Goal: Task Accomplishment & Management: Manage account settings

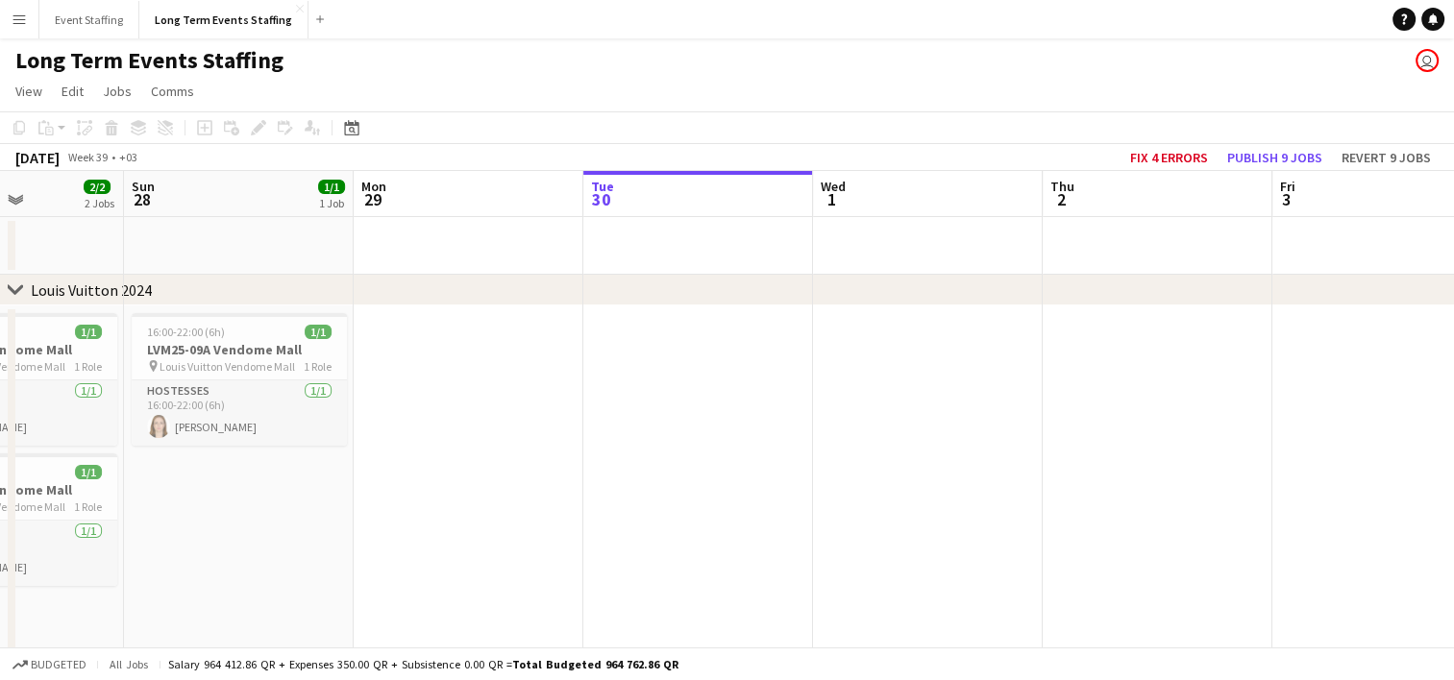
scroll to position [0, 510]
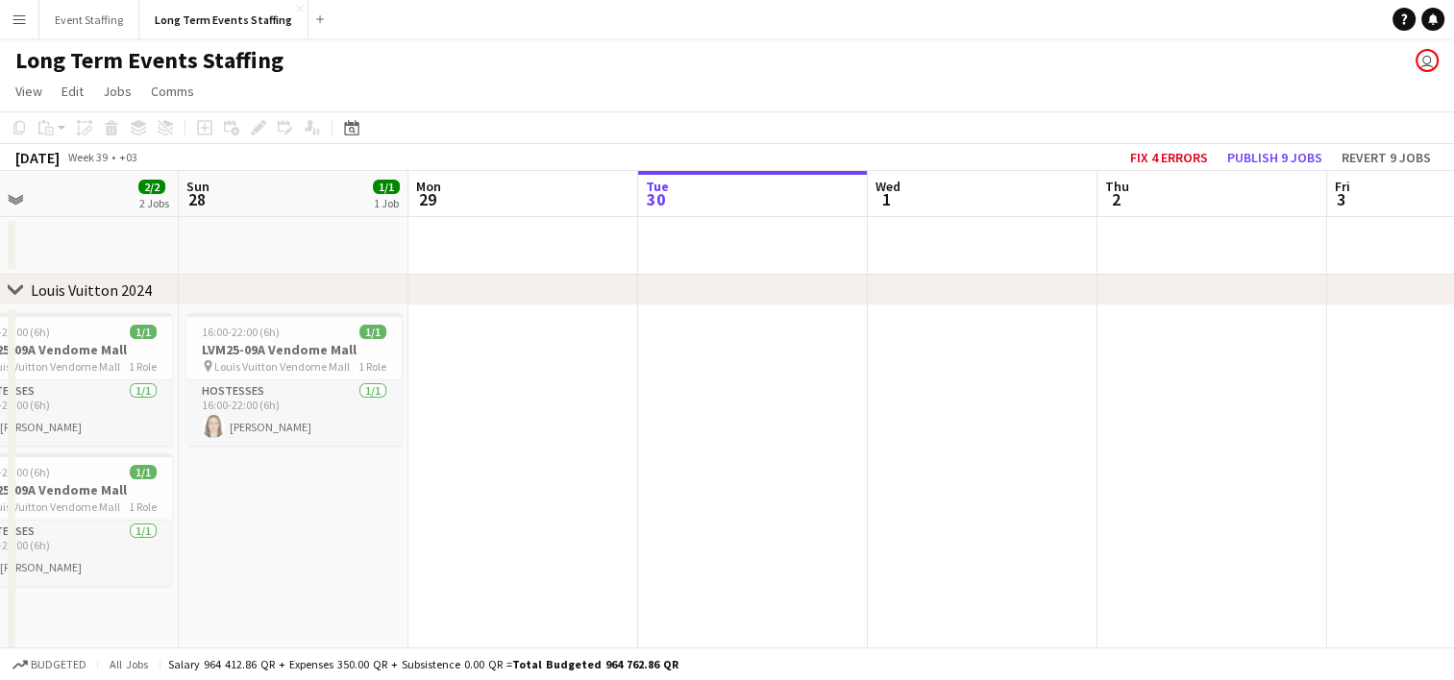
drag, startPoint x: 197, startPoint y: 488, endPoint x: 605, endPoint y: 417, distance: 414.5
click at [605, 417] on app-calendar-viewport "Thu 25 1/1 1 Job Fri 26 2/2 2 Jobs Sat 27 2/2 2 Jobs Sun 28 1/1 1 Job Mon 29 Tu…" at bounding box center [727, 549] width 1454 height 756
click at [294, 351] on h3 "LVM25-09A Vendome Mall" at bounding box center [293, 349] width 215 height 17
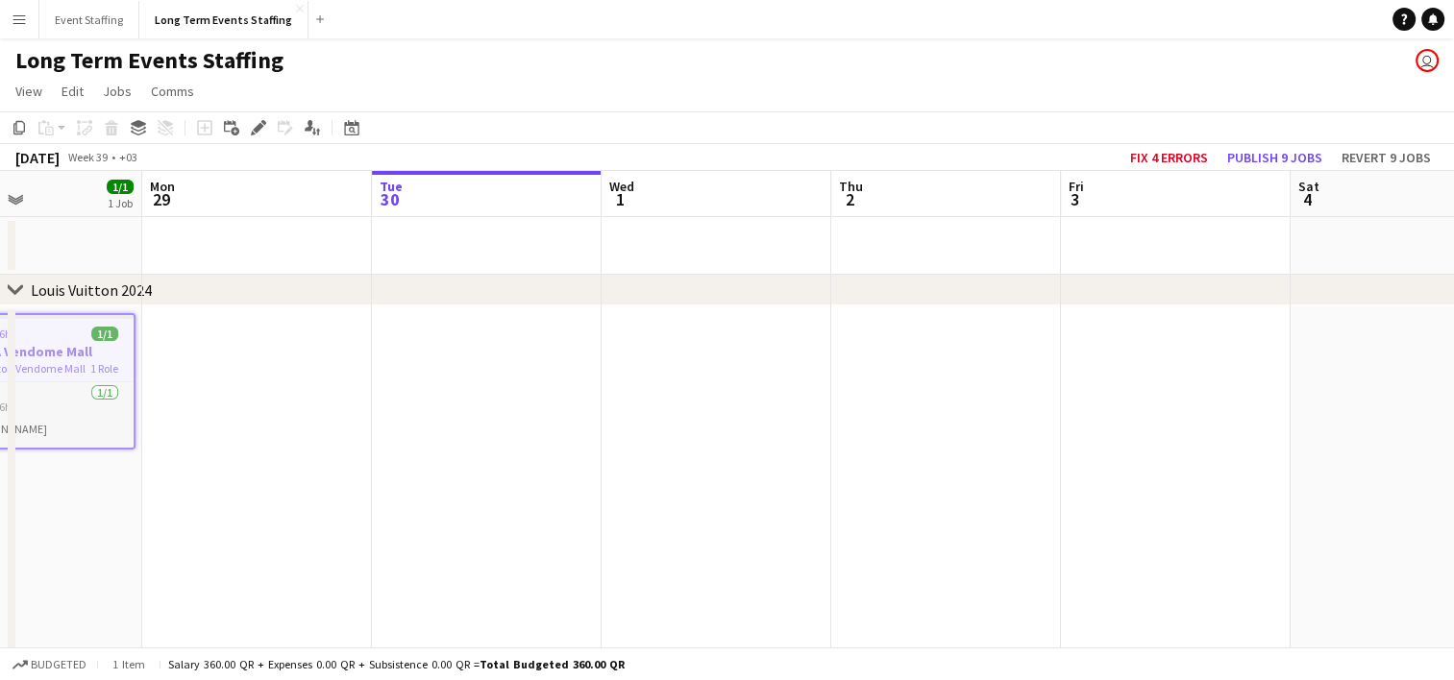
drag, startPoint x: 823, startPoint y: 485, endPoint x: 495, endPoint y: 448, distance: 330.7
click at [495, 448] on app-calendar-viewport "Thu 25 1/1 1 Job Fri 26 2/2 2 Jobs Sat 27 2/2 2 Jobs Sun 28 1/1 1 Job Mon 29 Tu…" at bounding box center [727, 549] width 1454 height 756
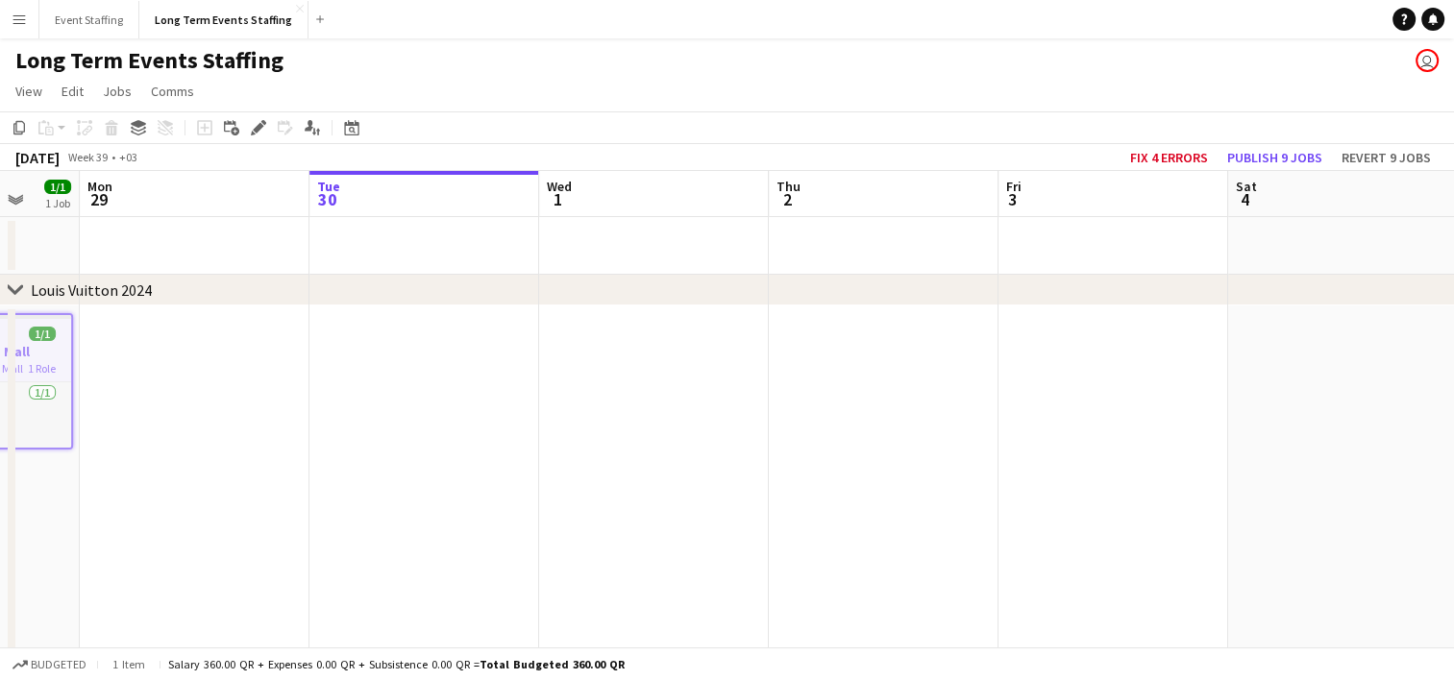
click at [889, 364] on app-date-cell at bounding box center [884, 484] width 230 height 356
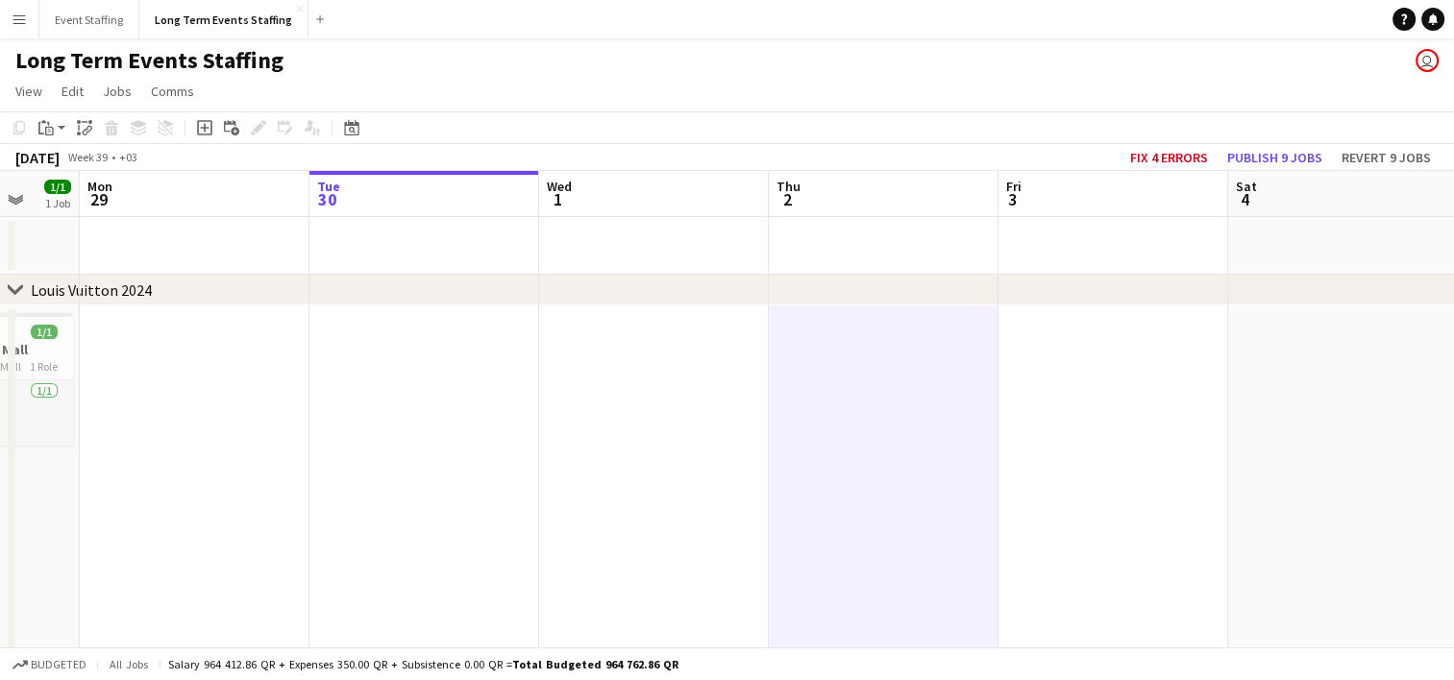
click at [1080, 363] on app-date-cell at bounding box center [1113, 484] width 230 height 356
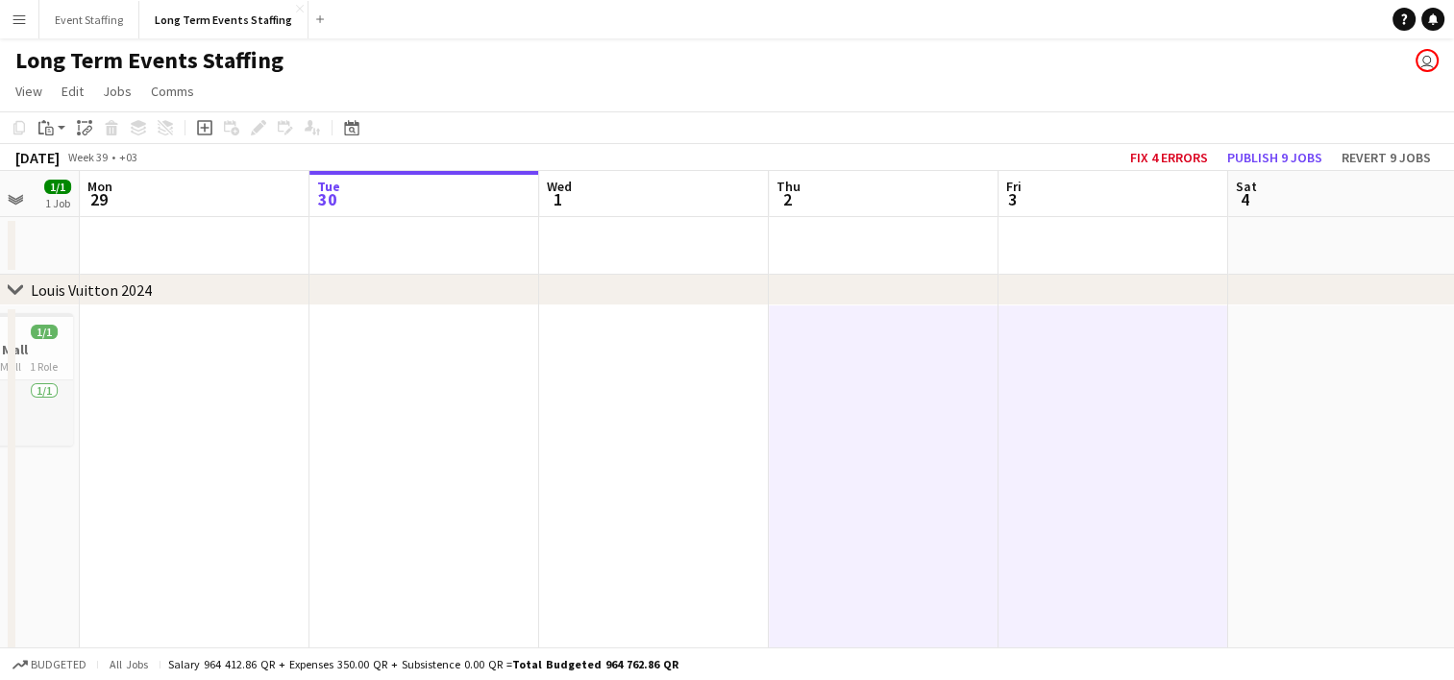
click at [1288, 353] on app-date-cell at bounding box center [1343, 484] width 230 height 356
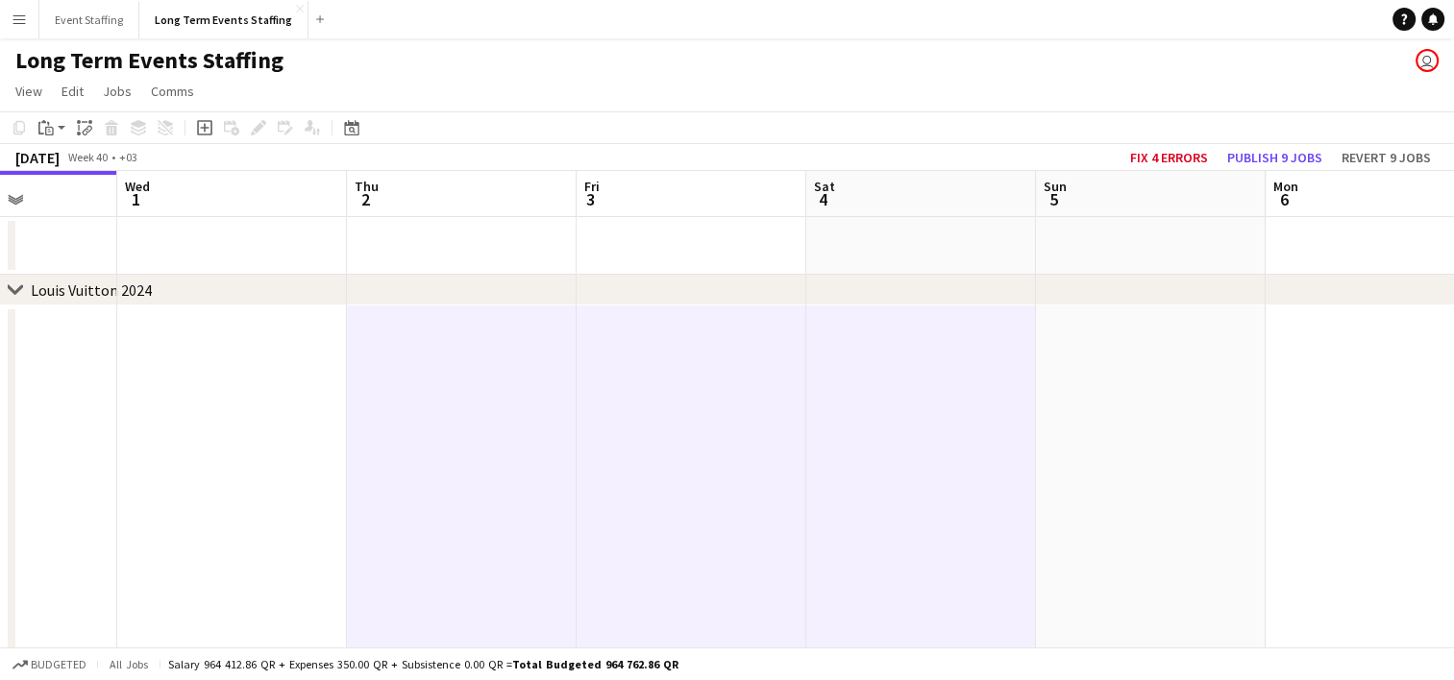
scroll to position [0, 813]
drag, startPoint x: 1369, startPoint y: 392, endPoint x: 936, endPoint y: 363, distance: 434.3
click at [936, 363] on app-calendar-viewport "Sat 27 2/2 2 Jobs Sun 28 1/1 1 Job Mon 29 Tue 30 Wed 1 Thu 2 Fri 3 Sat 4 Sun 5 …" at bounding box center [727, 549] width 1454 height 756
click at [1104, 394] on app-date-cell at bounding box center [1139, 484] width 230 height 356
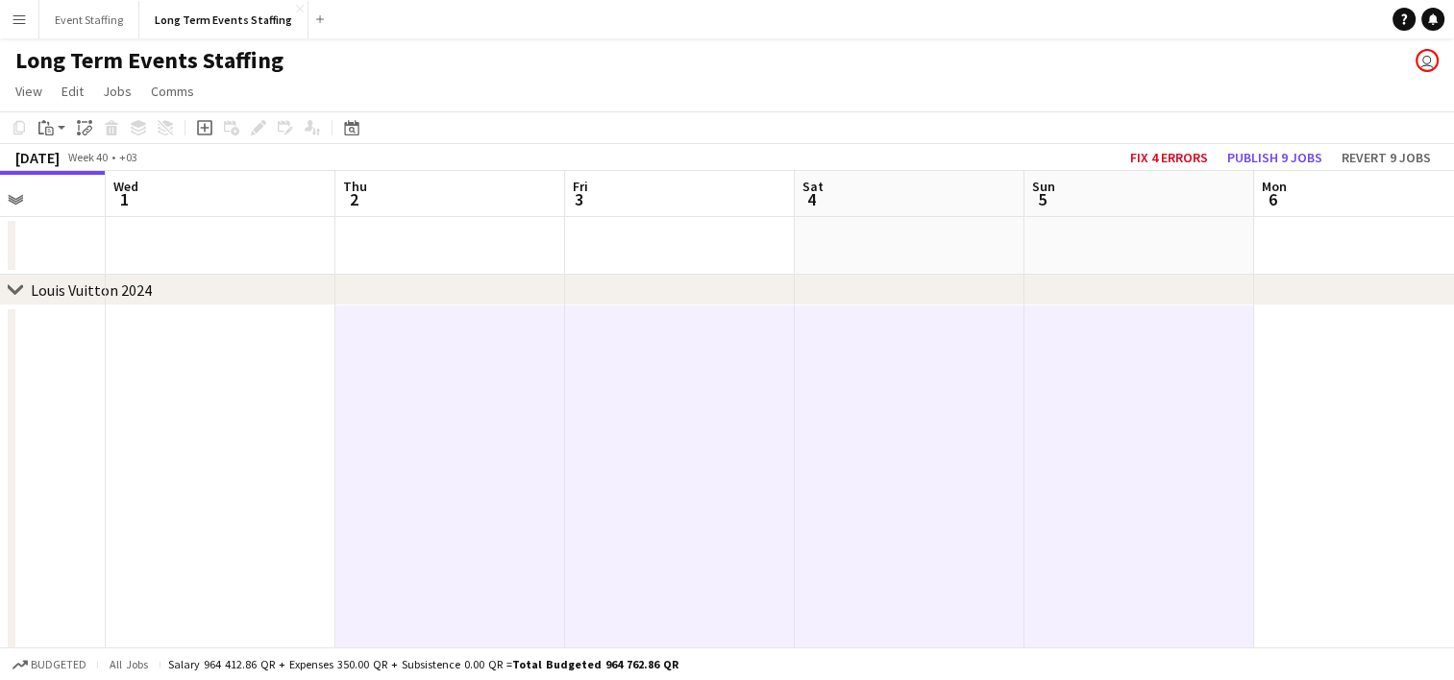
click at [1305, 389] on app-date-cell at bounding box center [1369, 484] width 230 height 356
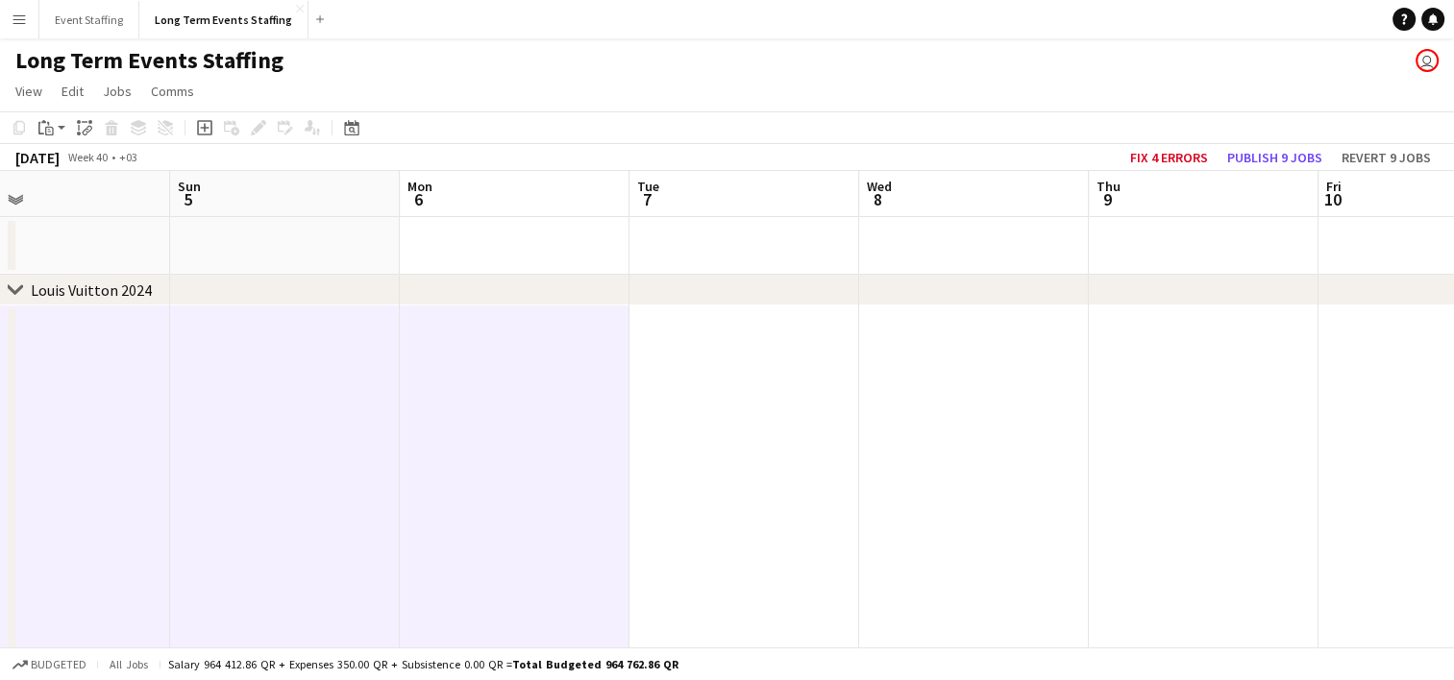
scroll to position [0, 769]
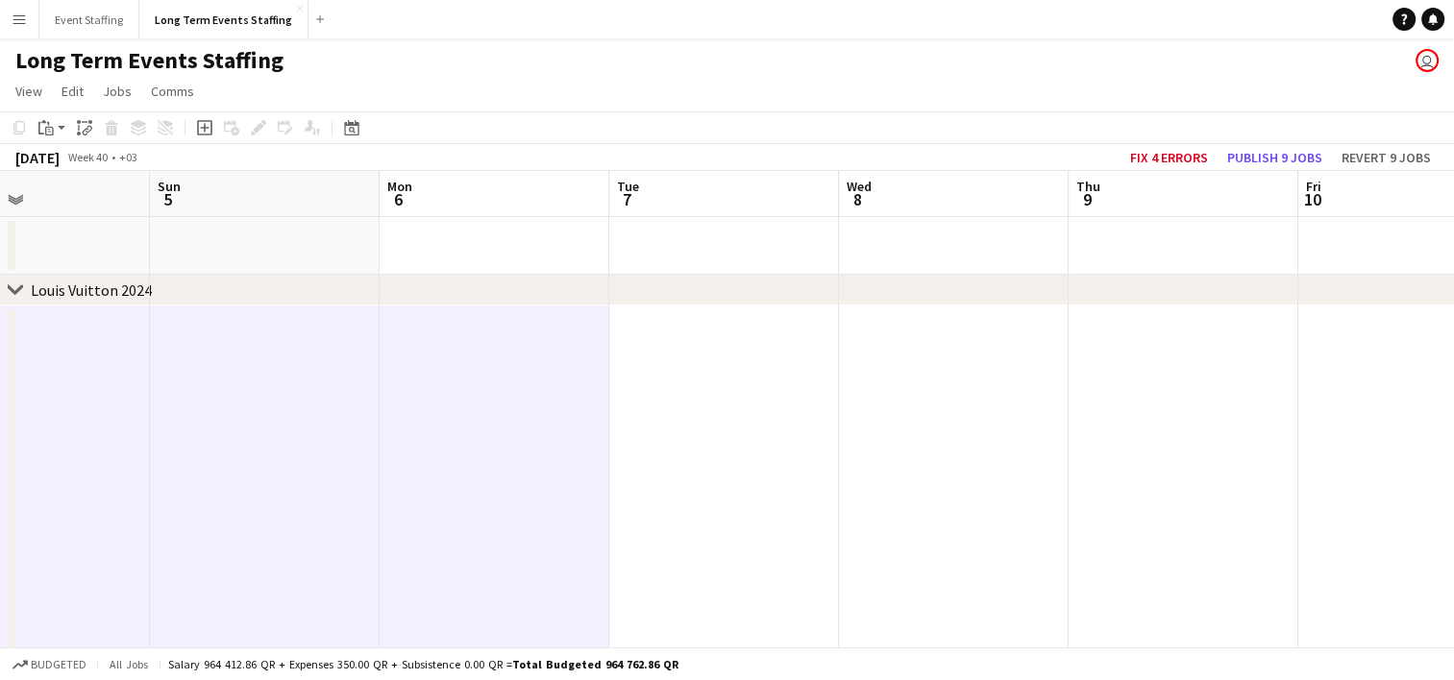
drag, startPoint x: 1441, startPoint y: 427, endPoint x: 546, endPoint y: 296, distance: 905.0
click at [546, 296] on div "chevron-right Louis Vuitton 2024 chevron-right Mushreib Project chevron-right A…" at bounding box center [727, 549] width 1454 height 756
click at [1109, 354] on app-date-cell at bounding box center [1183, 484] width 230 height 356
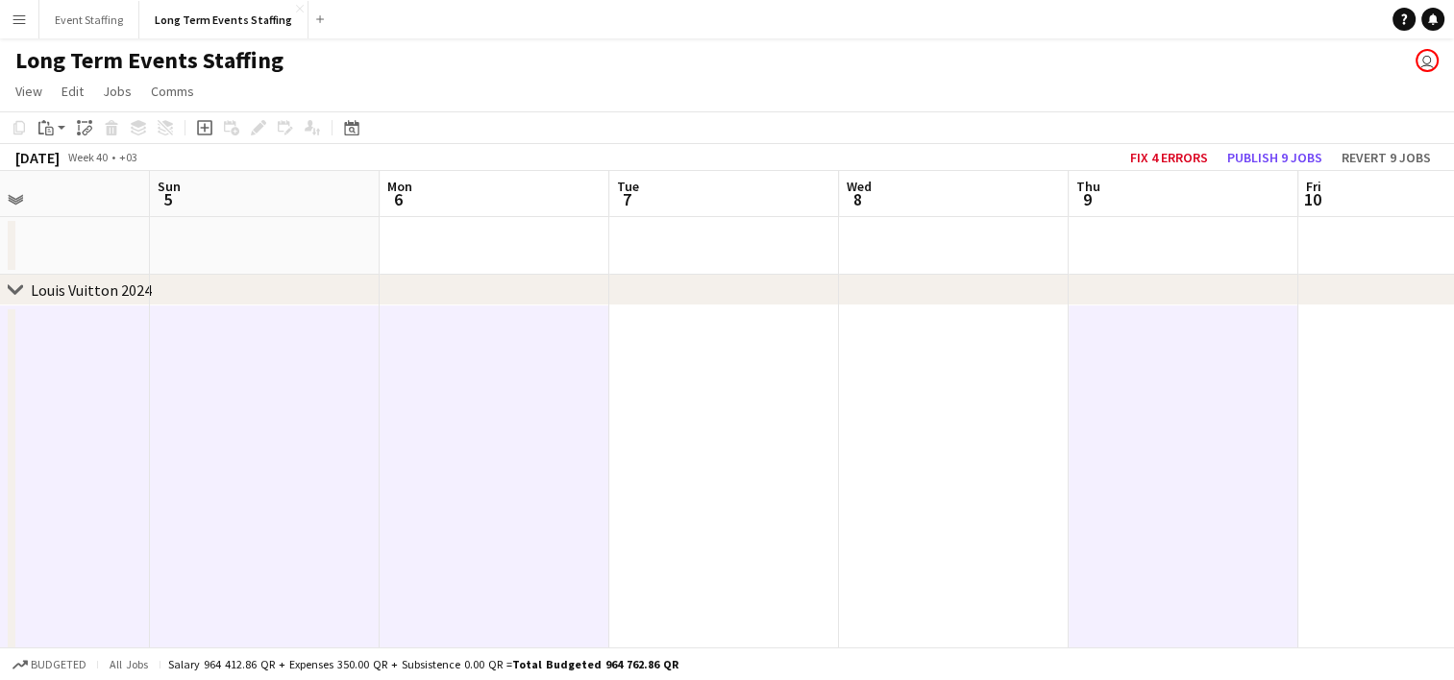
click at [1357, 364] on app-date-cell at bounding box center [1413, 484] width 230 height 356
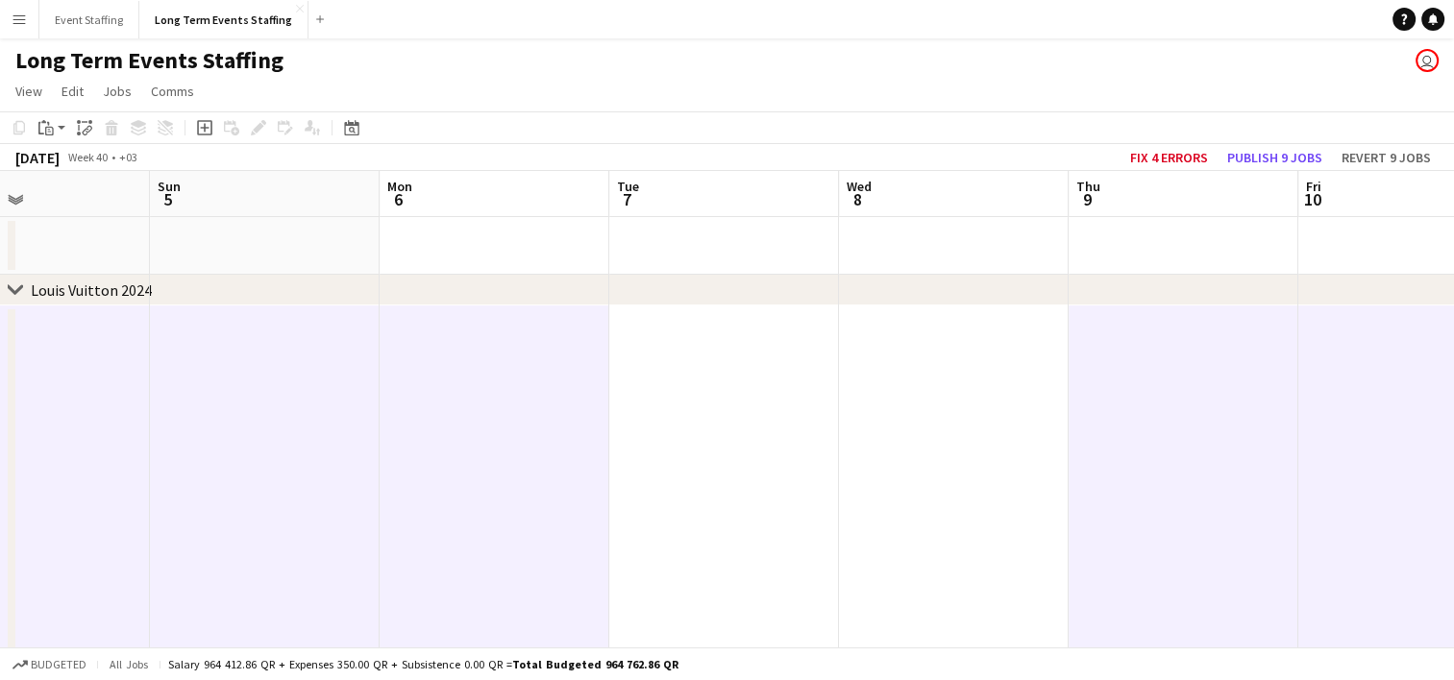
scroll to position [0, 399]
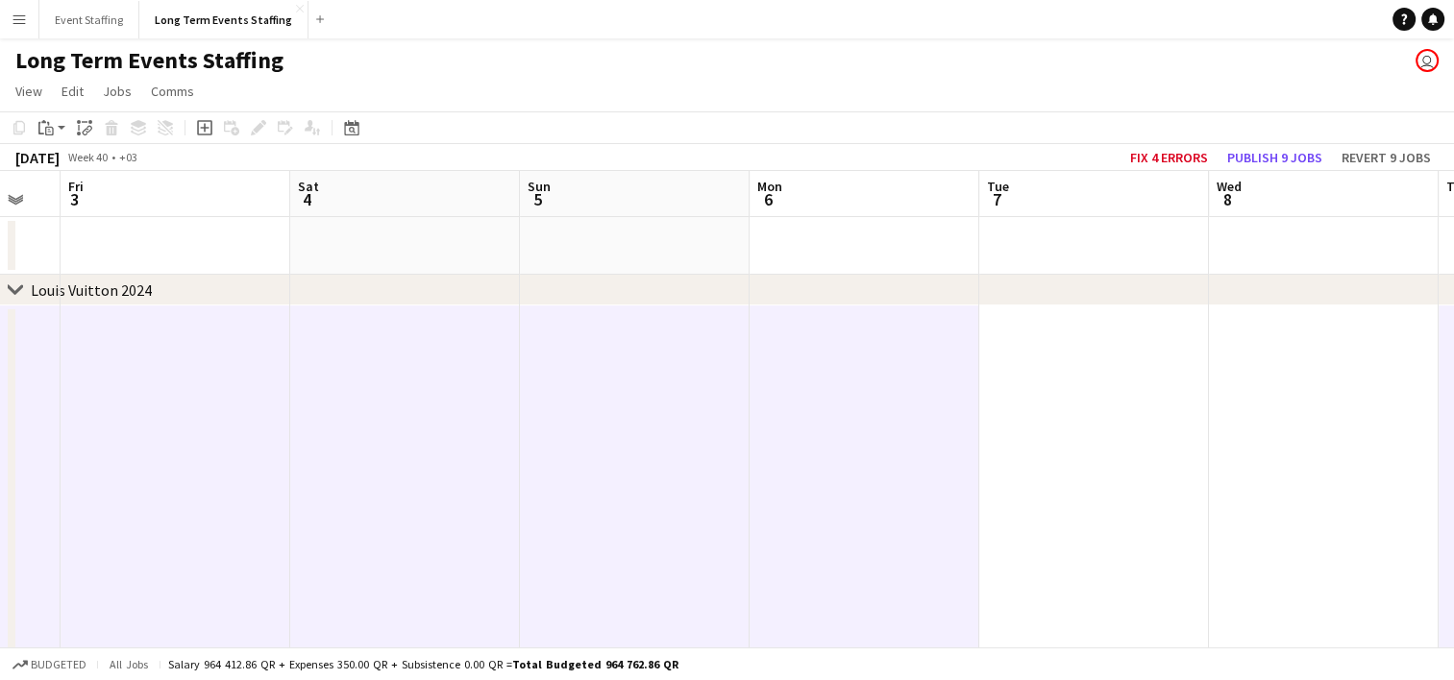
drag, startPoint x: 675, startPoint y: 407, endPoint x: 1172, endPoint y: 292, distance: 510.9
click at [1172, 292] on div "chevron-right Louis Vuitton 2024 chevron-right Mushreib Project chevron-right A…" at bounding box center [727, 549] width 1454 height 756
drag, startPoint x: 413, startPoint y: 327, endPoint x: 898, endPoint y: 364, distance: 486.7
click at [898, 364] on app-calendar-viewport "Wed 1 Thu 2 Fri 3 Sat 4 Sun 5 Mon 6 Tue 7 Wed 8 Thu 9 Fri 10 Sat 11 Sun 12" at bounding box center [727, 549] width 1454 height 756
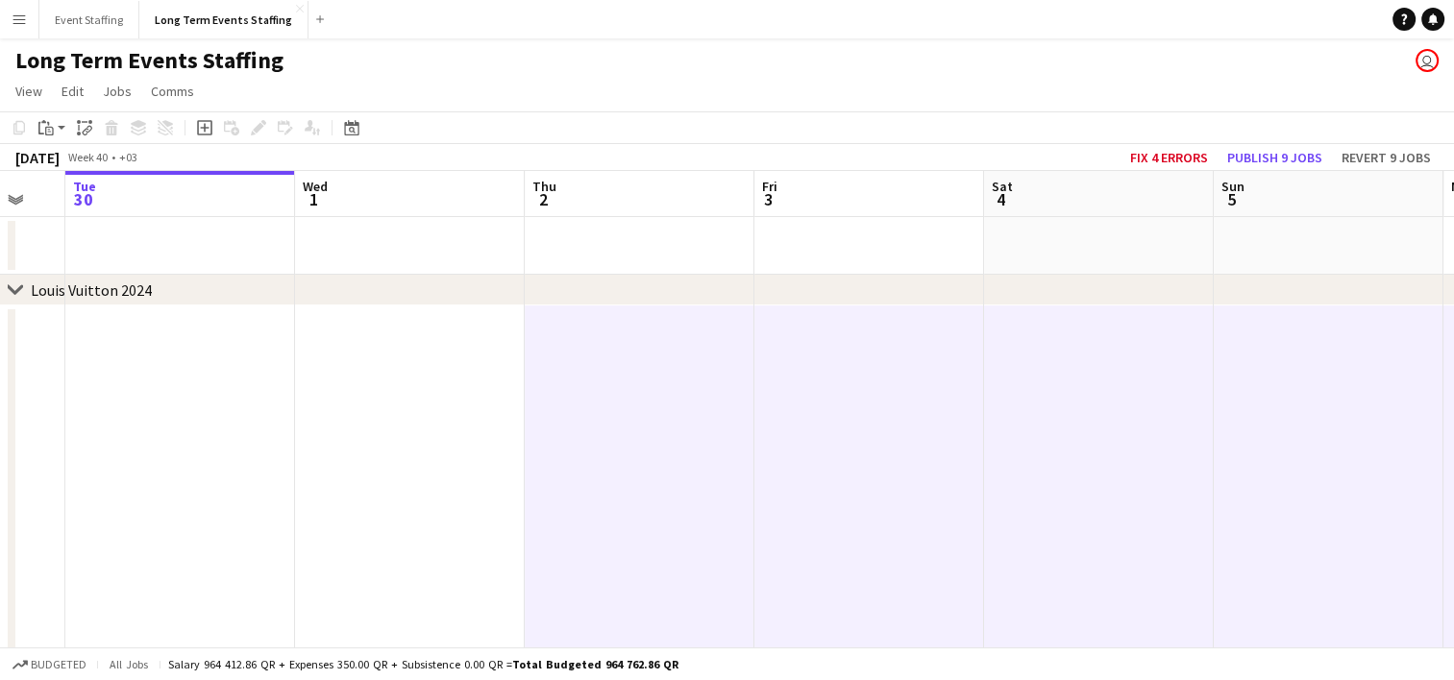
scroll to position [0, 602]
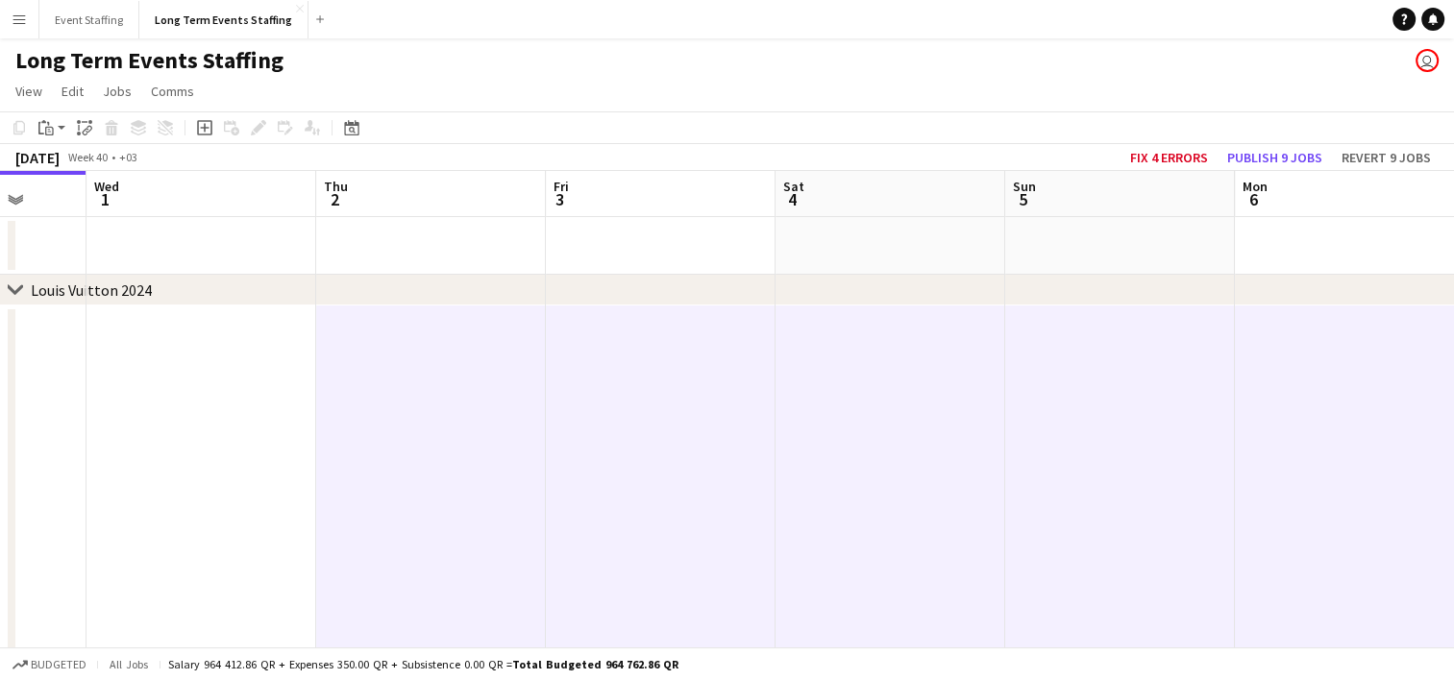
click at [463, 380] on app-date-cell at bounding box center [431, 484] width 230 height 356
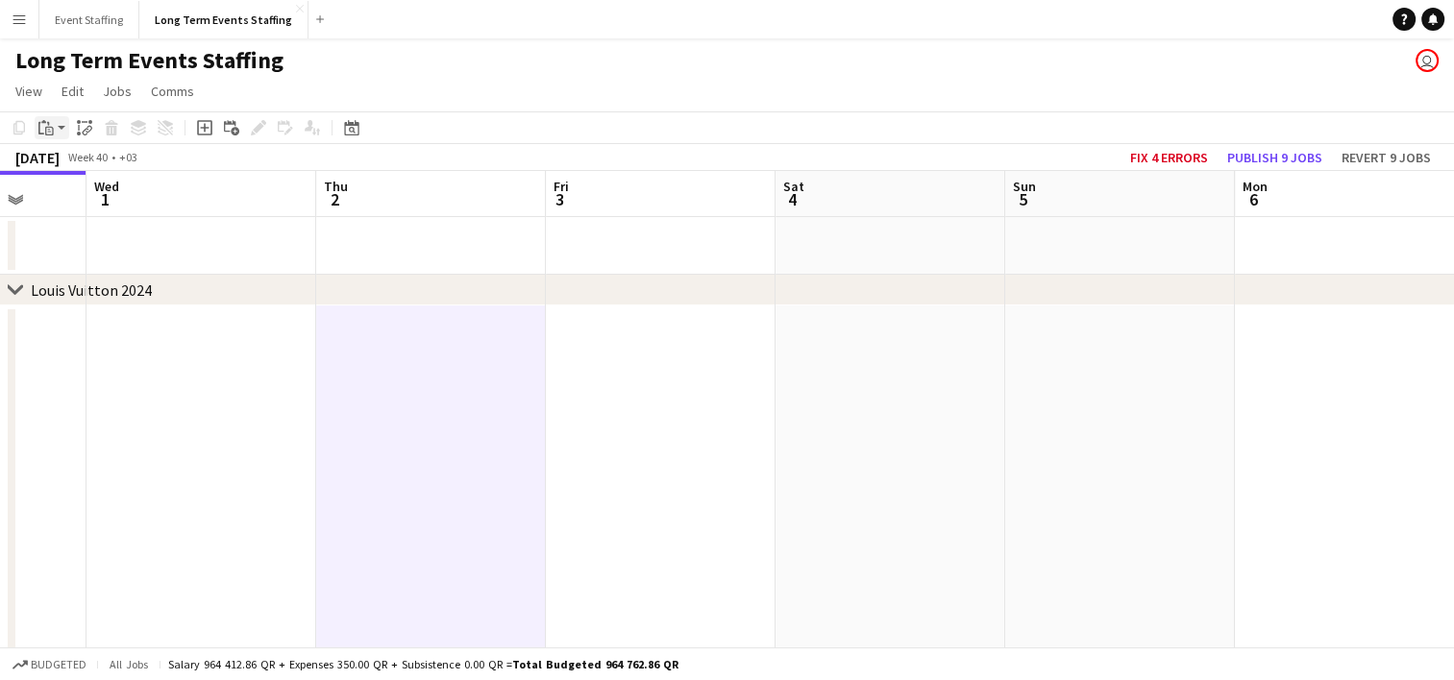
click at [55, 135] on div "Paste" at bounding box center [46, 127] width 23 height 23
click at [80, 197] on link "Paste with crew Ctrl+Shift+V" at bounding box center [141, 196] width 181 height 17
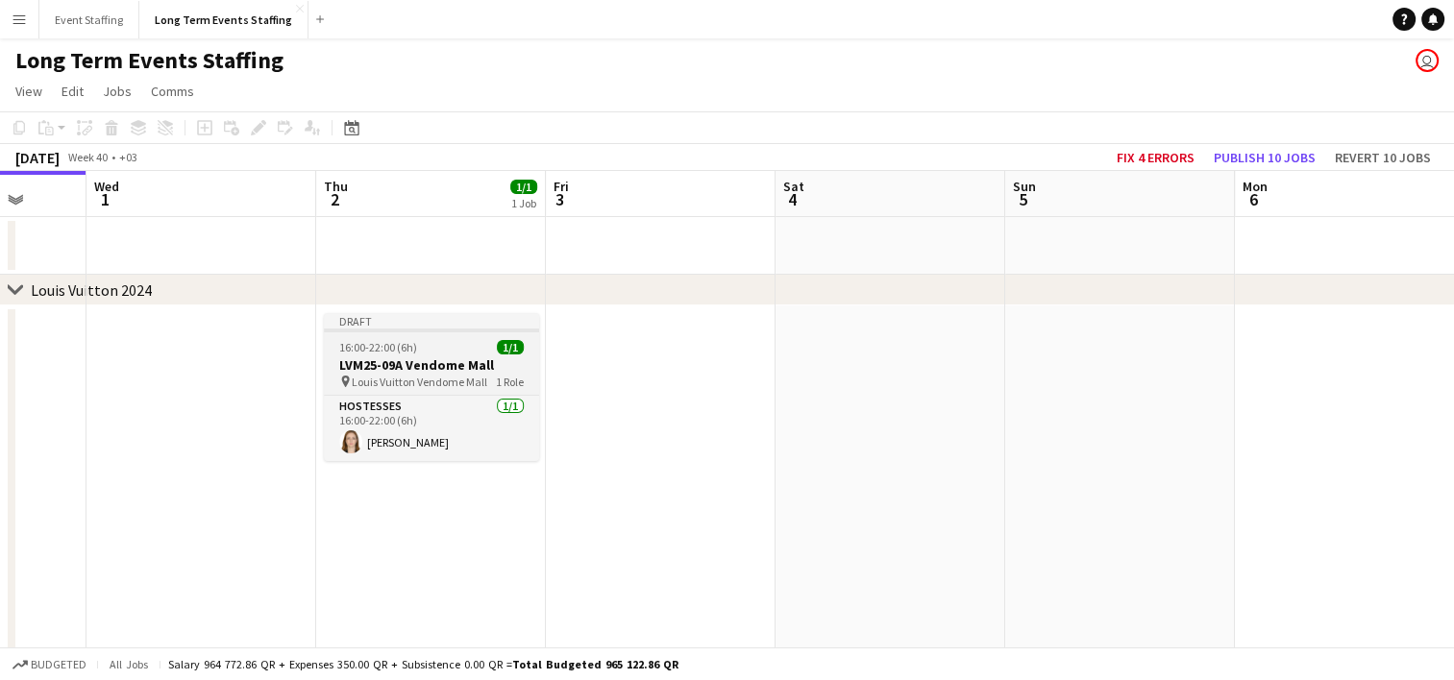
click at [404, 335] on app-job-card "Draft 16:00-22:00 (6h) 1/1 LVM25-09A Vendome Mall pin Louis Vuitton Vendome Mal…" at bounding box center [431, 387] width 215 height 148
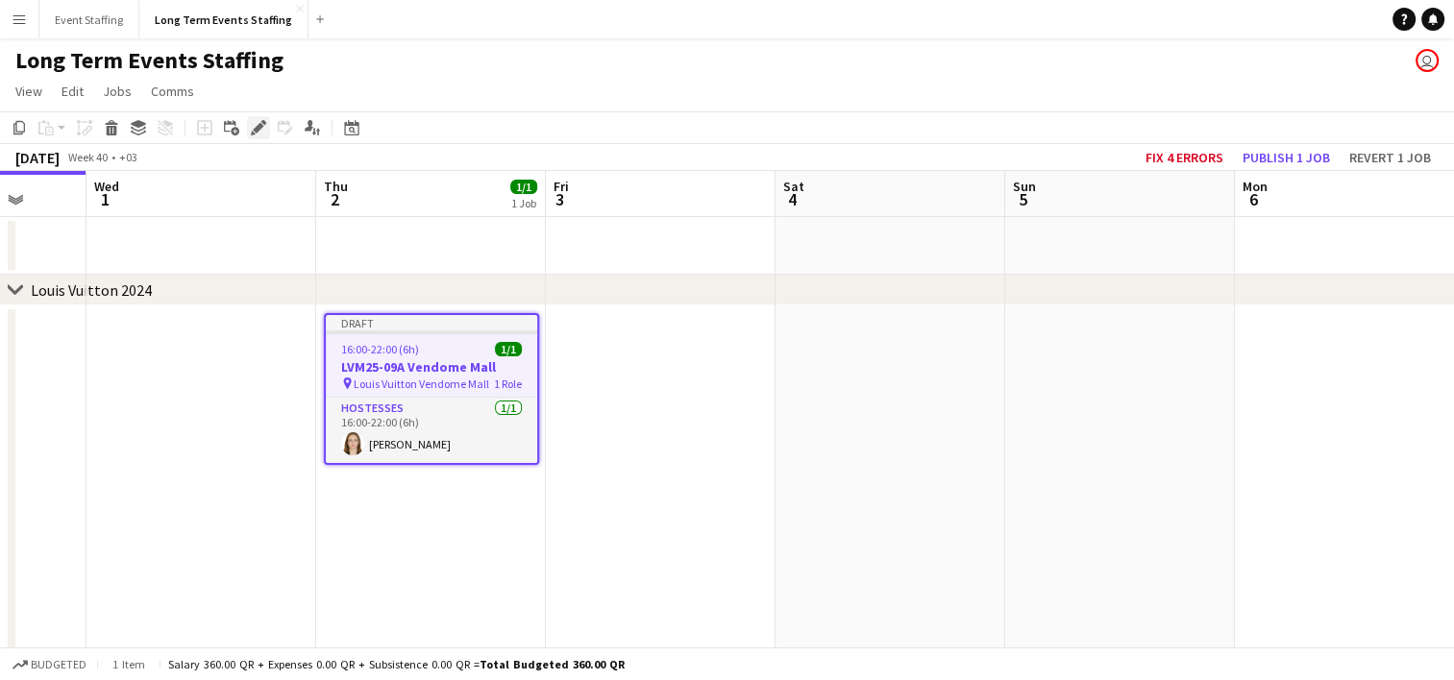
click at [254, 122] on icon "Edit" at bounding box center [258, 127] width 15 height 15
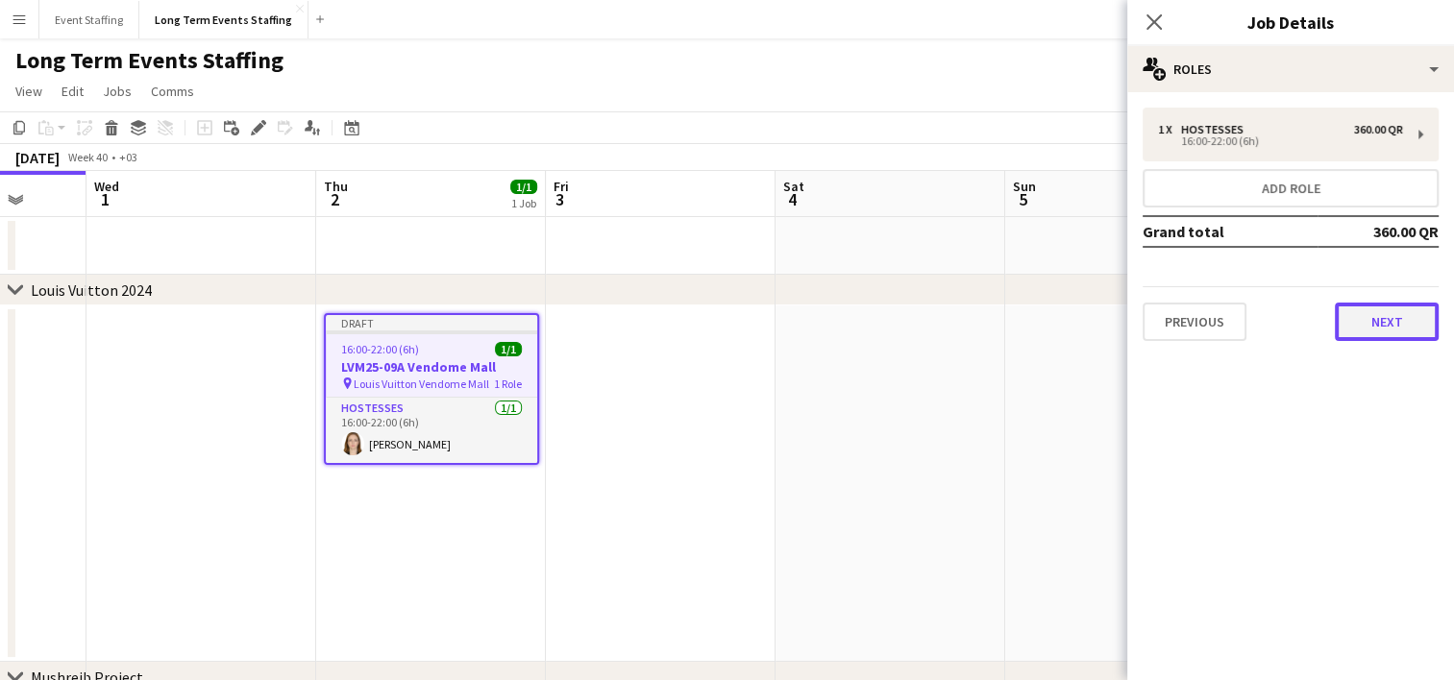
click at [1388, 306] on button "Next" at bounding box center [1387, 322] width 104 height 38
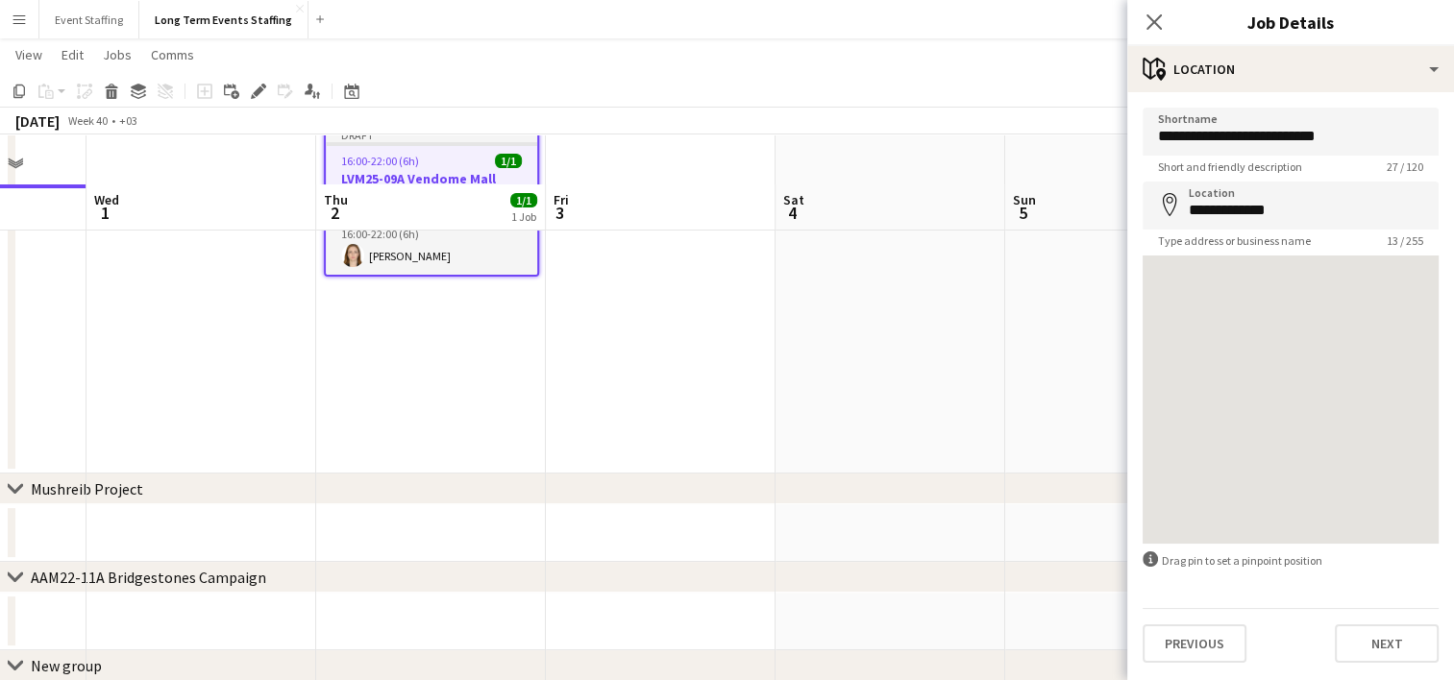
scroll to position [235, 0]
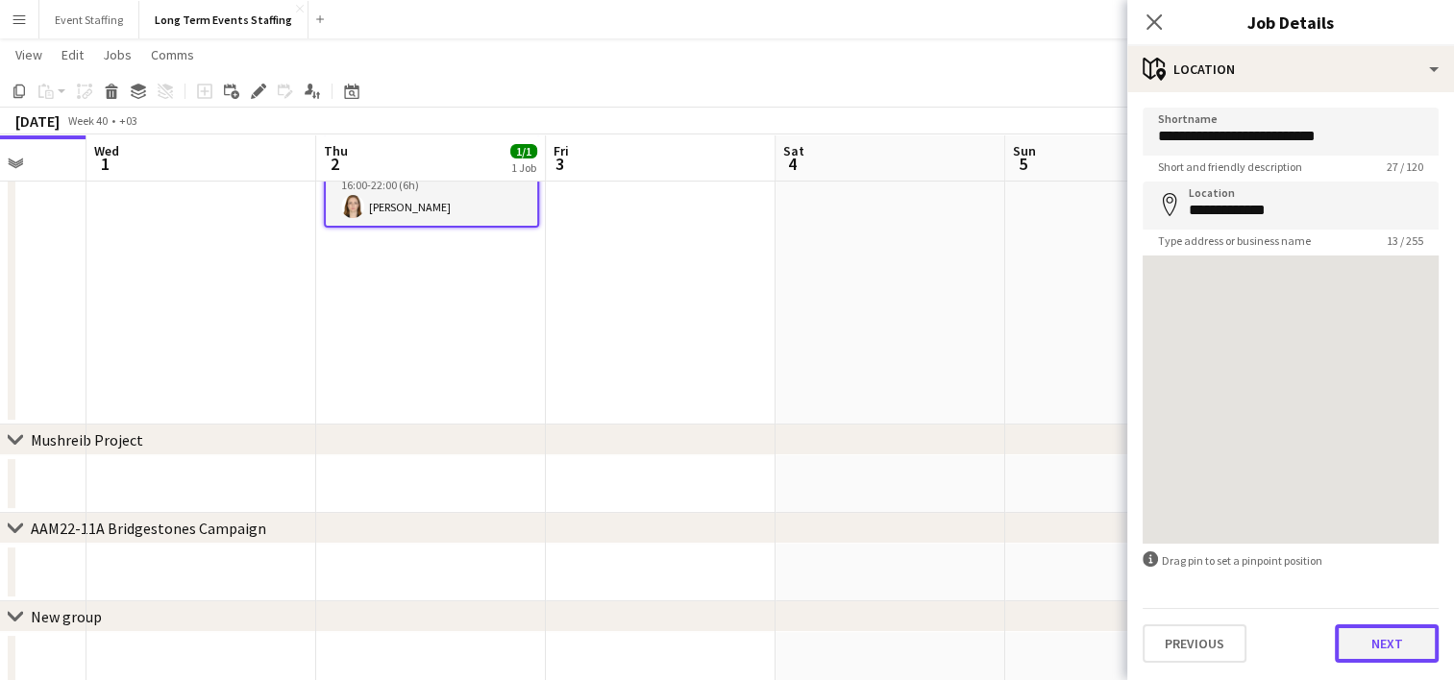
click at [1364, 640] on button "Next" at bounding box center [1387, 644] width 104 height 38
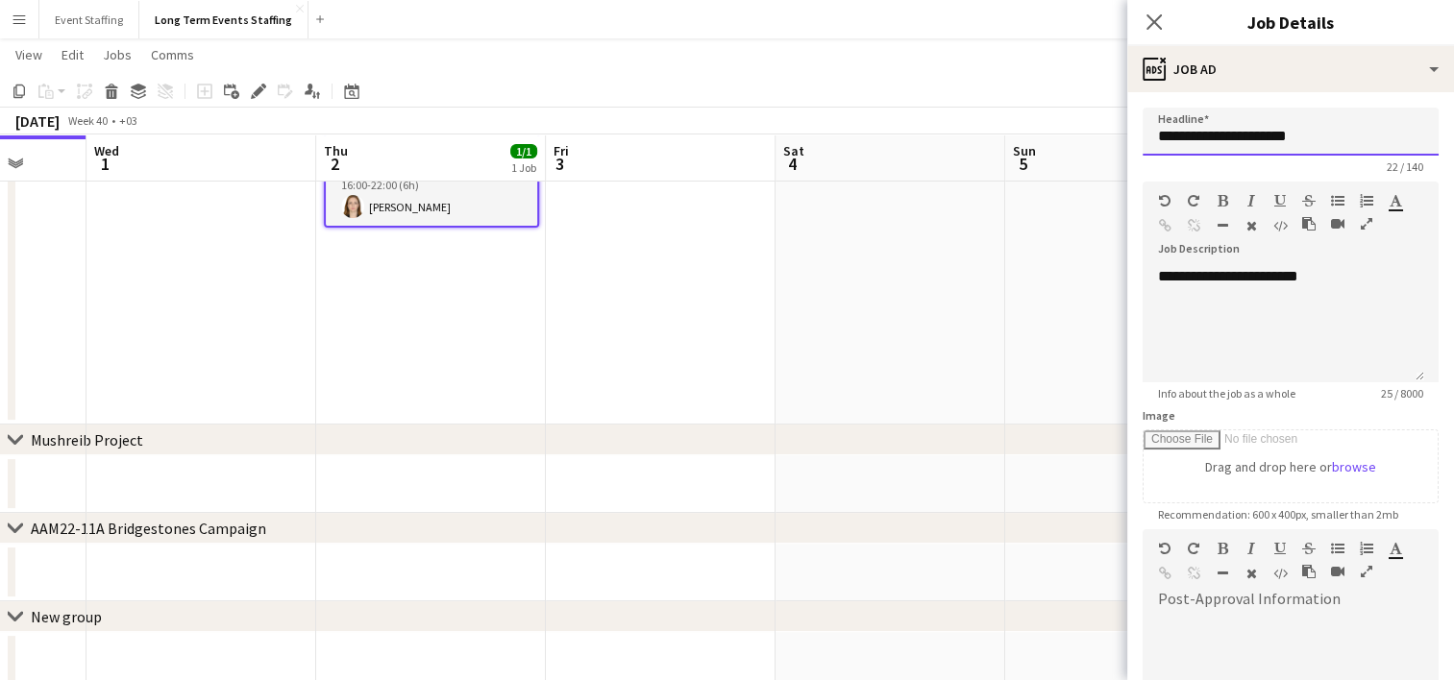
click at [1218, 137] on input "**********" at bounding box center [1290, 132] width 296 height 48
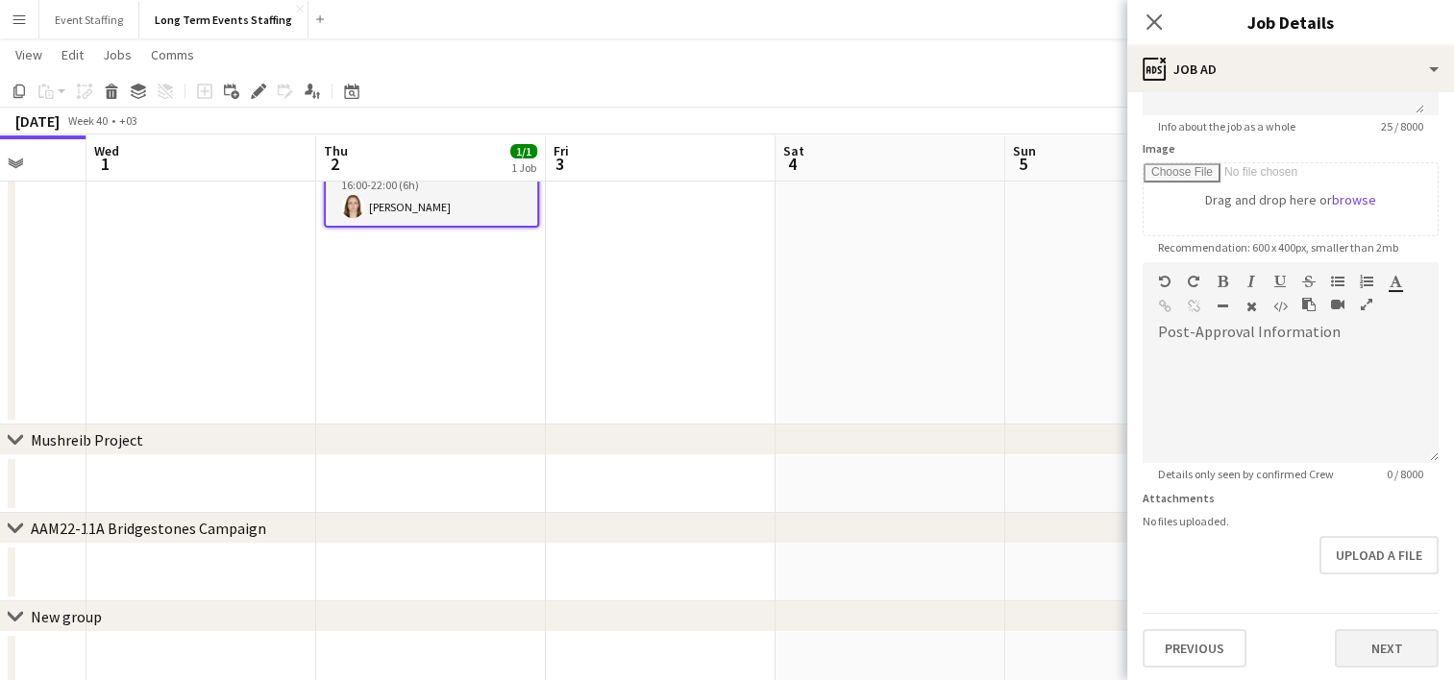
type input "**********"
click at [1348, 642] on button "Next" at bounding box center [1387, 648] width 104 height 38
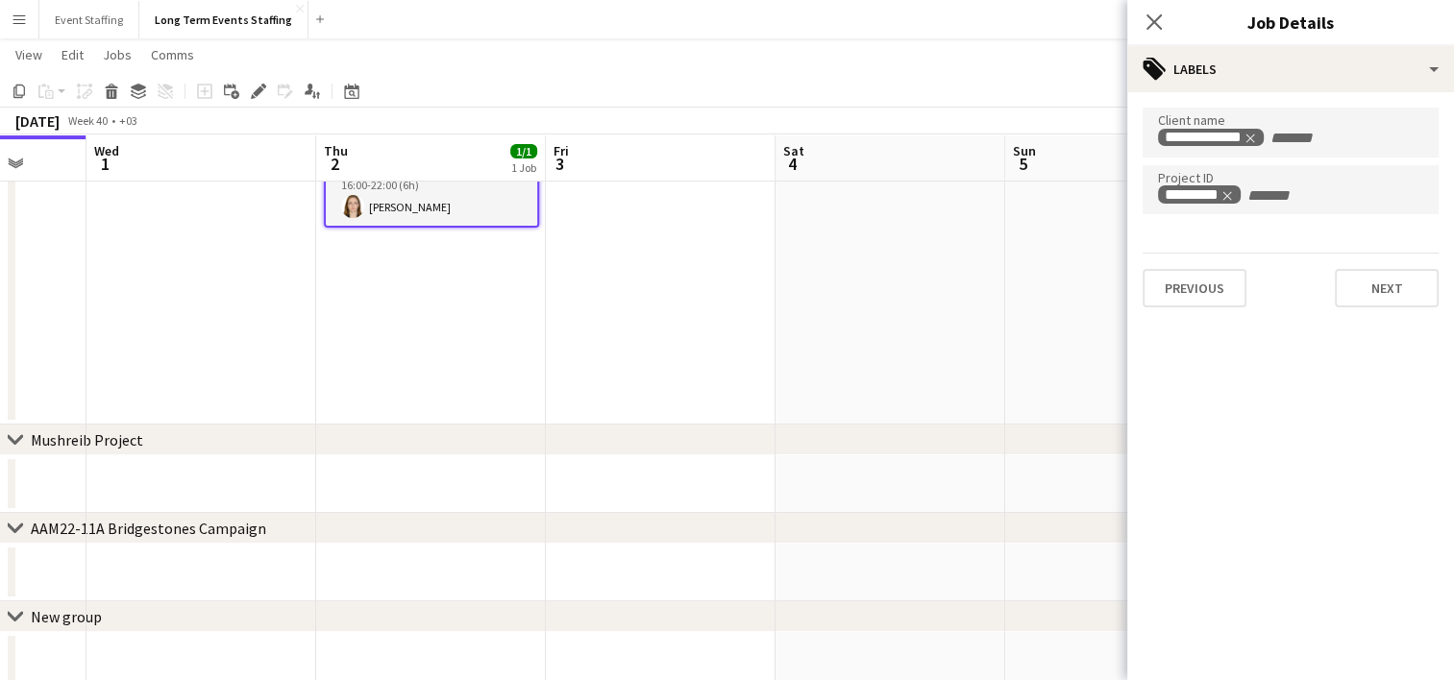
scroll to position [0, 0]
click at [1248, 195] on icon "Remove tag" at bounding box center [1242, 195] width 13 height 13
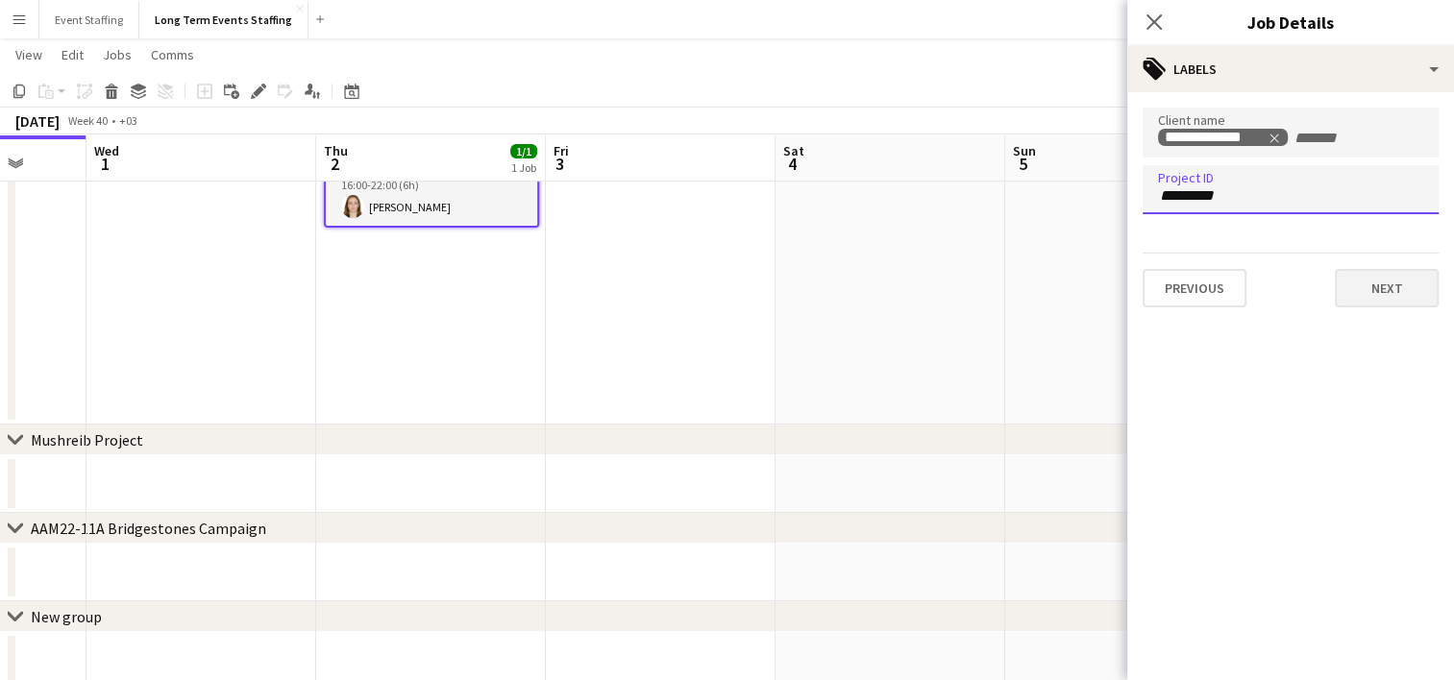
type input "*********"
click at [1360, 273] on button "Next" at bounding box center [1387, 288] width 104 height 38
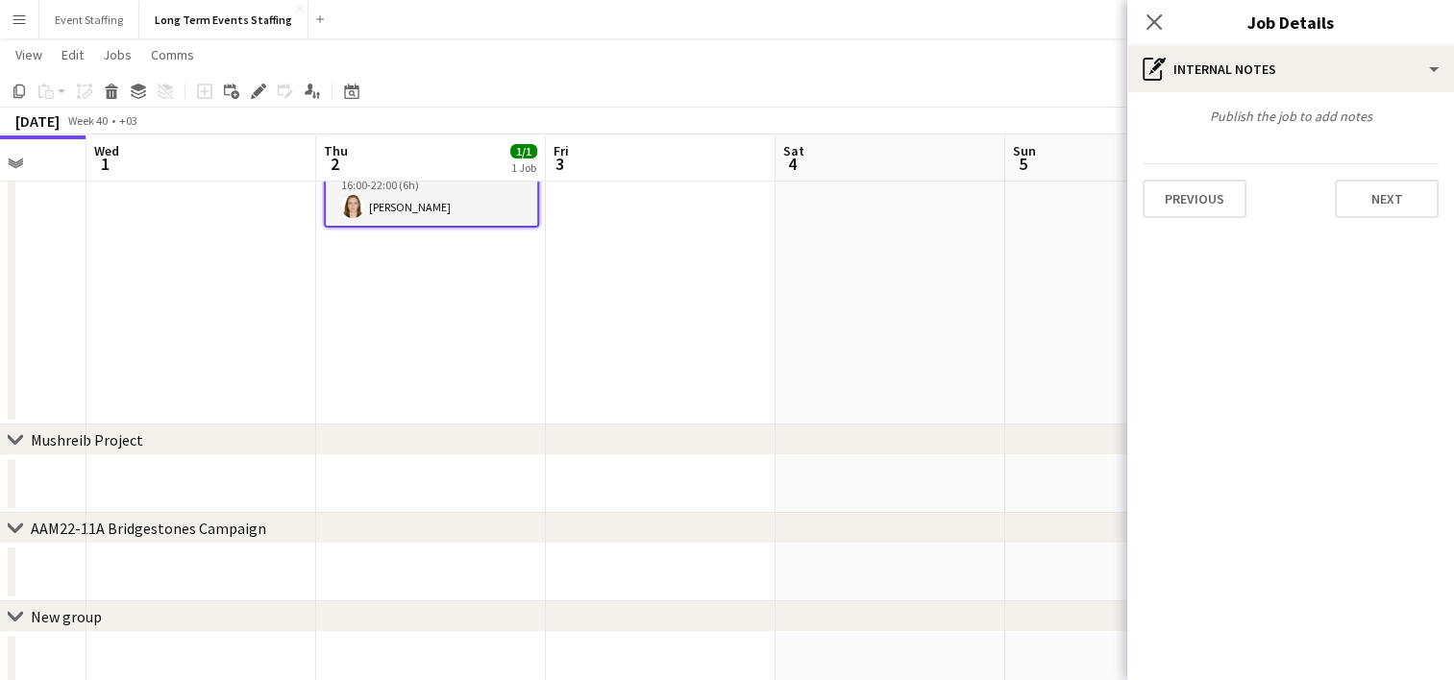
click at [1386, 160] on div "Publish the job to add notes Previous Next" at bounding box center [1290, 162] width 327 height 141
click at [1376, 192] on button "Next" at bounding box center [1387, 199] width 104 height 38
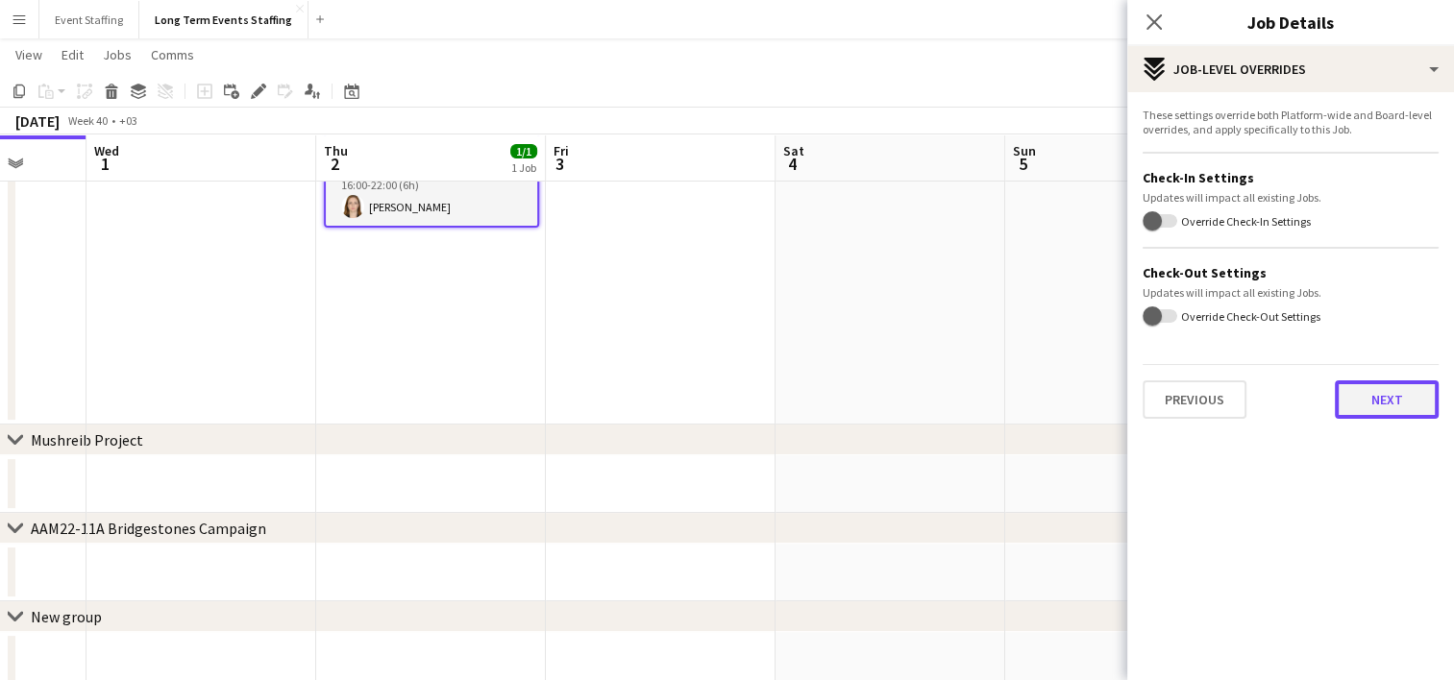
click at [1380, 397] on button "Next" at bounding box center [1387, 399] width 104 height 38
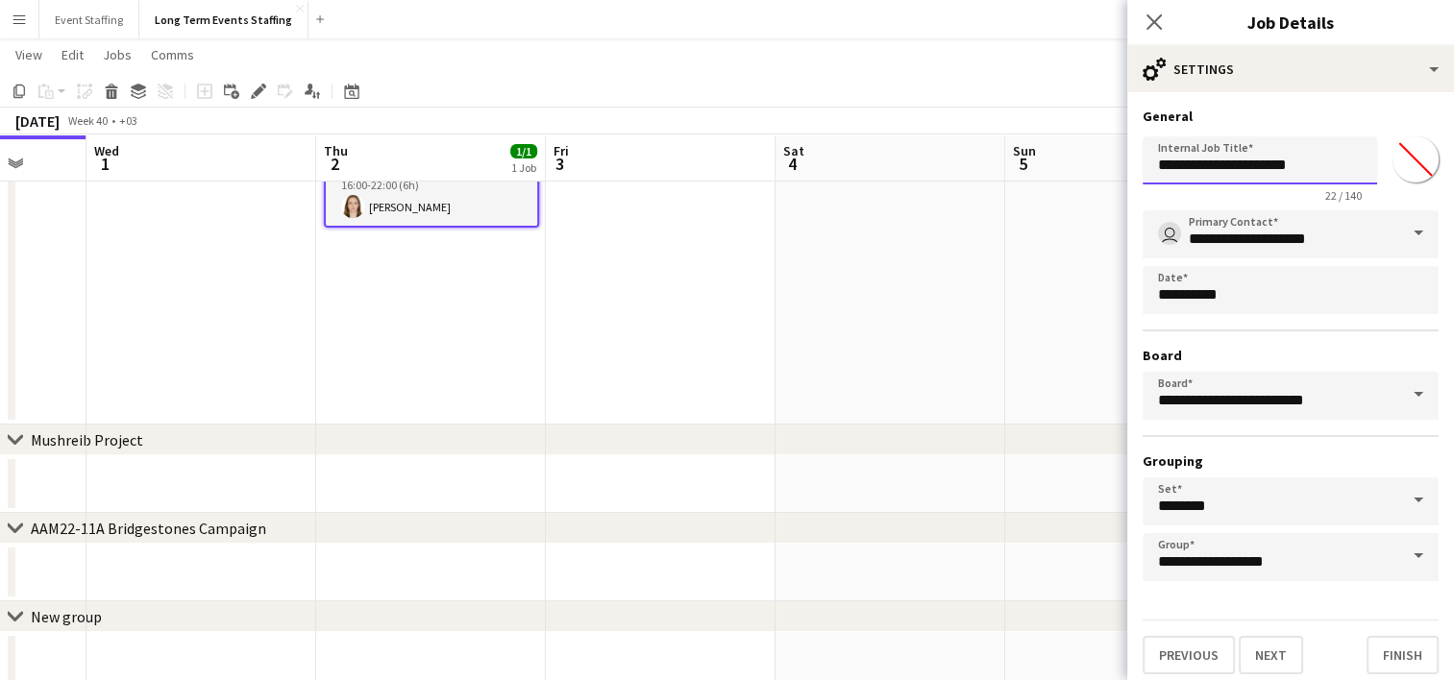
click at [1218, 163] on input "**********" at bounding box center [1259, 160] width 234 height 48
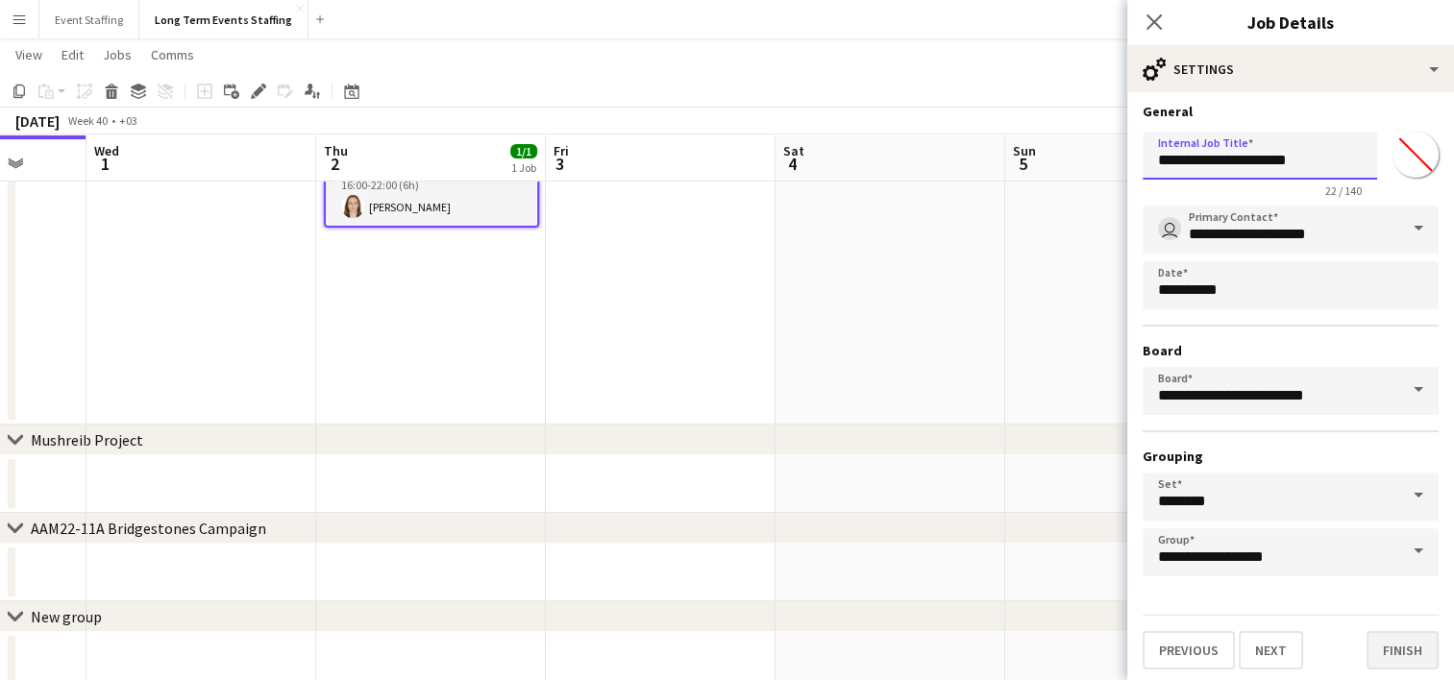
type input "**********"
click at [1374, 641] on button "Finish" at bounding box center [1402, 650] width 72 height 38
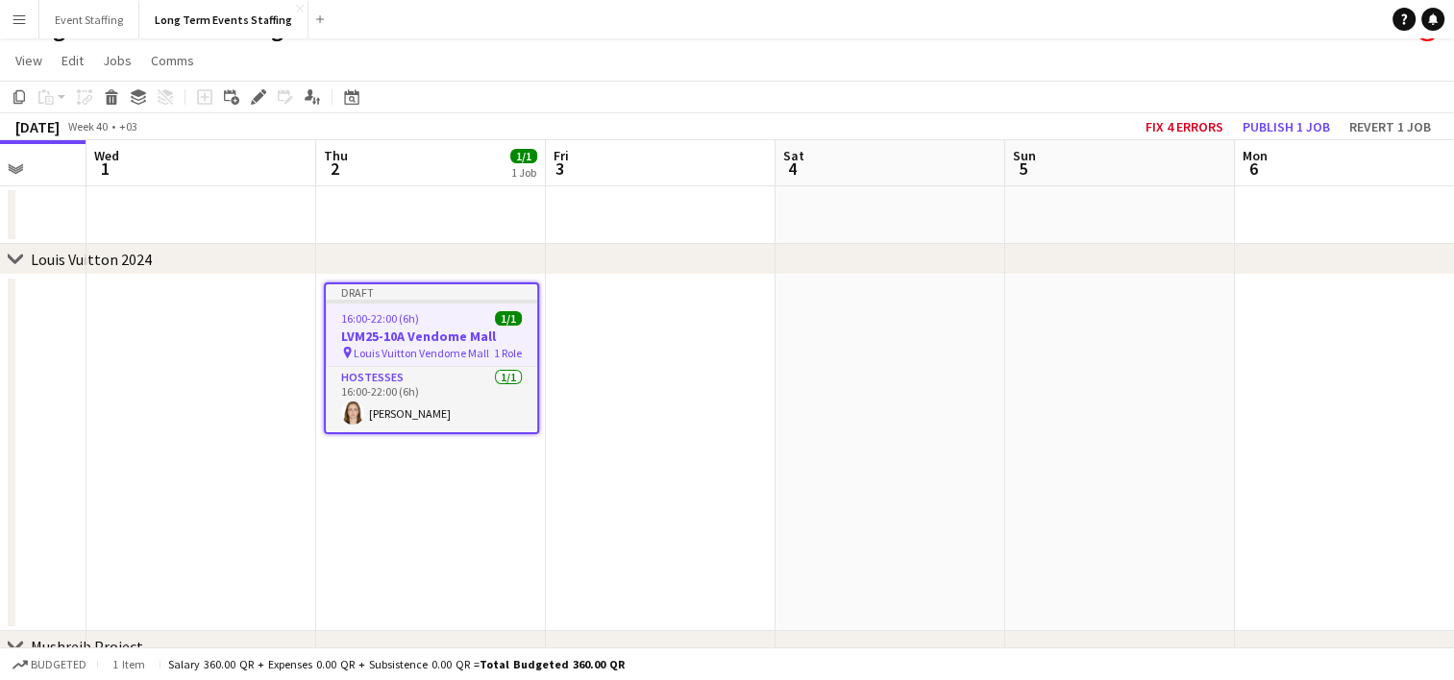
scroll to position [23, 0]
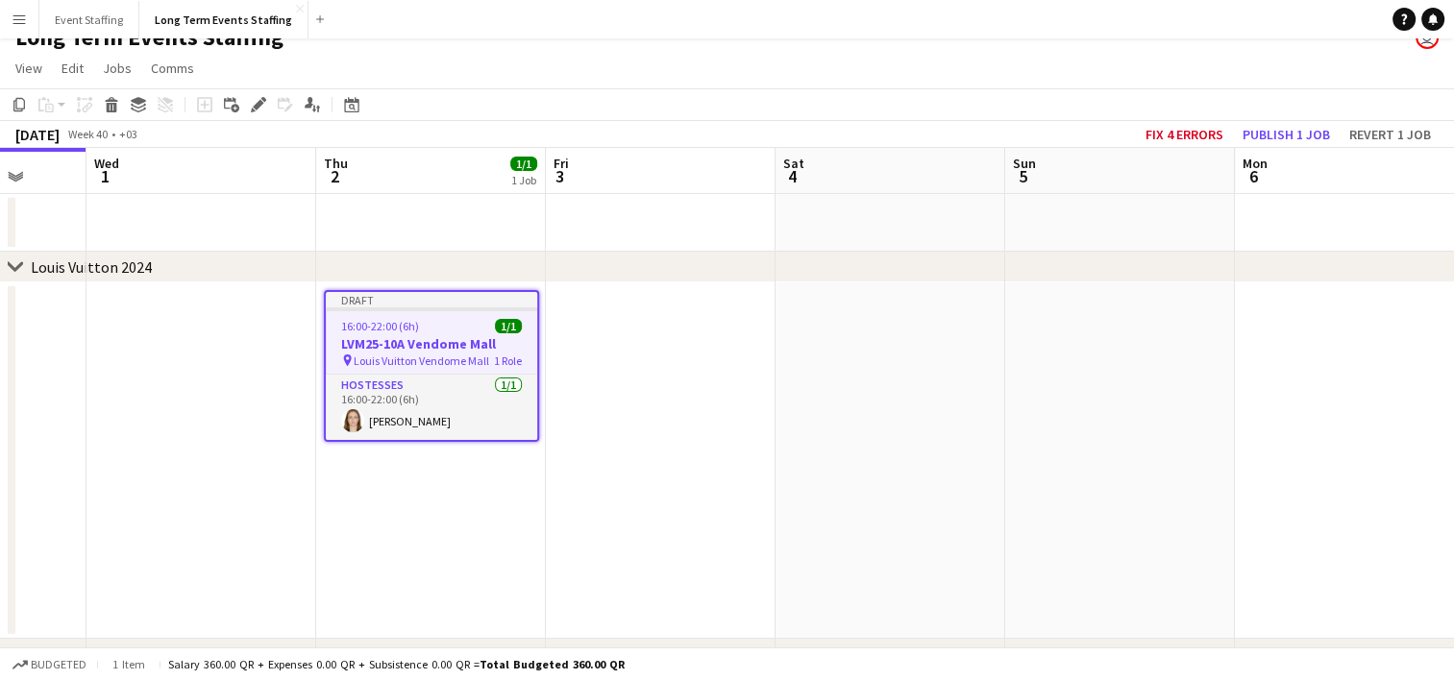
click at [399, 311] on app-job-card "Draft 16:00-22:00 (6h) 1/1 LVM25-10A Vendome Mall pin Louis Vuitton Vendome Mal…" at bounding box center [431, 366] width 215 height 152
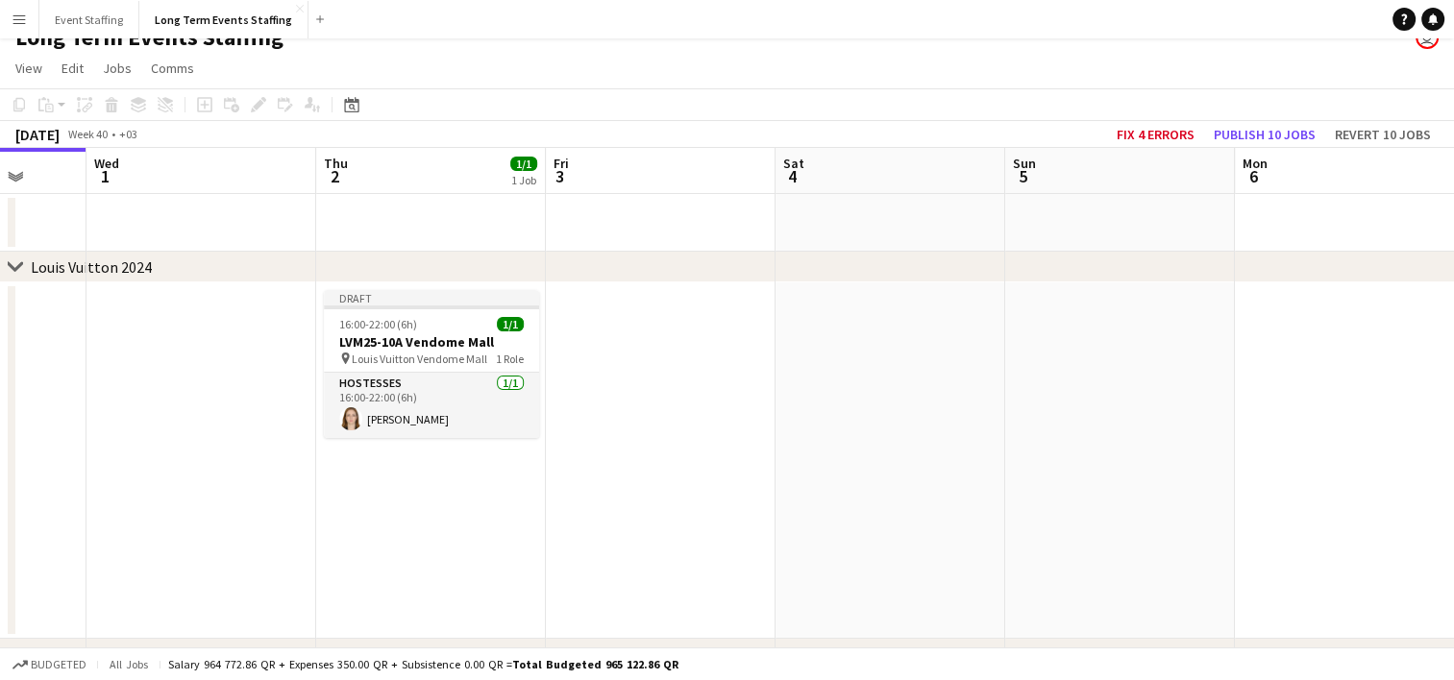
click at [600, 372] on app-date-cell at bounding box center [661, 460] width 230 height 356
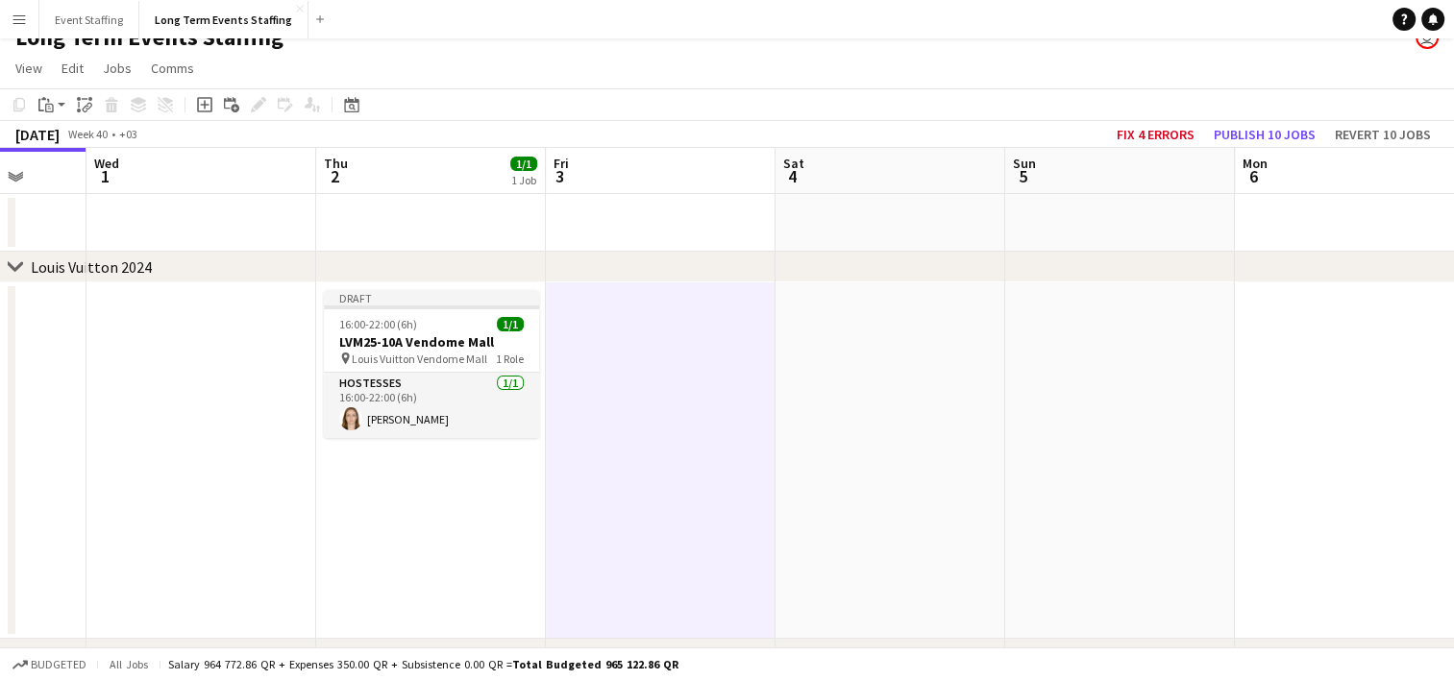
click at [877, 392] on app-date-cell at bounding box center [890, 460] width 230 height 356
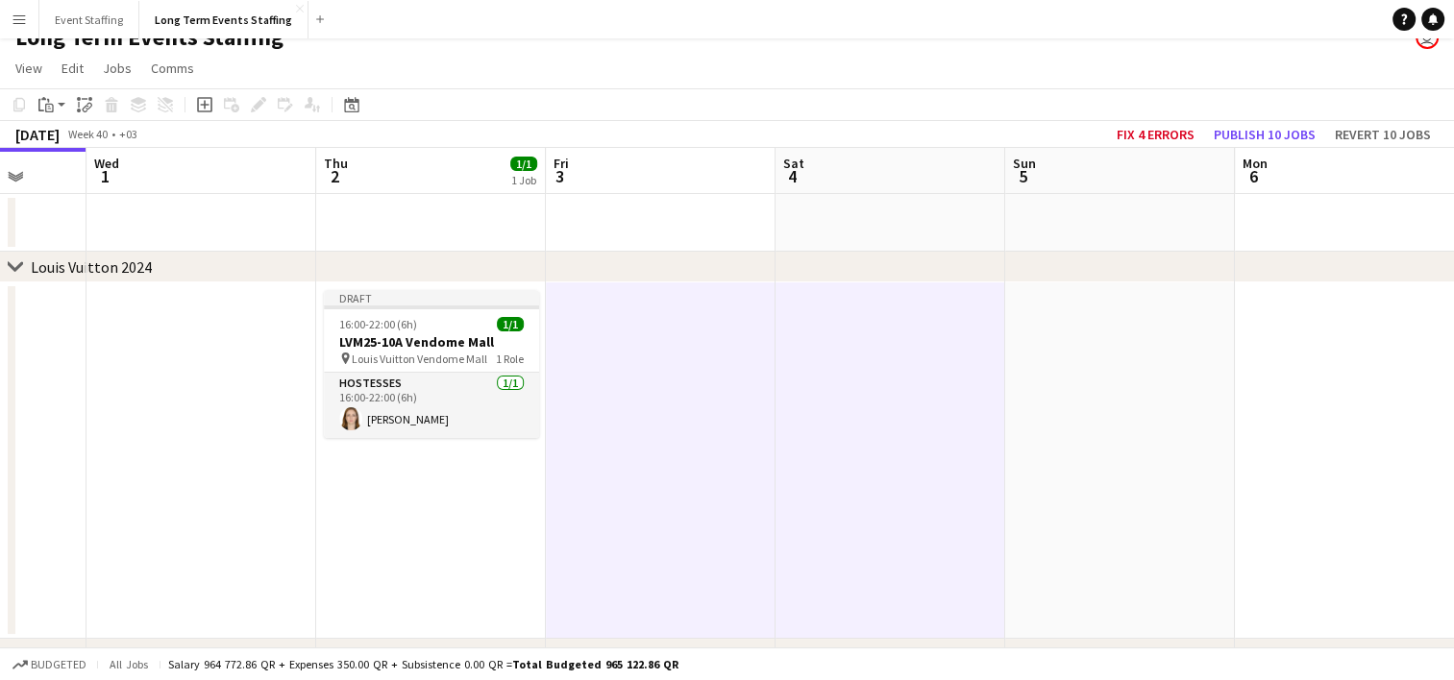
click at [1102, 379] on app-date-cell at bounding box center [1120, 460] width 230 height 356
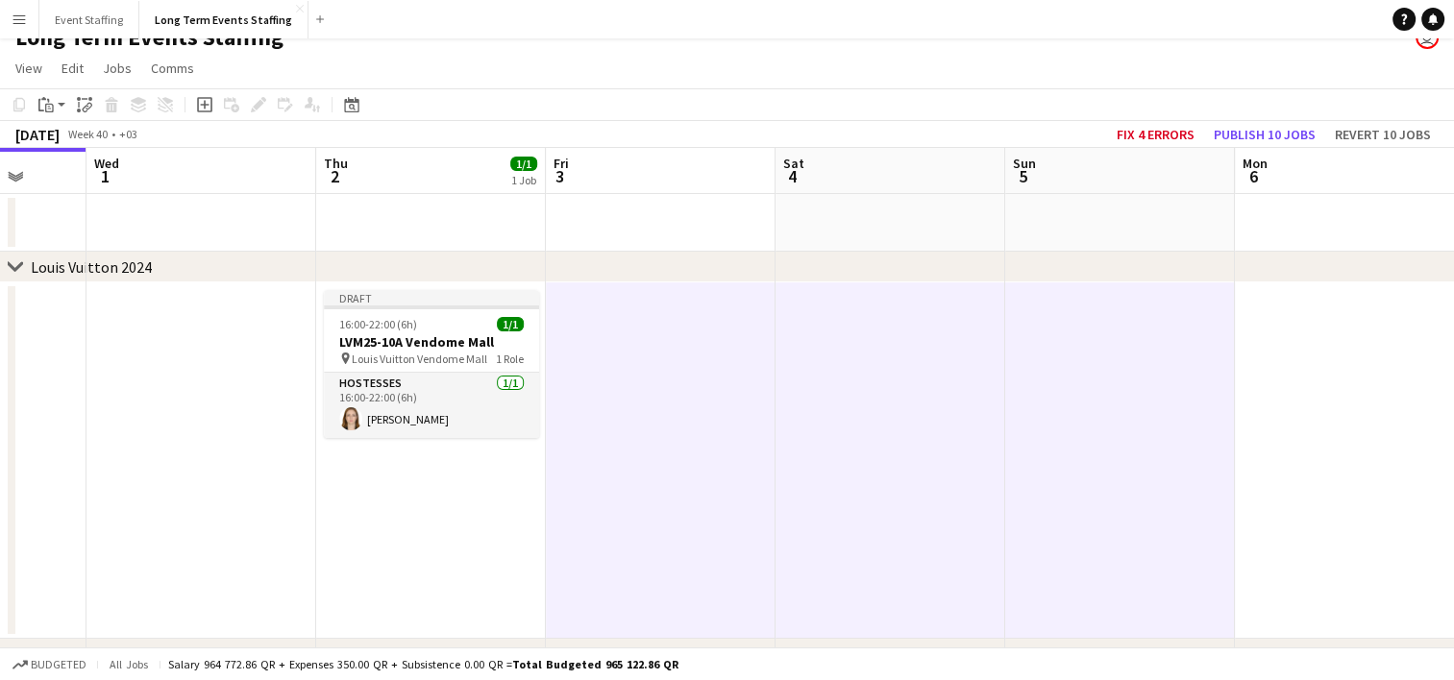
click at [1307, 384] on app-date-cell at bounding box center [1350, 460] width 230 height 356
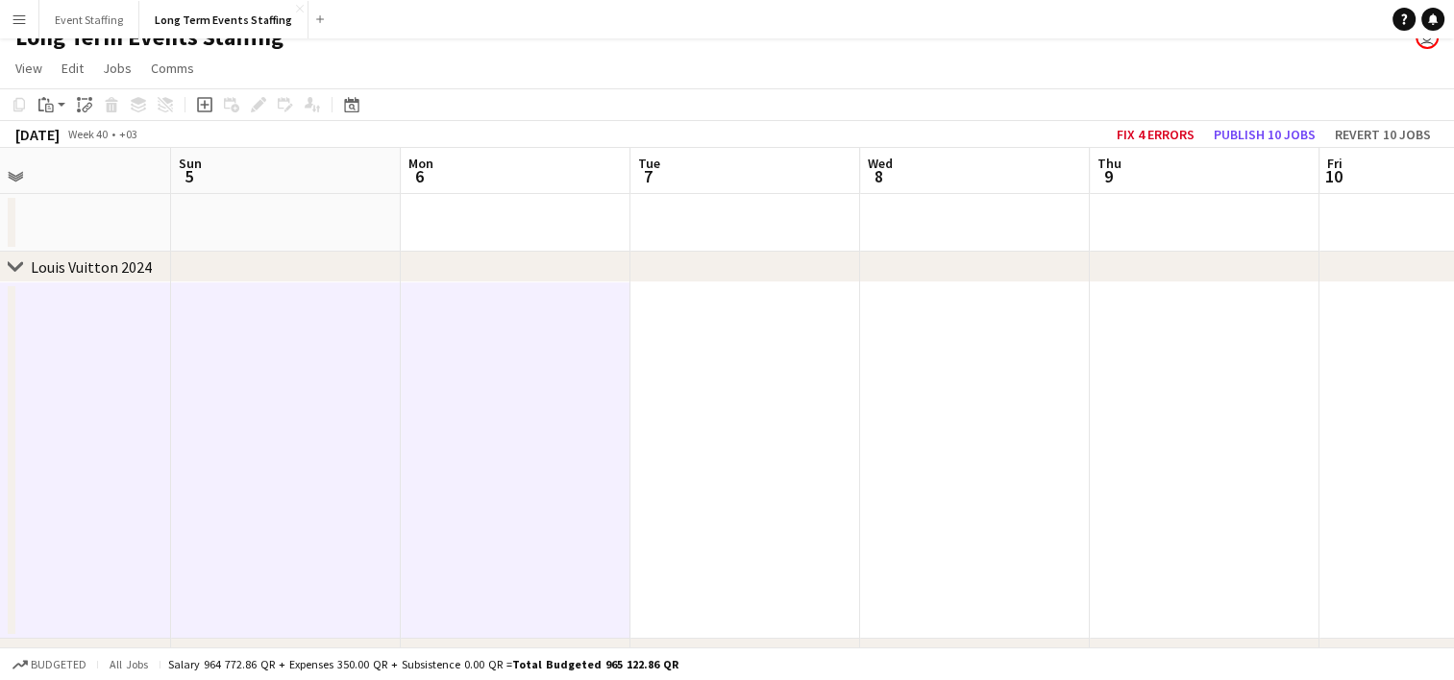
scroll to position [0, 635]
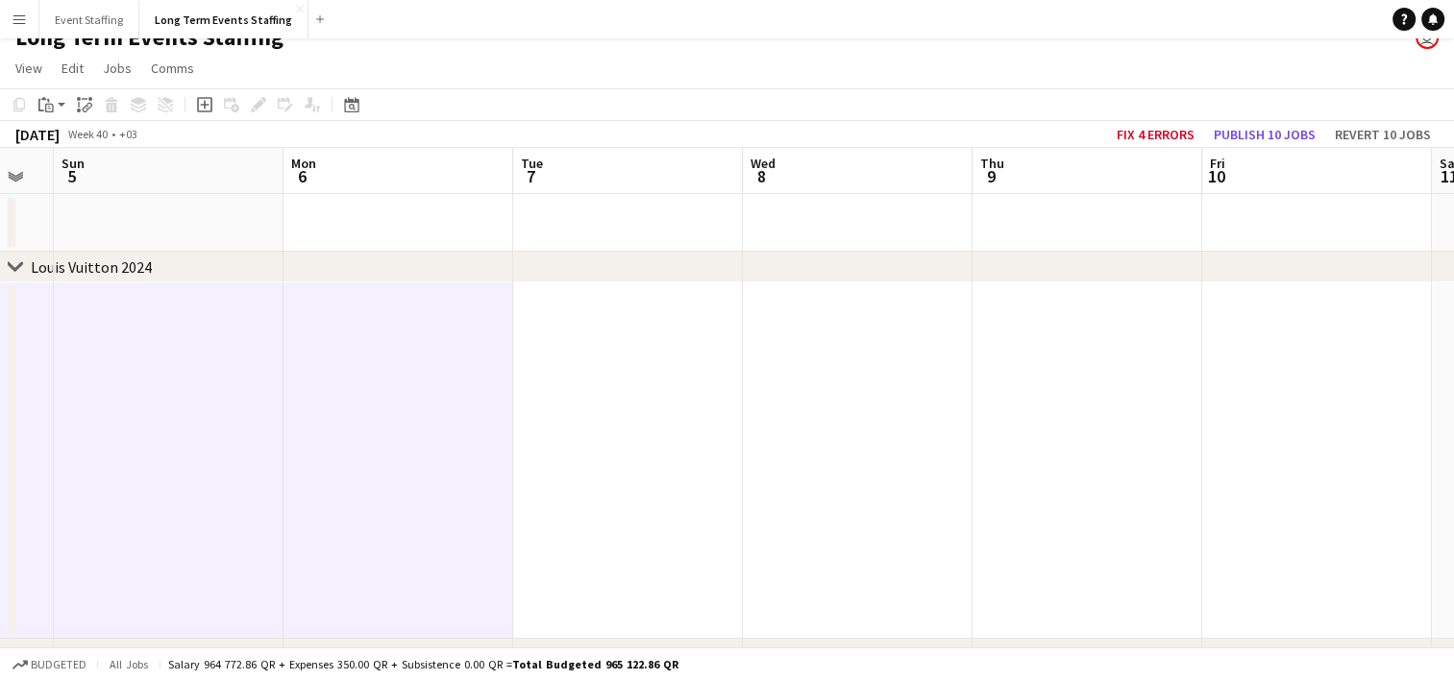
drag, startPoint x: 1307, startPoint y: 384, endPoint x: 307, endPoint y: 265, distance: 1006.3
click at [307, 265] on div "chevron-right Louis Vuitton 2024 chevron-right Mushreib Project chevron-right A…" at bounding box center [727, 526] width 1454 height 756
click at [1056, 310] on app-date-cell at bounding box center [1087, 460] width 230 height 356
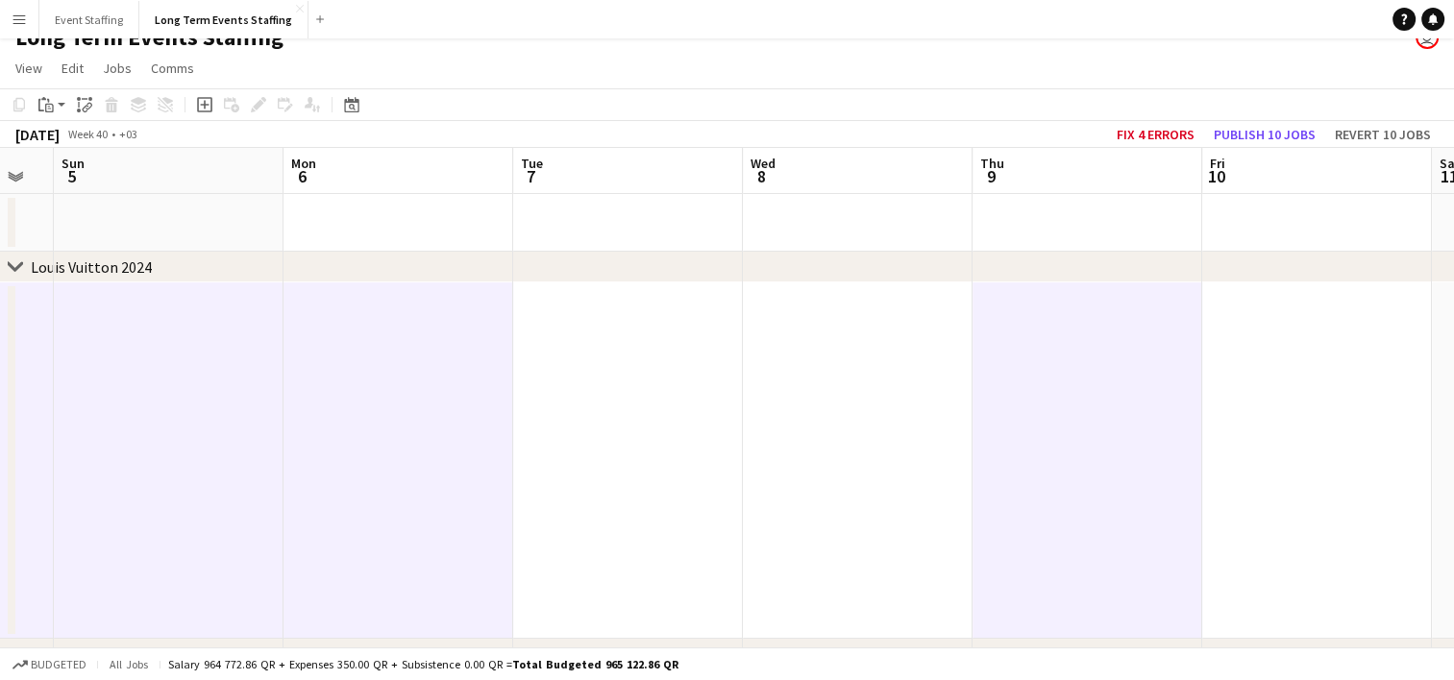
click at [1284, 329] on app-date-cell at bounding box center [1317, 460] width 230 height 356
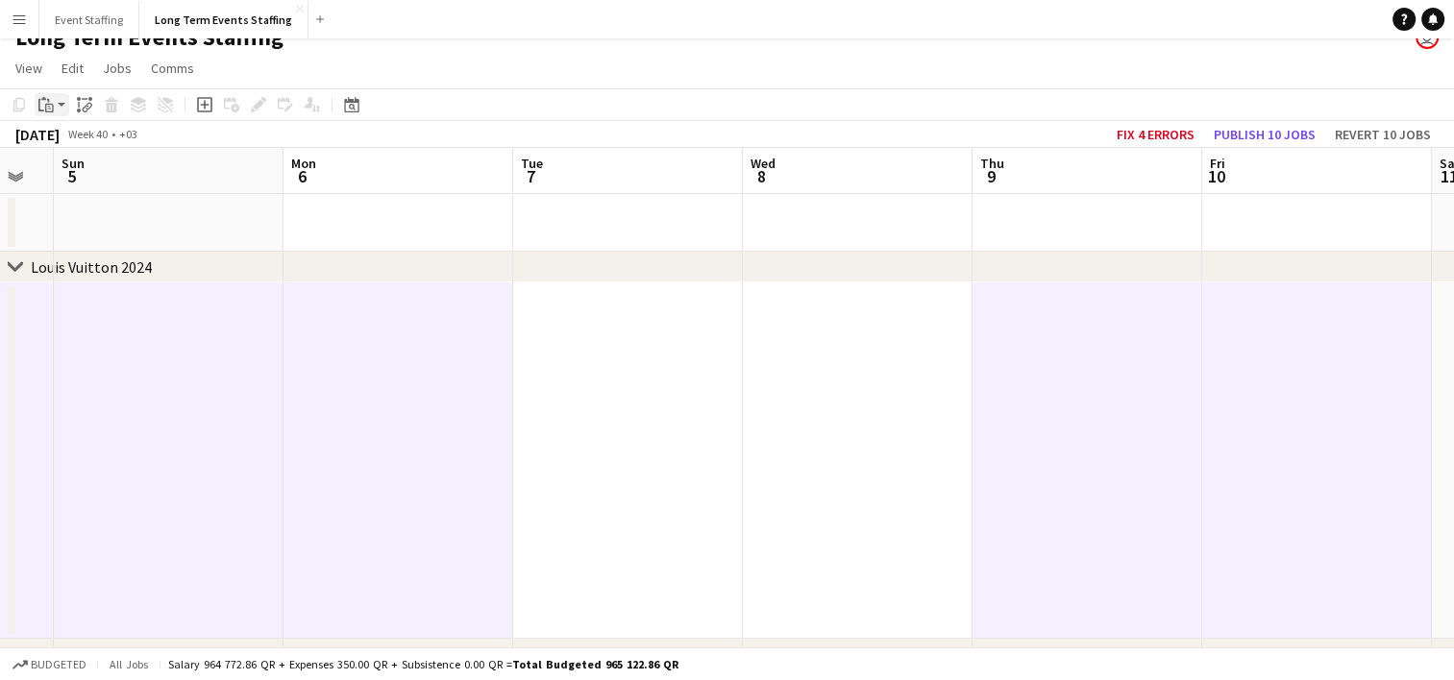
click at [54, 106] on div "Paste" at bounding box center [46, 104] width 23 height 23
click at [77, 177] on link "Paste with crew Ctrl+Shift+V" at bounding box center [141, 173] width 181 height 17
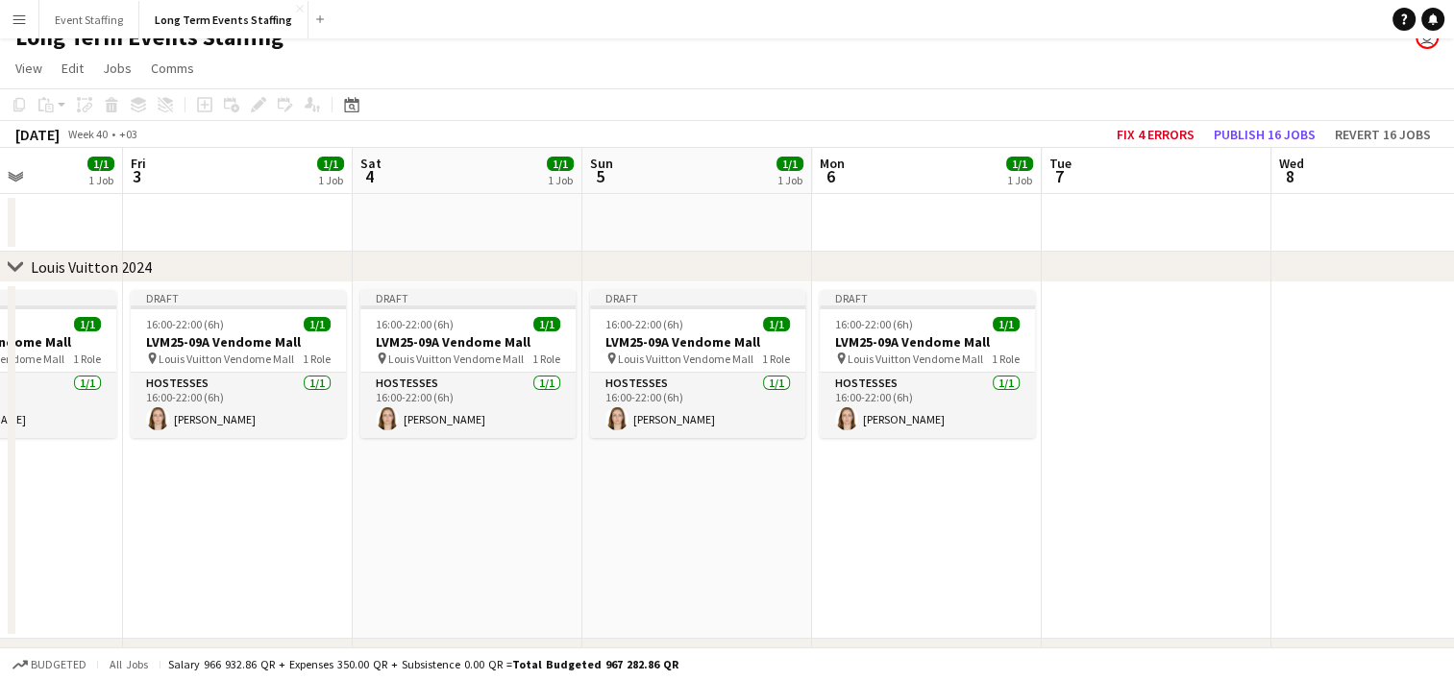
drag, startPoint x: 146, startPoint y: 507, endPoint x: 945, endPoint y: 625, distance: 808.0
click at [945, 625] on app-calendar-viewport "Tue 30 Wed 1 Thu 2 1/1 1 Job Fri 3 1/1 1 Job Sat 4 1/1 1 Job Sun 5 1/1 1 Job Mo…" at bounding box center [727, 526] width 1454 height 756
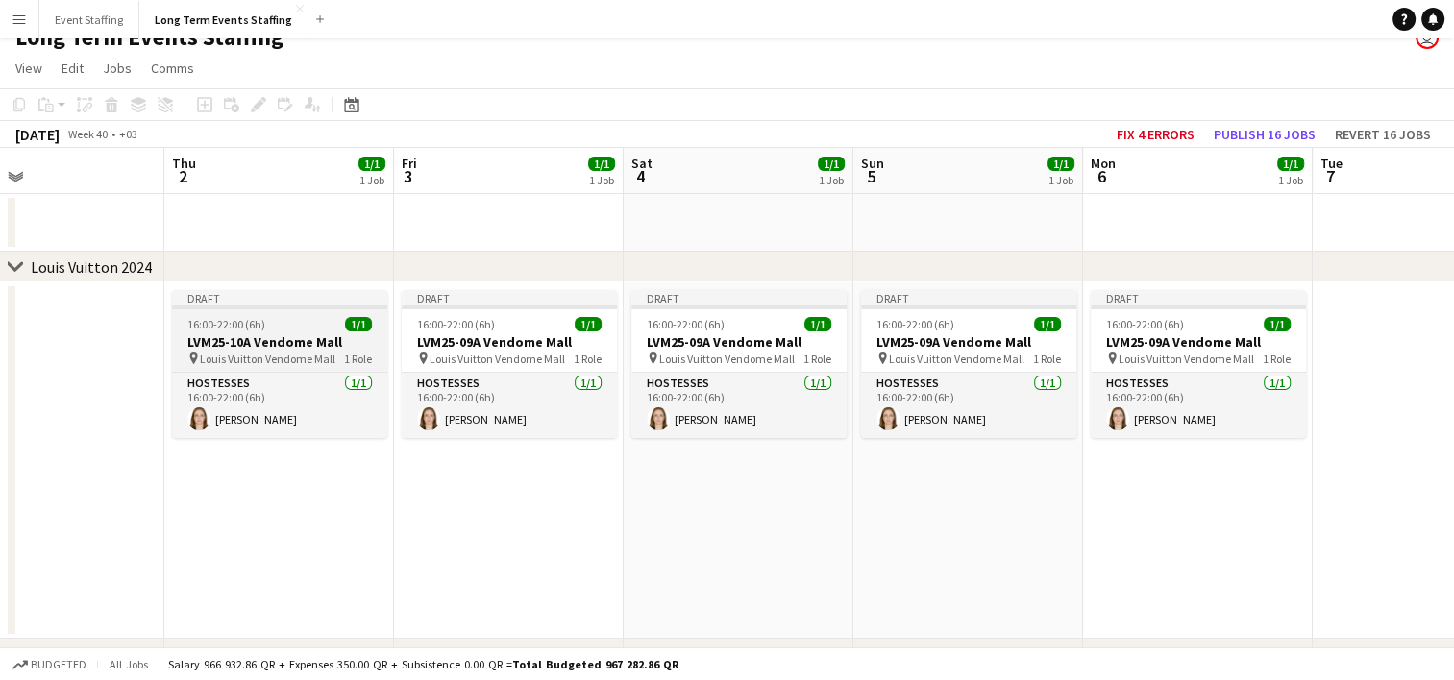
click at [269, 319] on div "16:00-22:00 (6h) 1/1" at bounding box center [279, 324] width 215 height 14
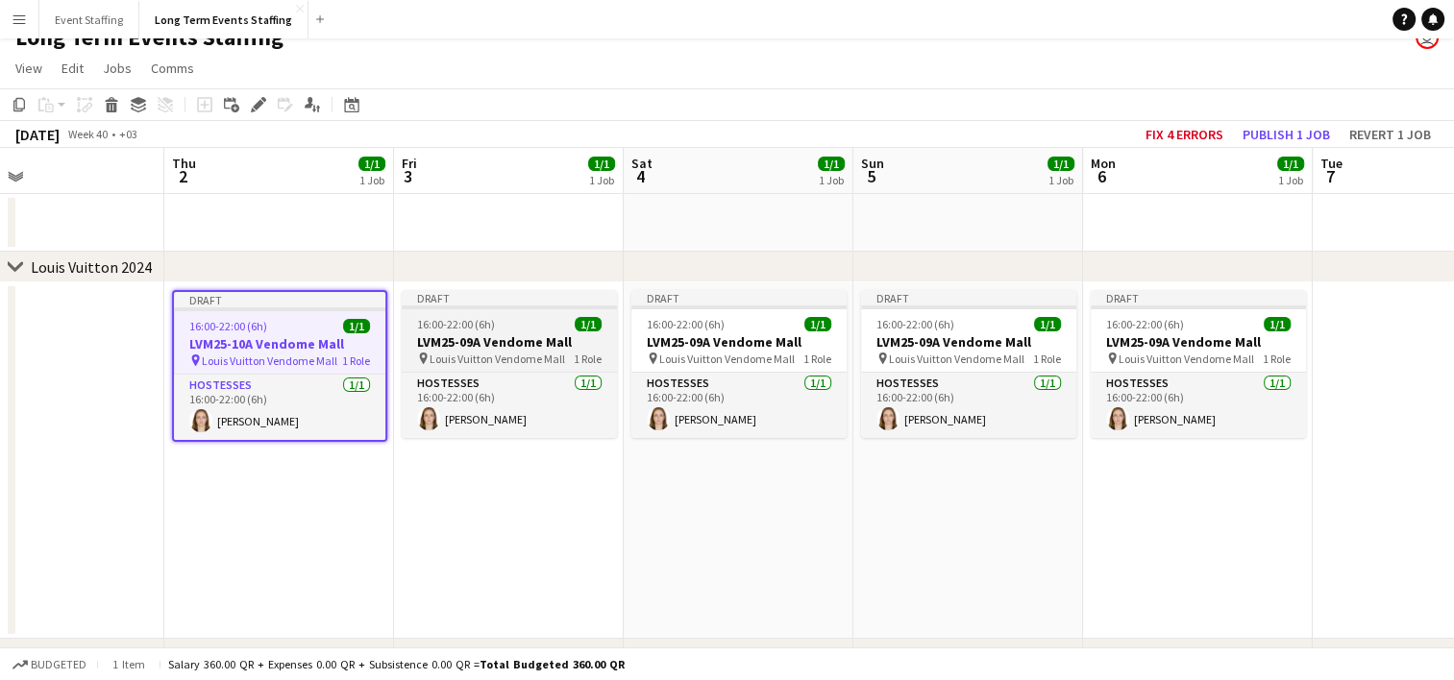
click at [540, 345] on h3 "LVM25-09A Vendome Mall" at bounding box center [509, 341] width 215 height 17
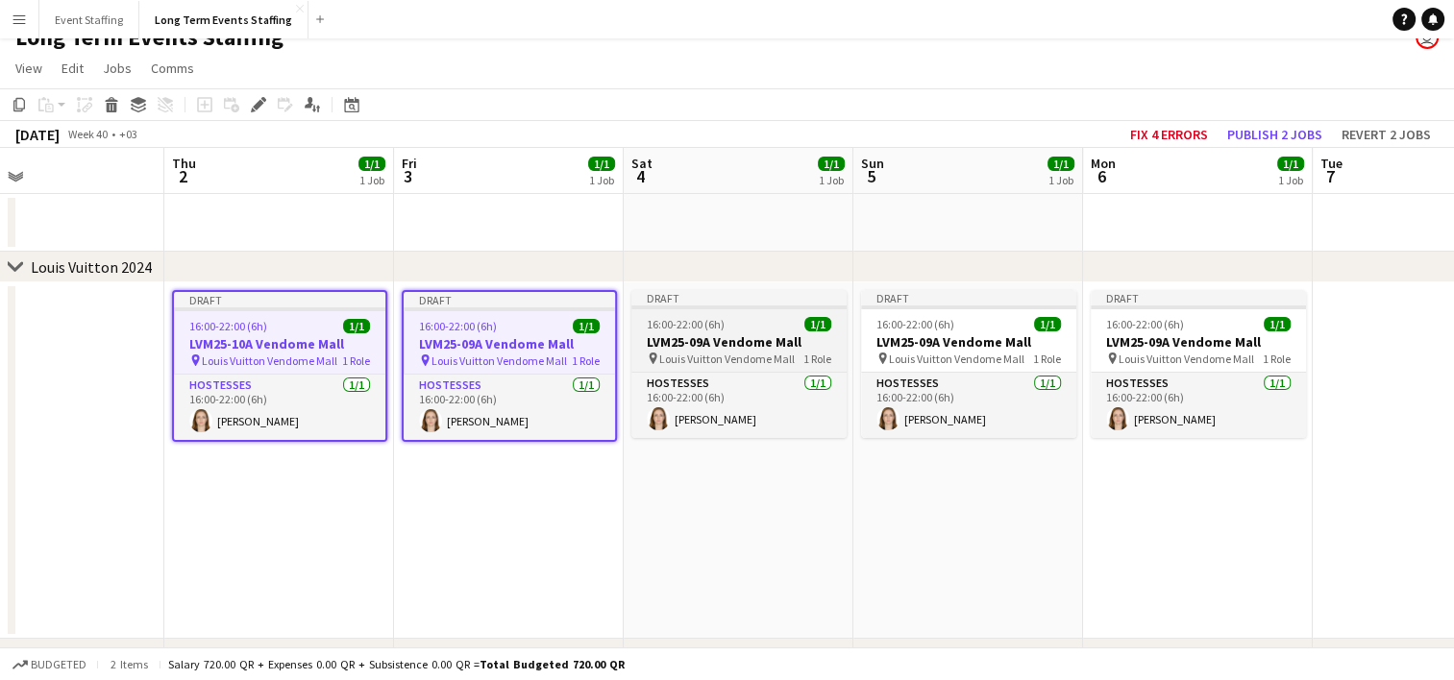
click at [716, 339] on h3 "LVM25-09A Vendome Mall" at bounding box center [738, 341] width 215 height 17
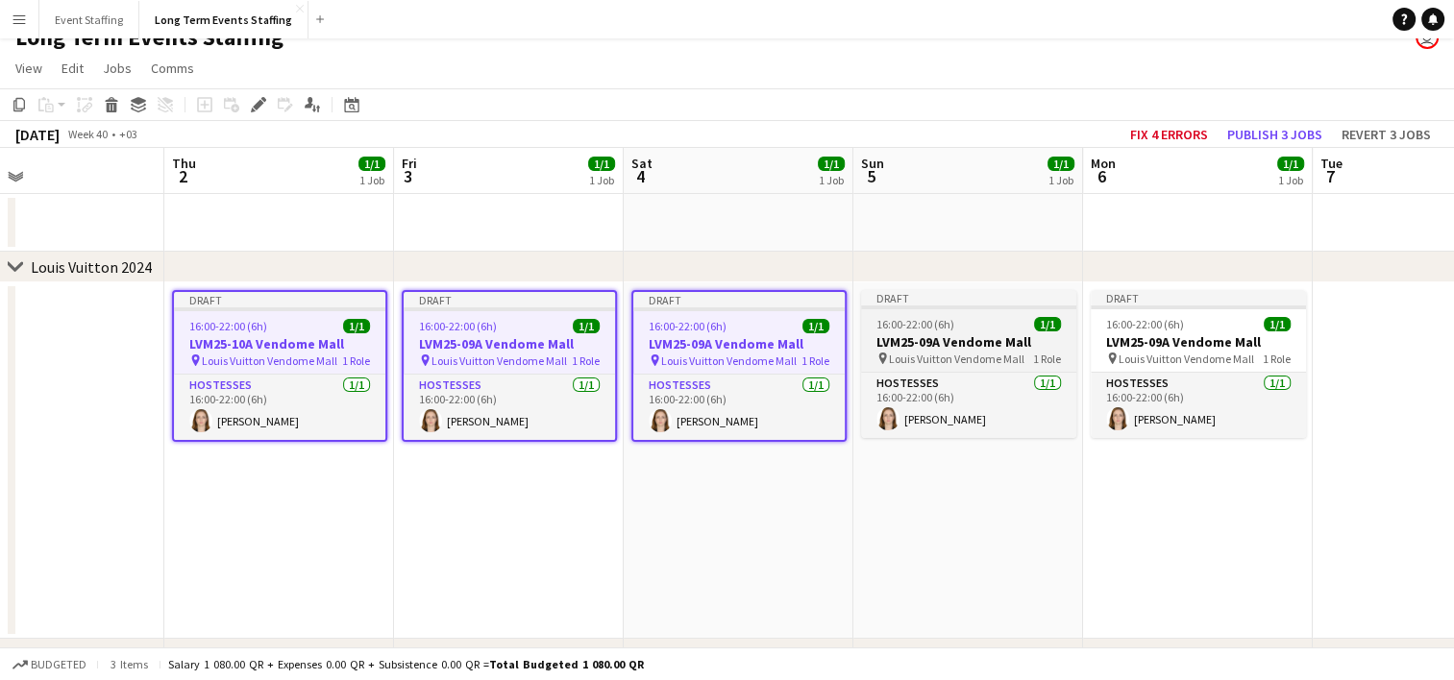
click at [940, 331] on app-job-card "Draft 16:00-22:00 (6h) 1/1 LVM25-09A Vendome Mall pin Louis Vuitton Vendome Mal…" at bounding box center [968, 364] width 215 height 148
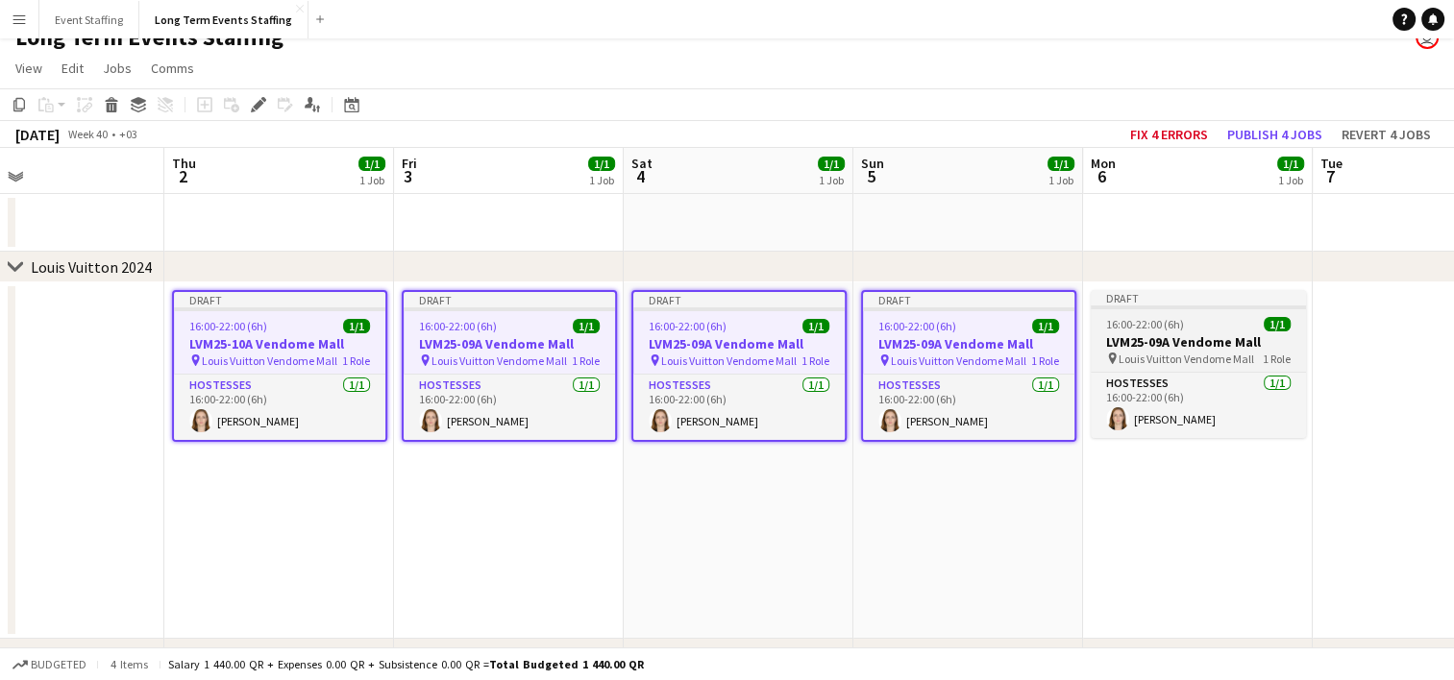
click at [1168, 330] on span "16:00-22:00 (6h)" at bounding box center [1145, 324] width 78 height 14
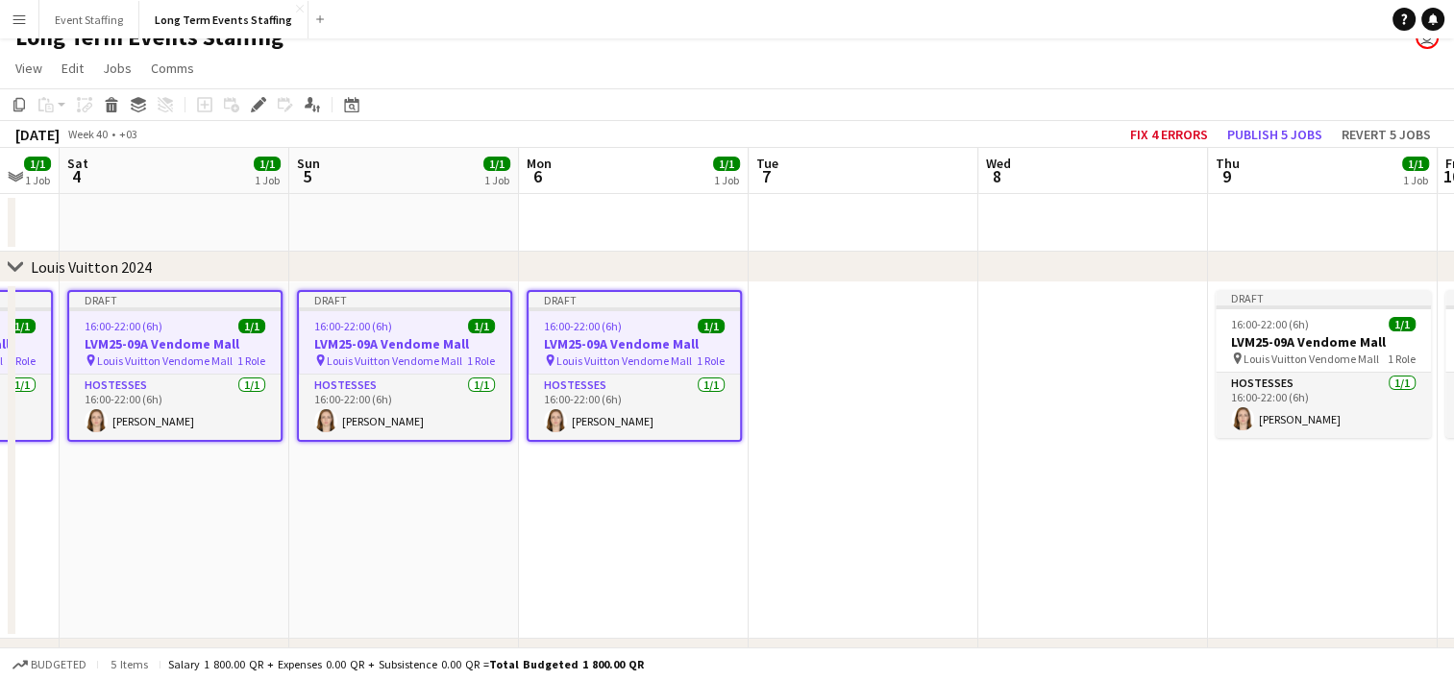
drag, startPoint x: 1203, startPoint y: 545, endPoint x: 172, endPoint y: 490, distance: 1032.4
click at [172, 490] on app-calendar-viewport "Wed 1 Thu 2 1/1 1 Job Fri 3 1/1 1 Job Sat 4 1/1 1 Job Sun 5 1/1 1 Job Mon 6 1/1…" at bounding box center [727, 526] width 1454 height 756
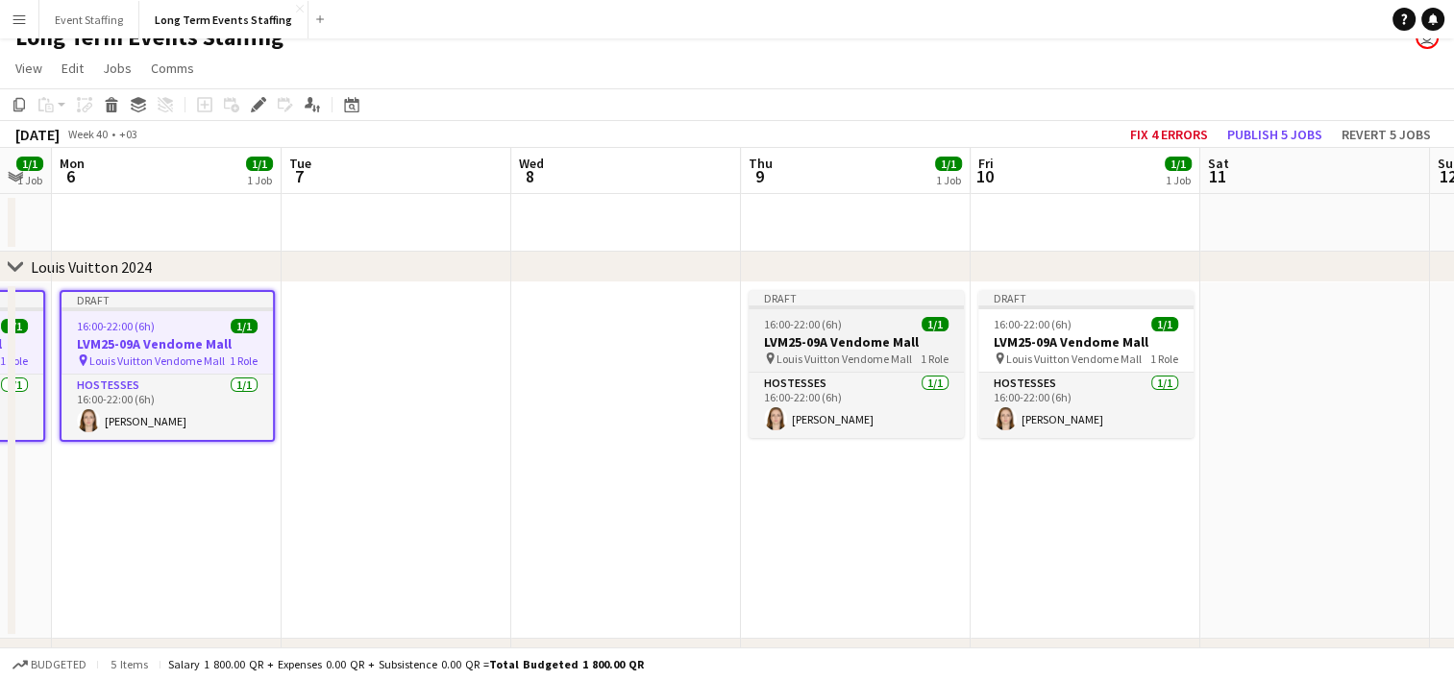
click at [795, 337] on h3 "LVM25-09A Vendome Mall" at bounding box center [855, 341] width 215 height 17
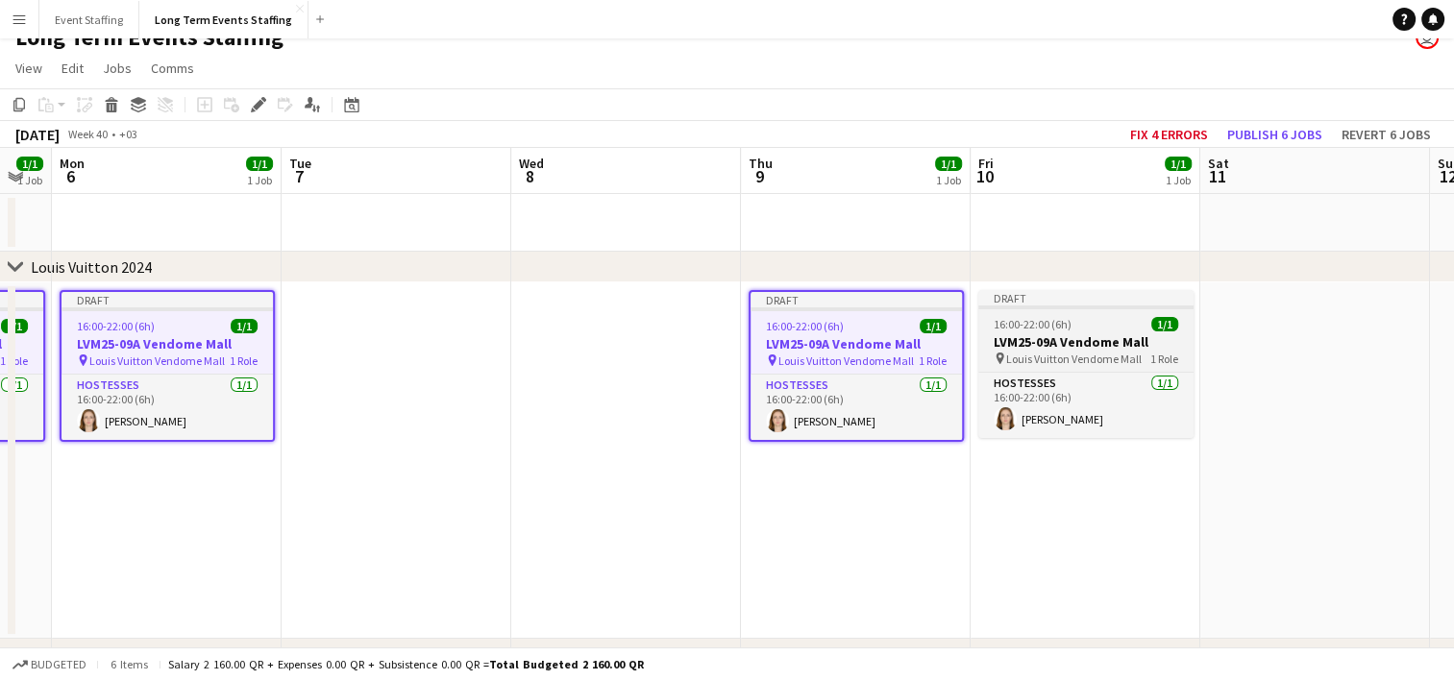
click at [1038, 328] on span "16:00-22:00 (6h)" at bounding box center [1033, 324] width 78 height 14
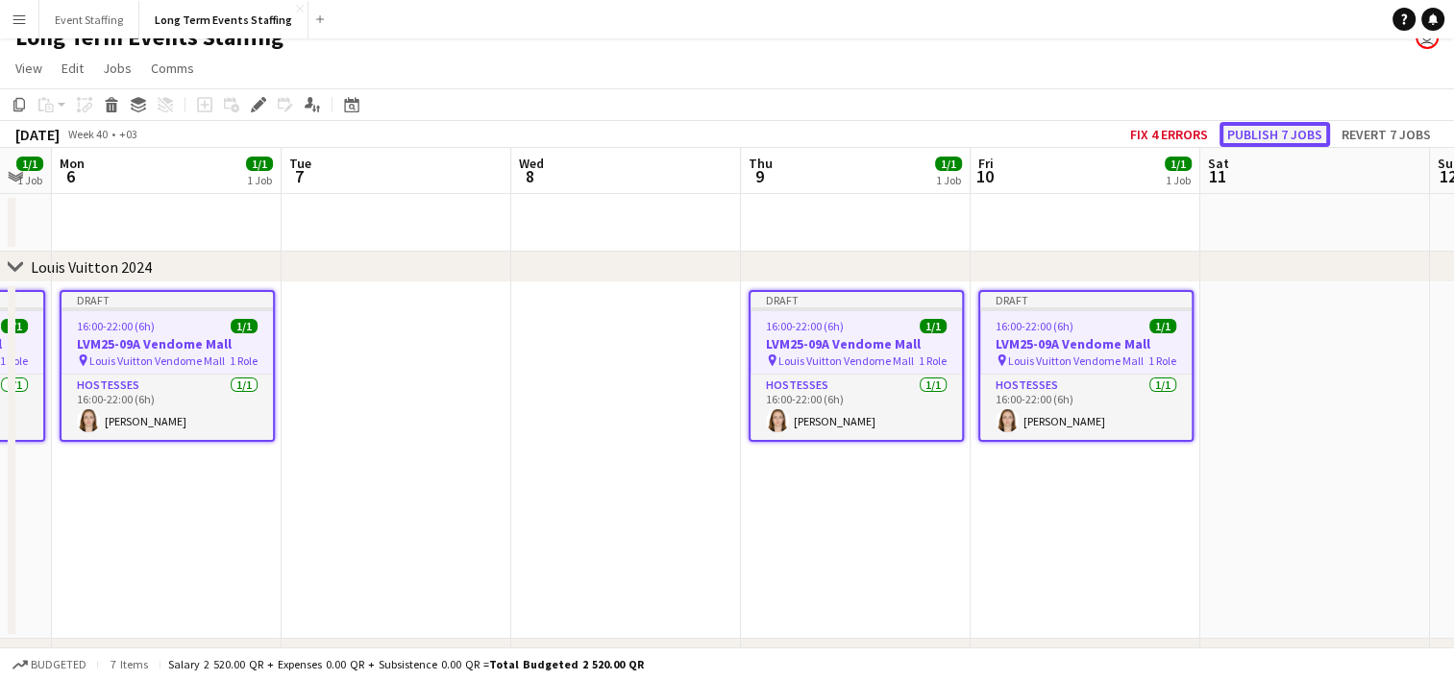
click at [1268, 136] on button "Publish 7 jobs" at bounding box center [1274, 134] width 110 height 25
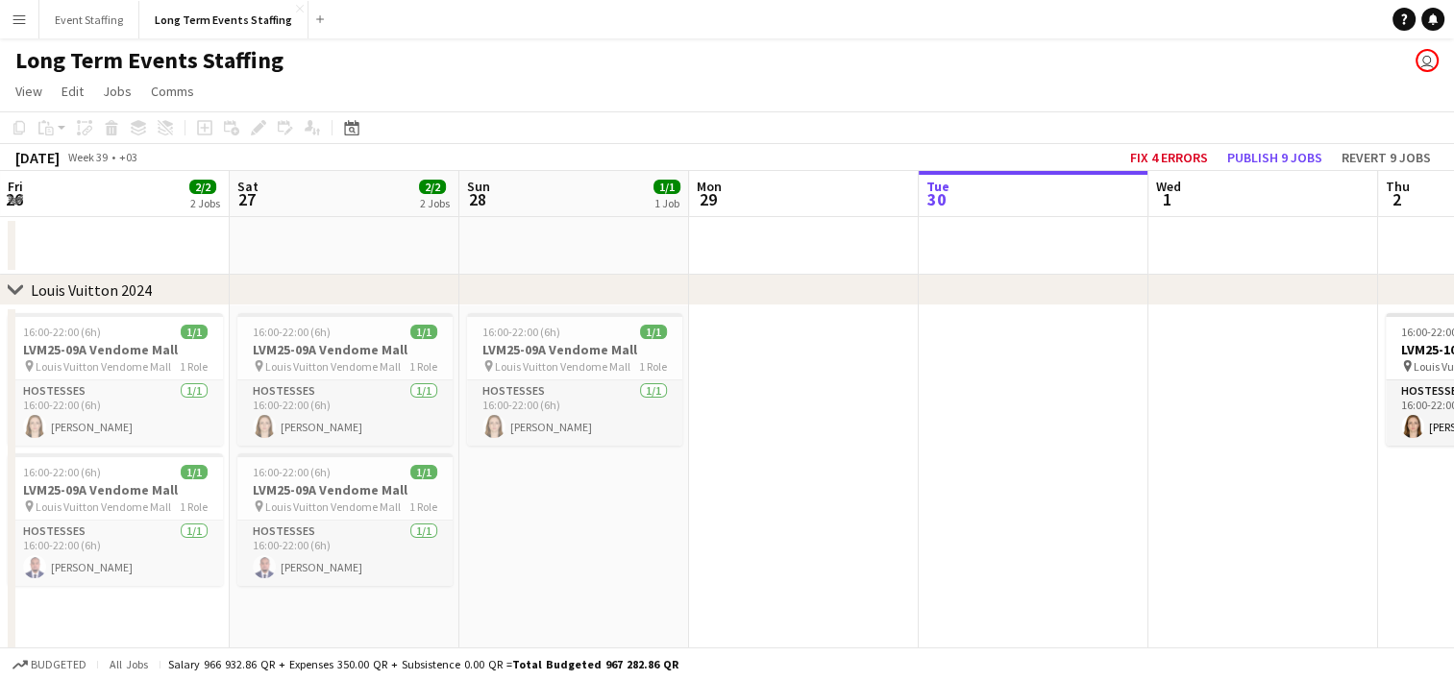
scroll to position [0, 436]
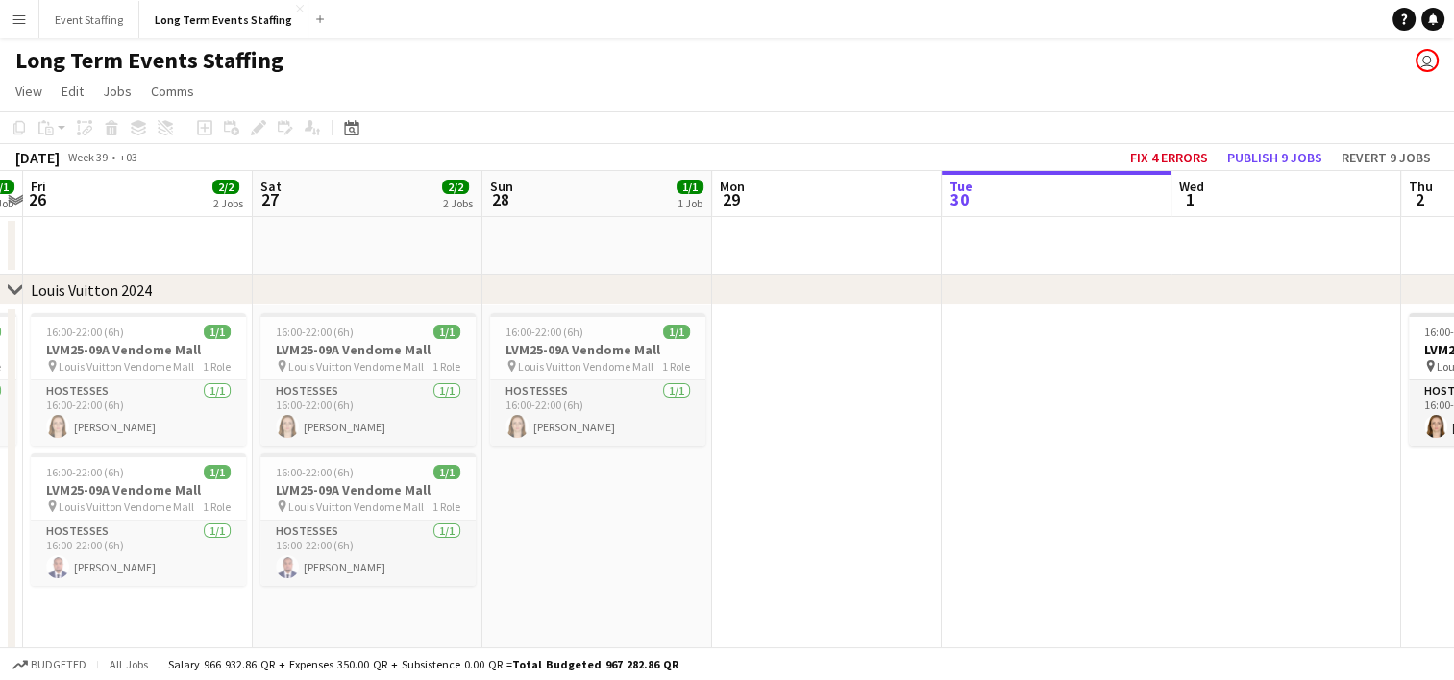
drag, startPoint x: 313, startPoint y: 467, endPoint x: 1025, endPoint y: 382, distance: 717.0
click at [1025, 382] on app-calendar-viewport "Wed 24 Thu 25 1/1 1 Job Fri 26 2/2 2 Jobs Sat 27 2/2 2 Jobs Sun 28 1/1 1 Job Mo…" at bounding box center [727, 549] width 1454 height 756
click at [350, 530] on app-card-role "Hostesses 1/1 16:00-22:00 (6h) Abdulkhalaq Yussuf" at bounding box center [367, 553] width 215 height 65
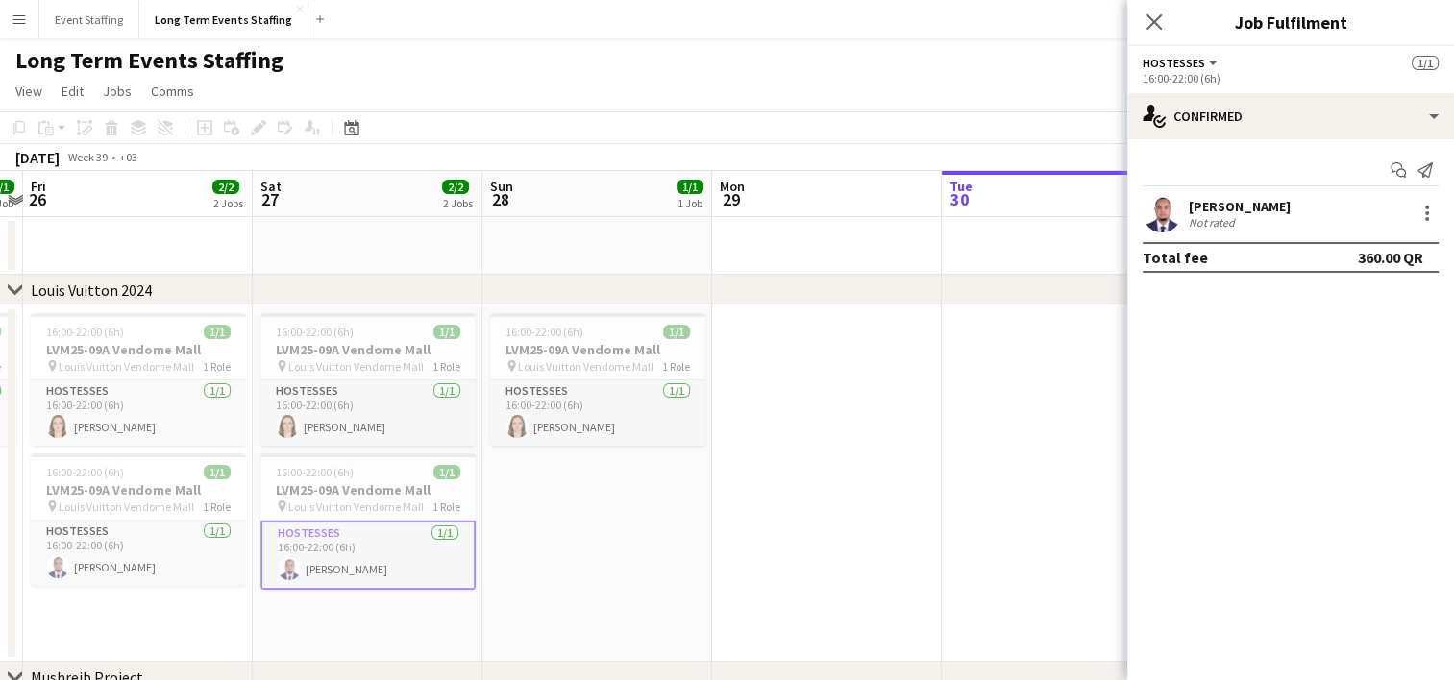
click at [1151, 209] on app-user-avatar at bounding box center [1161, 213] width 38 height 38
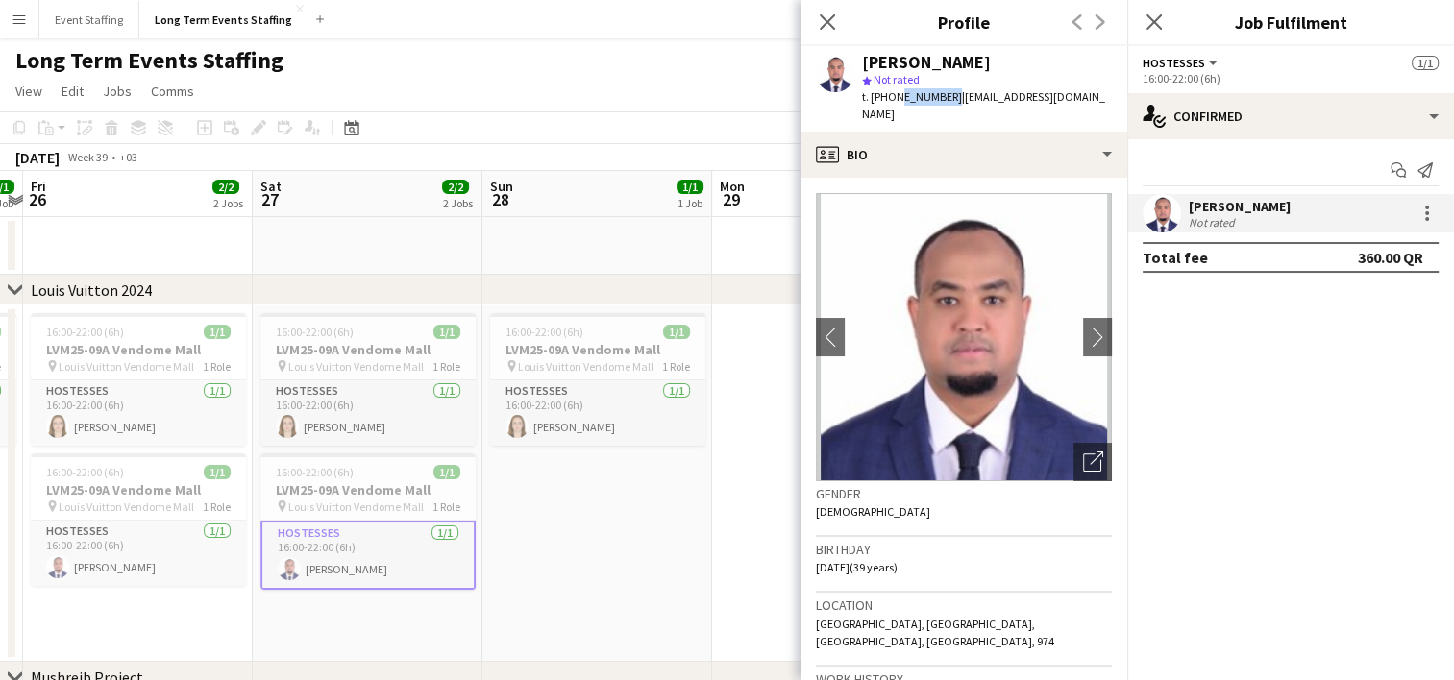
drag, startPoint x: 941, startPoint y: 97, endPoint x: 895, endPoint y: 104, distance: 46.6
click at [895, 104] on div "t. +97433451645 | arkyussuf@yahoo.com" at bounding box center [987, 105] width 250 height 35
copy span "33451645"
click at [827, 25] on icon "Close pop-in" at bounding box center [827, 21] width 18 height 18
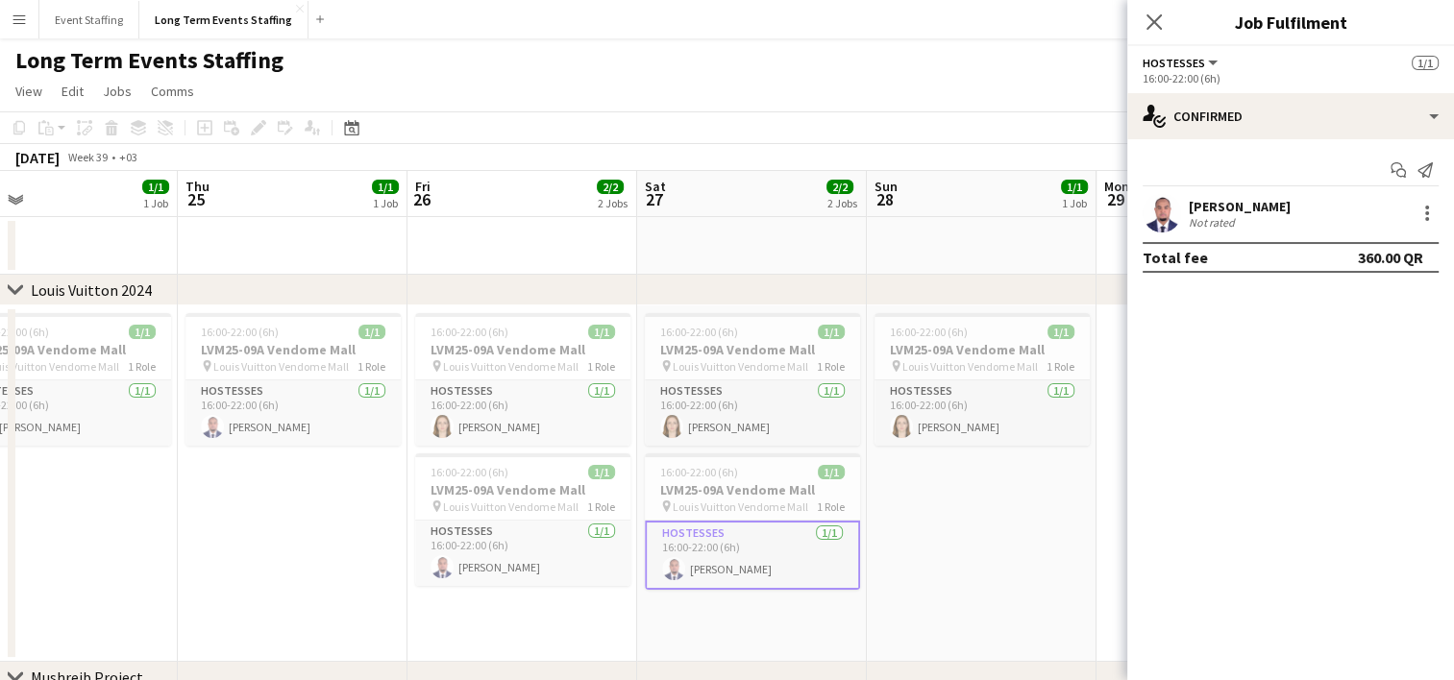
scroll to position [0, 509]
drag, startPoint x: 136, startPoint y: 619, endPoint x: 523, endPoint y: 463, distance: 416.4
click at [523, 463] on app-calendar-viewport "Mon 22 1/1 1 Job Tue 23 Wed 24 1/1 1 Job Thu 25 1/1 1 Job Fri 26 2/2 2 Jobs Sat…" at bounding box center [727, 549] width 1454 height 756
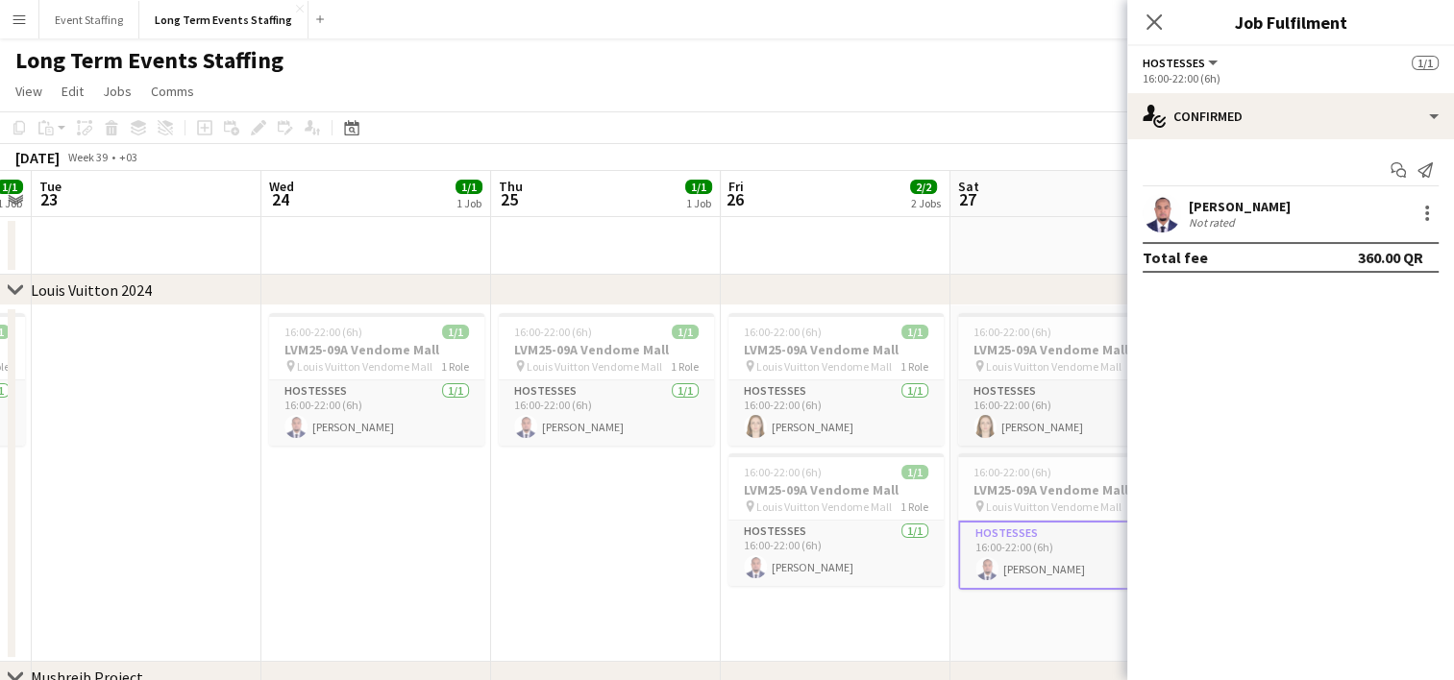
drag, startPoint x: 194, startPoint y: 546, endPoint x: 519, endPoint y: 403, distance: 354.9
click at [519, 403] on app-calendar-viewport "Sun 21 1/1 1 Job Mon 22 1/1 1 Job Tue 23 Wed 24 1/1 1 Job Thu 25 1/1 1 Job Fri …" at bounding box center [727, 549] width 1454 height 756
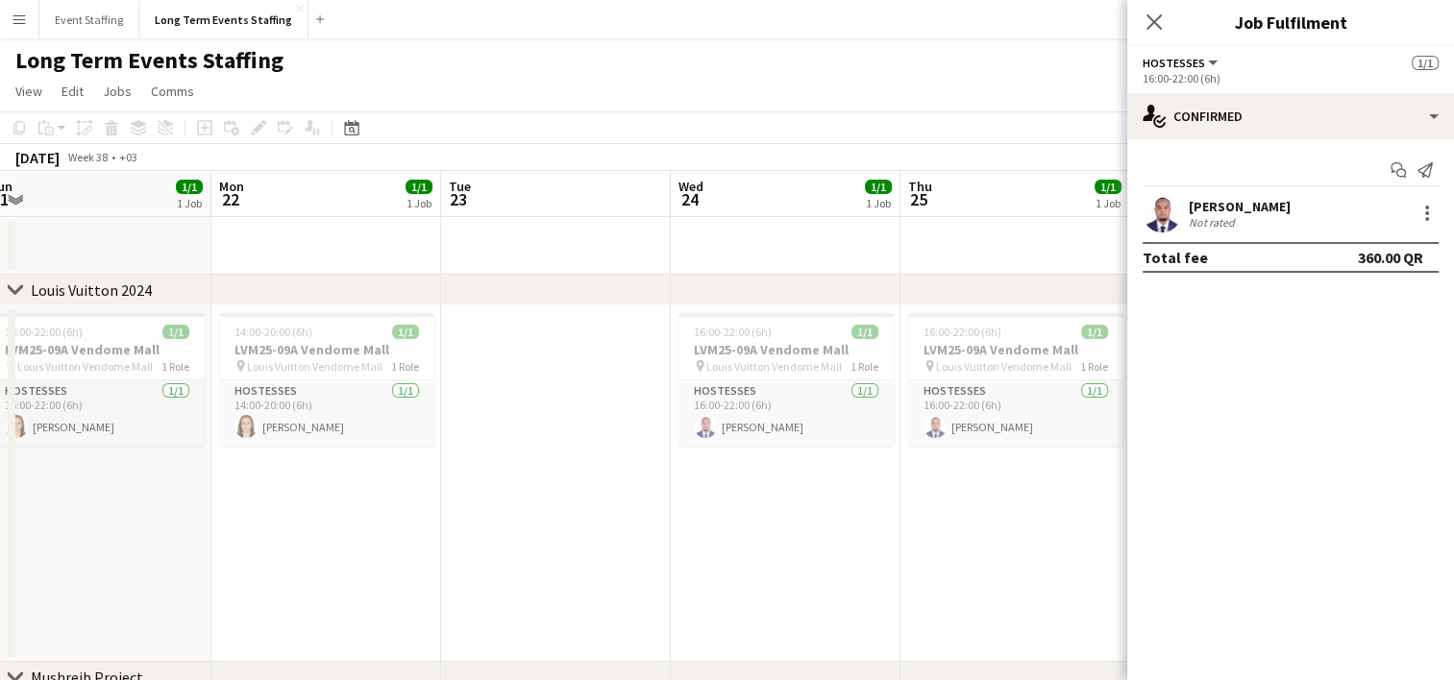
drag, startPoint x: 259, startPoint y: 467, endPoint x: 657, endPoint y: 384, distance: 406.3
click at [657, 384] on app-calendar-viewport "Fri 19 Sat 20 2/2 2 Jobs Sun 21 1/1 1 Job Mon 22 1/1 1 Job Tue 23 Wed 24 1/1 1 …" at bounding box center [727, 549] width 1454 height 756
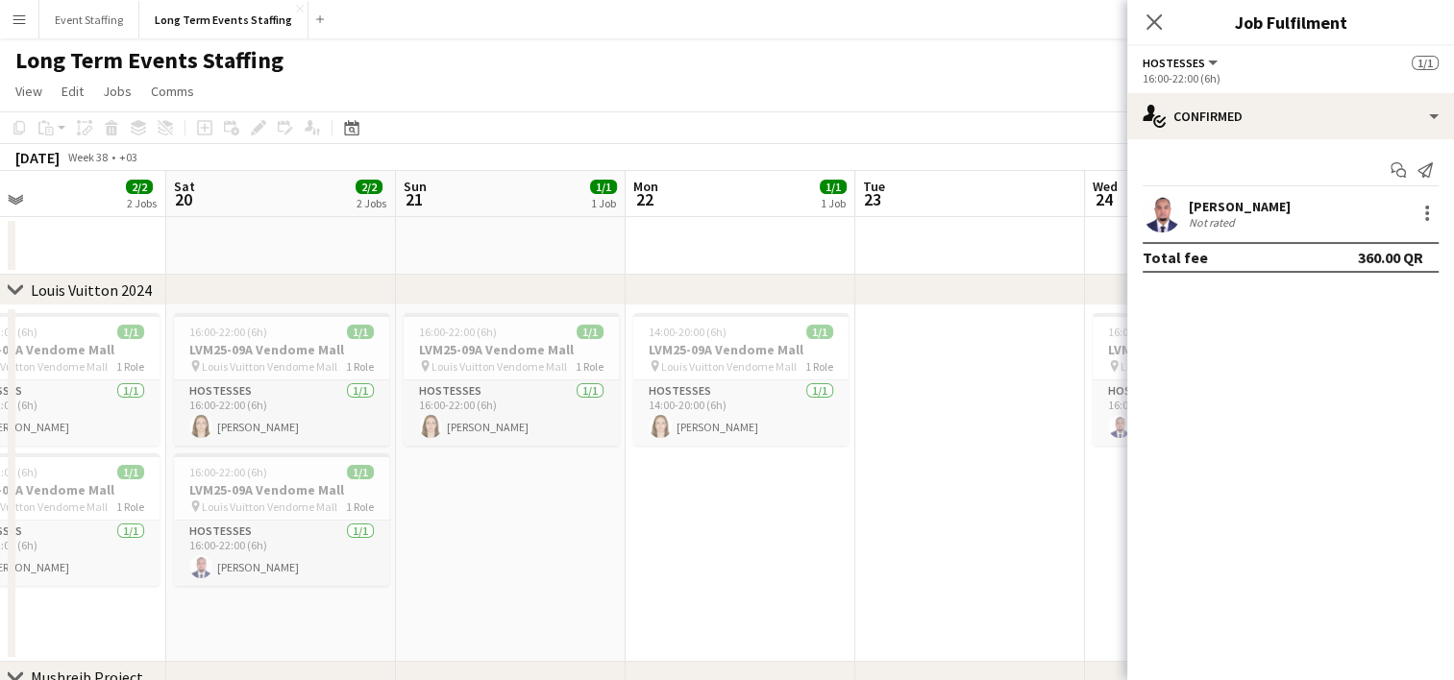
drag, startPoint x: 275, startPoint y: 523, endPoint x: 688, endPoint y: 483, distance: 415.0
click at [688, 483] on app-calendar-viewport "Wed 17 2/2 2 Jobs Thu 18 1/1 1 Job Fri 19 2/2 2 Jobs Sat 20 2/2 2 Jobs Sun 21 1…" at bounding box center [727, 549] width 1454 height 756
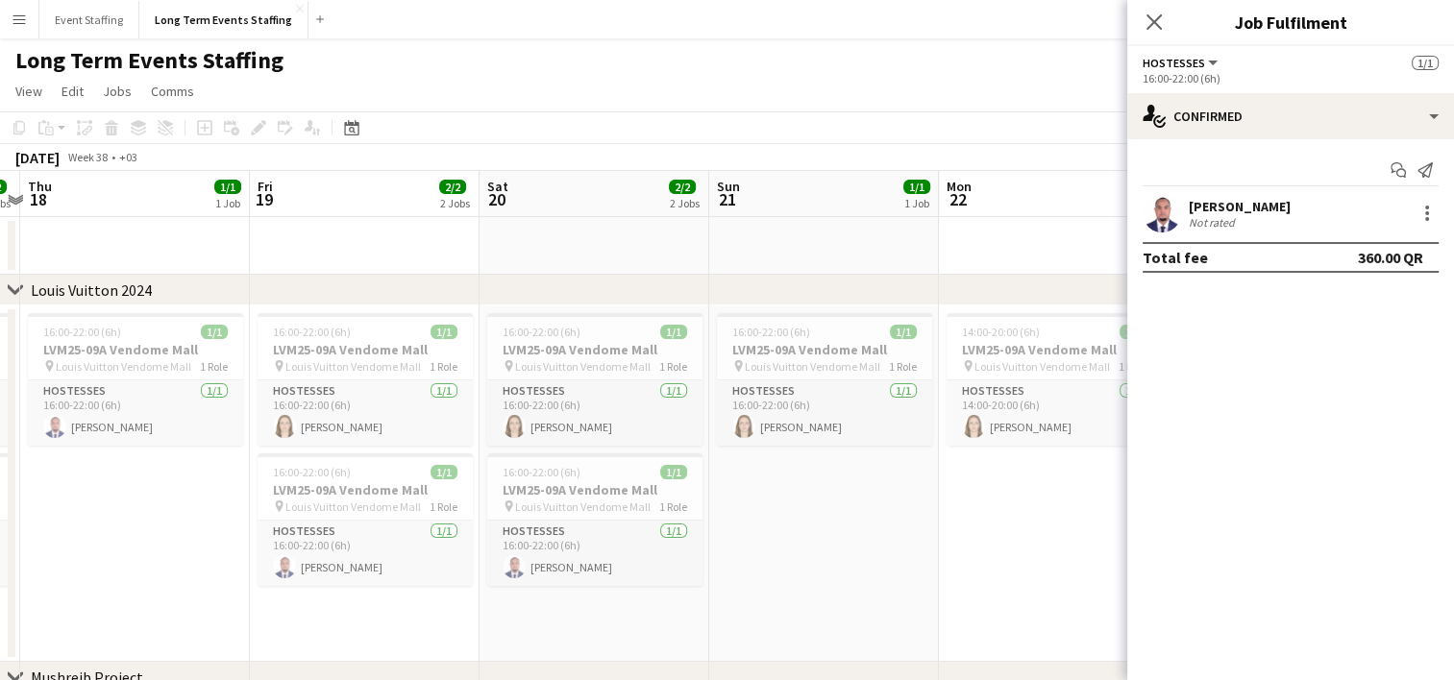
drag, startPoint x: 467, startPoint y: 557, endPoint x: 780, endPoint y: 507, distance: 317.2
click at [780, 507] on app-calendar-viewport "Tue 16 Wed 17 2/2 2 Jobs Thu 18 1/1 1 Job Fri 19 2/2 2 Jobs Sat 20 2/2 2 Jobs S…" at bounding box center [727, 549] width 1454 height 756
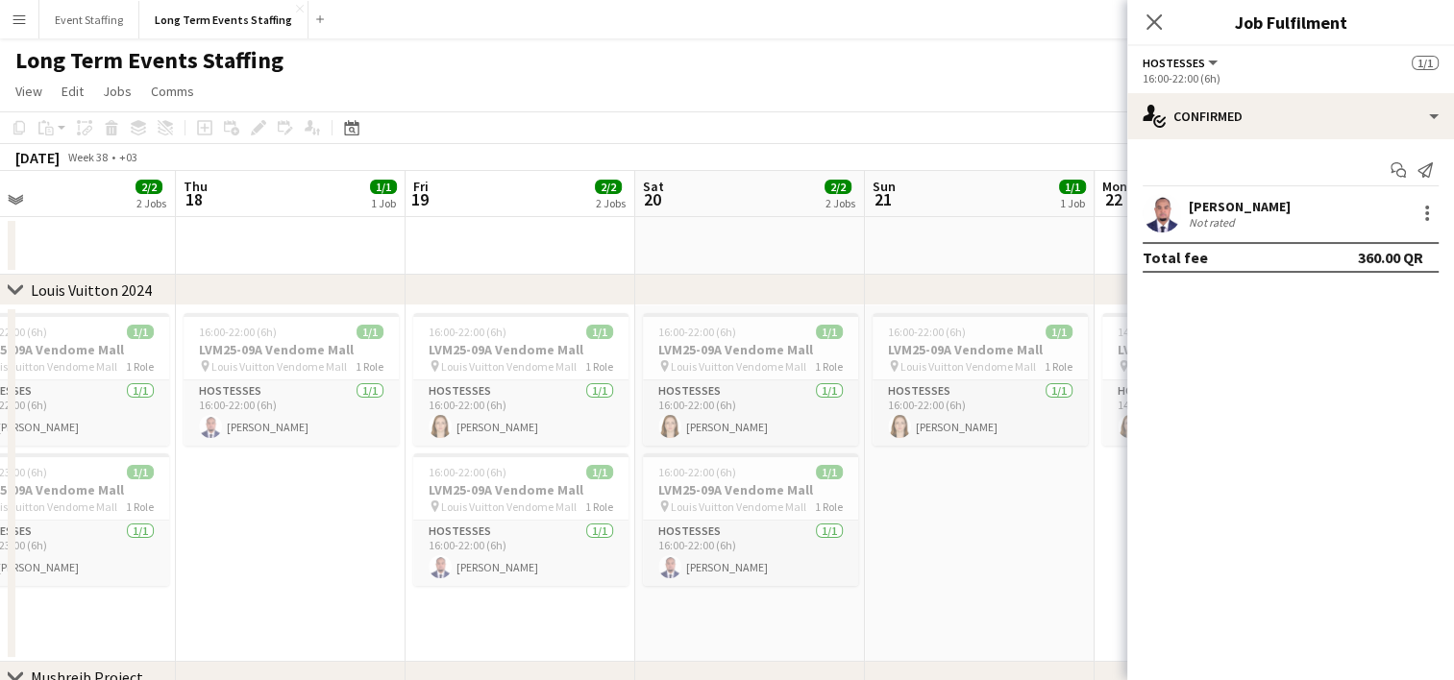
drag, startPoint x: 138, startPoint y: 577, endPoint x: 555, endPoint y: 446, distance: 437.0
click at [555, 446] on app-calendar-viewport "Mon 15 Tue 16 Wed 17 2/2 2 Jobs Thu 18 1/1 1 Job Fri 19 2/2 2 Jobs Sat 20 2/2 2…" at bounding box center [727, 549] width 1454 height 756
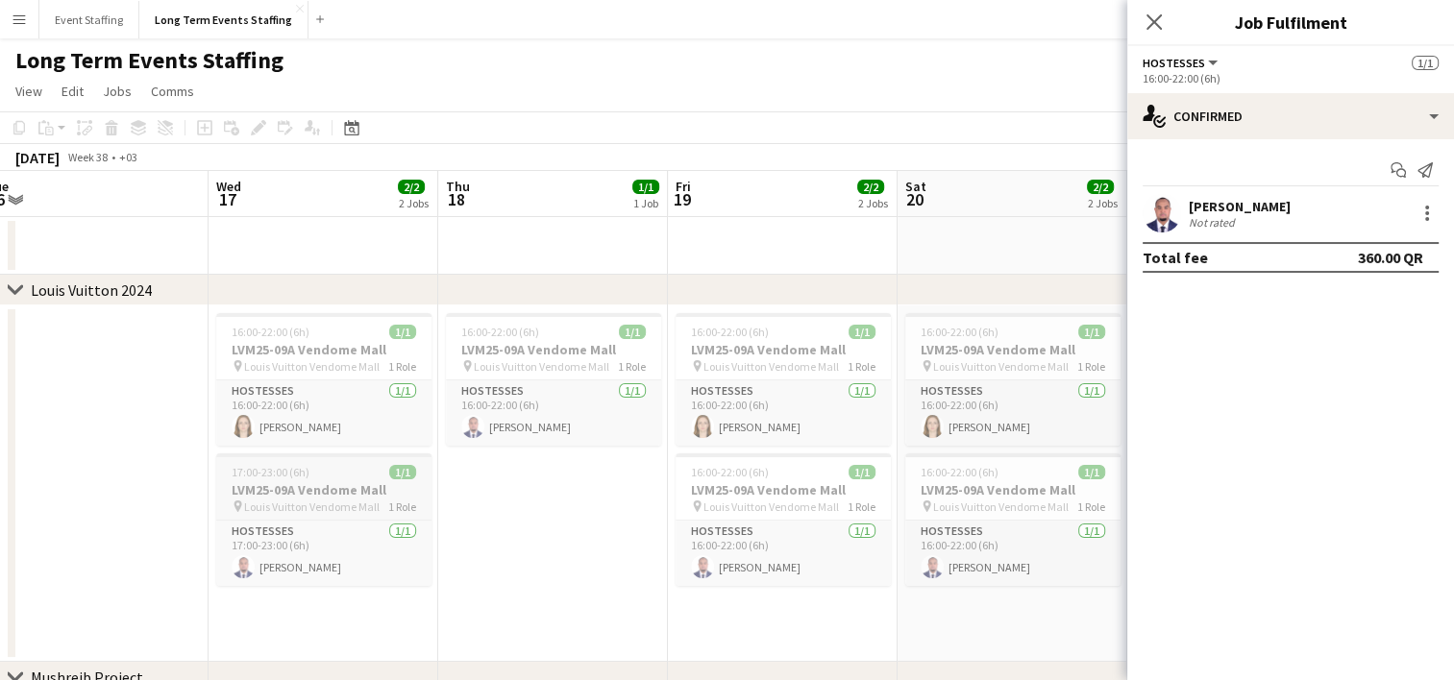
click at [324, 474] on div "17:00-23:00 (6h) 1/1" at bounding box center [323, 472] width 215 height 14
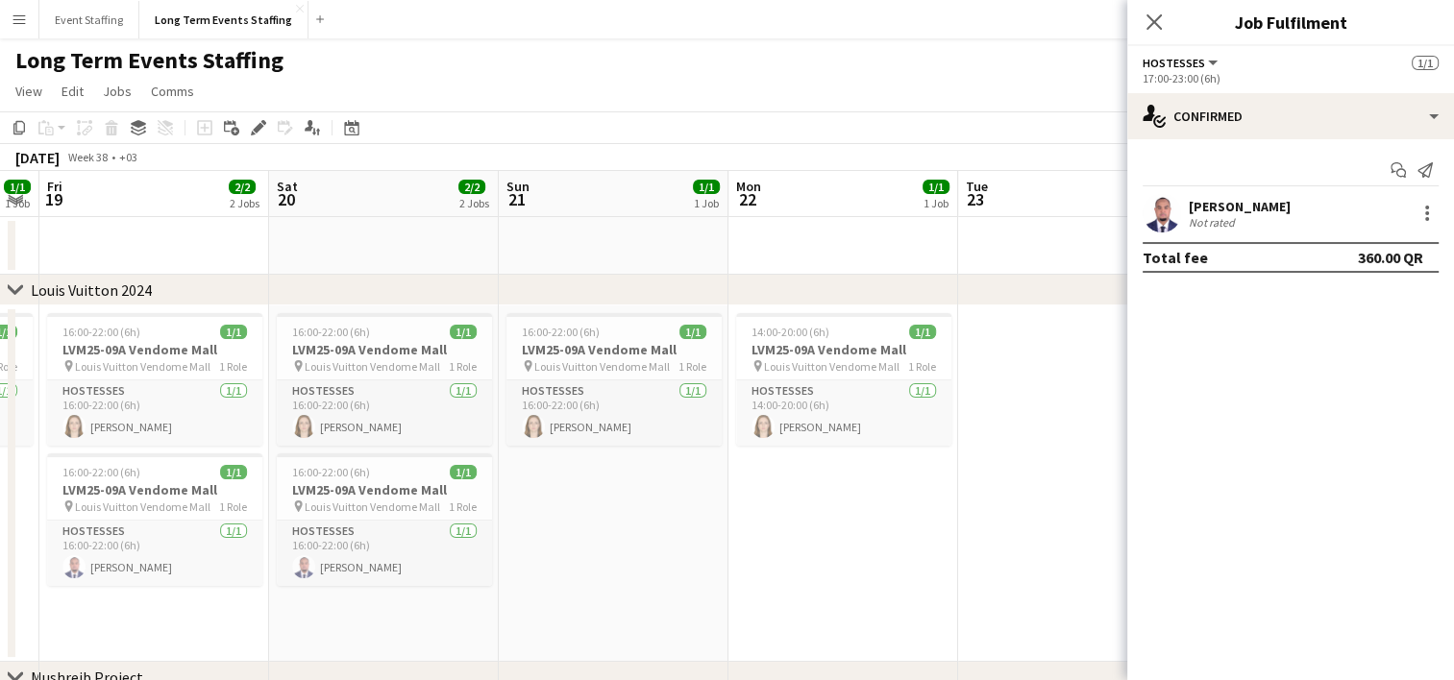
drag, startPoint x: 662, startPoint y: 604, endPoint x: 0, endPoint y: 500, distance: 670.2
click at [0, 503] on html "Menu Boards Boards Boards All jobs Status Workforce Workforce My Workforce Recr…" at bounding box center [727, 480] width 1454 height 960
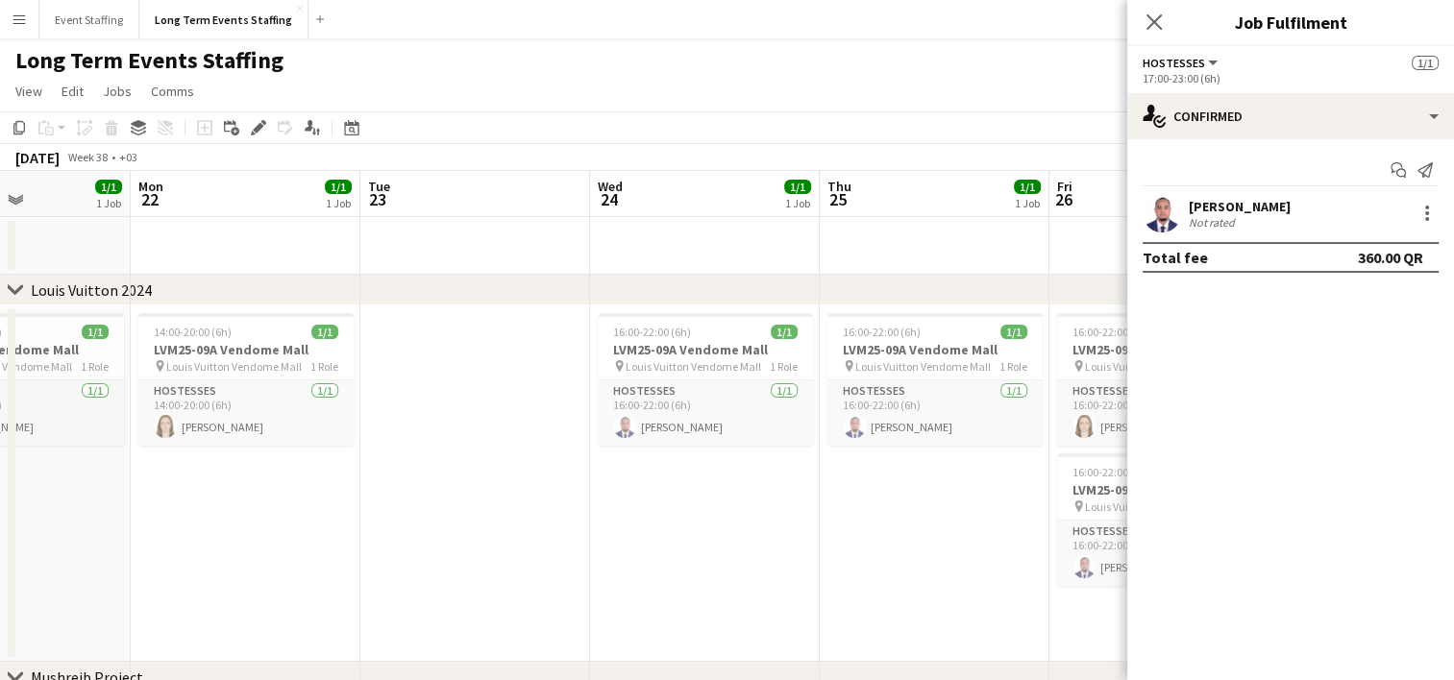
drag, startPoint x: 862, startPoint y: 552, endPoint x: 277, endPoint y: 466, distance: 591.4
click at [277, 466] on app-calendar-viewport "Thu 18 1/1 1 Job Fri 19 2/2 2 Jobs Sat 20 2/2 2 Jobs Sun 21 1/1 1 Job Mon 22 1/…" at bounding box center [727, 549] width 1454 height 756
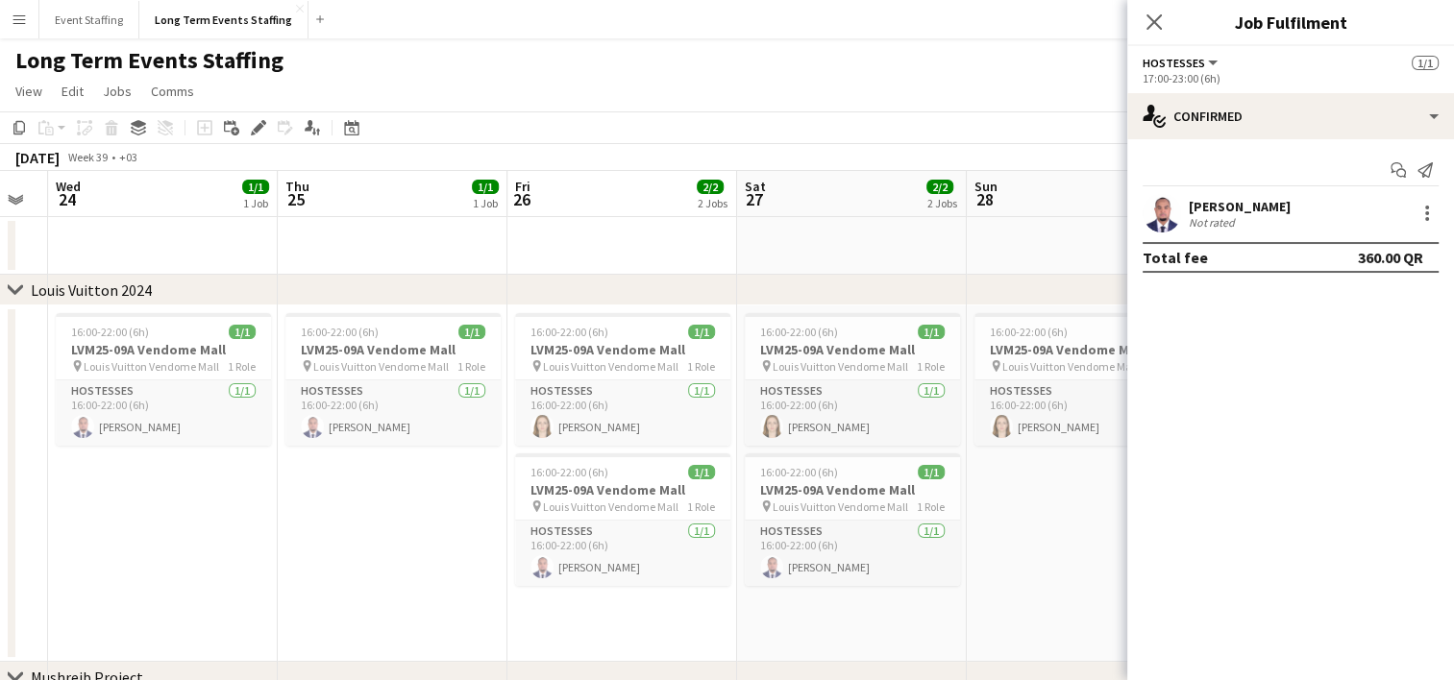
drag, startPoint x: 761, startPoint y: 551, endPoint x: 117, endPoint y: 440, distance: 653.2
click at [117, 440] on app-calendar-viewport "Sat 20 2/2 2 Jobs Sun 21 1/1 1 Job Mon 22 1/1 1 Job Tue 23 Wed 24 1/1 1 Job Thu…" at bounding box center [727, 549] width 1454 height 756
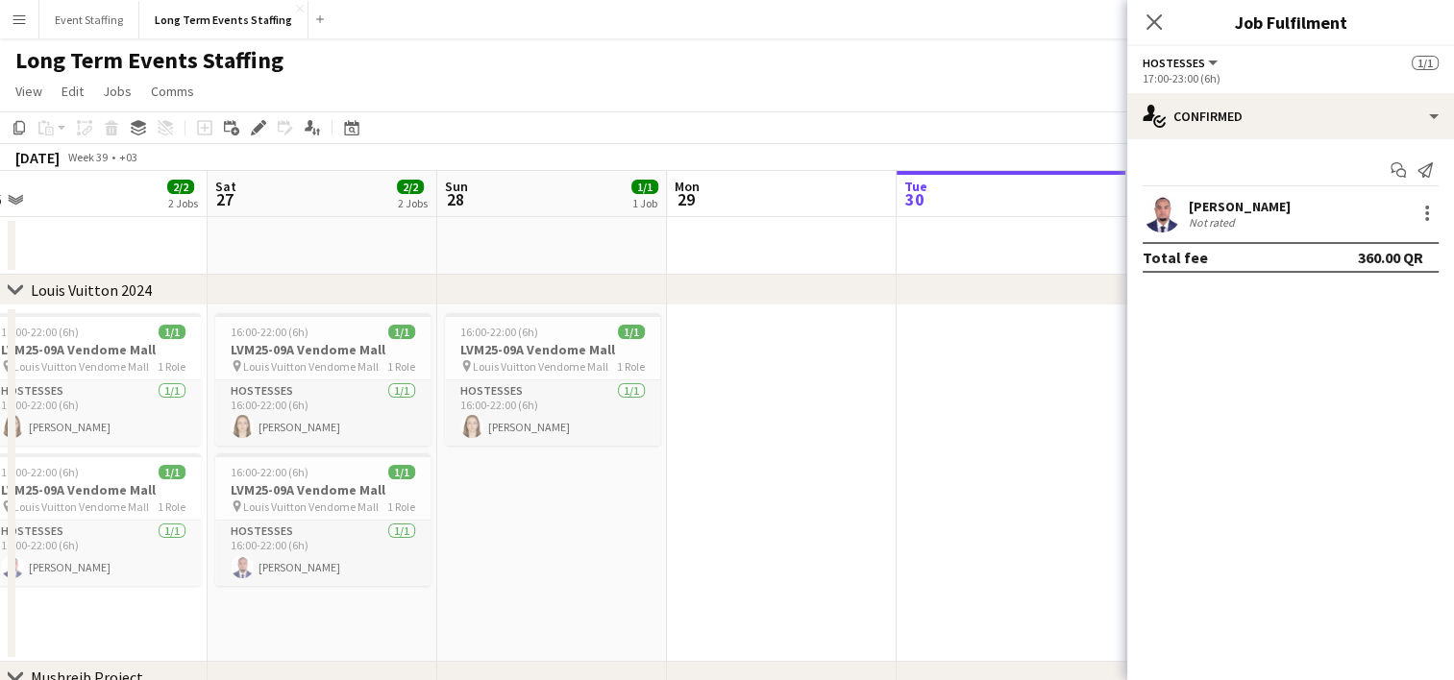
drag, startPoint x: 1003, startPoint y: 584, endPoint x: 576, endPoint y: 534, distance: 430.5
click at [576, 534] on app-calendar-viewport "Tue 23 Wed 24 1/1 1 Job Thu 25 1/1 1 Job Fri 26 2/2 2 Jobs Sat 27 2/2 2 Jobs Su…" at bounding box center [727, 549] width 1454 height 756
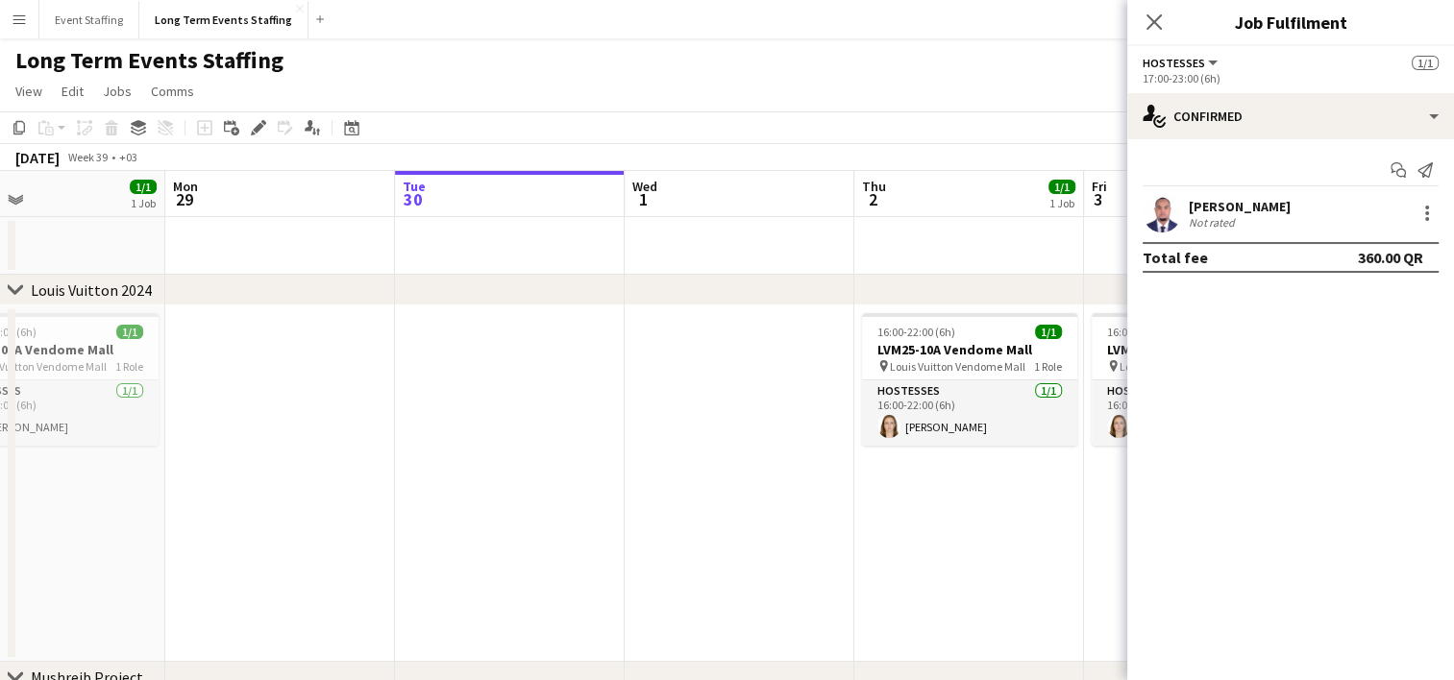
scroll to position [0, 760]
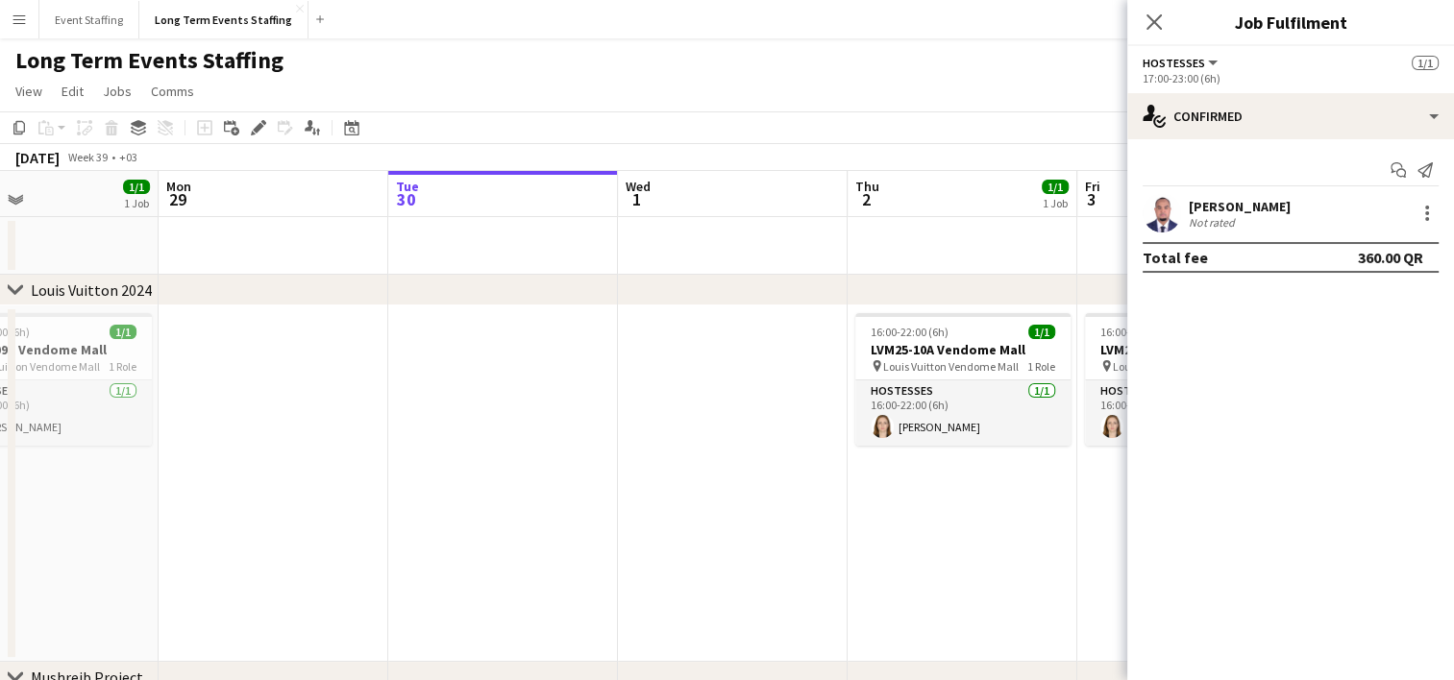
drag, startPoint x: 911, startPoint y: 546, endPoint x: 403, endPoint y: 526, distance: 508.7
click at [403, 526] on app-calendar-viewport "Thu 25 1/1 1 Job Fri 26 2/2 2 Jobs Sat 27 2/2 2 Jobs Sun 28 1/1 1 Job Mon 29 Tu…" at bounding box center [727, 549] width 1454 height 756
click at [698, 387] on app-date-cell at bounding box center [733, 484] width 230 height 356
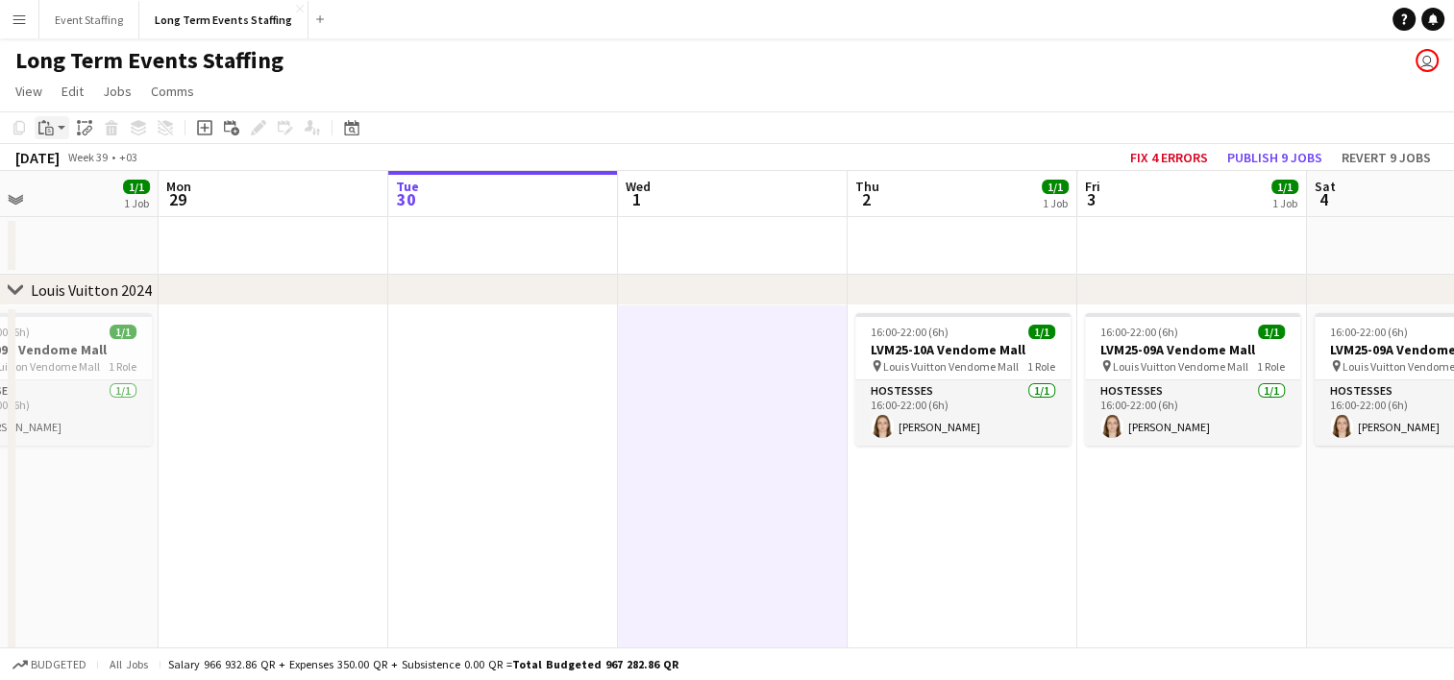
click at [53, 127] on icon "Paste" at bounding box center [45, 127] width 15 height 15
click at [88, 200] on link "Paste with crew Ctrl+Shift+V" at bounding box center [141, 196] width 181 height 17
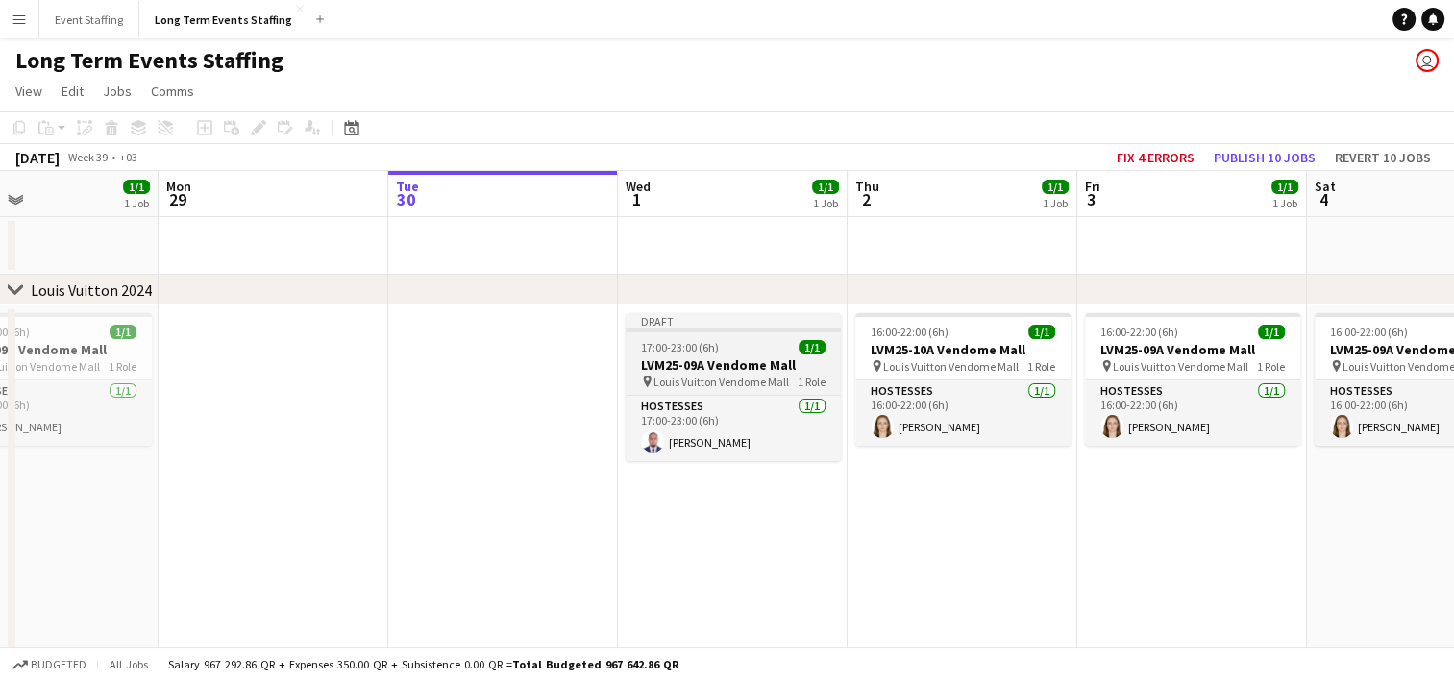
click at [699, 356] on h3 "LVM25-09A Vendome Mall" at bounding box center [733, 364] width 215 height 17
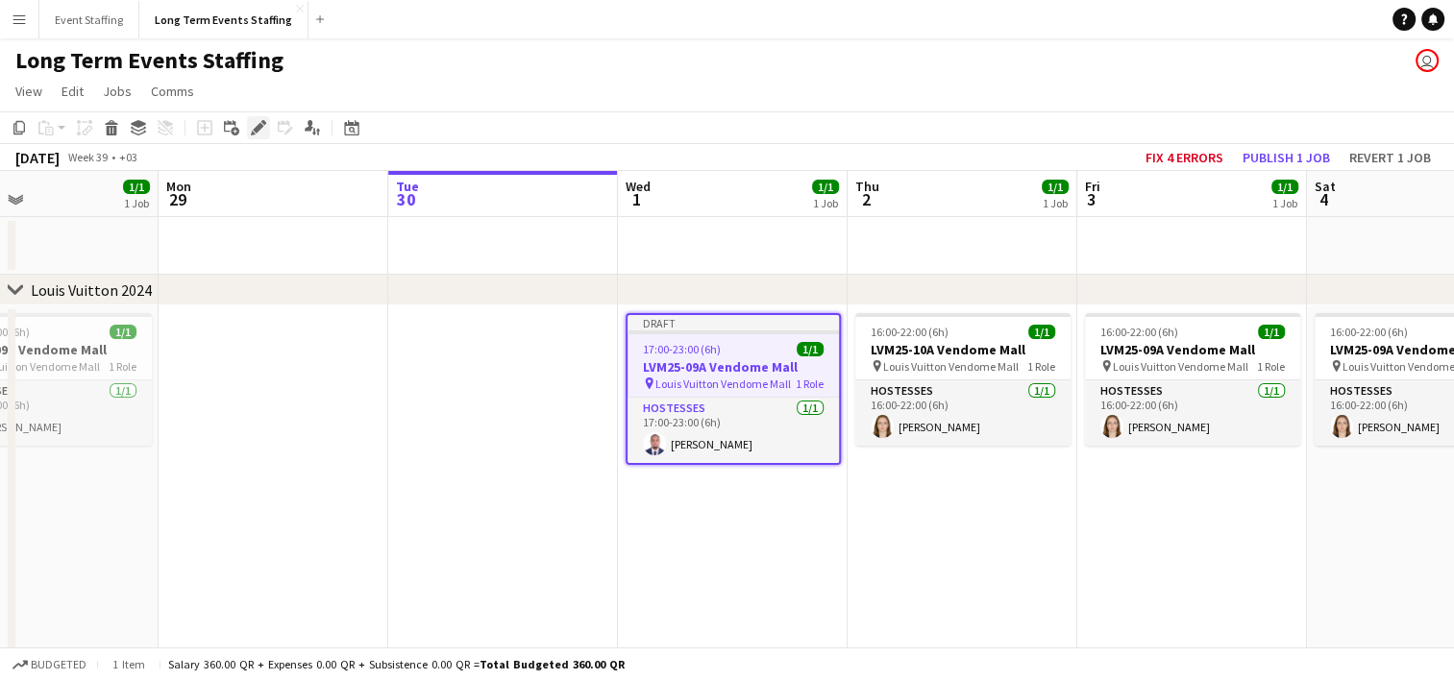
click at [258, 128] on icon at bounding box center [258, 128] width 11 height 11
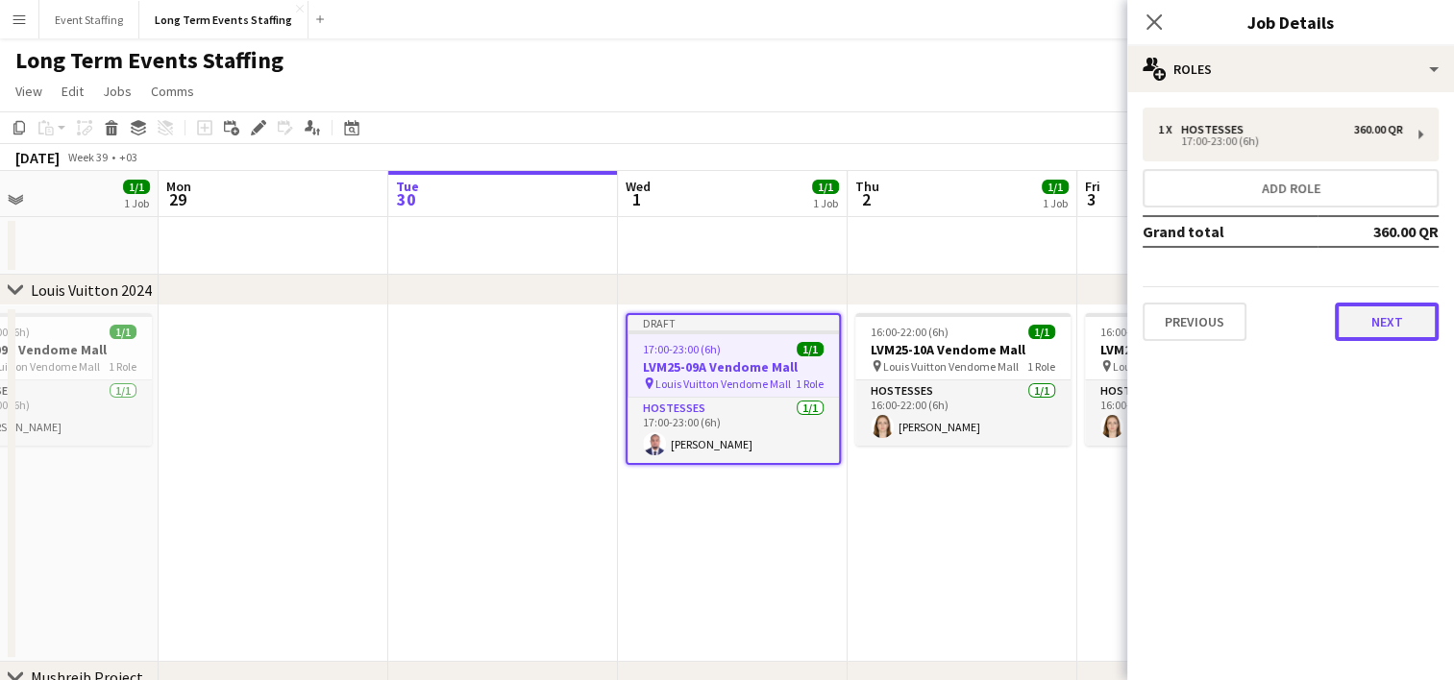
click at [1388, 323] on button "Next" at bounding box center [1387, 322] width 104 height 38
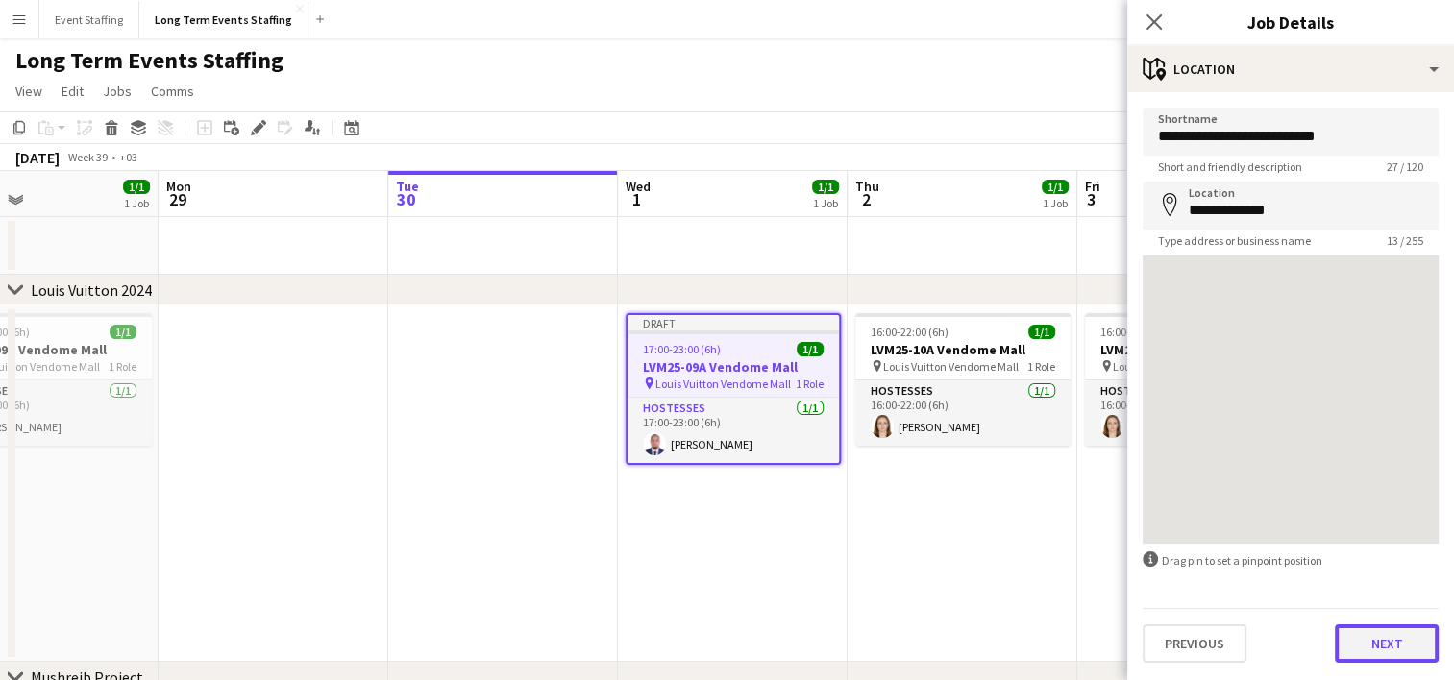
click at [1383, 638] on button "Next" at bounding box center [1387, 644] width 104 height 38
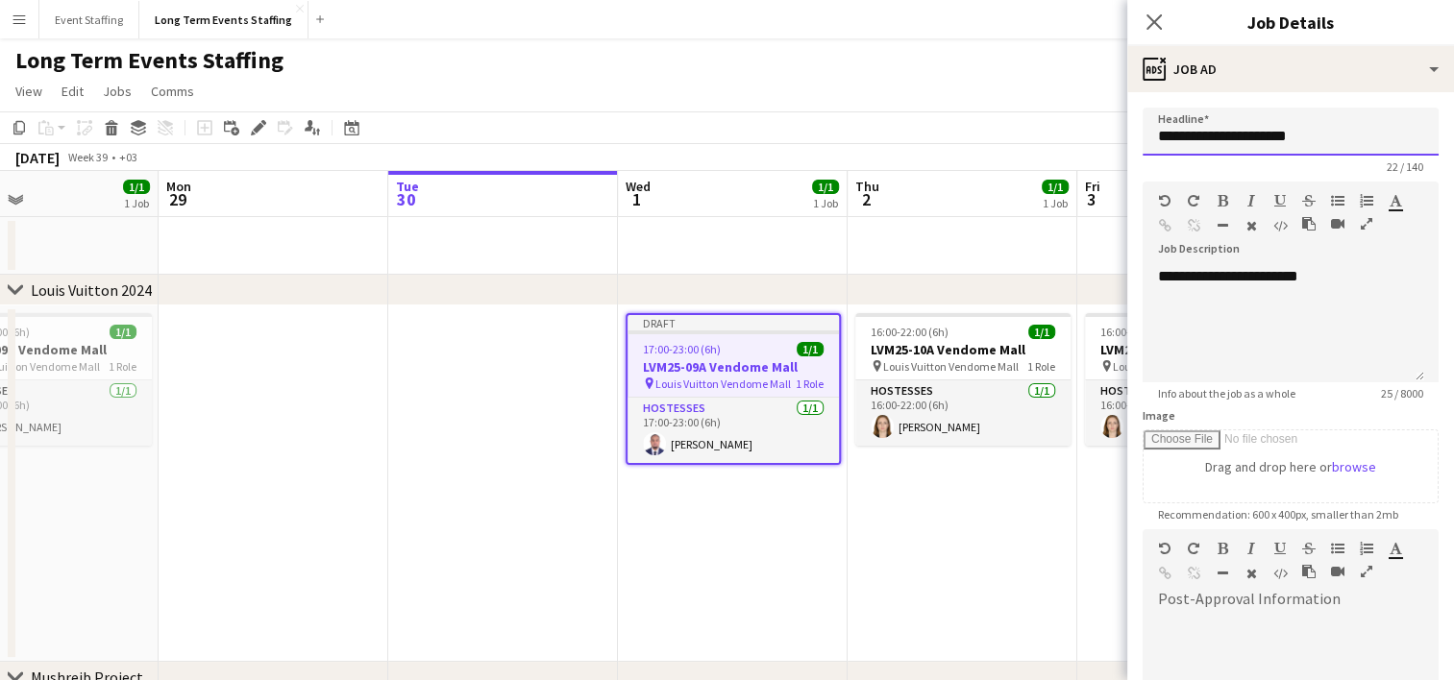
click at [1215, 138] on input "**********" at bounding box center [1290, 132] width 296 height 48
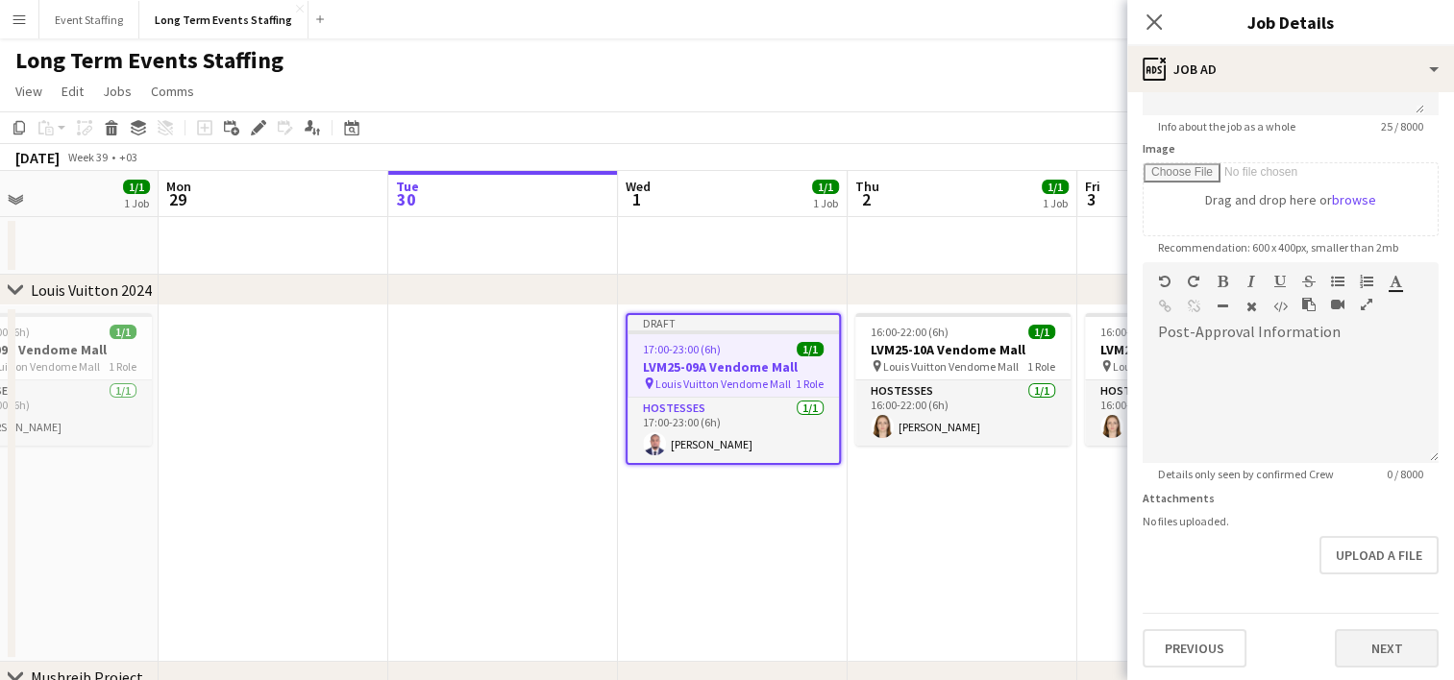
type input "**********"
click at [1372, 639] on button "Next" at bounding box center [1387, 648] width 104 height 38
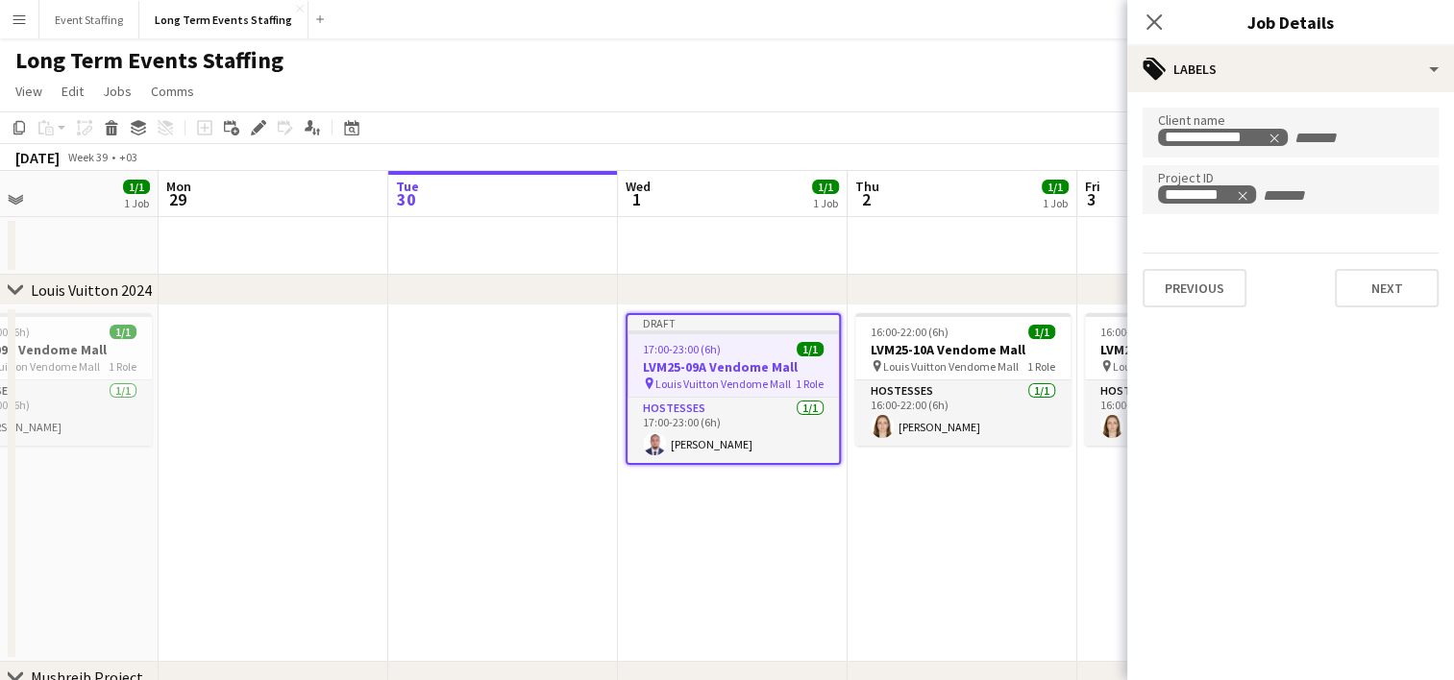
scroll to position [0, 0]
click at [1243, 198] on icon "Remove tag" at bounding box center [1242, 195] width 13 height 13
type input "*********"
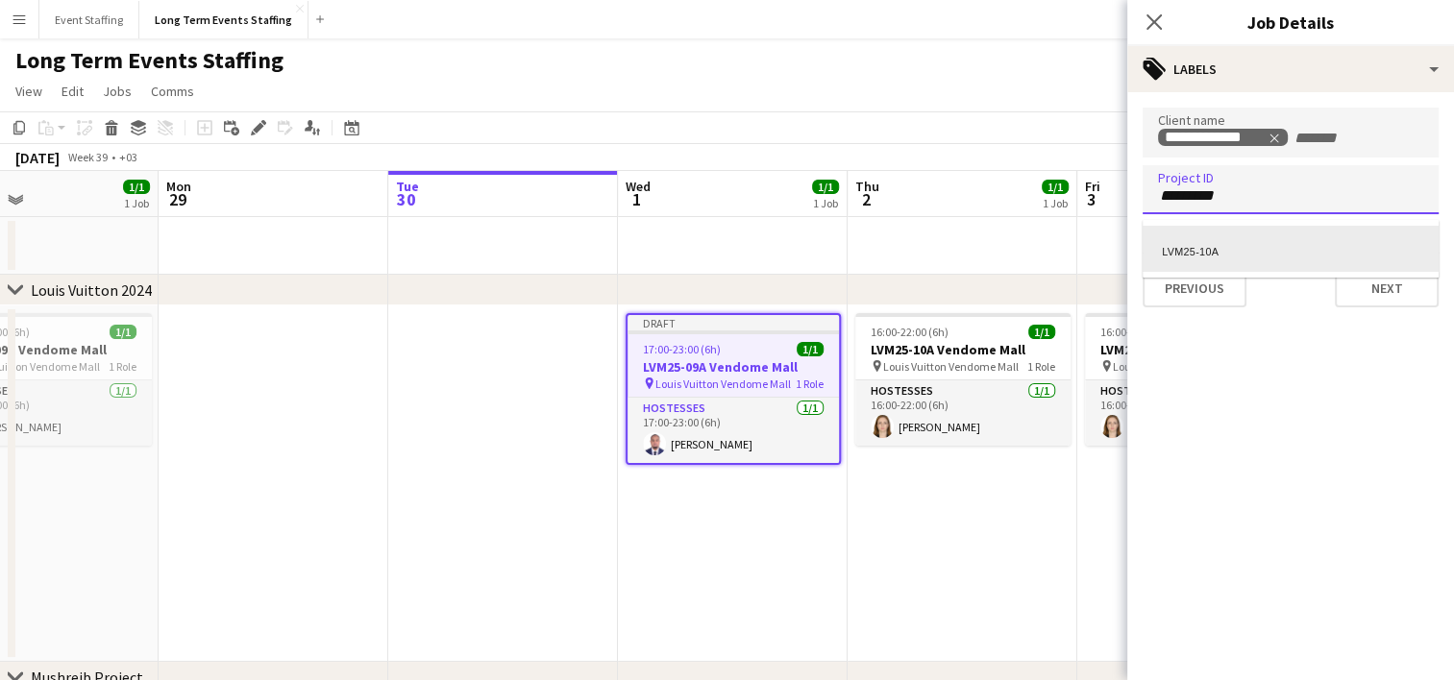
click at [1244, 239] on div "LVM25-10A" at bounding box center [1290, 249] width 296 height 46
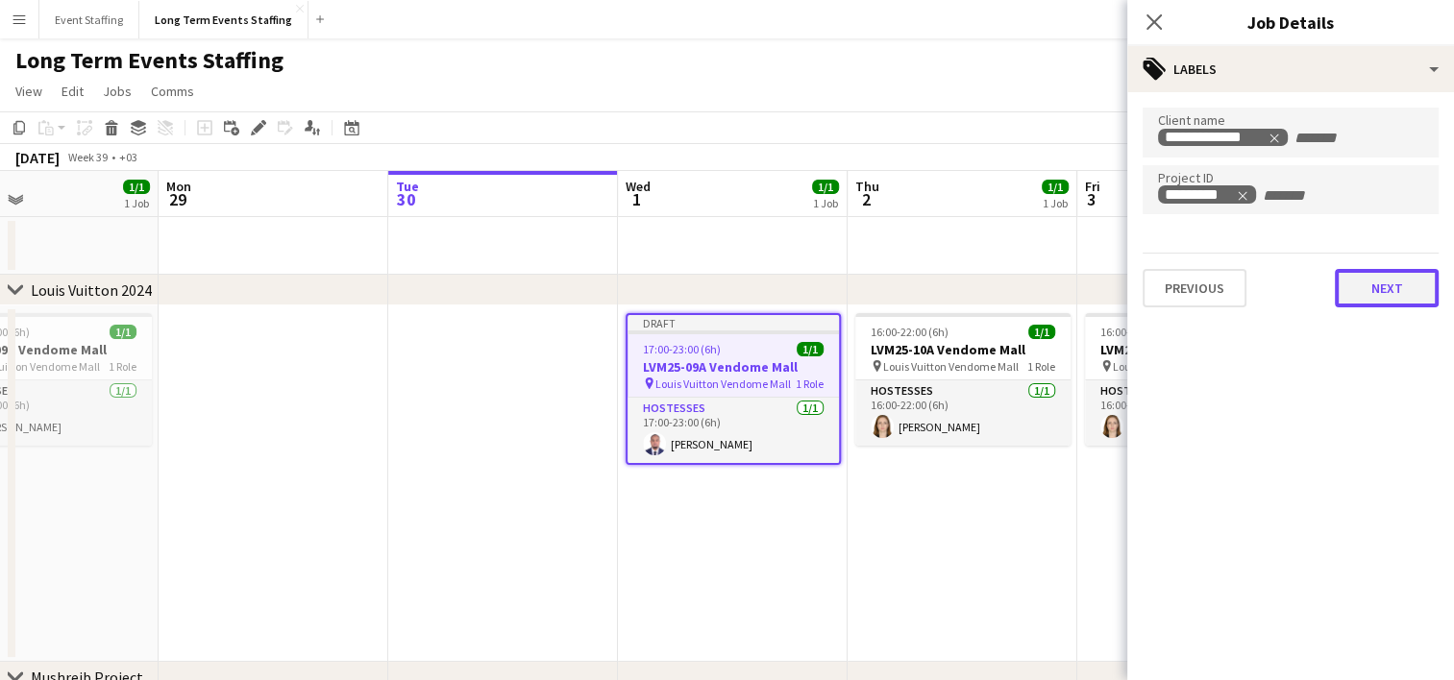
click at [1392, 291] on button "Next" at bounding box center [1387, 288] width 104 height 38
type input "*******"
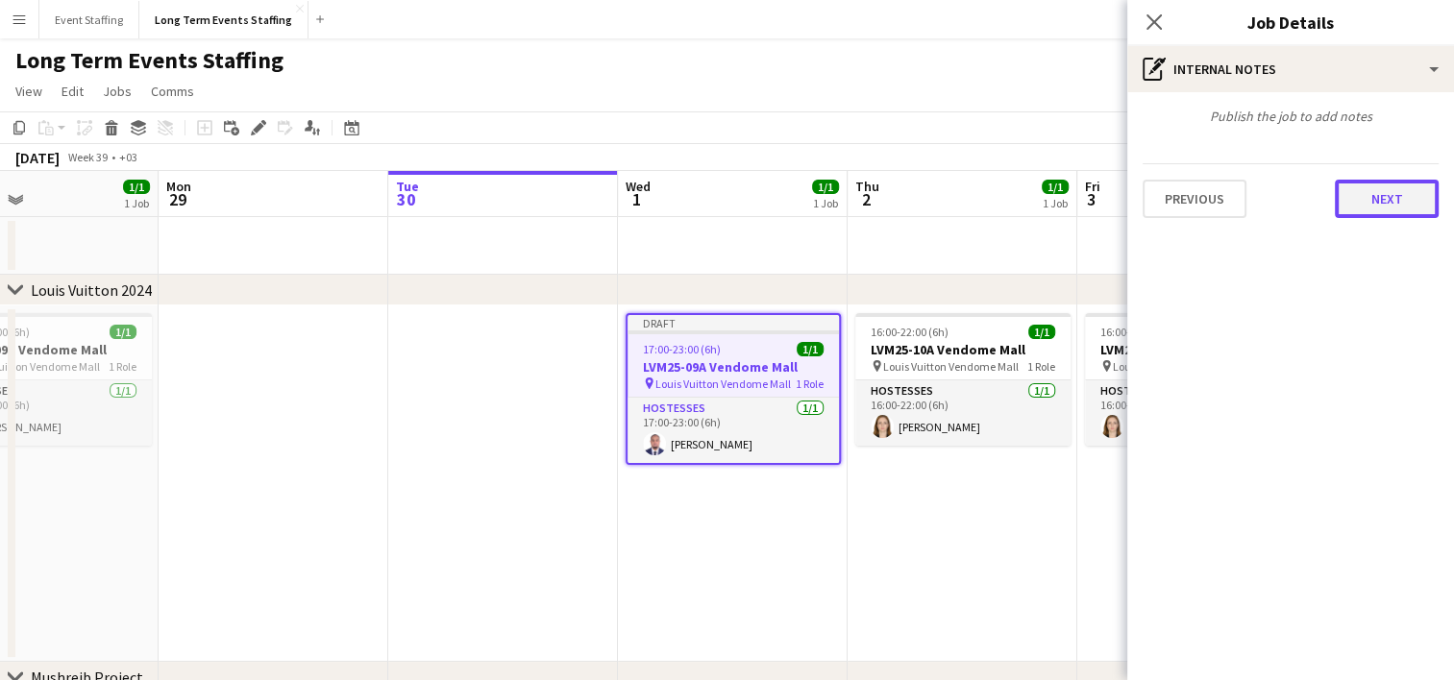
click at [1390, 187] on button "Next" at bounding box center [1387, 199] width 104 height 38
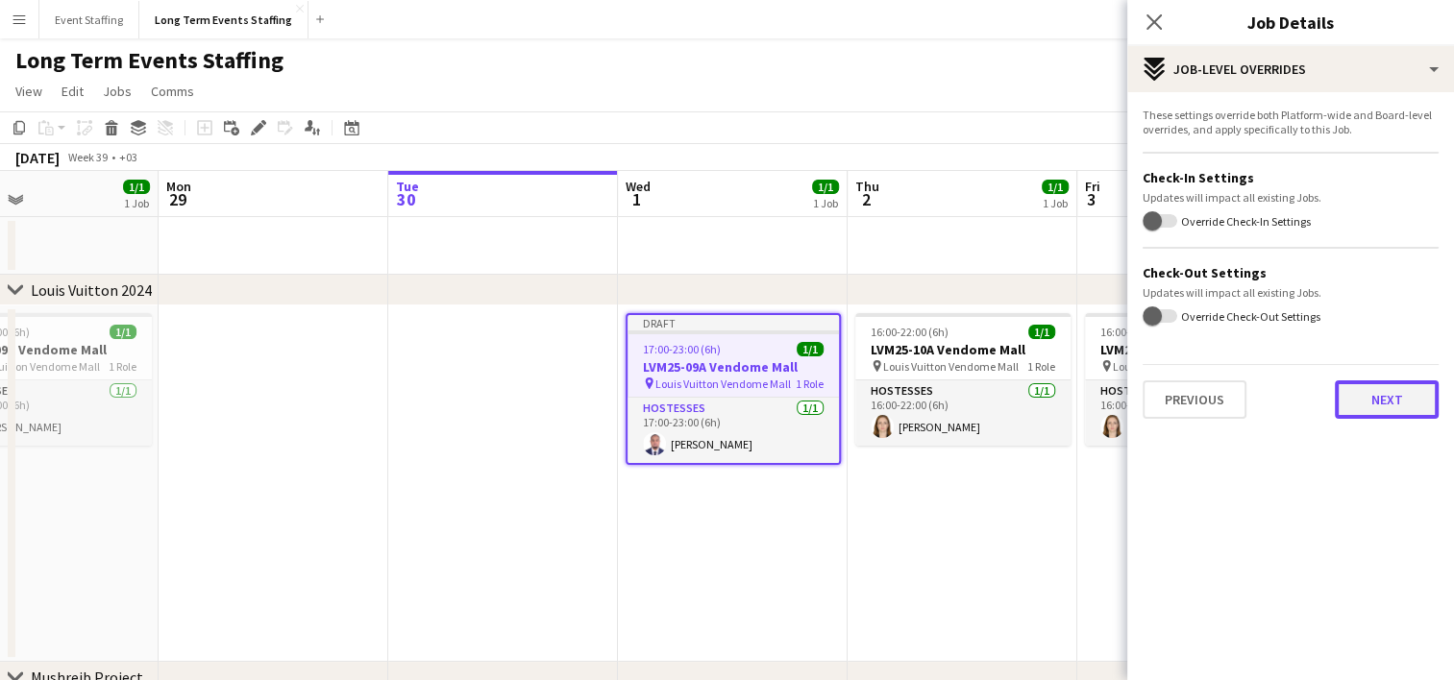
click at [1368, 400] on button "Next" at bounding box center [1387, 399] width 104 height 38
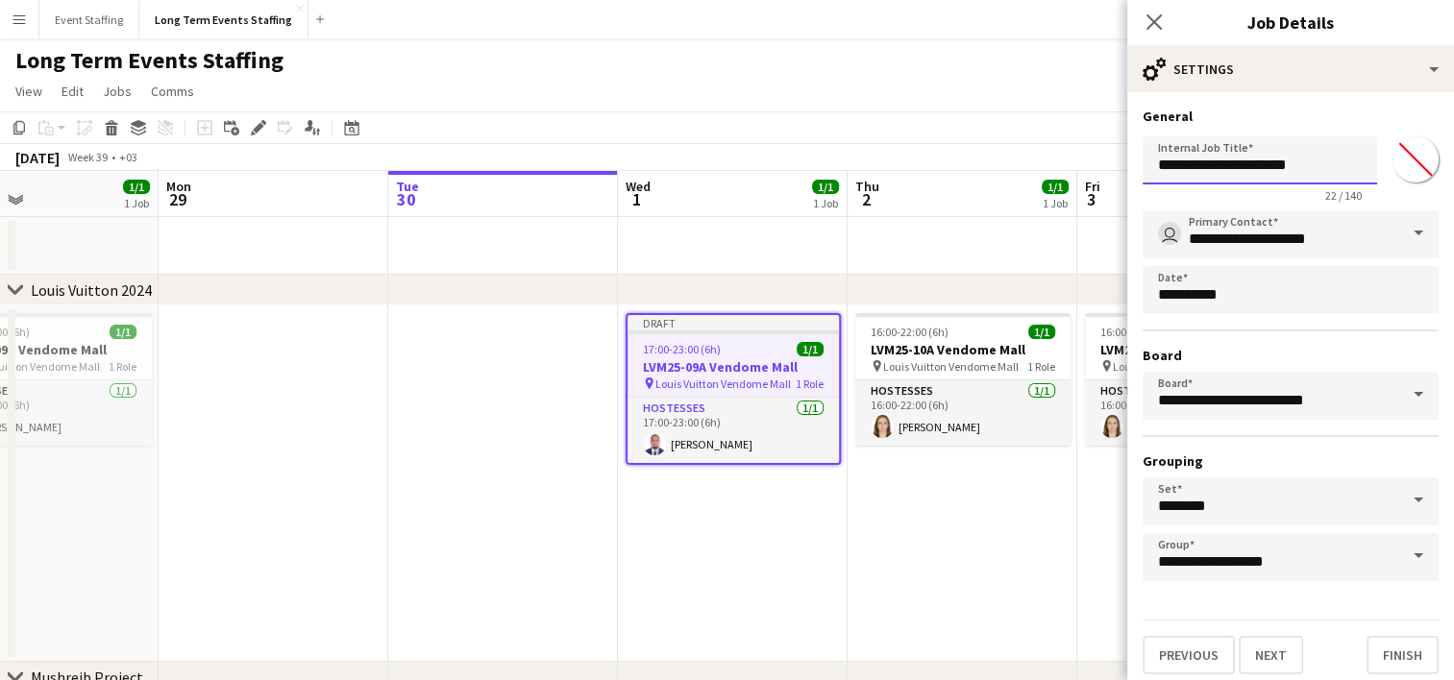
click at [1225, 170] on input "**********" at bounding box center [1259, 160] width 234 height 48
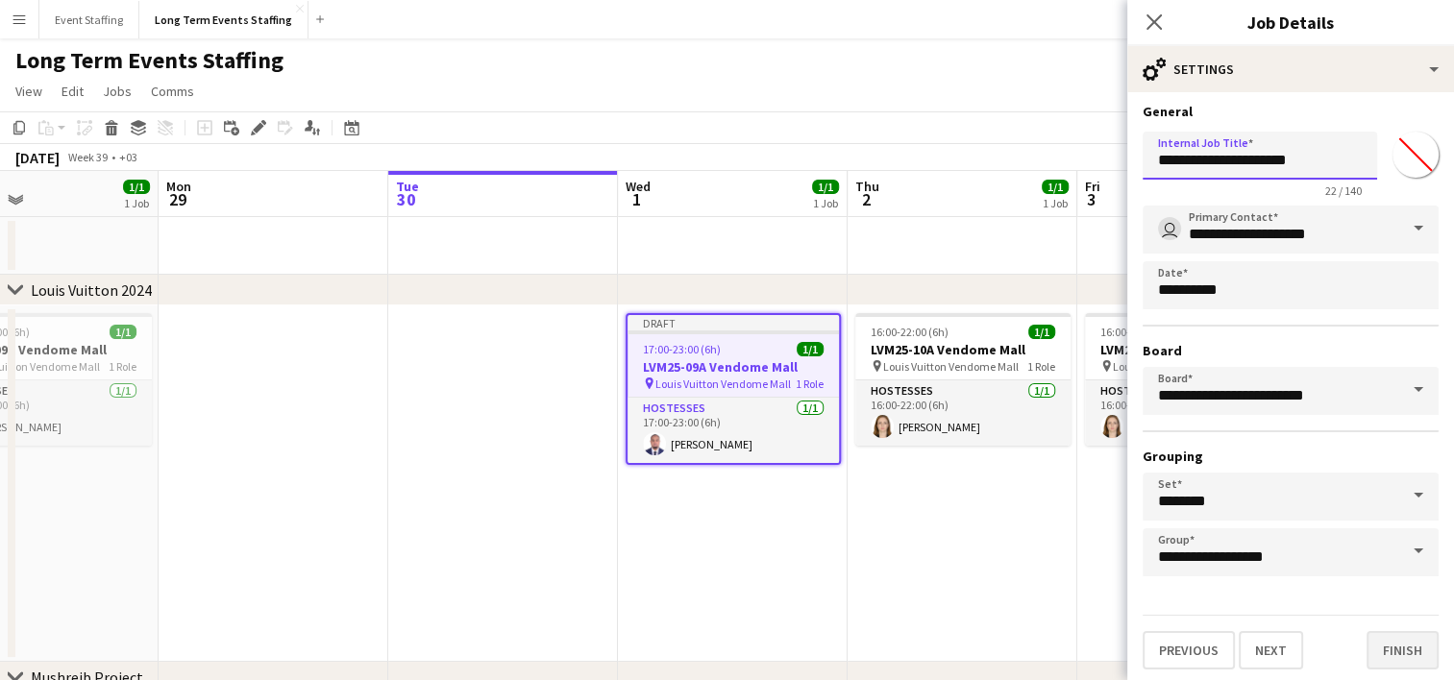
type input "**********"
click at [1389, 653] on button "Finish" at bounding box center [1402, 650] width 72 height 38
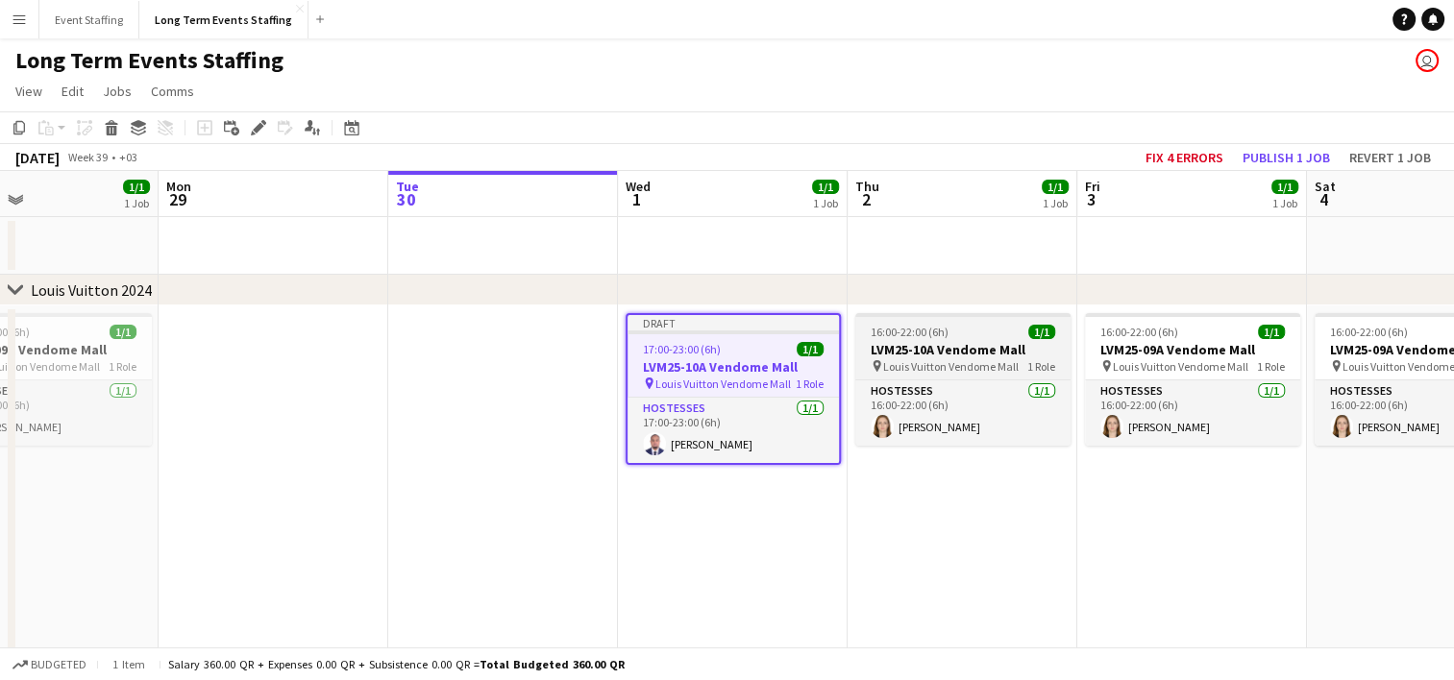
click at [917, 356] on h3 "LVM25-10A Vendome Mall" at bounding box center [962, 349] width 215 height 17
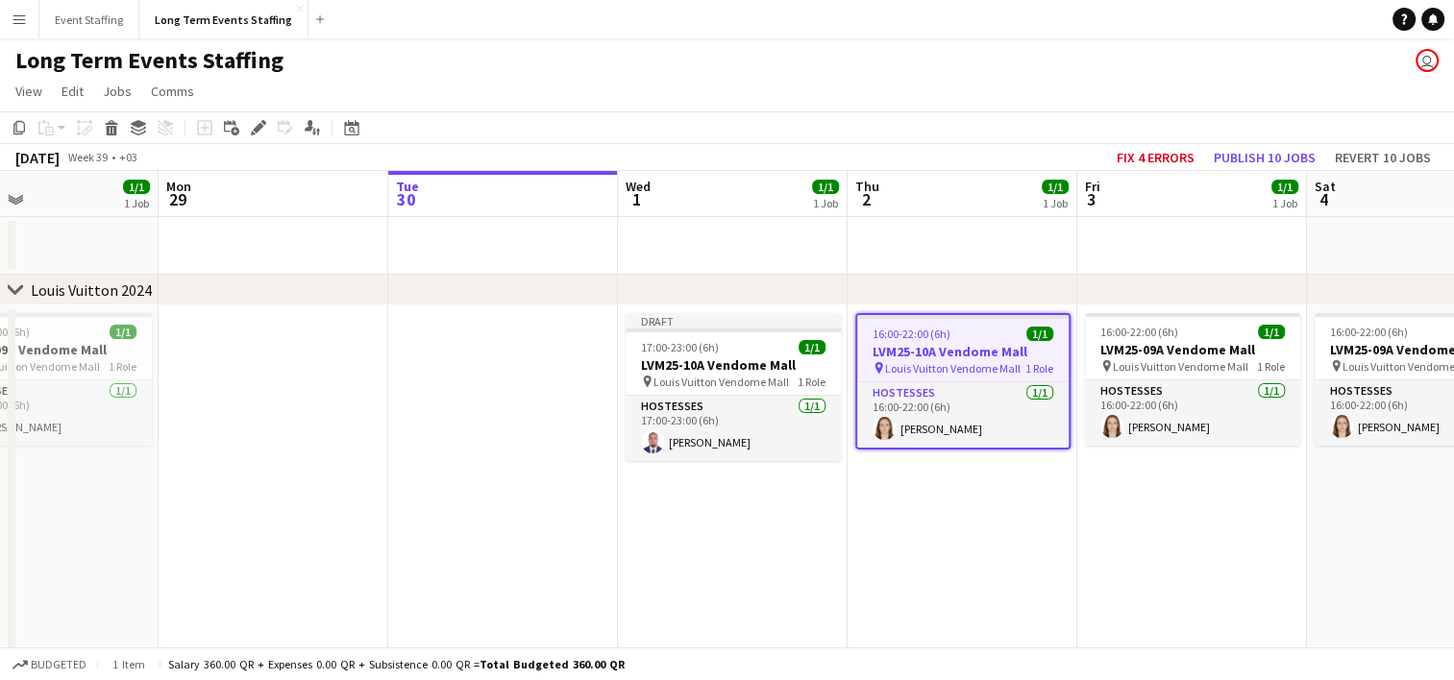
click at [884, 538] on app-date-cell "16:00-22:00 (6h) 1/1 LVM25-10A Vendome Mall pin Louis Vuitton Vendome Mall 1 Ro…" at bounding box center [962, 484] width 230 height 356
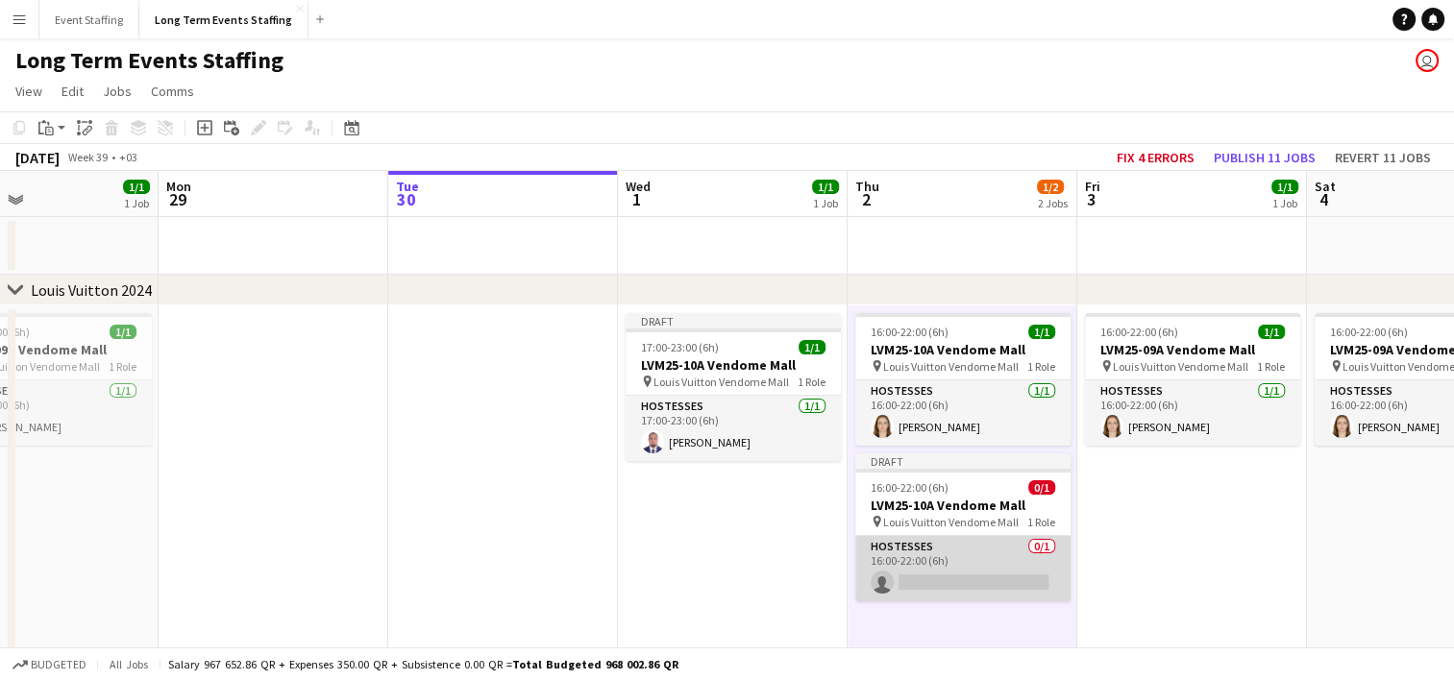
click at [927, 579] on app-card-role "Hostesses 0/1 16:00-22:00 (6h) single-neutral-actions" at bounding box center [962, 568] width 215 height 65
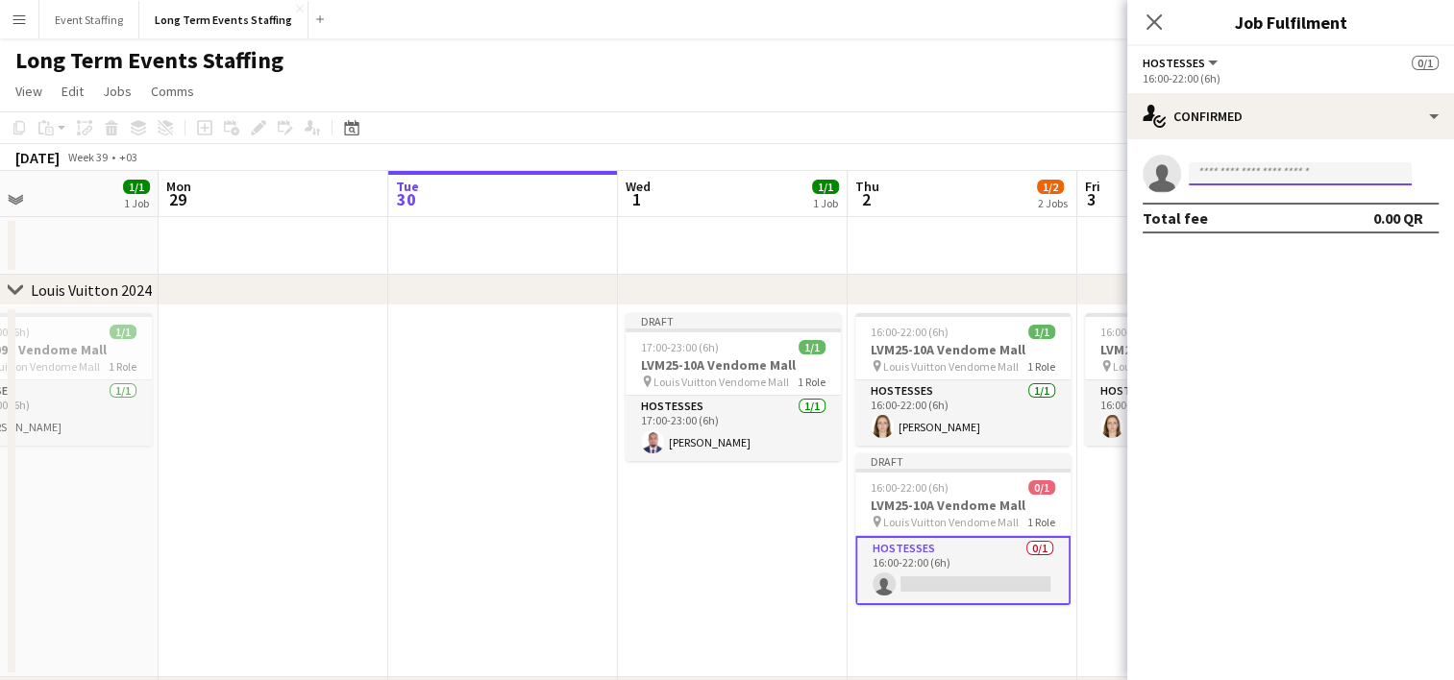
click at [1211, 180] on input at bounding box center [1300, 173] width 223 height 23
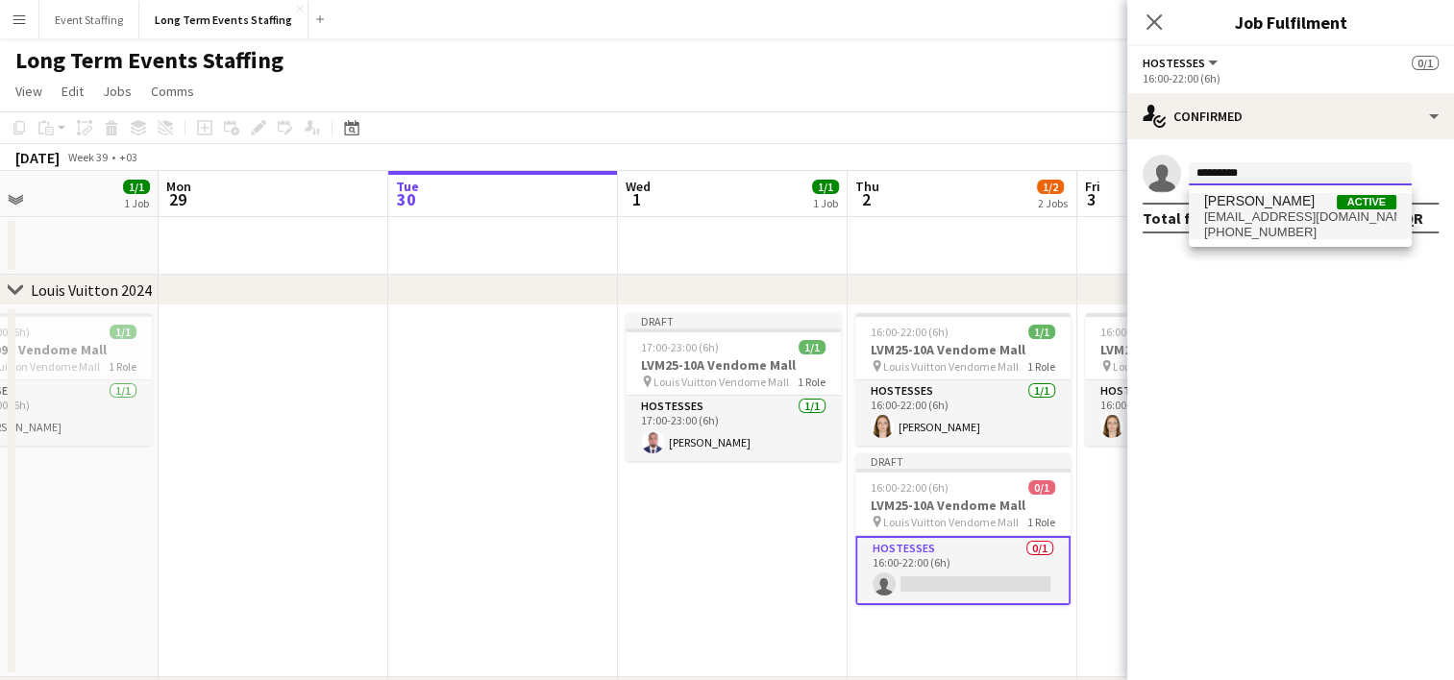
type input "*********"
click at [1288, 223] on span "arkyussuf@yahoo.com" at bounding box center [1300, 216] width 192 height 15
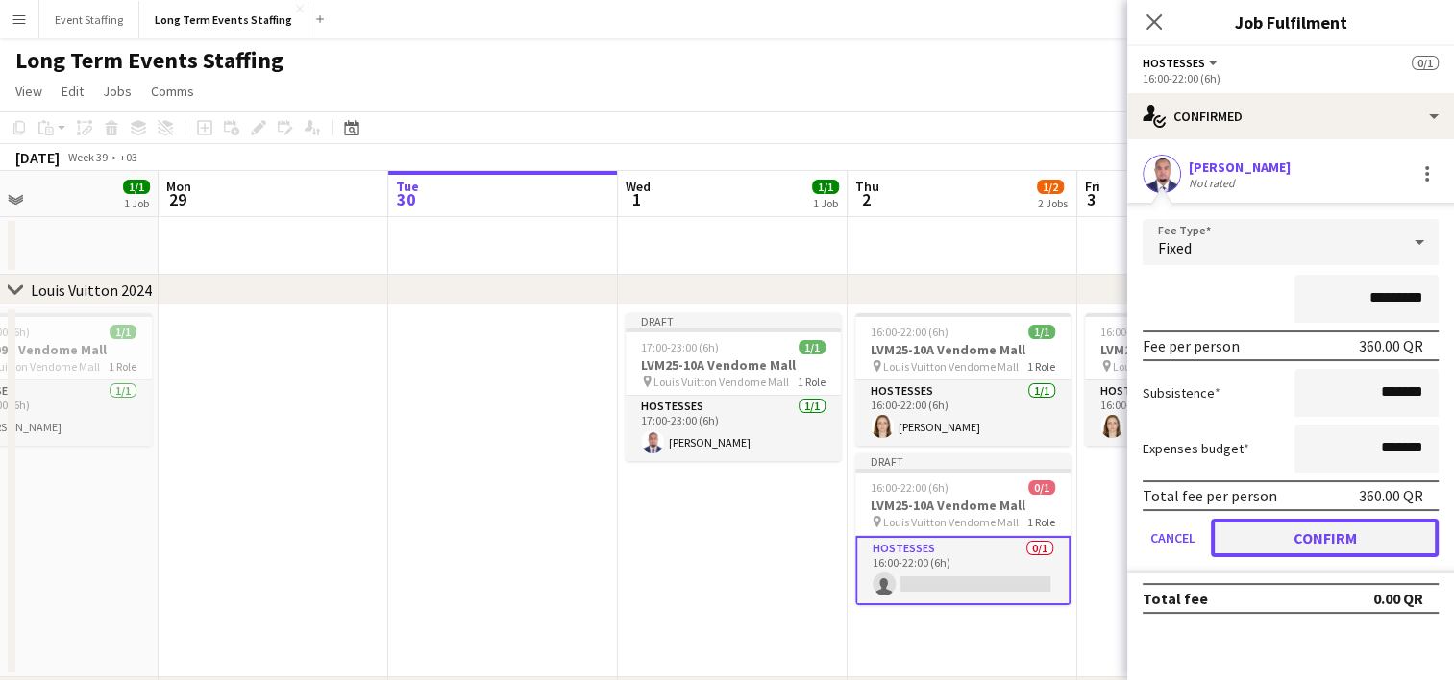
click at [1334, 532] on button "Confirm" at bounding box center [1325, 538] width 228 height 38
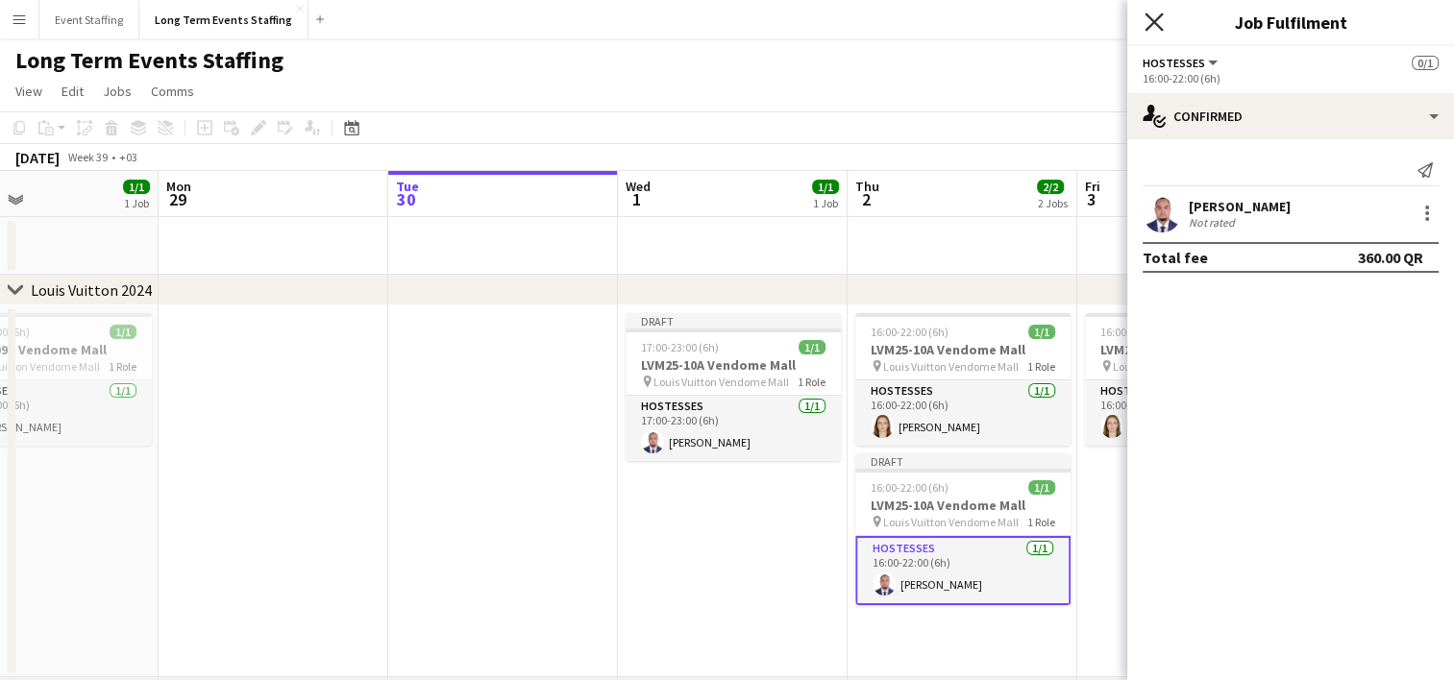
click at [1148, 27] on icon at bounding box center [1153, 21] width 18 height 18
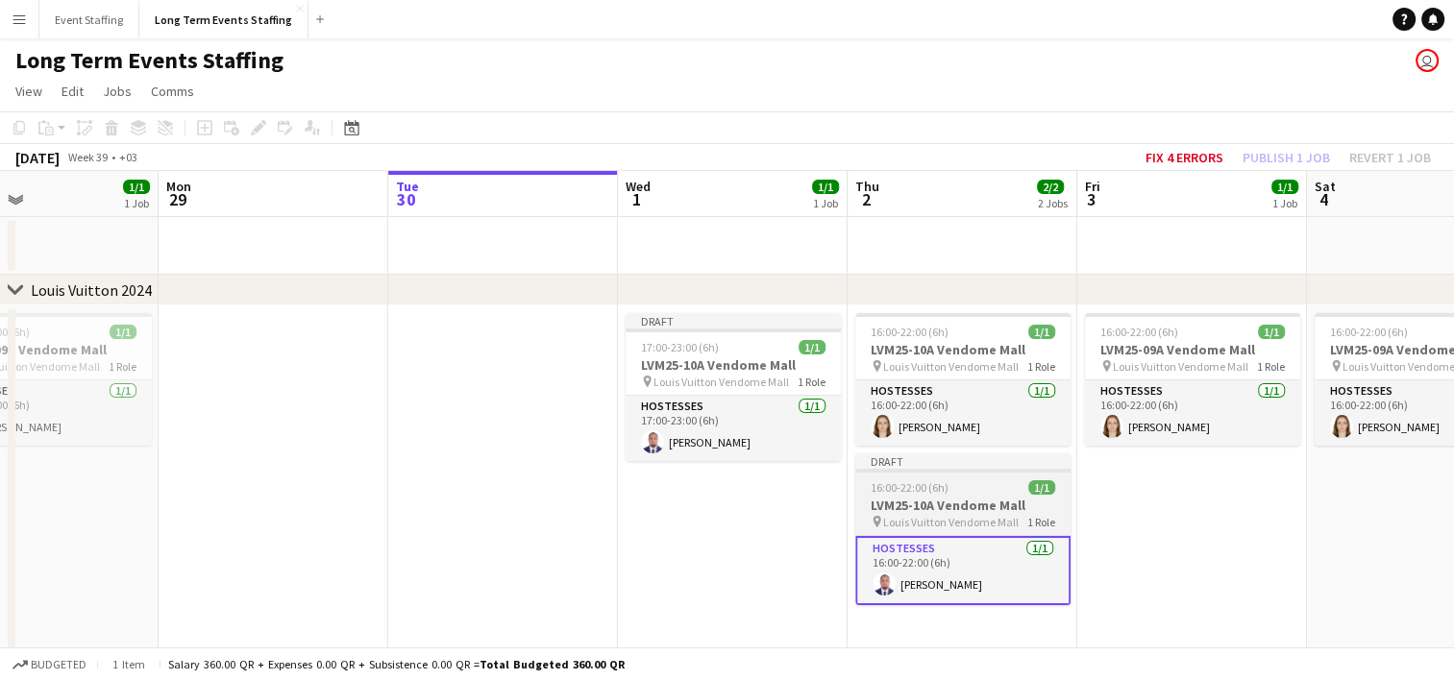
click at [966, 492] on div "16:00-22:00 (6h) 1/1" at bounding box center [962, 487] width 215 height 14
click at [1139, 492] on app-date-cell "16:00-22:00 (6h) 1/1 LVM25-09A Vendome Mall pin Louis Vuitton Vendome Mall 1 Ro…" at bounding box center [1192, 492] width 230 height 372
click at [1177, 492] on app-date-cell "16:00-22:00 (6h) 1/1 LVM25-09A Vendome Mall pin Louis Vuitton Vendome Mall 1 Ro…" at bounding box center [1192, 492] width 230 height 372
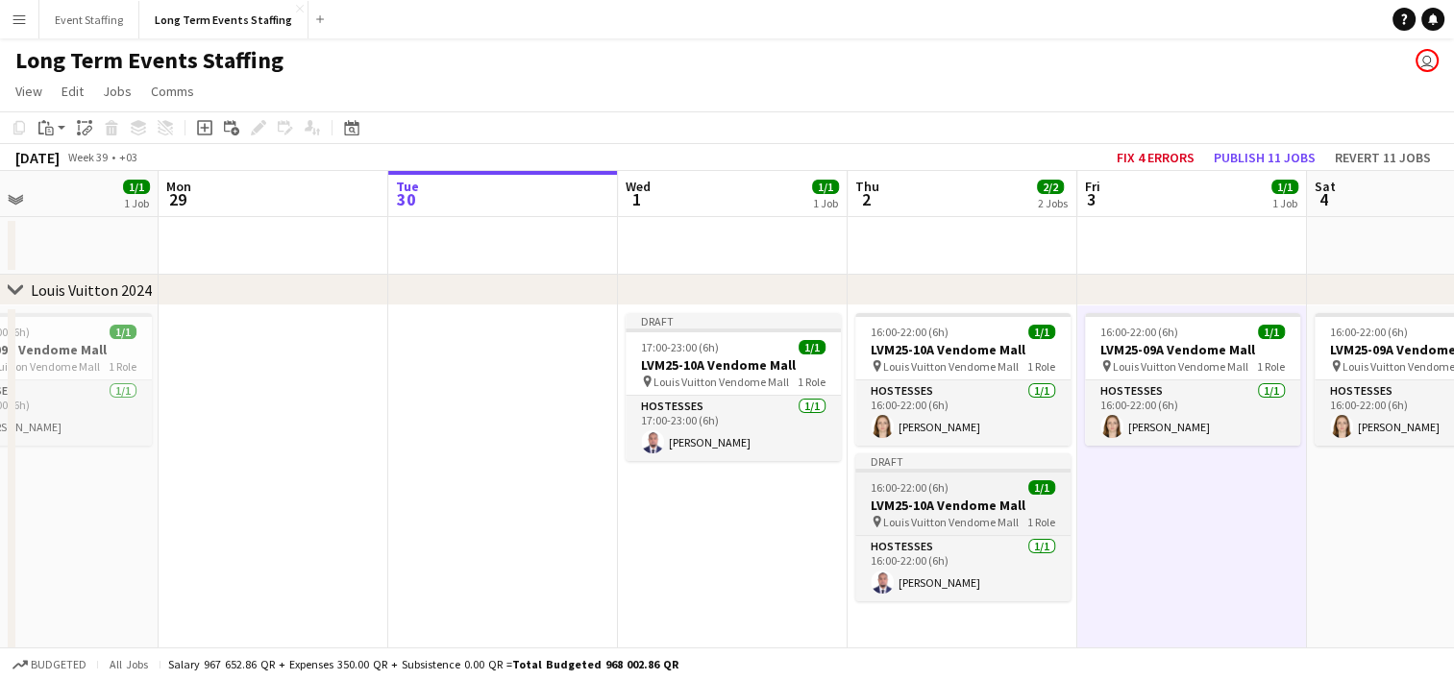
click at [1000, 484] on div "16:00-22:00 (6h) 1/1" at bounding box center [962, 487] width 215 height 14
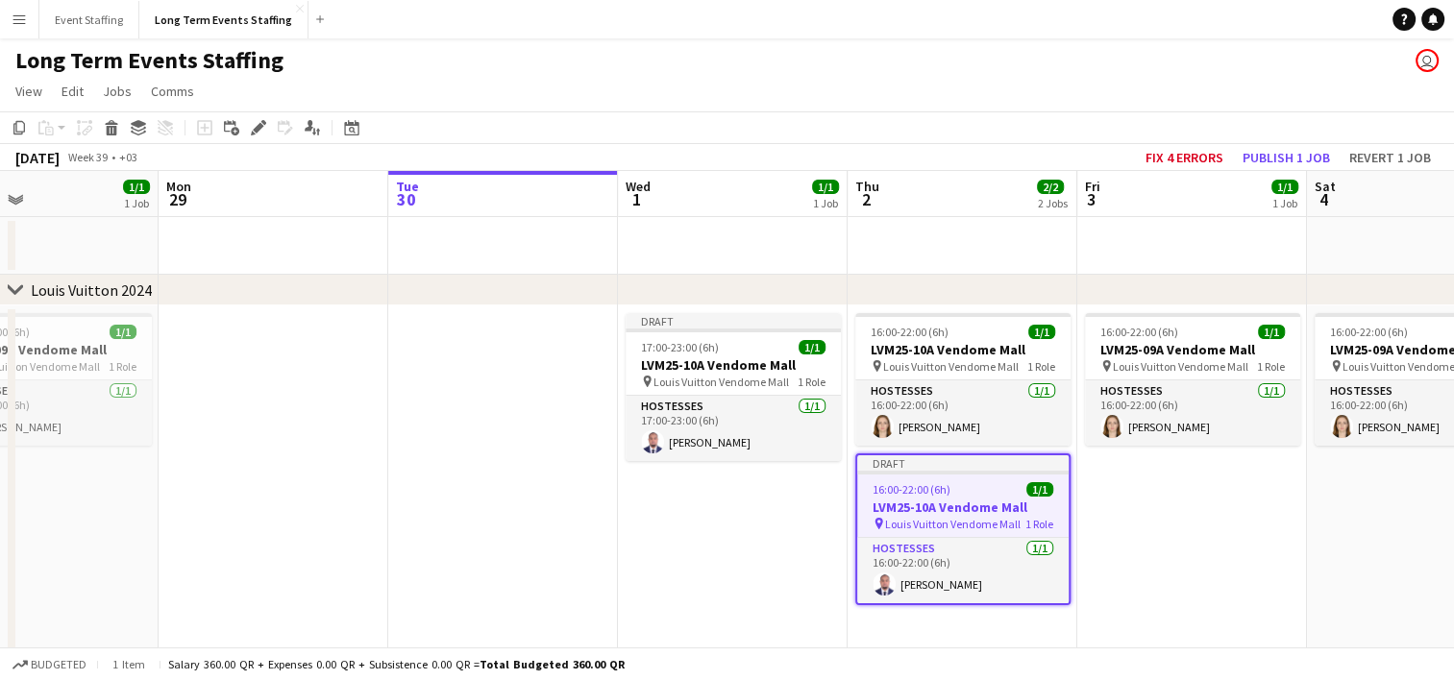
click at [1168, 493] on app-date-cell "16:00-22:00 (6h) 1/1 LVM25-09A Vendome Mall pin Louis Vuitton Vendome Mall 1 Ro…" at bounding box center [1192, 492] width 230 height 372
click at [1222, 501] on app-date-cell "16:00-22:00 (6h) 1/1 LVM25-09A Vendome Mall pin Louis Vuitton Vendome Mall 1 Ro…" at bounding box center [1192, 492] width 230 height 372
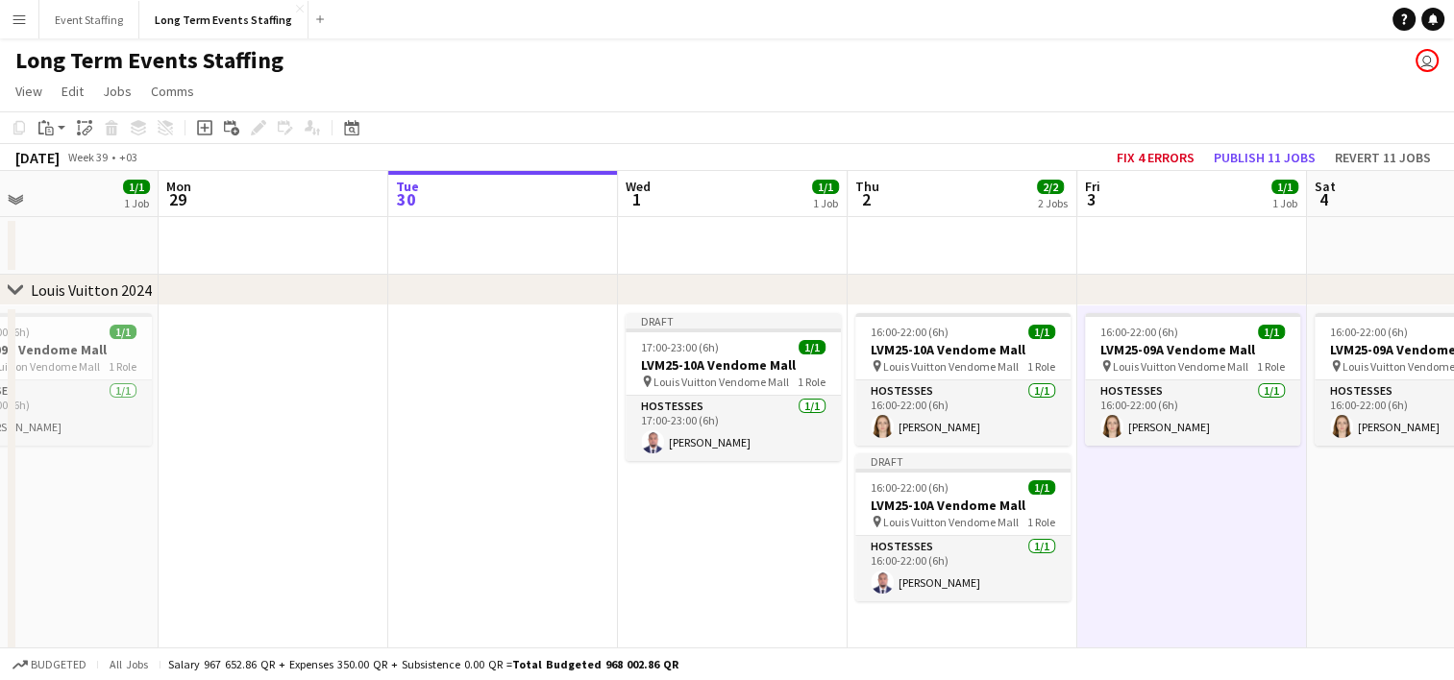
click at [1341, 507] on app-date-cell "16:00-22:00 (6h) 1/1 LVM25-09A Vendome Mall pin Louis Vuitton Vendome Mall 1 Ro…" at bounding box center [1422, 492] width 230 height 372
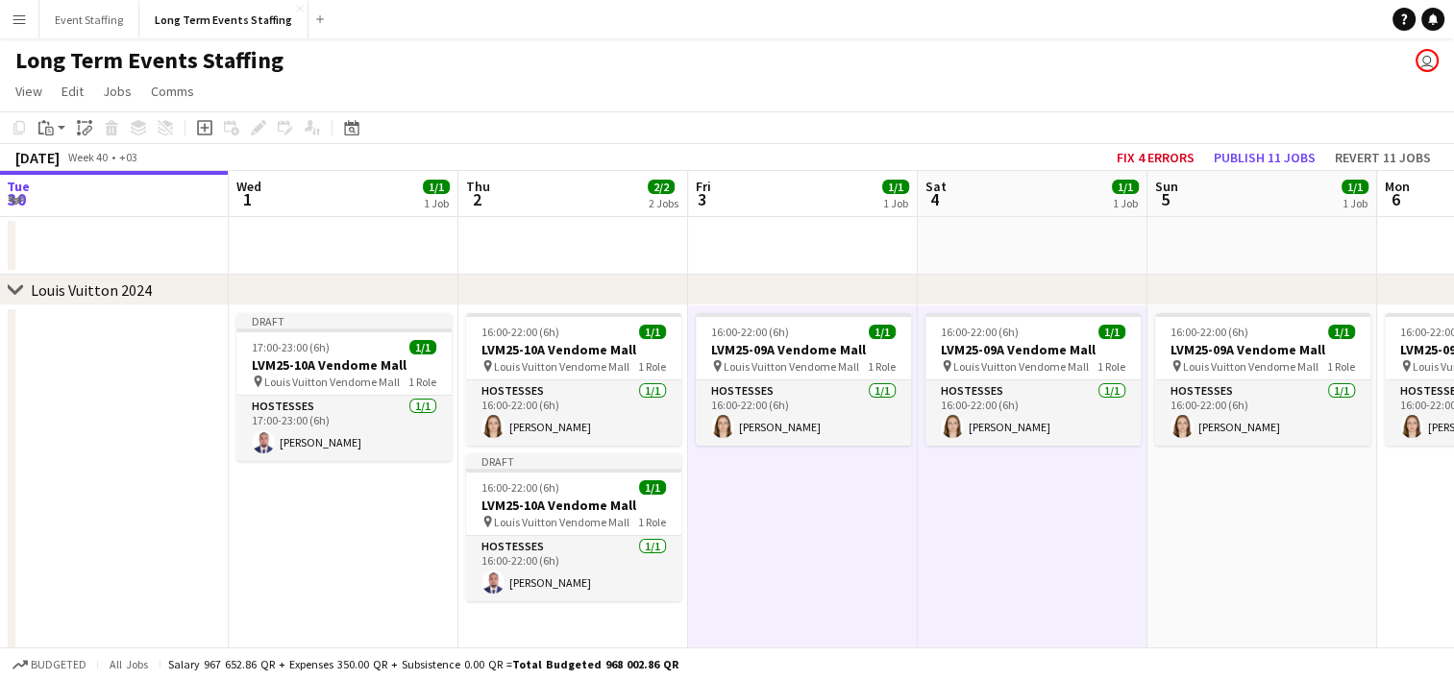
scroll to position [0, 691]
drag, startPoint x: 1363, startPoint y: 518, endPoint x: 973, endPoint y: 470, distance: 393.0
click at [973, 470] on app-calendar-viewport "Sat 27 2/2 2 Jobs Sun 28 1/1 1 Job Mon 29 Tue 30 Wed 1 1/1 1 Job Thu 2 2/2 2 Jo…" at bounding box center [727, 557] width 1454 height 772
click at [62, 131] on app-action-btn "Paste" at bounding box center [52, 127] width 35 height 23
click at [85, 200] on link "Paste with crew Ctrl+Shift+V" at bounding box center [141, 196] width 181 height 17
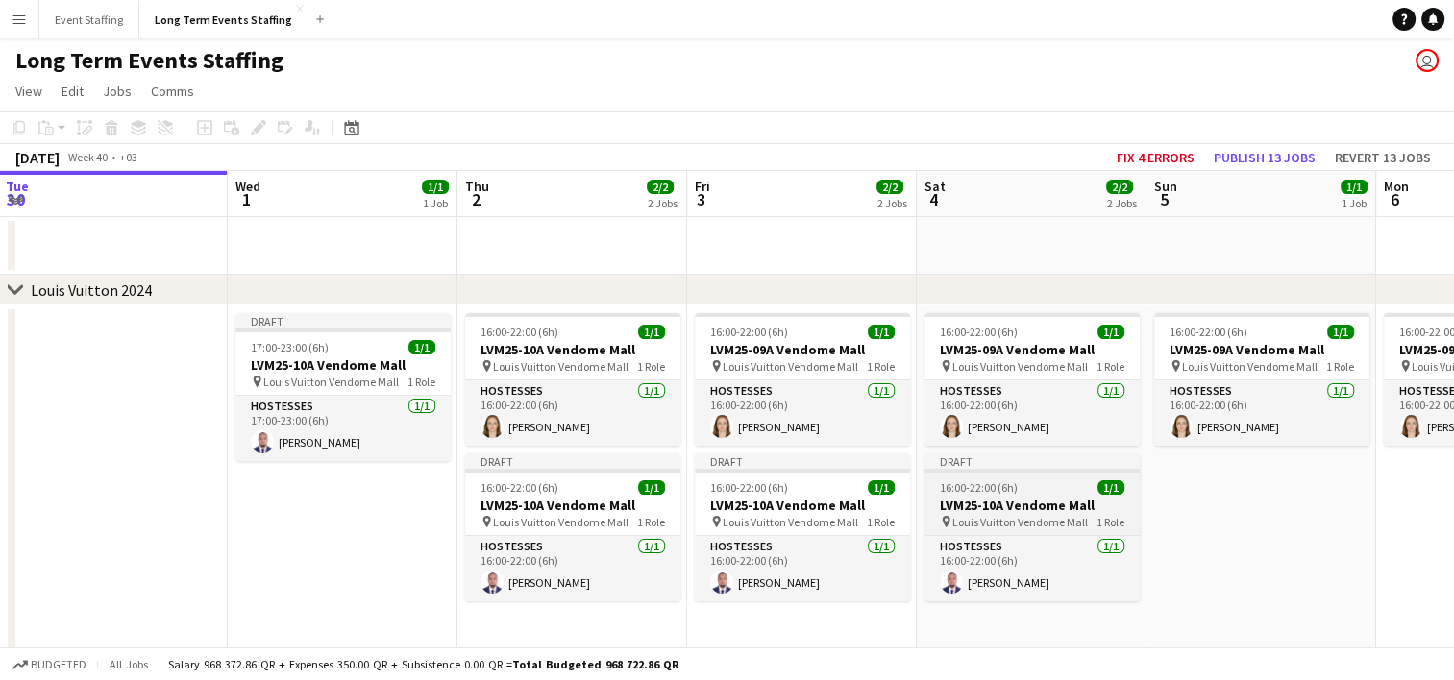
click at [932, 481] on div "16:00-22:00 (6h) 1/1" at bounding box center [1031, 487] width 215 height 14
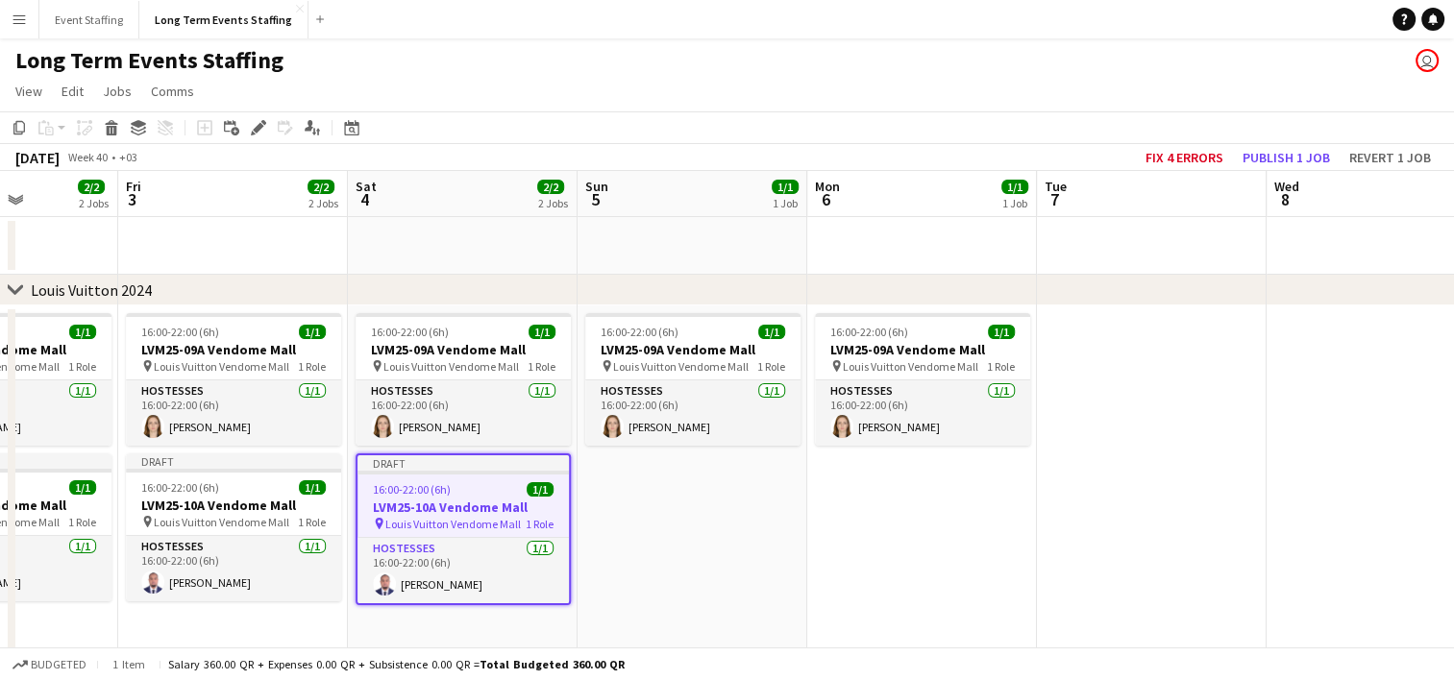
scroll to position [0, 806]
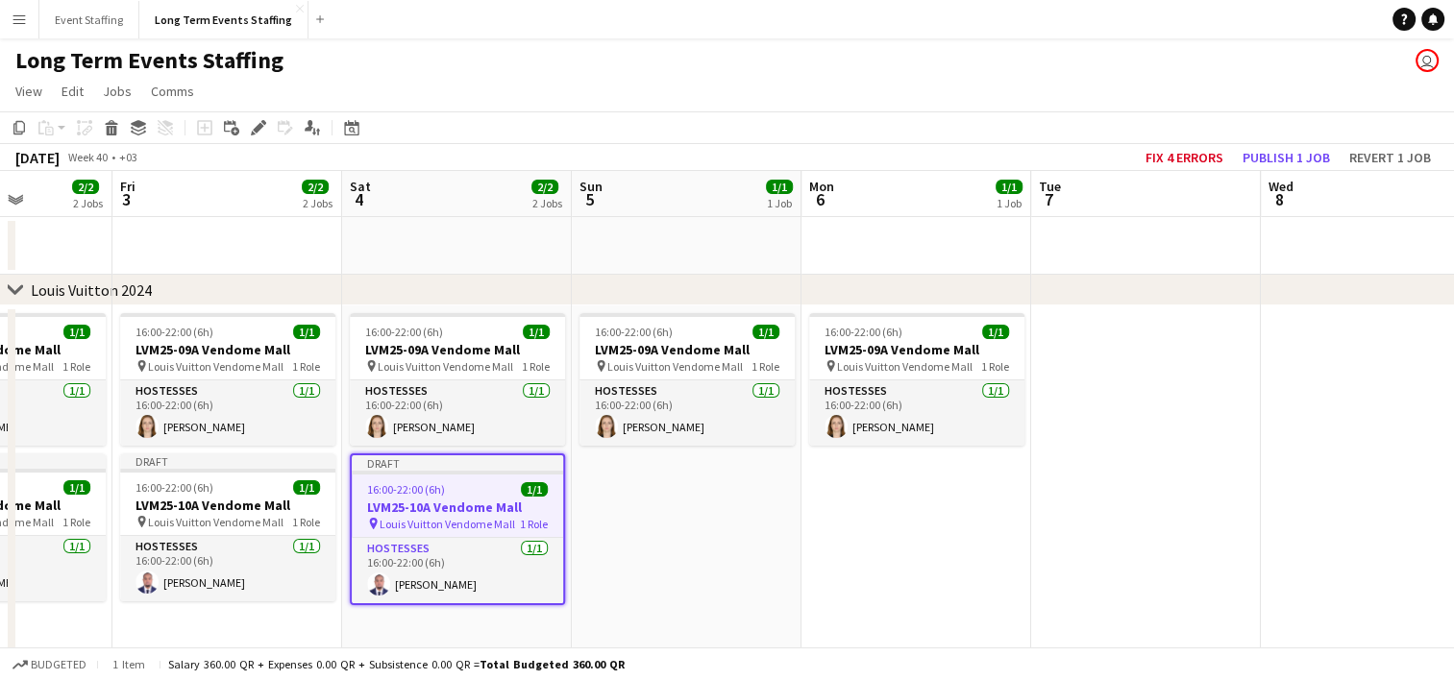
drag, startPoint x: 1259, startPoint y: 542, endPoint x: 684, endPoint y: 490, distance: 576.9
click at [684, 490] on app-calendar-viewport "Mon 29 Tue 30 Wed 1 1/1 1 Job Thu 2 2/2 2 Jobs Fri 3 2/2 2 Jobs Sat 4 2/2 2 Job…" at bounding box center [727, 557] width 1454 height 772
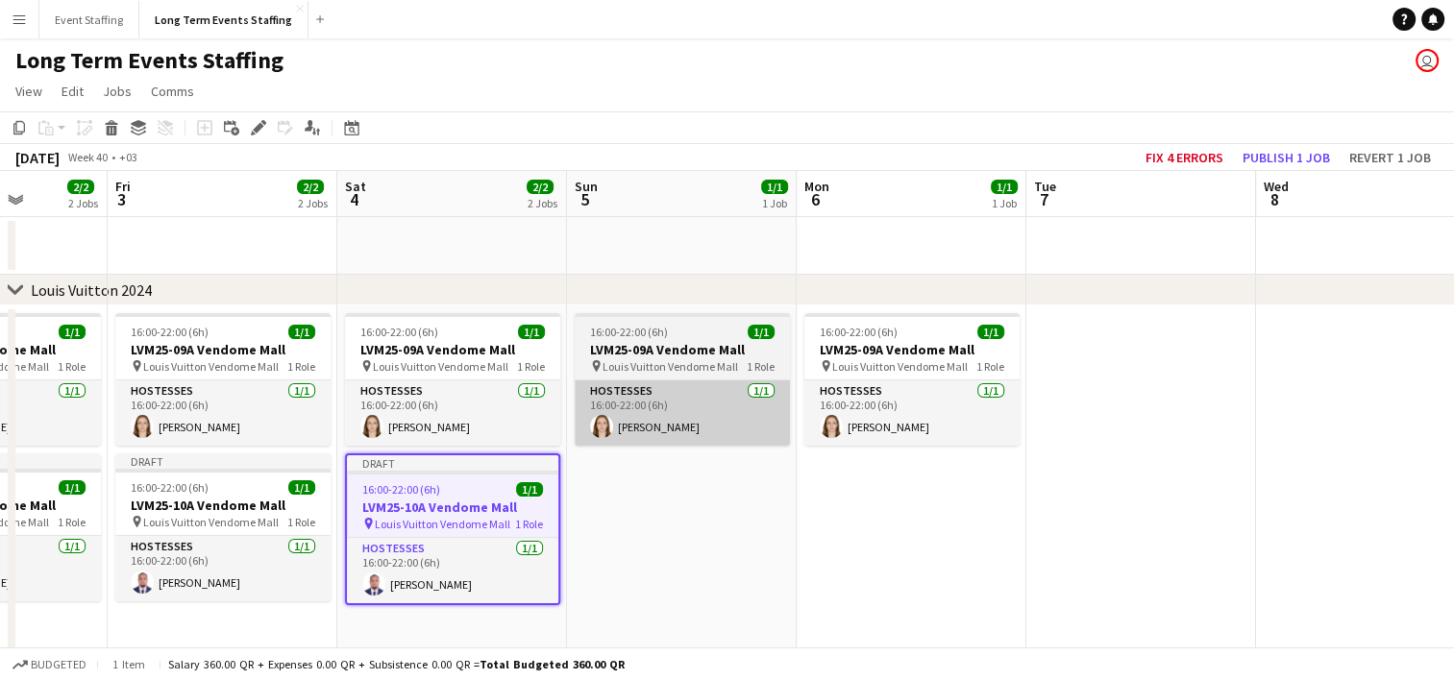
drag, startPoint x: 776, startPoint y: 503, endPoint x: 287, endPoint y: 442, distance: 492.8
click at [287, 442] on app-calendar-viewport "Tue 30 Wed 1 1/1 1 Job Thu 2 2/2 2 Jobs Fri 3 2/2 2 Jobs Sat 4 2/2 2 Jobs Sun 5…" at bounding box center [727, 557] width 1454 height 772
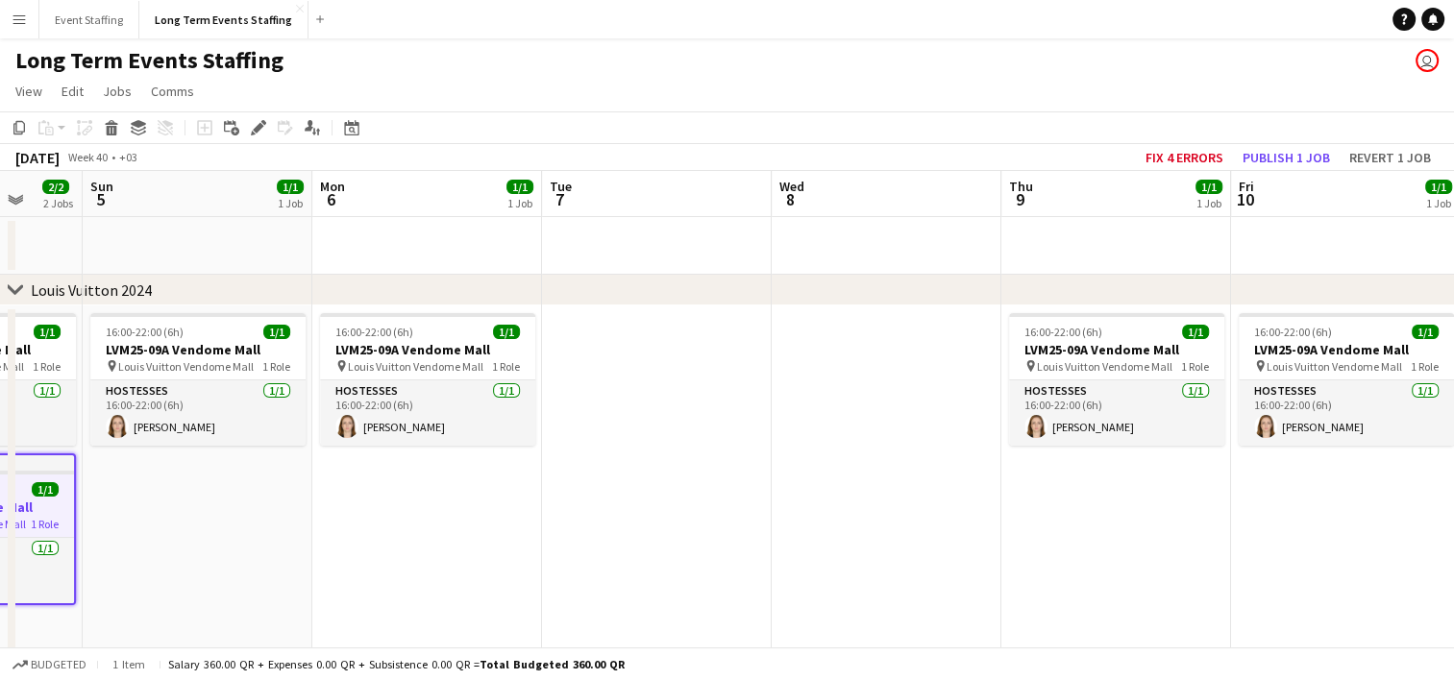
click at [873, 416] on app-date-cell at bounding box center [887, 492] width 230 height 372
click at [928, 460] on app-date-cell at bounding box center [887, 492] width 230 height 372
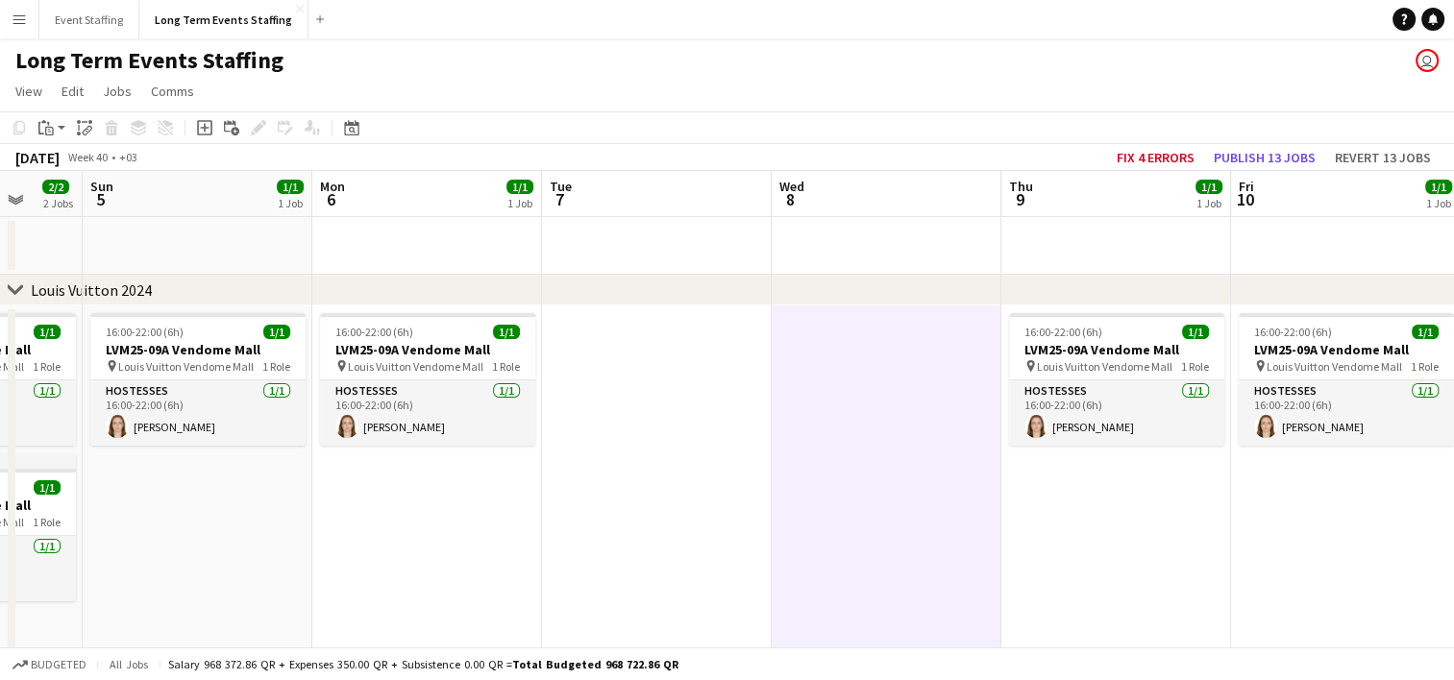
click at [1115, 488] on app-date-cell "16:00-22:00 (6h) 1/1 LVM25-09A Vendome Mall pin Louis Vuitton Vendome Mall 1 Ro…" at bounding box center [1116, 492] width 230 height 372
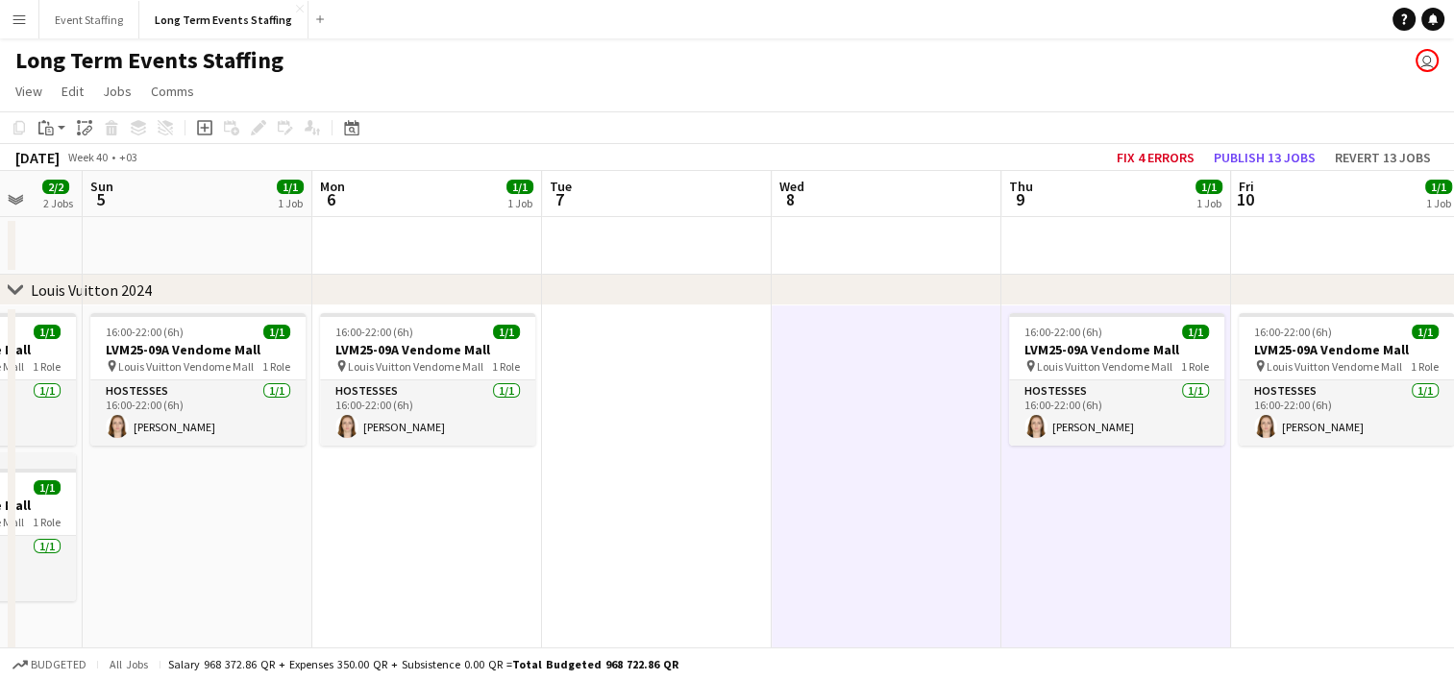
click at [1334, 486] on app-date-cell "16:00-22:00 (6h) 1/1 LVM25-09A Vendome Mall pin Louis Vuitton Vendome Mall 1 Ro…" at bounding box center [1346, 492] width 230 height 372
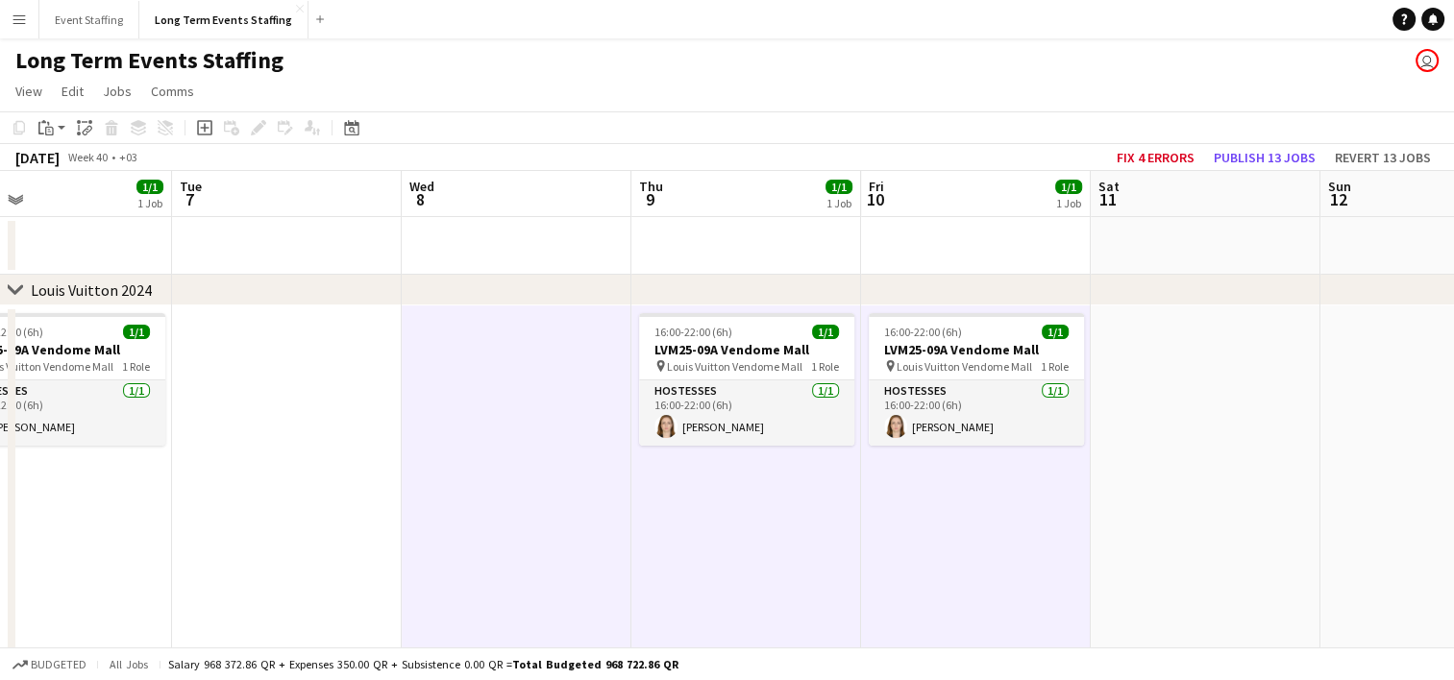
drag, startPoint x: 1334, startPoint y: 486, endPoint x: 963, endPoint y: 485, distance: 370.9
click at [963, 485] on app-calendar-viewport "Sat 4 2/2 2 Jobs Sun 5 1/1 1 Job Mon 6 1/1 1 Job Tue 7 Wed 8 Thu 9 1/1 1 Job Fr…" at bounding box center [727, 557] width 1454 height 772
click at [1213, 393] on app-date-cell at bounding box center [1205, 492] width 230 height 372
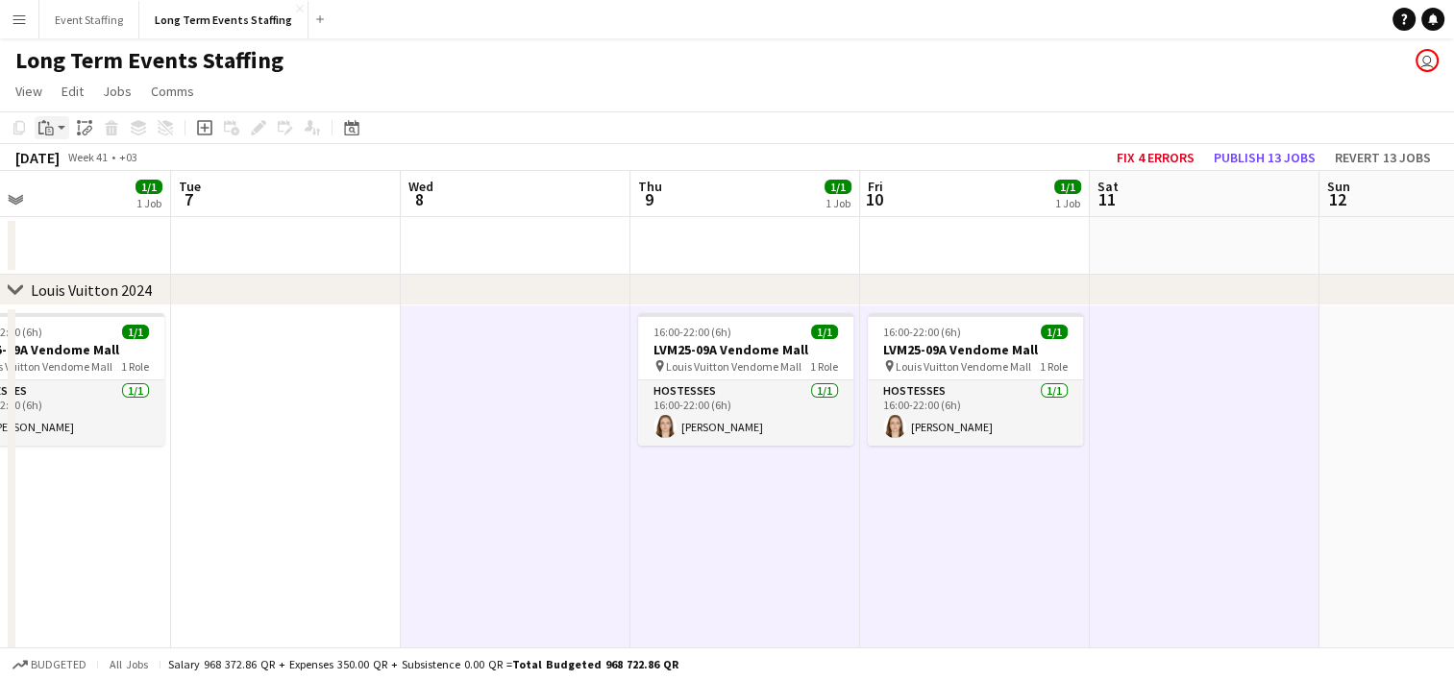
click at [67, 129] on app-action-btn "Paste" at bounding box center [52, 127] width 35 height 23
click at [89, 186] on div "Paste Ctrl+V Paste with crew Ctrl+Shift+V" at bounding box center [141, 180] width 211 height 81
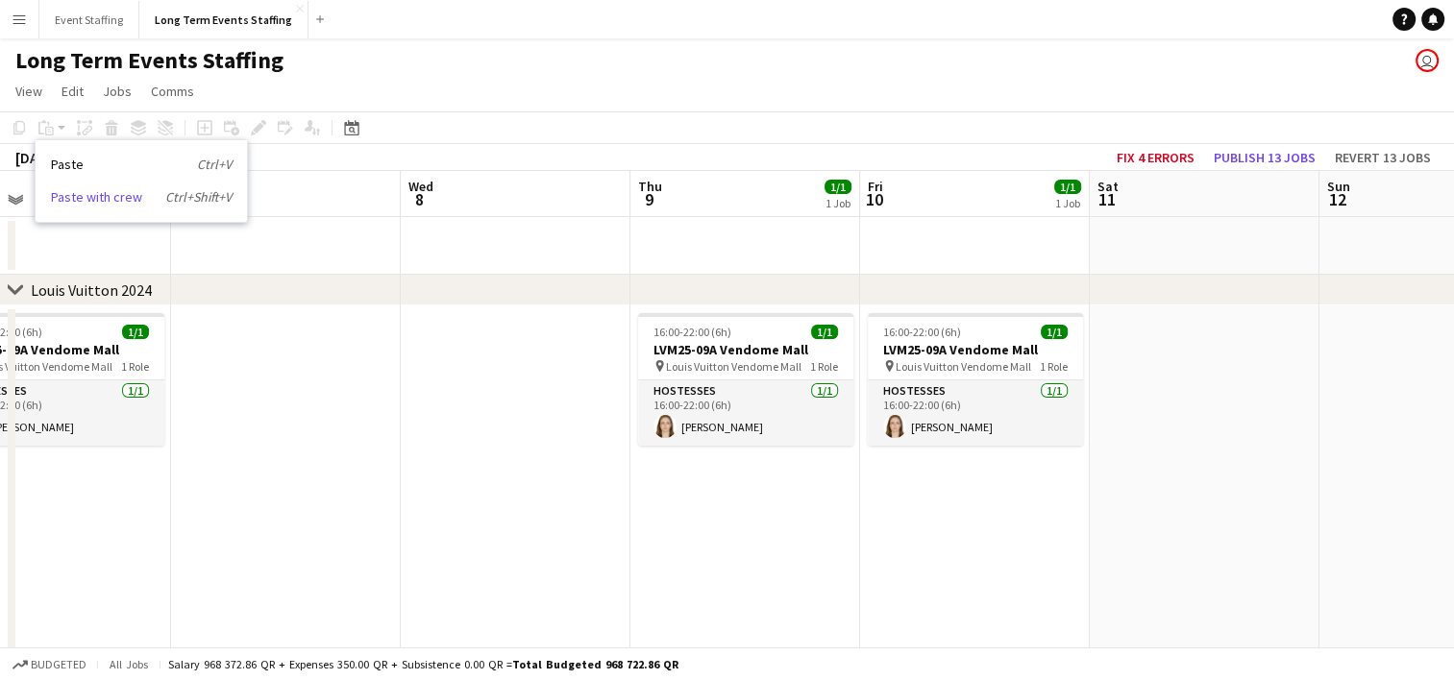
click at [96, 202] on link "Paste with crew Ctrl+Shift+V" at bounding box center [141, 196] width 181 height 17
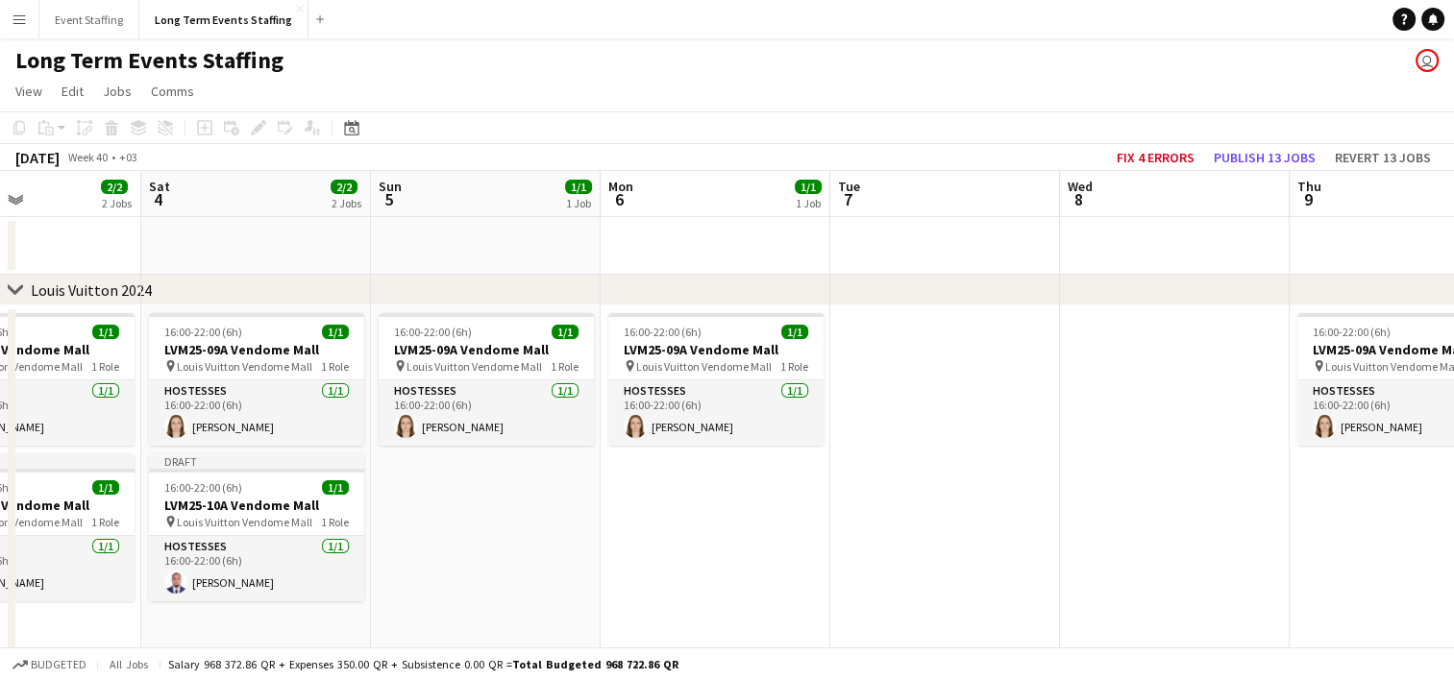
scroll to position [0, 549]
drag, startPoint x: 292, startPoint y: 469, endPoint x: 952, endPoint y: 454, distance: 660.3
click at [952, 454] on app-calendar-viewport "Wed 1 1/1 1 Job Thu 2 2/2 2 Jobs Fri 3 2/2 2 Jobs Sat 4 2/2 2 Jobs Sun 5 1/1 1 …" at bounding box center [727, 557] width 1454 height 772
click at [277, 478] on app-job-card "Draft 16:00-22:00 (6h) 1/1 LVM25-10A Vendome Mall pin Louis Vuitton Vendome Mal…" at bounding box center [257, 528] width 215 height 148
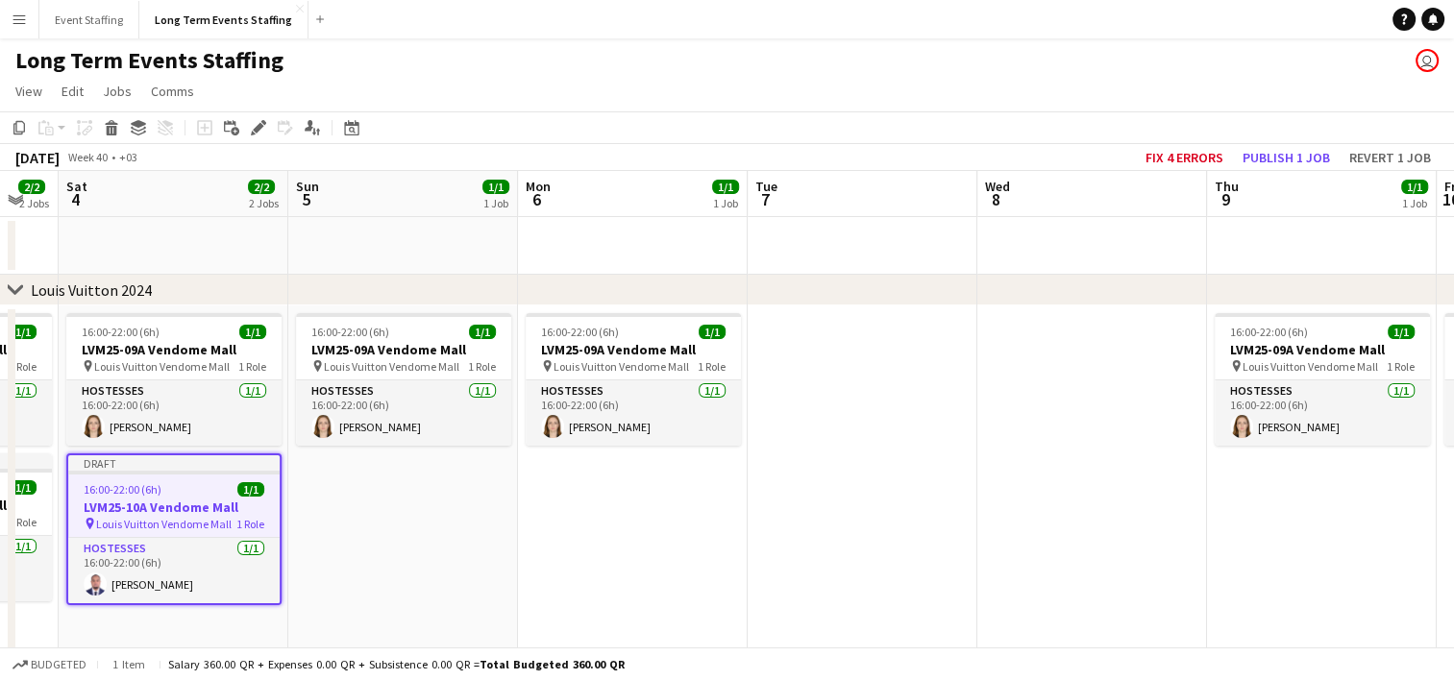
scroll to position [0, 666]
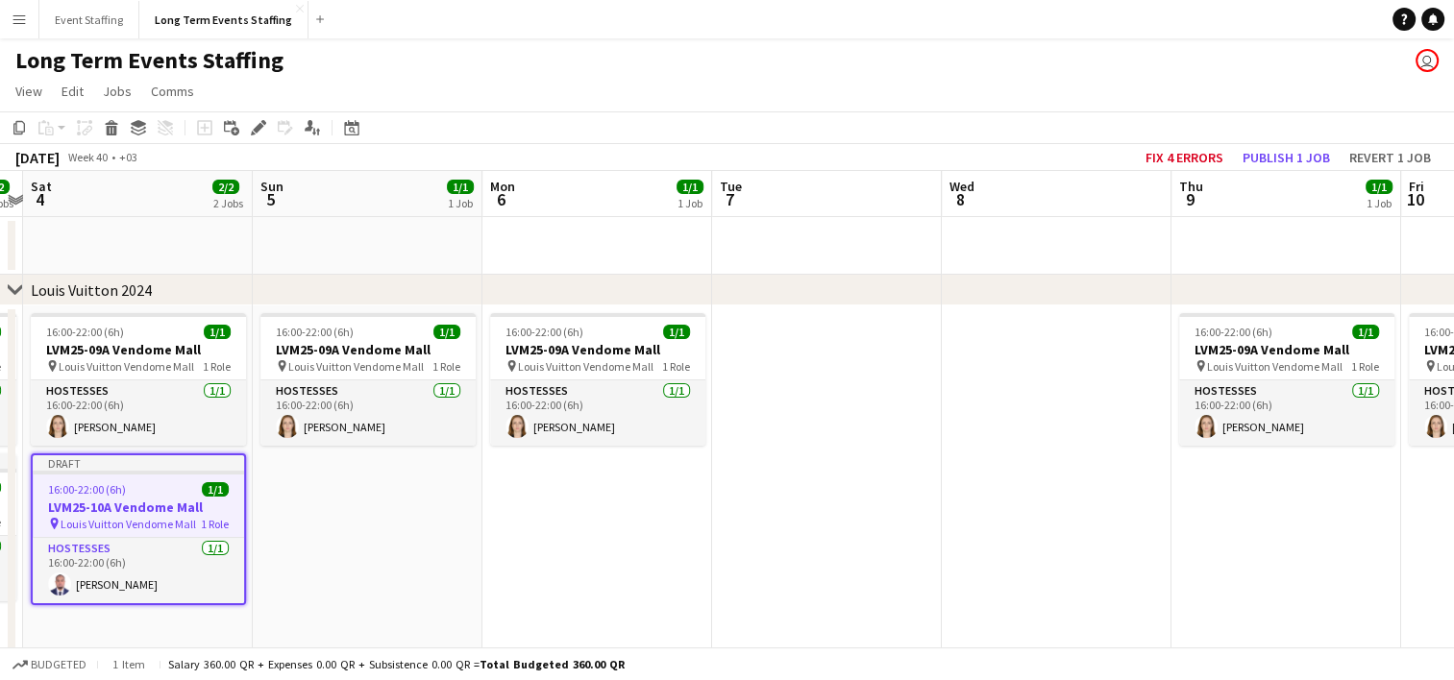
drag, startPoint x: 941, startPoint y: 507, endPoint x: 822, endPoint y: 511, distance: 119.2
click at [822, 511] on app-calendar-viewport "Wed 1 1/1 1 Job Thu 2 2/2 2 Jobs Fri 3 2/2 2 Jobs Sat 4 2/2 2 Jobs Sun 5 1/1 1 …" at bounding box center [727, 557] width 1454 height 772
click at [1053, 453] on app-date-cell at bounding box center [1057, 492] width 230 height 372
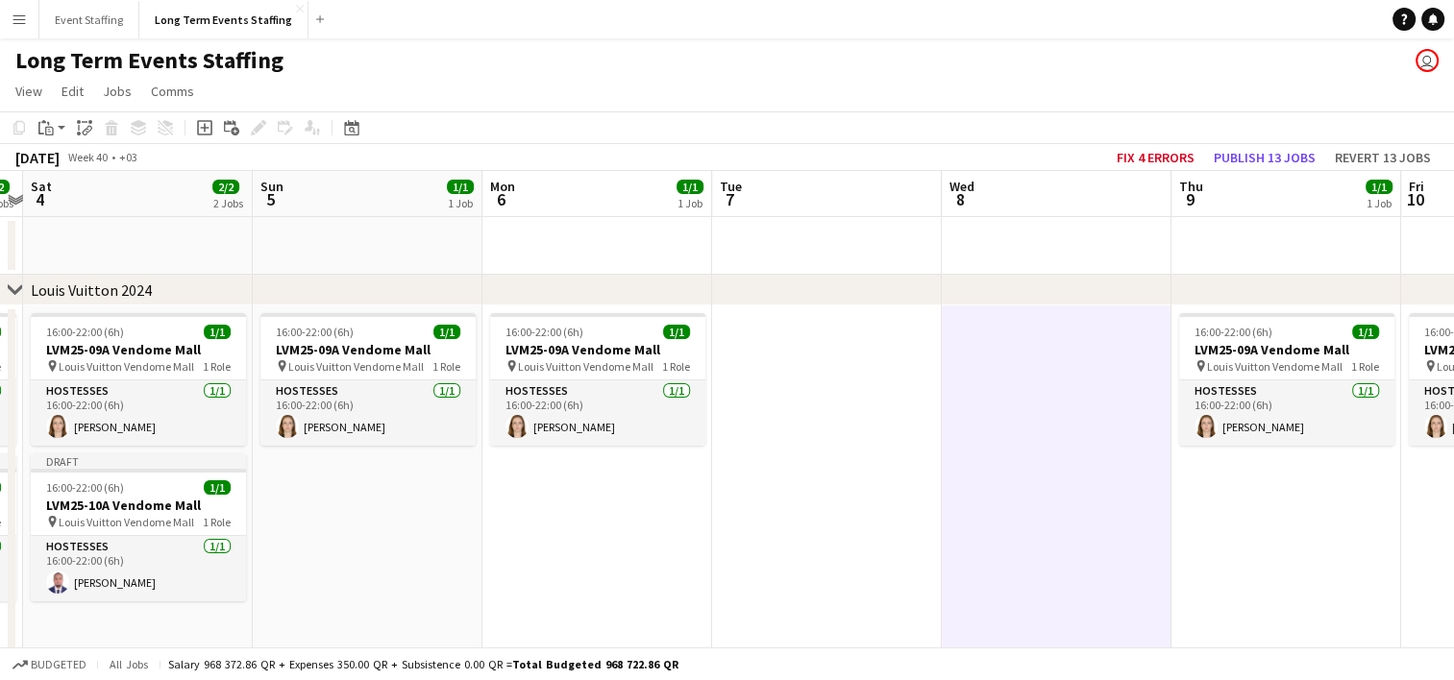
click at [1256, 477] on app-date-cell "16:00-22:00 (6h) 1/1 LVM25-09A Vendome Mall pin Louis Vuitton Vendome Mall 1 Ro…" at bounding box center [1286, 492] width 230 height 372
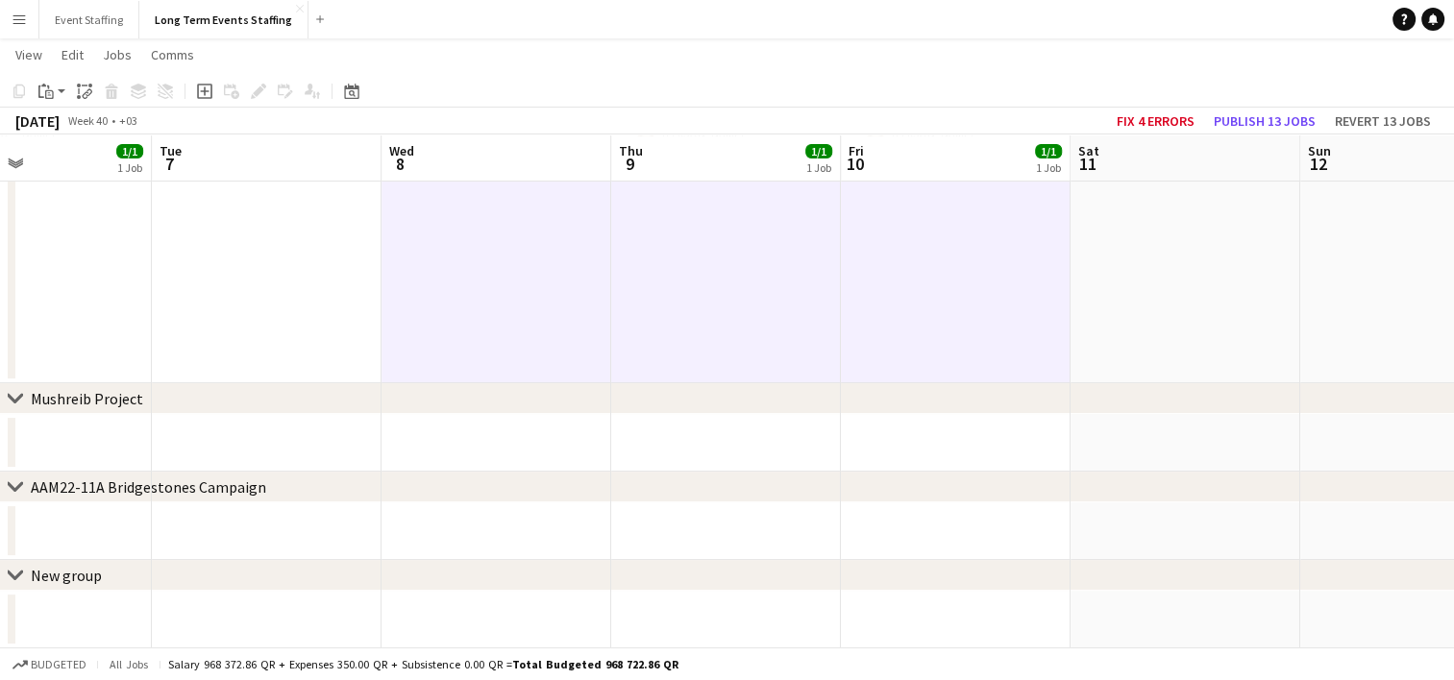
drag, startPoint x: 1384, startPoint y: 370, endPoint x: 809, endPoint y: 357, distance: 574.7
click at [809, 357] on app-calendar-viewport "Fri 3 2/2 2 Jobs Sat 4 2/2 2 Jobs Sun 5 1/1 1 Job Mon 6 1/1 1 Job Tue 7 Wed 8 T…" at bounding box center [727, 216] width 1454 height 866
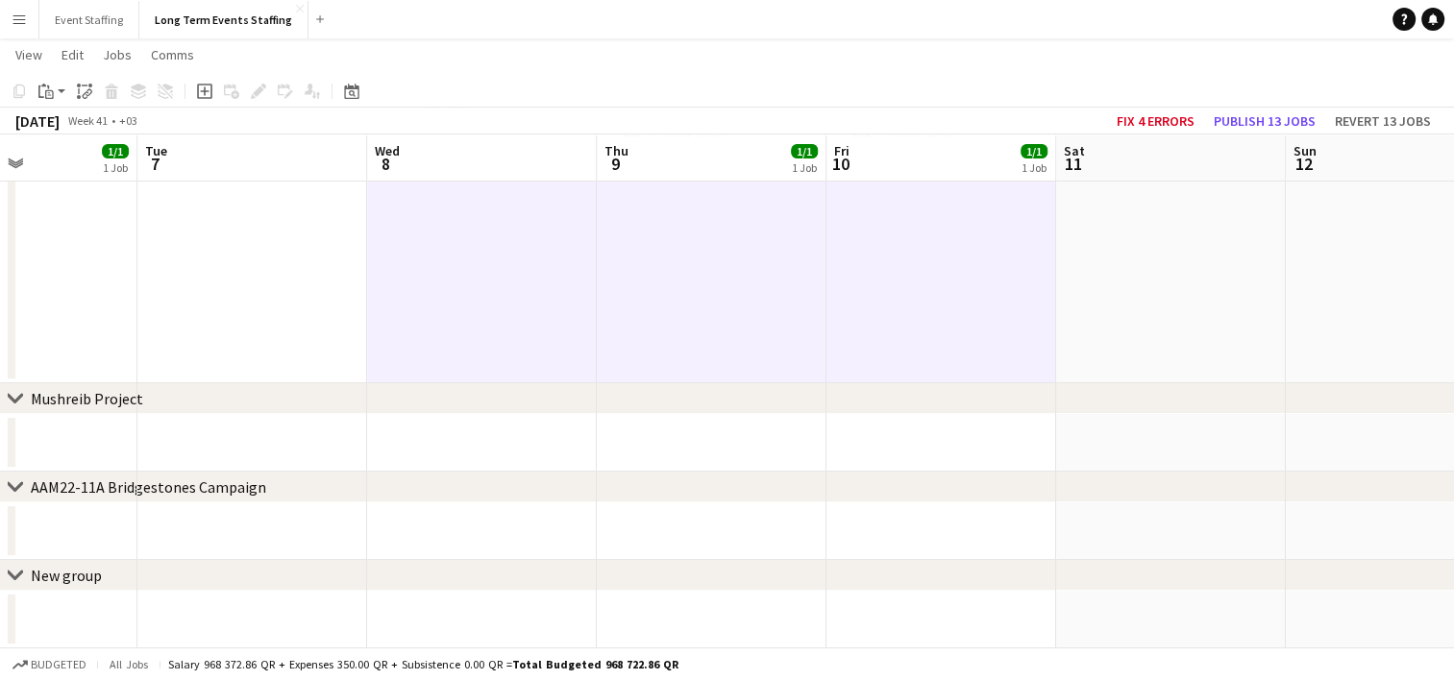
click at [1149, 298] on app-date-cell at bounding box center [1171, 198] width 230 height 372
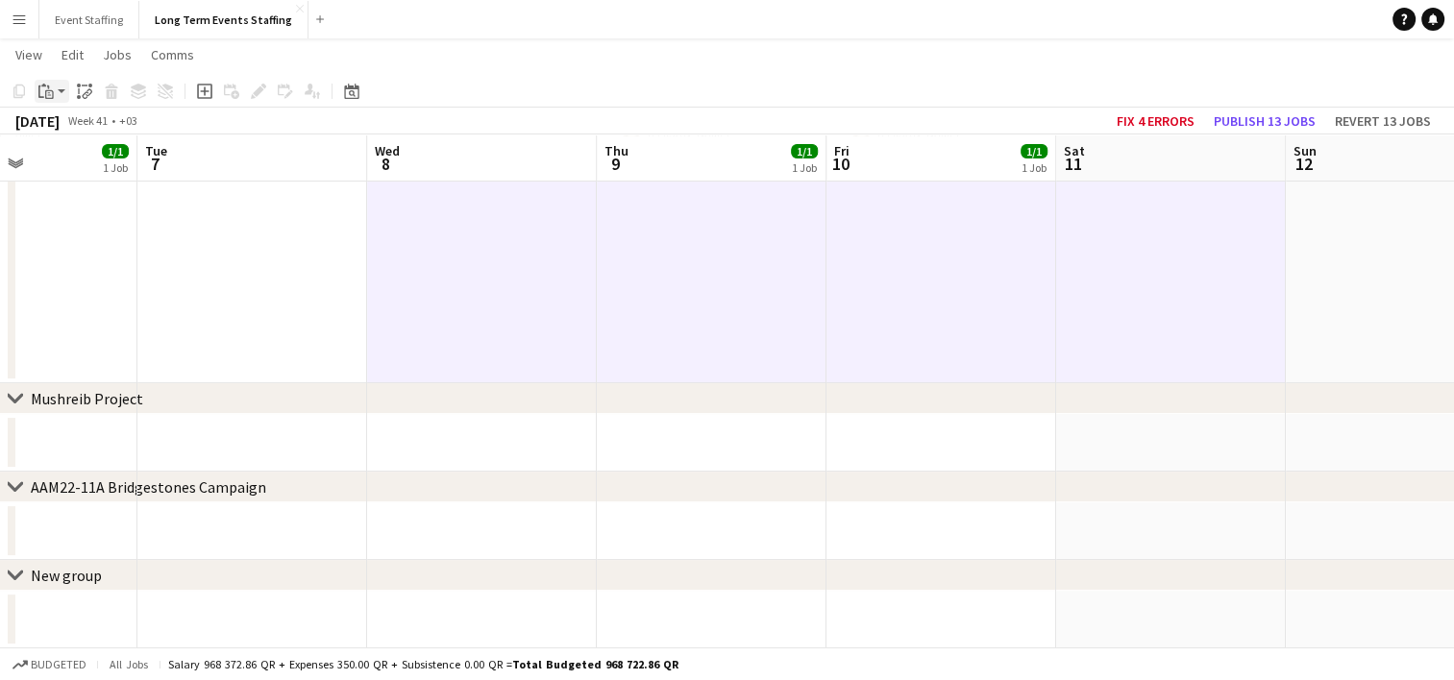
click at [46, 96] on icon "Paste" at bounding box center [45, 91] width 15 height 15
click at [88, 163] on link "Paste with crew Ctrl+Shift+V" at bounding box center [141, 160] width 181 height 17
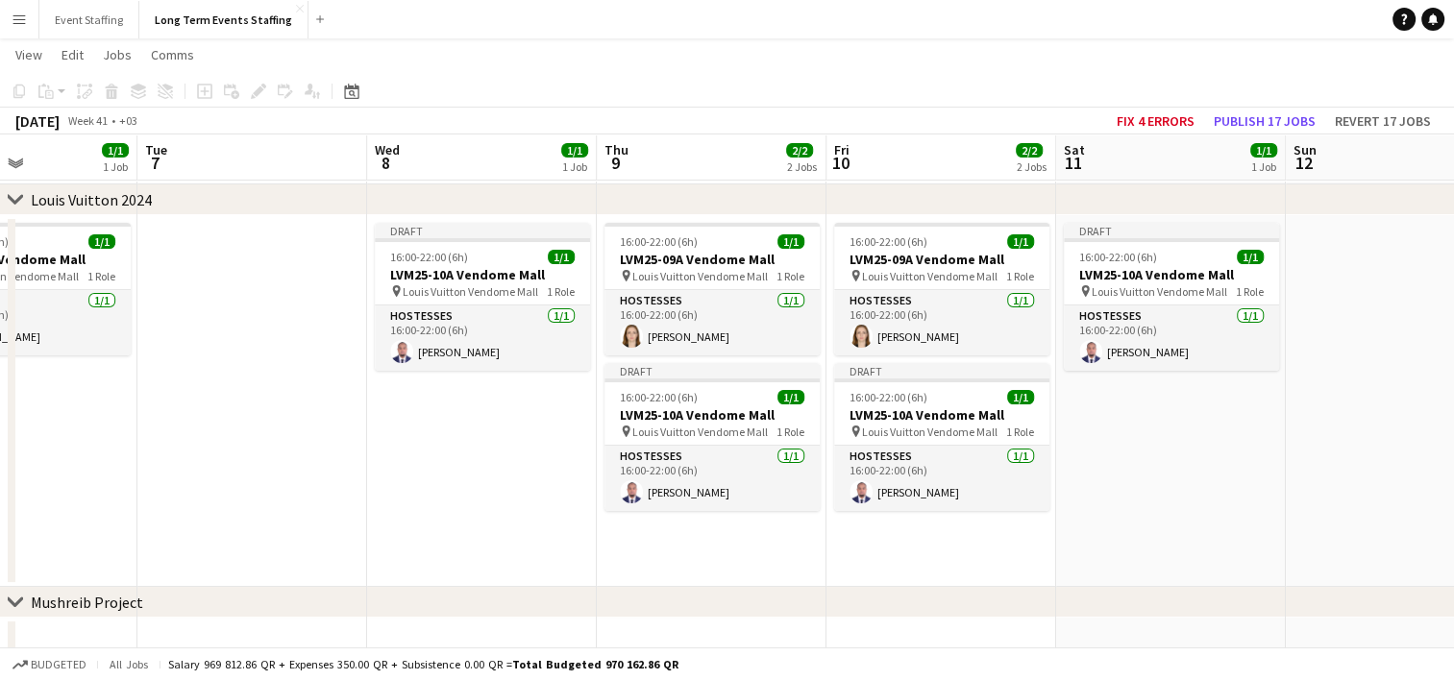
scroll to position [88, 0]
click at [1145, 259] on span "16:00-22:00 (6h)" at bounding box center [1118, 257] width 78 height 14
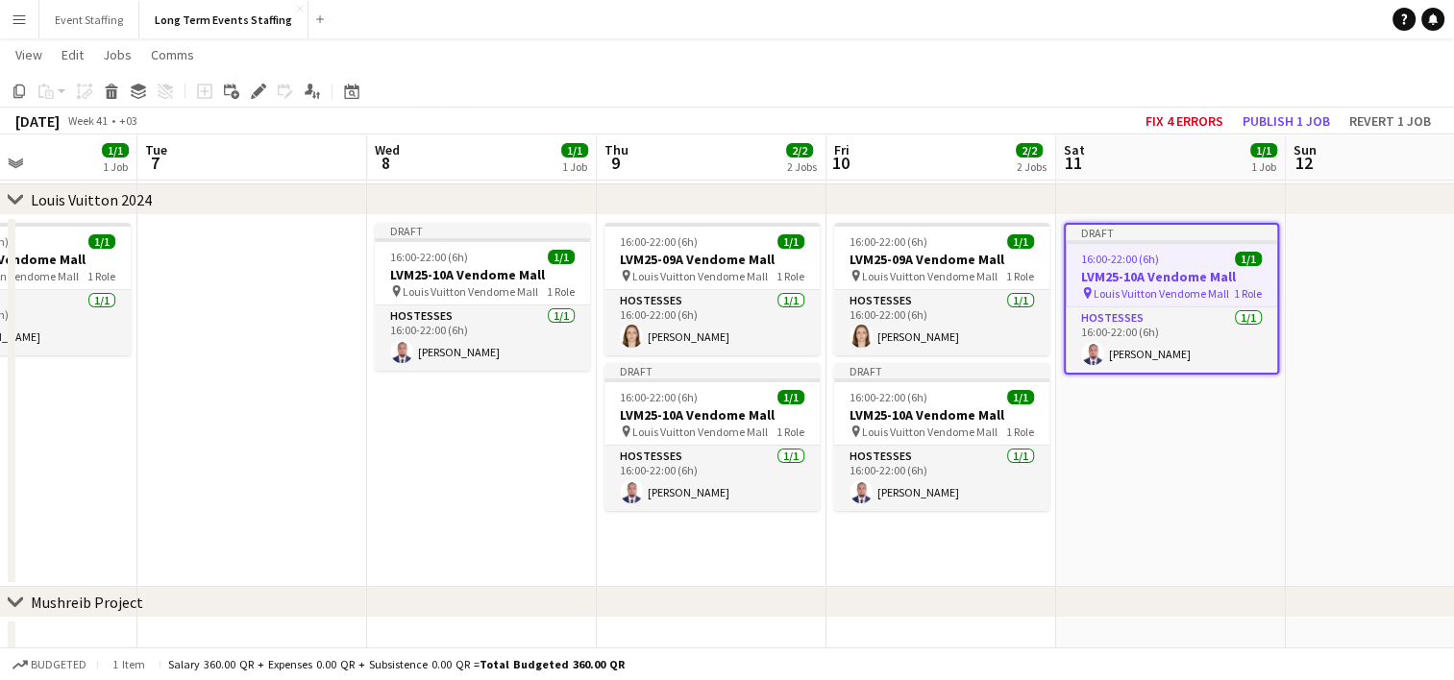
click at [925, 361] on app-date-cell "16:00-22:00 (6h) 1/1 LVM25-09A Vendome Mall pin Louis Vuitton Vendome Mall 1 Ro…" at bounding box center [941, 401] width 230 height 372
click at [907, 390] on span "16:00-22:00 (6h)" at bounding box center [888, 397] width 78 height 14
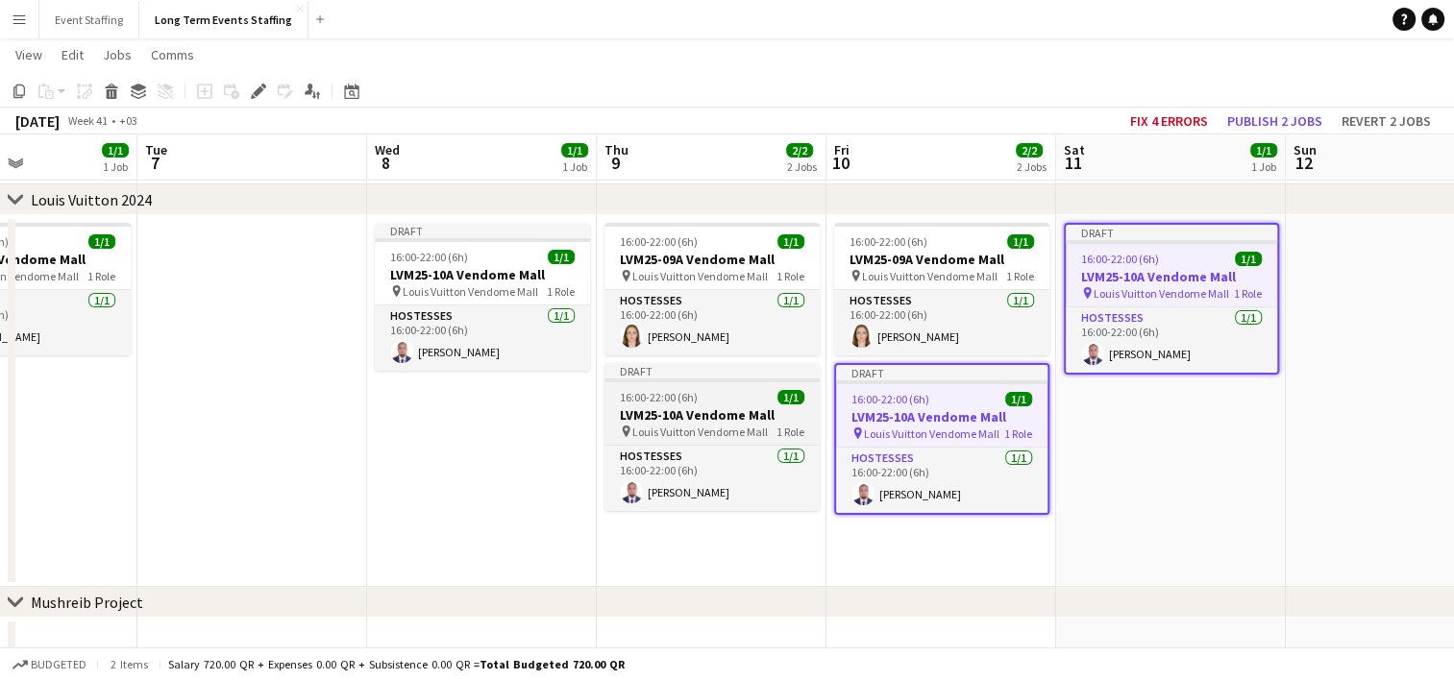
click at [682, 409] on h3 "LVM25-10A Vendome Mall" at bounding box center [711, 414] width 215 height 17
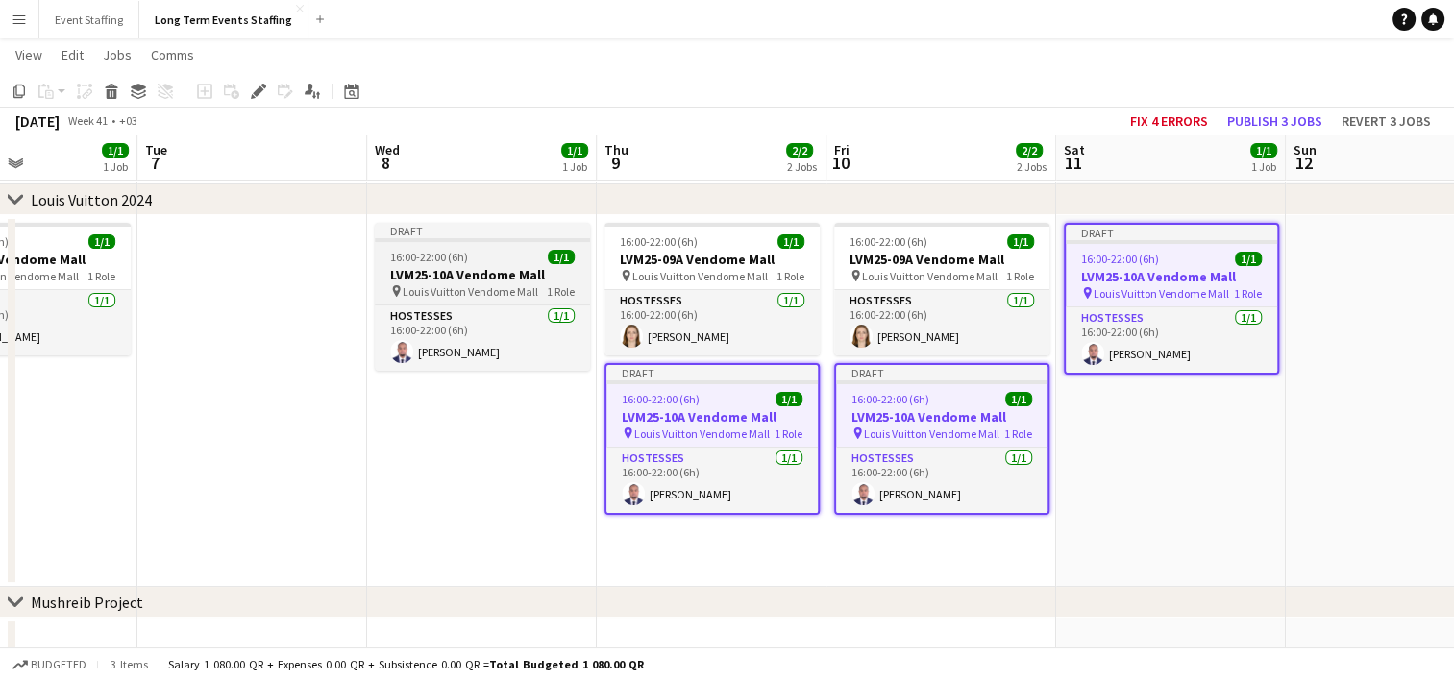
click at [439, 261] on span "16:00-22:00 (6h)" at bounding box center [429, 257] width 78 height 14
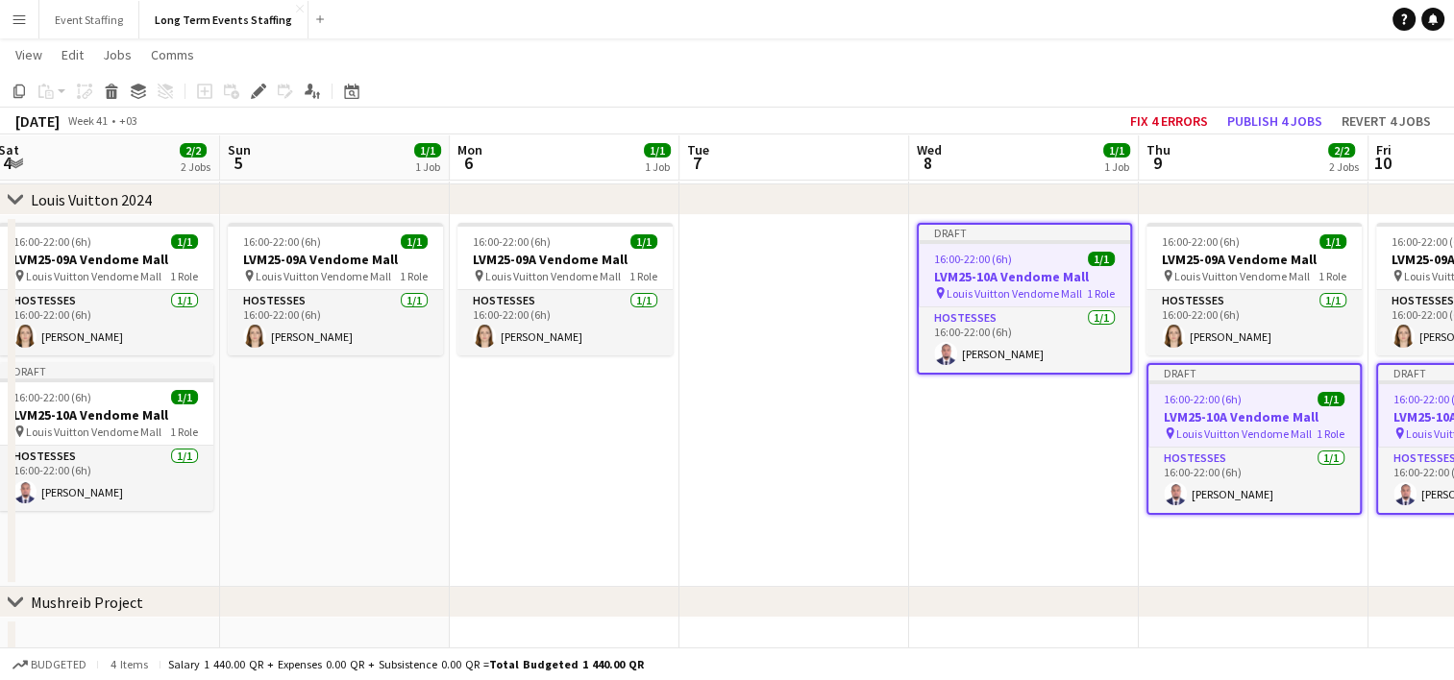
drag, startPoint x: 201, startPoint y: 498, endPoint x: 781, endPoint y: 431, distance: 584.1
click at [781, 431] on app-calendar-viewport "Thu 2 2/2 2 Jobs Fri 3 2/2 2 Jobs Sat 4 2/2 2 Jobs Sun 5 1/1 1 Job Mon 6 1/1 1 …" at bounding box center [727, 420] width 1454 height 866
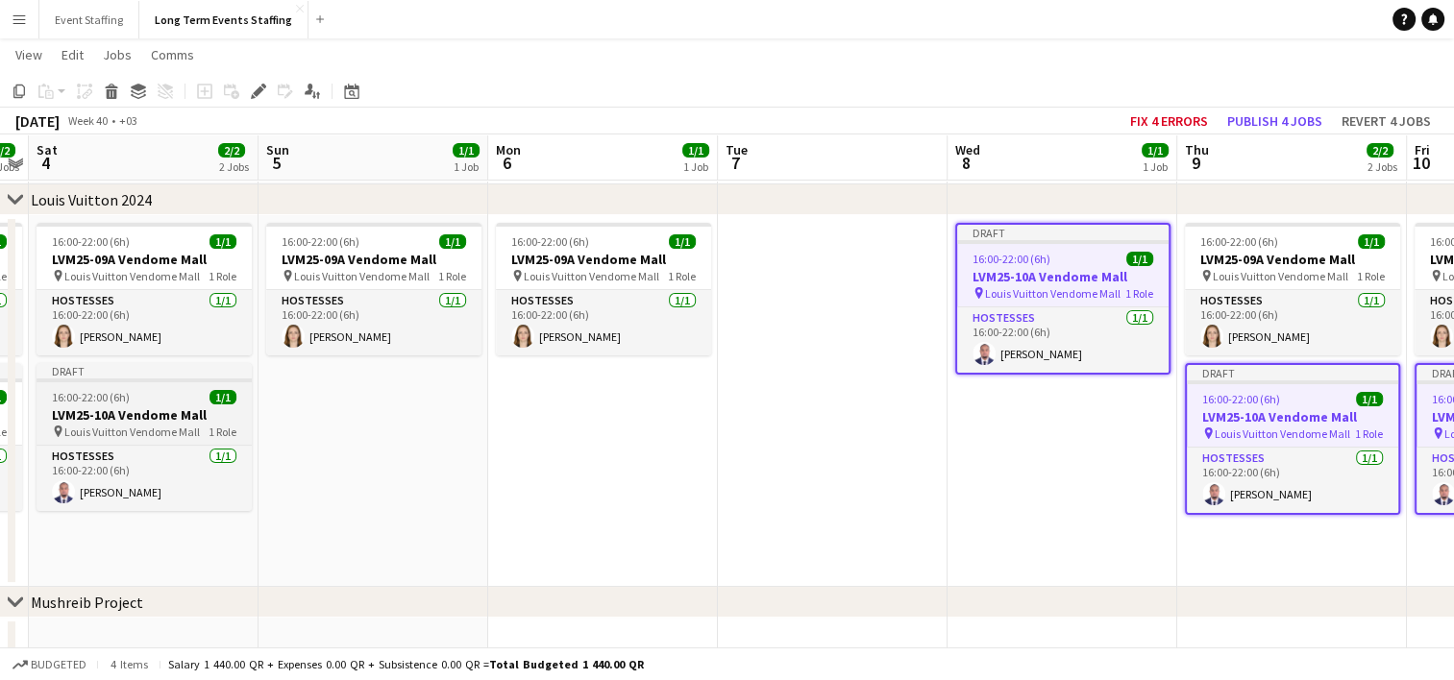
click at [139, 407] on h3 "LVM25-10A Vendome Mall" at bounding box center [144, 414] width 215 height 17
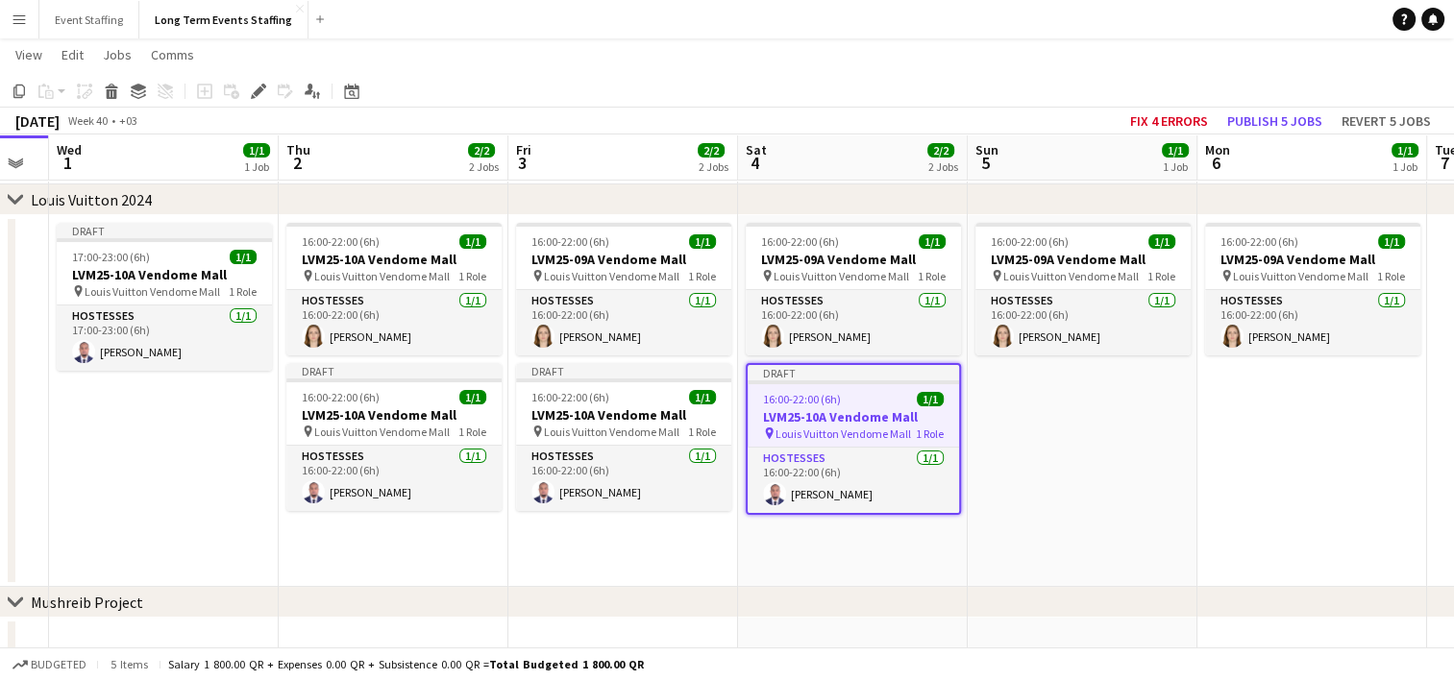
drag, startPoint x: 391, startPoint y: 527, endPoint x: 903, endPoint y: 511, distance: 512.4
click at [903, 511] on app-calendar-viewport "Mon 29 Tue 30 Wed 1 1/1 1 Job Thu 2 2/2 2 Jobs Fri 3 2/2 2 Jobs Sat 4 2/2 2 Job…" at bounding box center [727, 420] width 1454 height 866
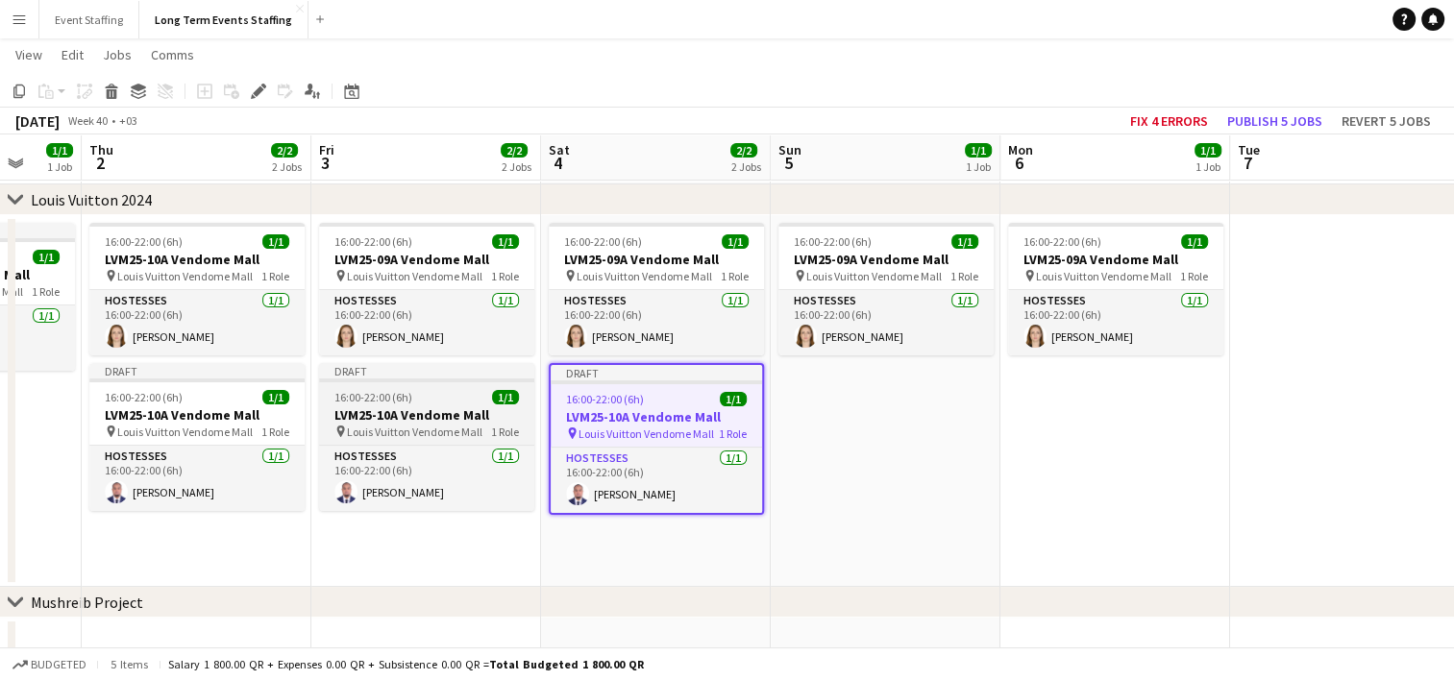
click at [404, 441] on app-job-card "Draft 16:00-22:00 (6h) 1/1 LVM25-10A Vendome Mall pin Louis Vuitton Vendome Mal…" at bounding box center [426, 437] width 215 height 148
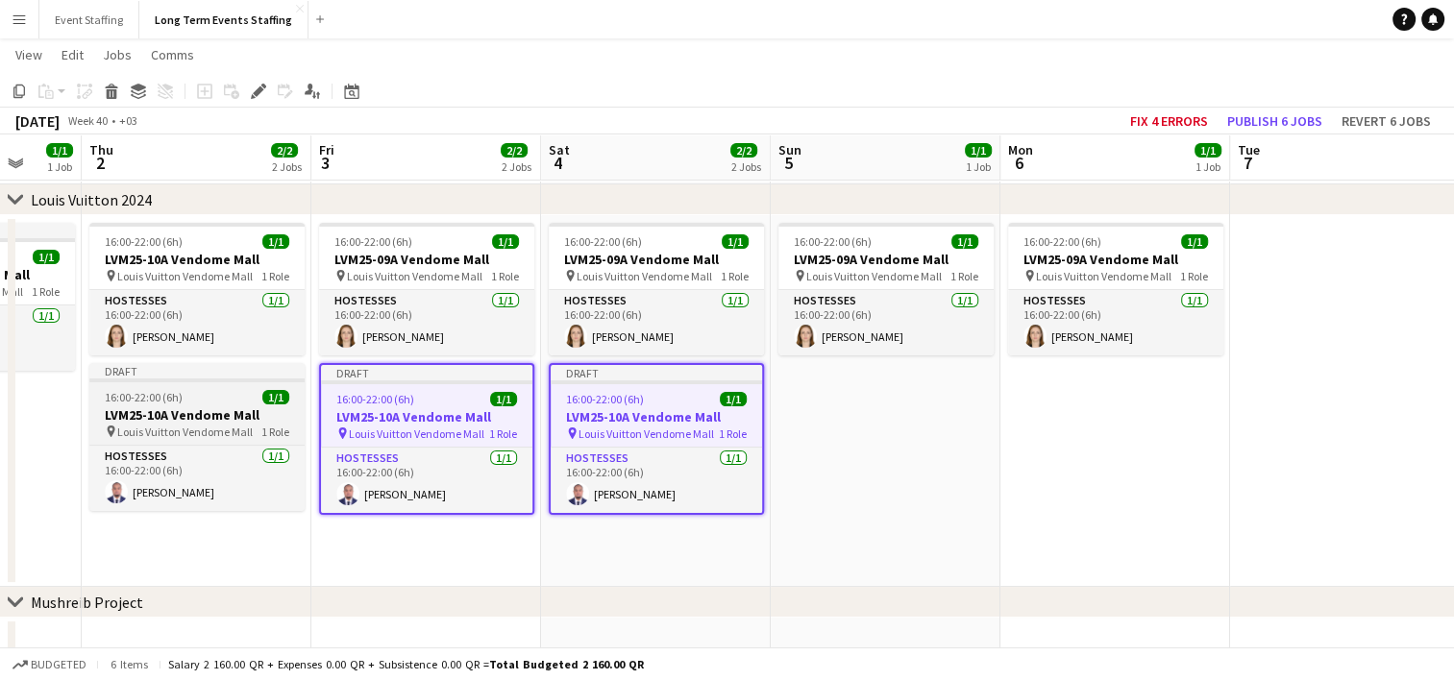
click at [207, 412] on h3 "LVM25-10A Vendome Mall" at bounding box center [196, 414] width 215 height 17
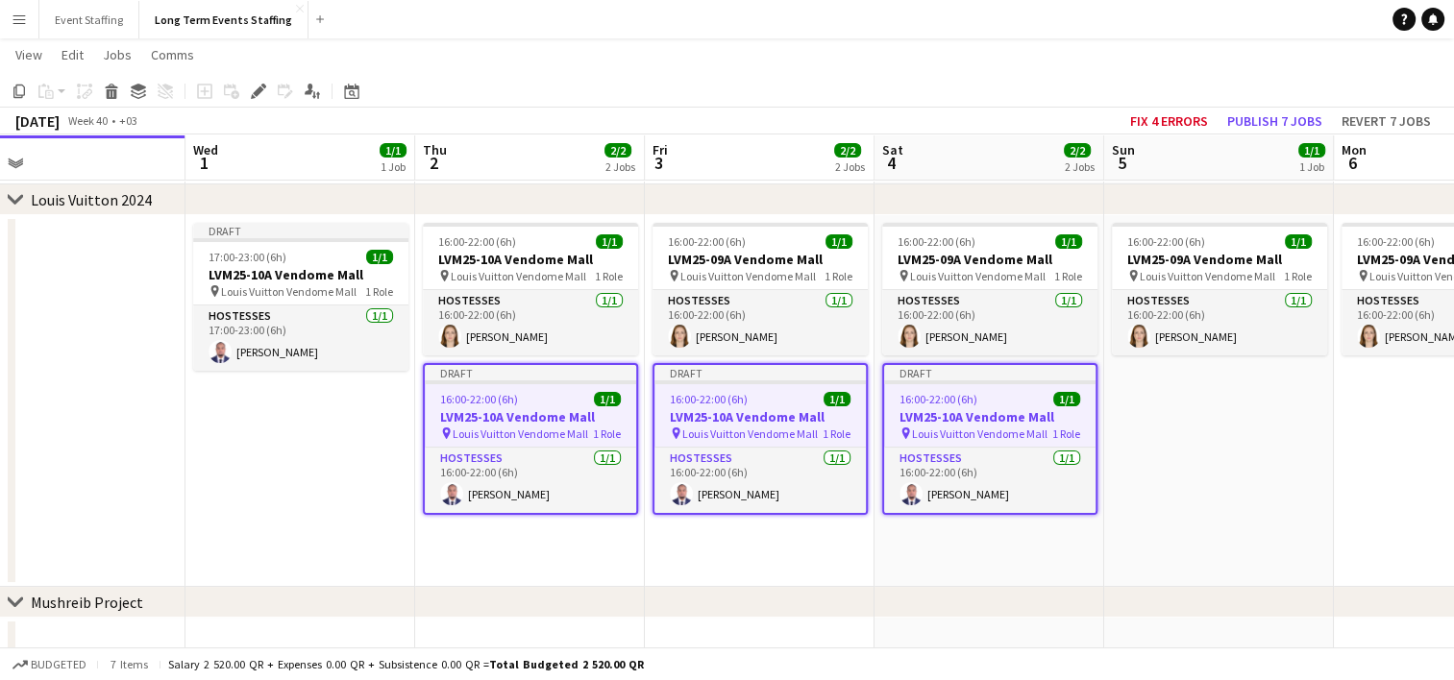
scroll to position [0, 492]
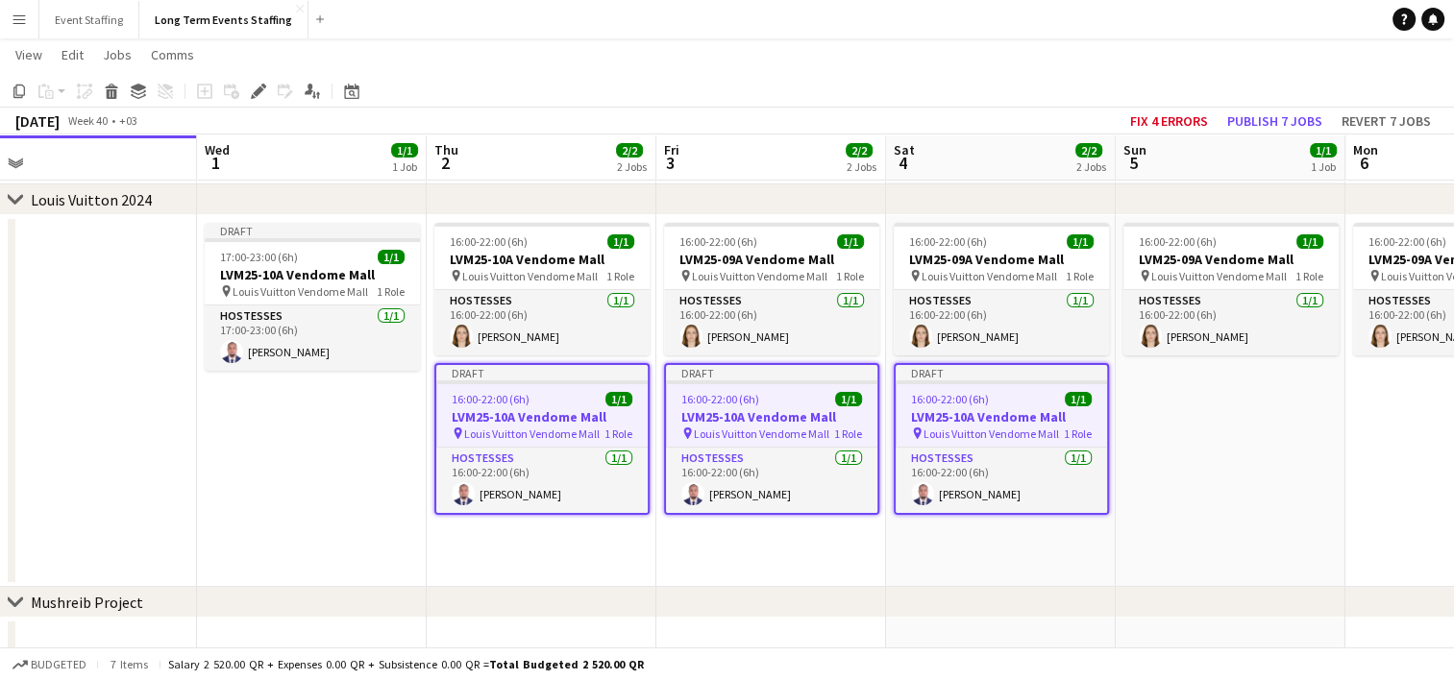
drag, startPoint x: 145, startPoint y: 524, endPoint x: 490, endPoint y: 541, distance: 345.4
click at [490, 541] on app-calendar-viewport "Sun 28 1/1 1 Job Mon 29 Tue 30 Wed 1 1/1 1 Job Thu 2 2/2 2 Jobs Fri 3 2/2 2 Job…" at bounding box center [727, 420] width 1454 height 866
click at [301, 274] on h3 "LVM25-10A Vendome Mall" at bounding box center [312, 274] width 215 height 17
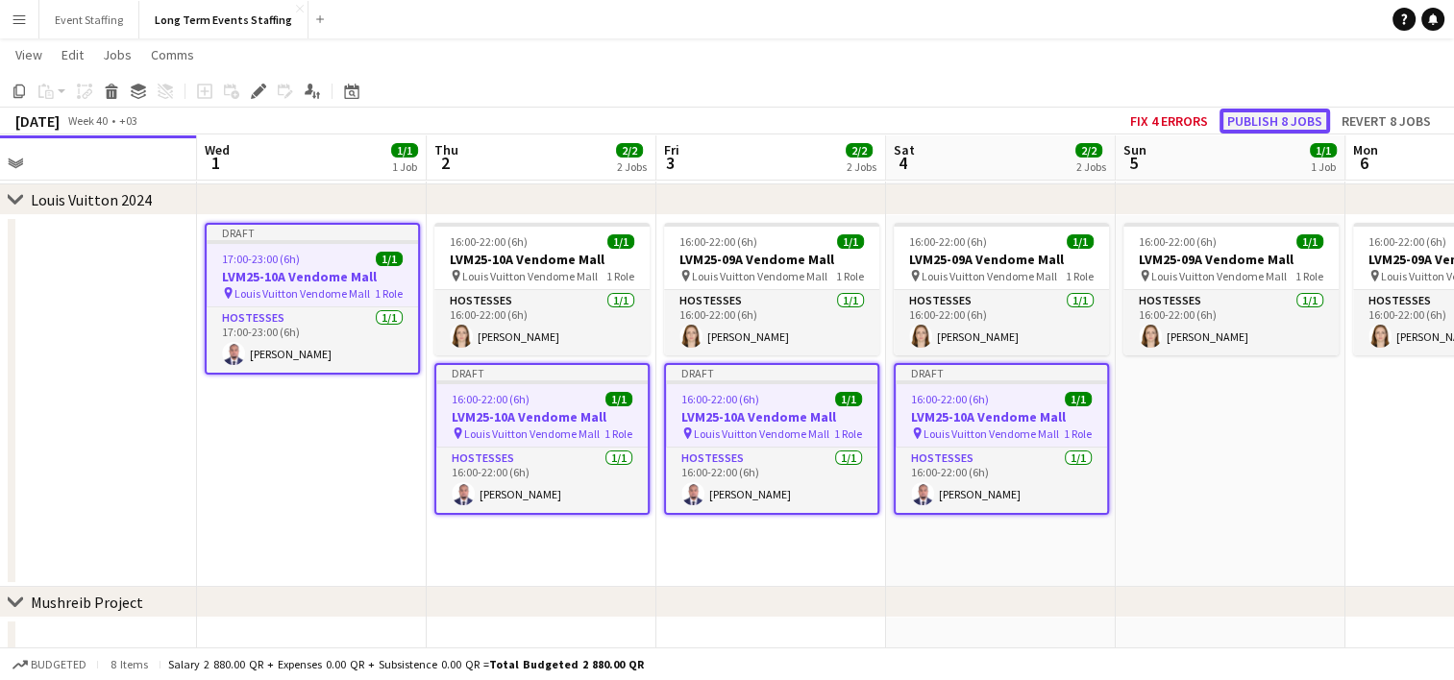
click at [1276, 117] on button "Publish 8 jobs" at bounding box center [1274, 121] width 110 height 25
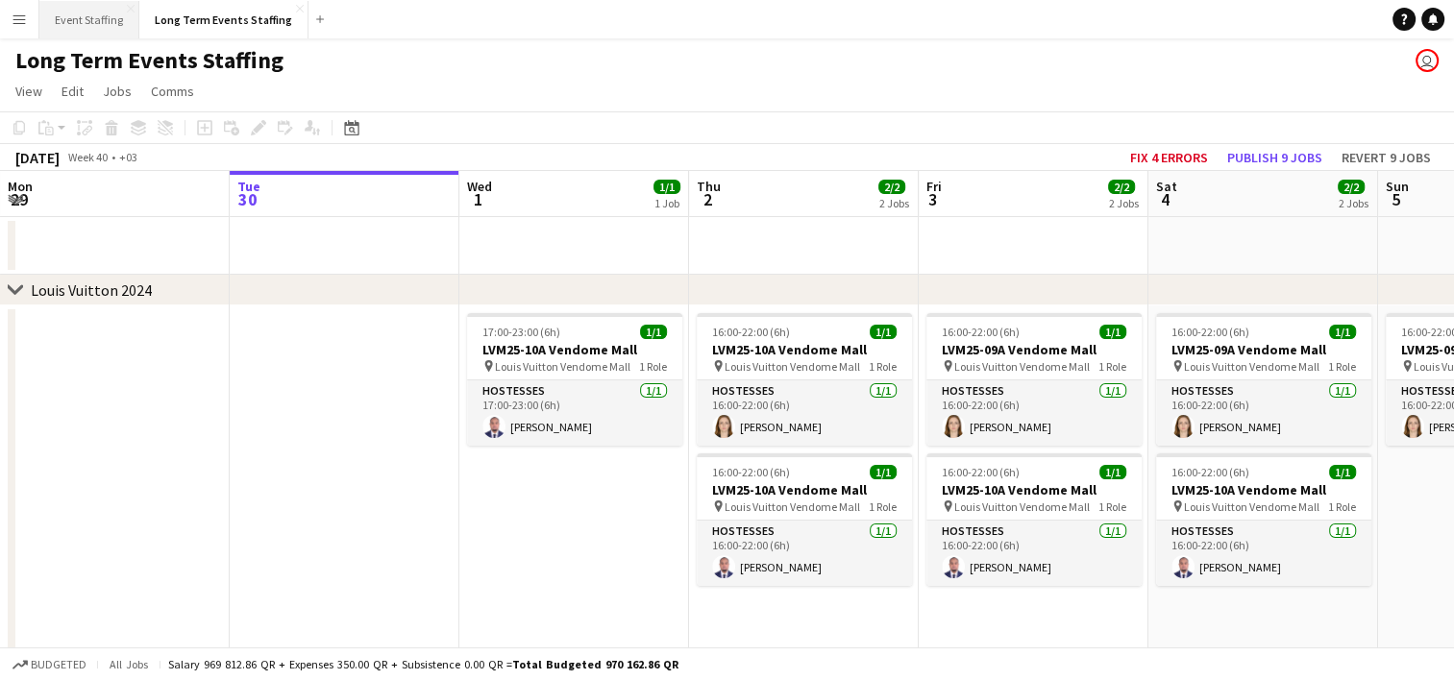
click at [92, 12] on button "Event Staffing Close" at bounding box center [89, 19] width 100 height 37
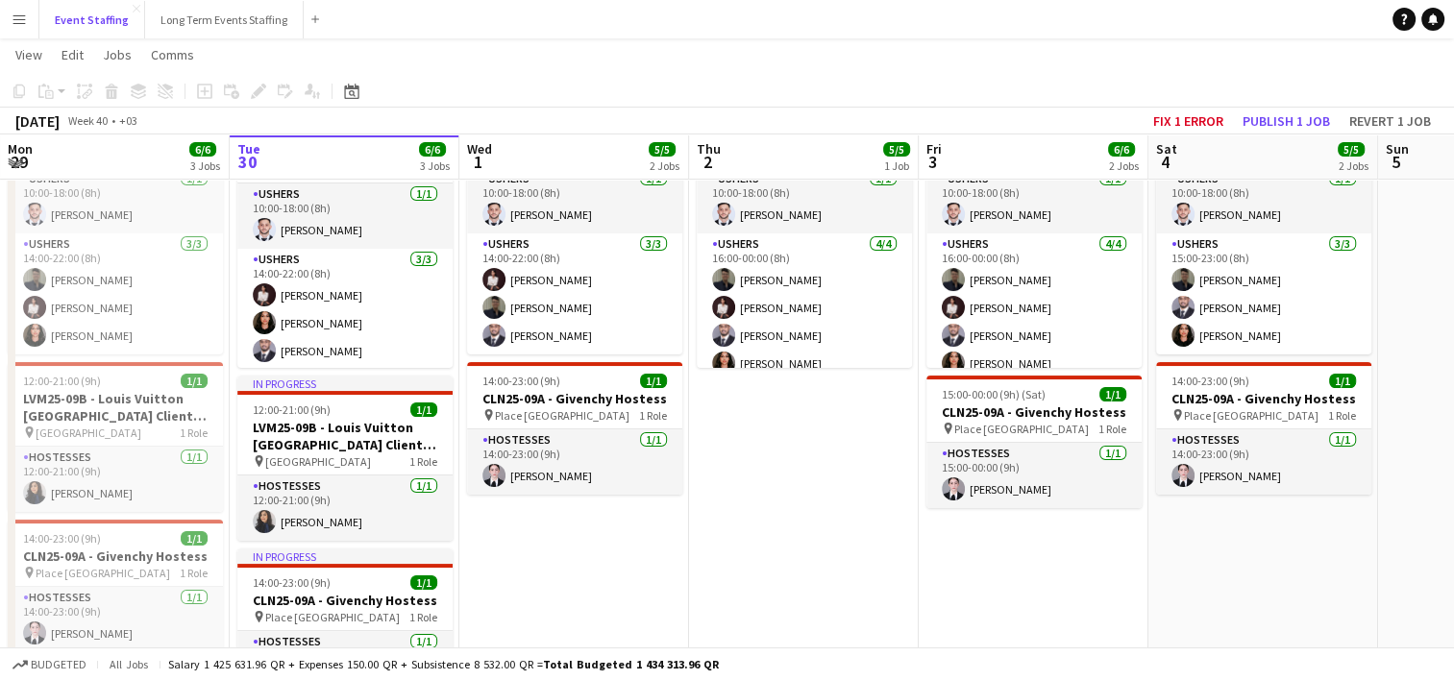
scroll to position [138, 0]
drag, startPoint x: 210, startPoint y: 443, endPoint x: 969, endPoint y: 215, distance: 792.5
click at [969, 215] on app-calendar-viewport "Sat 27 7/7 4 Jobs Sun 28 7/7 4 Jobs Mon 29 6/6 3 Jobs Tue 30 6/6 3 Jobs Wed 1 5…" at bounding box center [727, 449] width 1454 height 1024
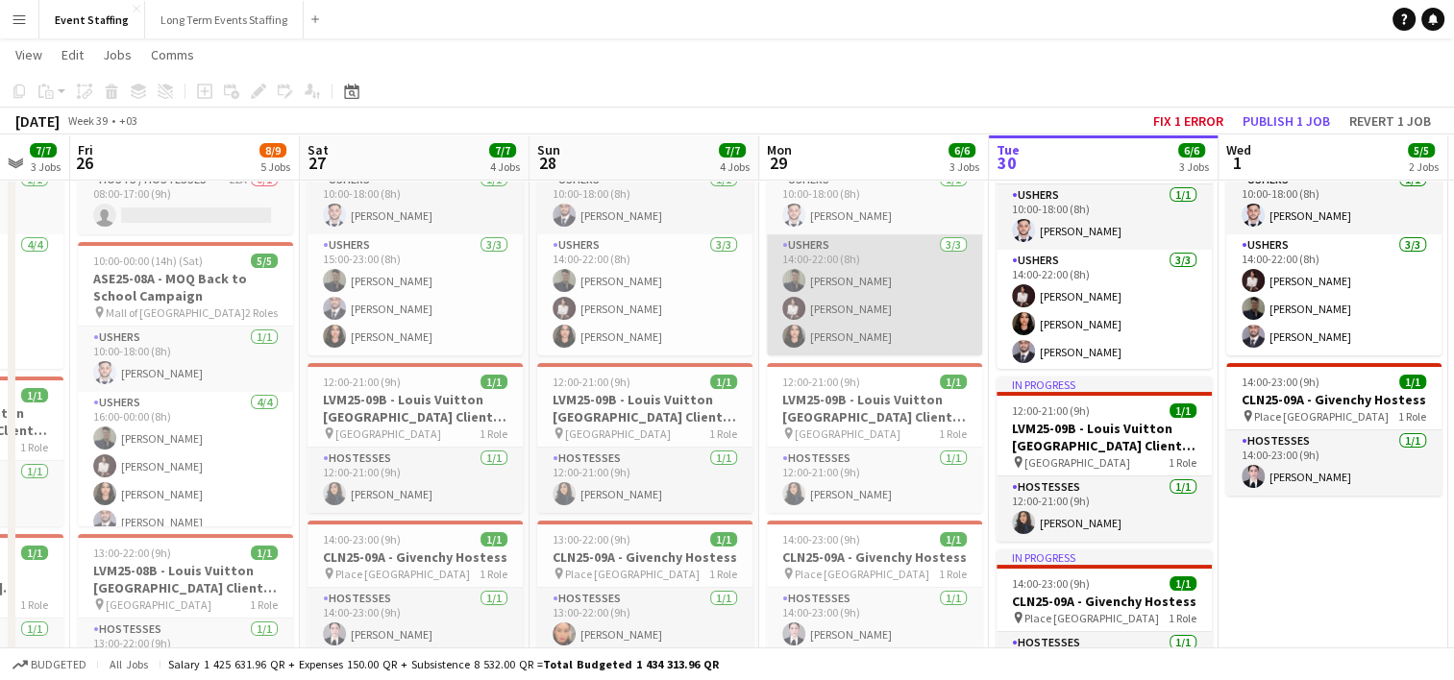
drag, startPoint x: 140, startPoint y: 249, endPoint x: 906, endPoint y: 282, distance: 766.5
click at [906, 282] on app-calendar-viewport "Tue 23 7/7 4 Jobs Wed 24 8/8 5 Jobs Thu 25 7/7 3 Jobs Fri 26 8/9 5 Jobs Sat 27 …" at bounding box center [727, 534] width 1454 height 1195
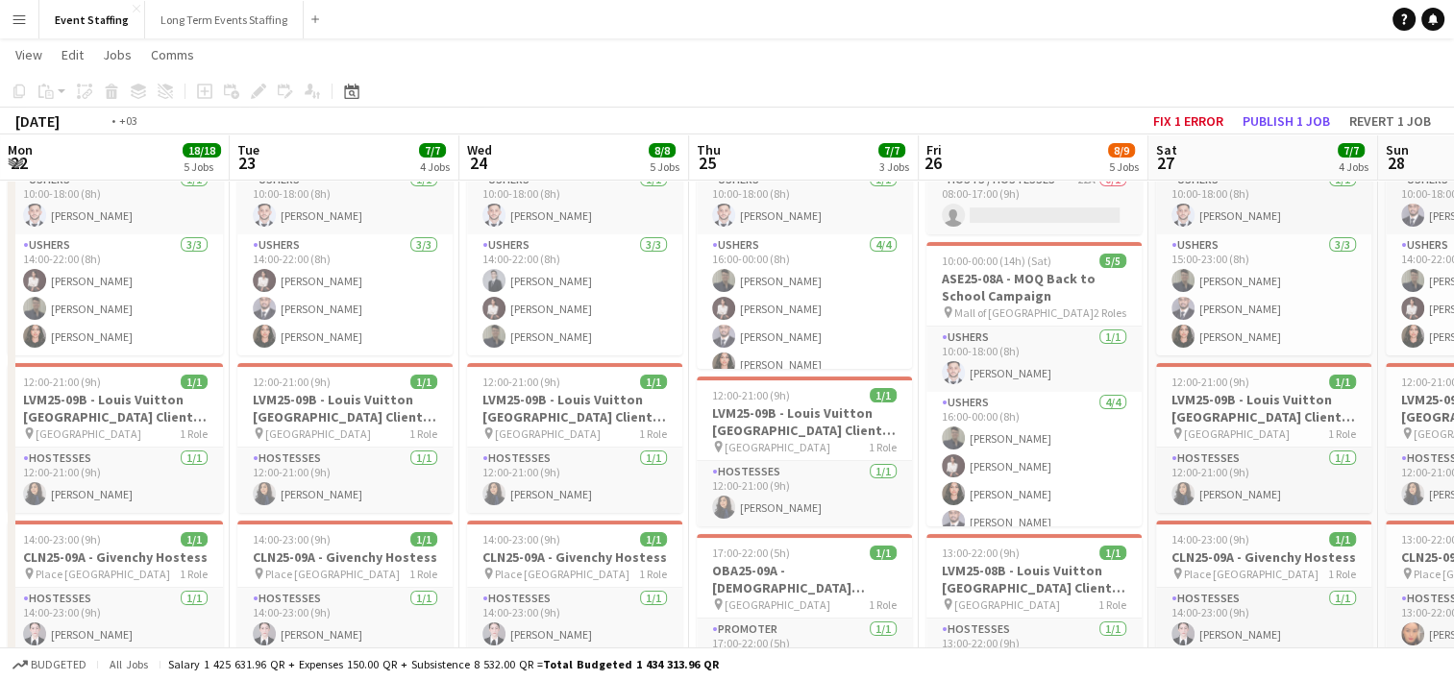
drag, startPoint x: 1060, startPoint y: 338, endPoint x: 1165, endPoint y: 335, distance: 104.8
click at [1165, 335] on app-calendar-viewport "Sat 20 Sun 21 7/7 4 Jobs Mon 22 18/18 5 Jobs Tue 23 7/7 4 Jobs Wed 24 8/8 5 Job…" at bounding box center [727, 595] width 1454 height 1316
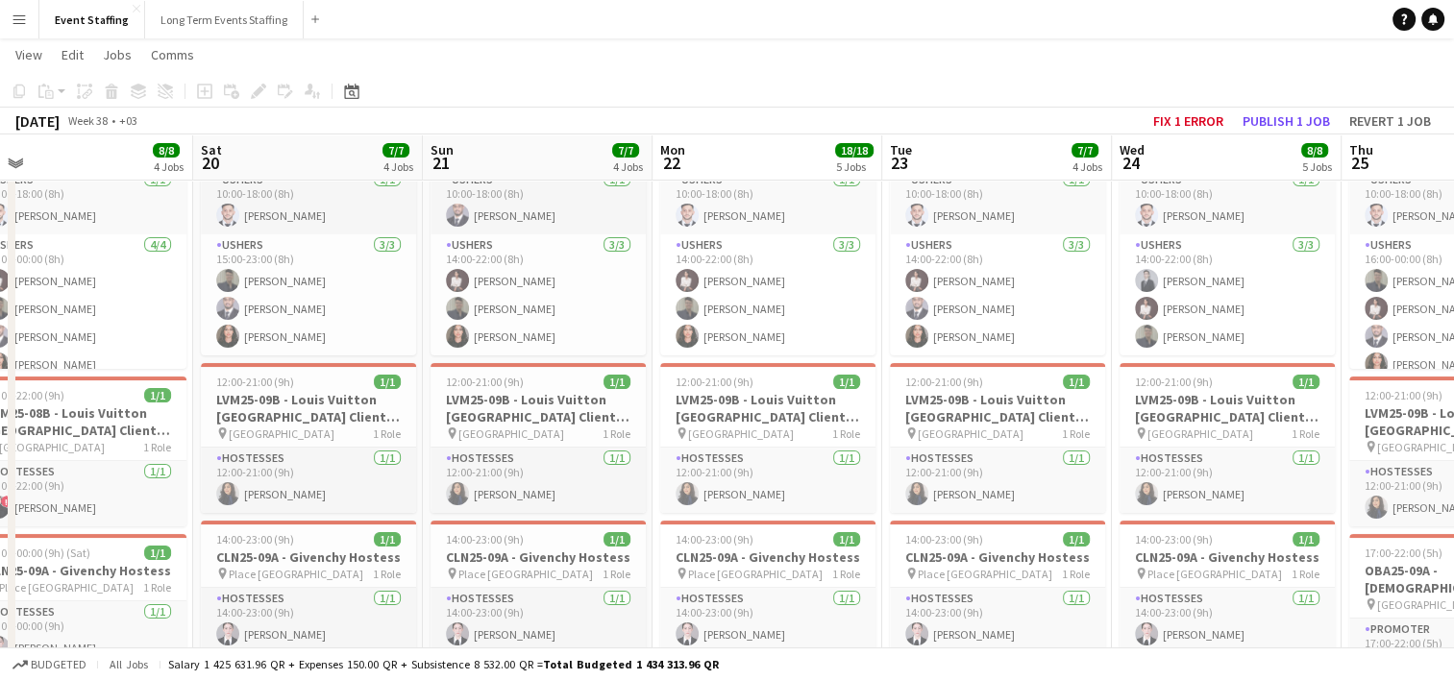
drag, startPoint x: 345, startPoint y: 381, endPoint x: 1003, endPoint y: 300, distance: 663.2
click at [1003, 300] on app-calendar-viewport "Wed 17 7/7 4 Jobs Thu 18 7/7 3 Jobs Fri 19 8/8 4 Jobs Sat 20 7/7 4 Jobs Sun 21 …" at bounding box center [727, 595] width 1454 height 1316
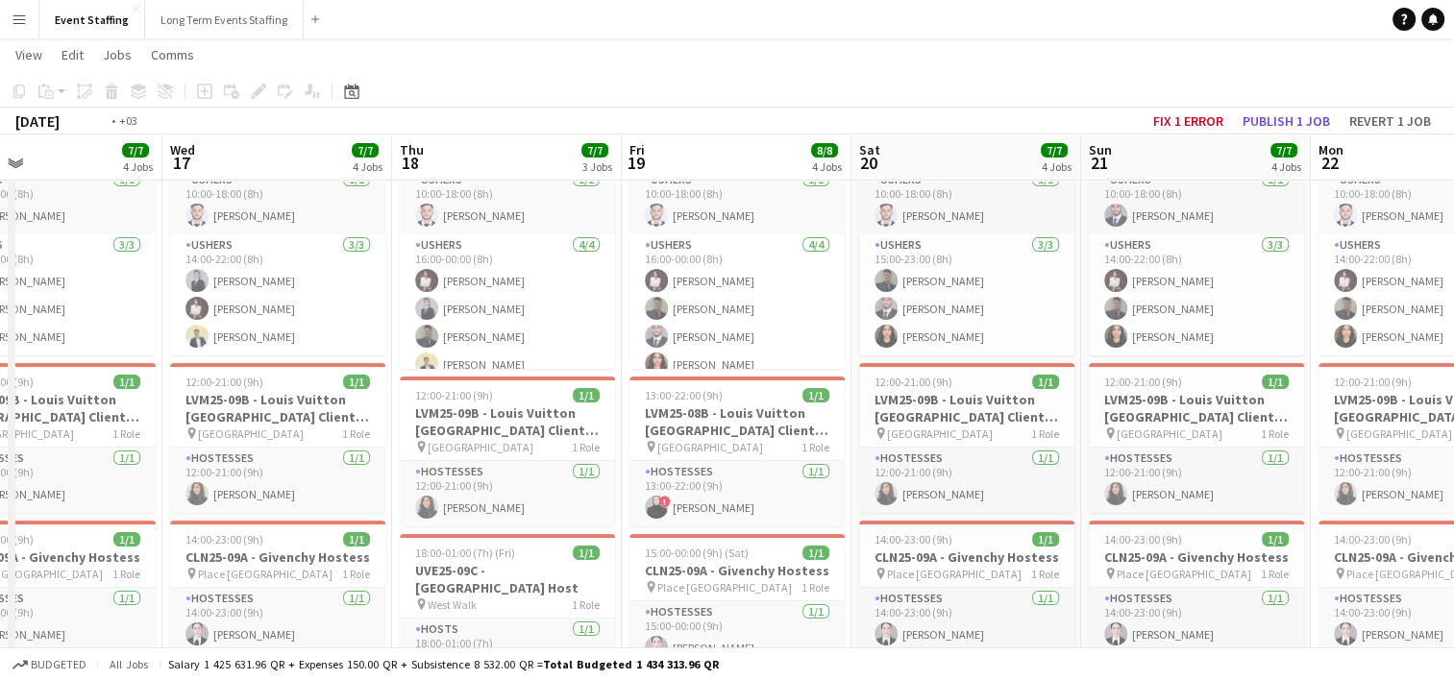
drag, startPoint x: 180, startPoint y: 365, endPoint x: 959, endPoint y: 369, distance: 779.2
click at [959, 369] on app-calendar-viewport "Sun 14 11/11 6 Jobs Mon 15 9/9 5 Jobs Tue 16 7/7 4 Jobs Wed 17 7/7 4 Jobs Thu 1…" at bounding box center [727, 654] width 1454 height 1435
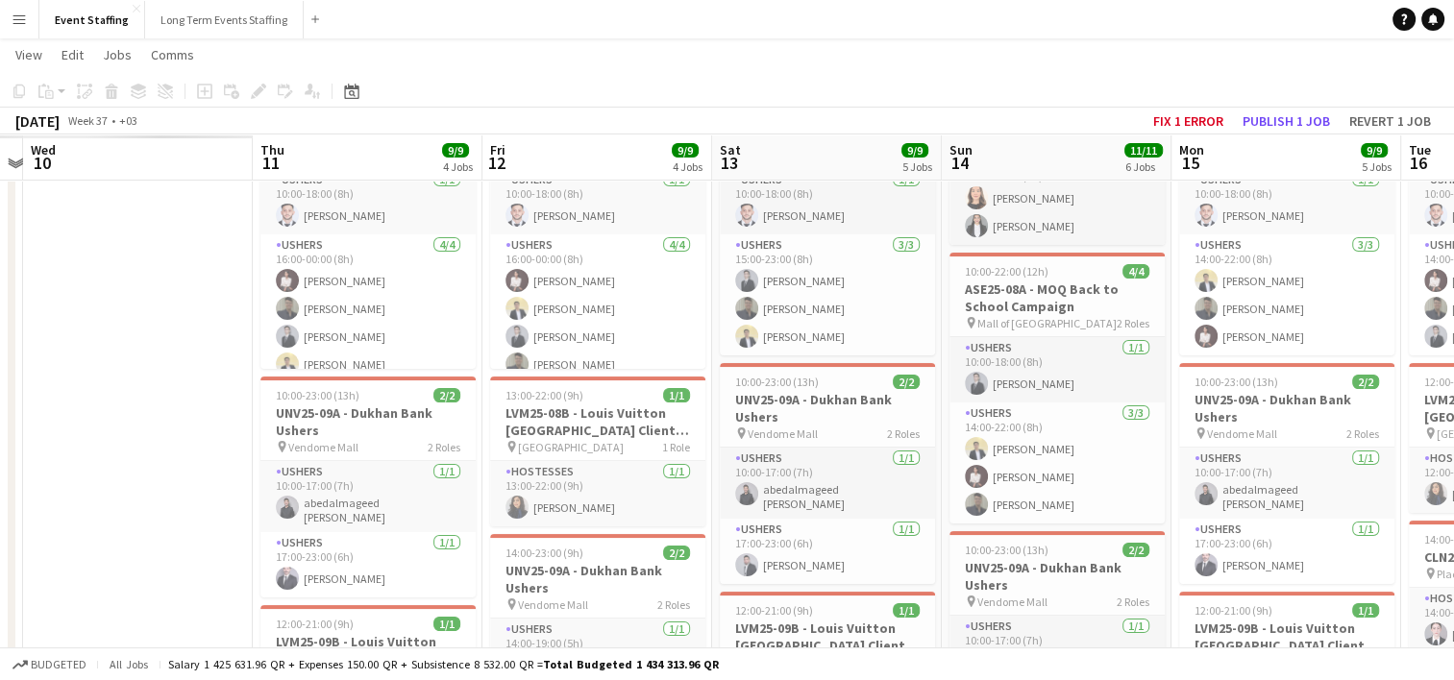
drag, startPoint x: 322, startPoint y: 410, endPoint x: 849, endPoint y: 368, distance: 529.2
click at [849, 368] on app-calendar-viewport "Mon 8 Tue 9 Wed 10 Thu 11 9/9 4 Jobs Fri 12 9/9 4 Jobs Sat 13 9/9 5 Jobs Sun 14…" at bounding box center [727, 654] width 1454 height 1435
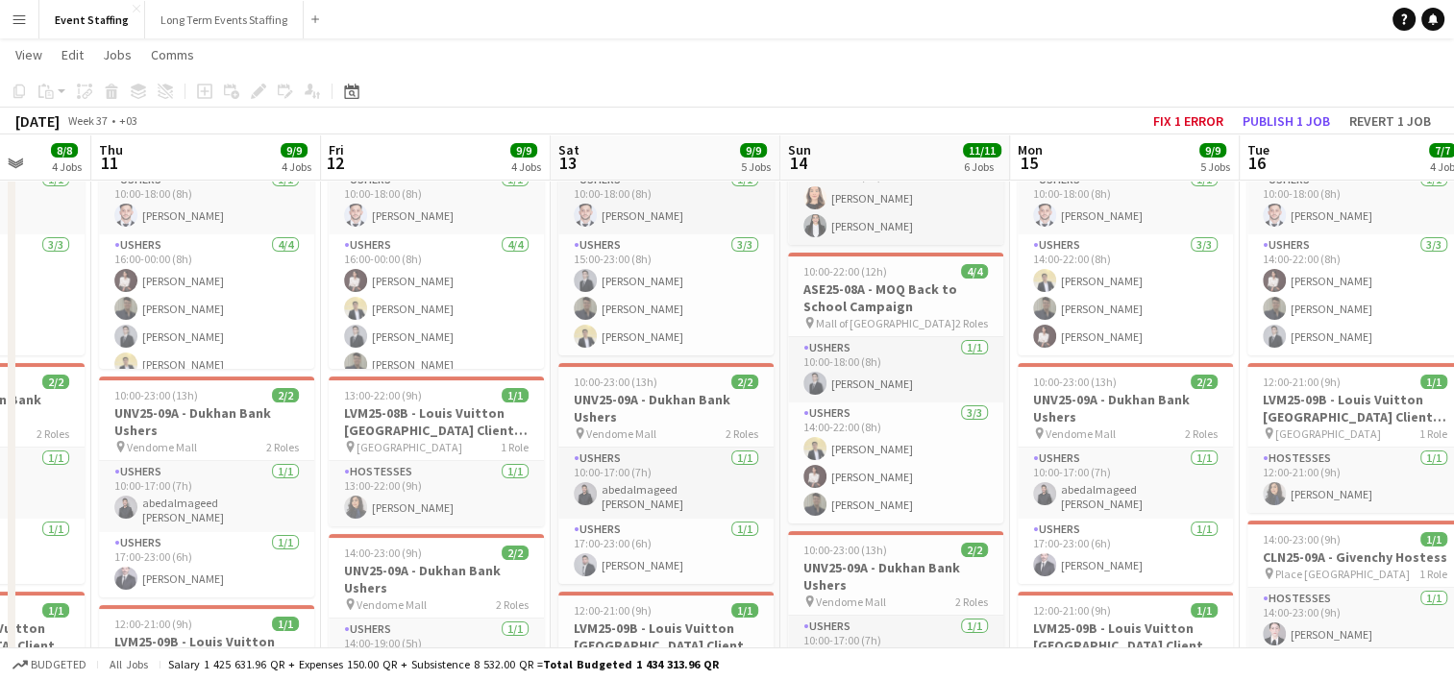
drag, startPoint x: 454, startPoint y: 365, endPoint x: 1049, endPoint y: 370, distance: 594.8
click at [1049, 370] on app-calendar-viewport "Mon 8 8/8 4 Jobs Tue 9 8/8 4 Jobs Wed 10 8/8 4 Jobs Thu 11 9/9 4 Jobs Fri 12 9/…" at bounding box center [727, 654] width 1454 height 1435
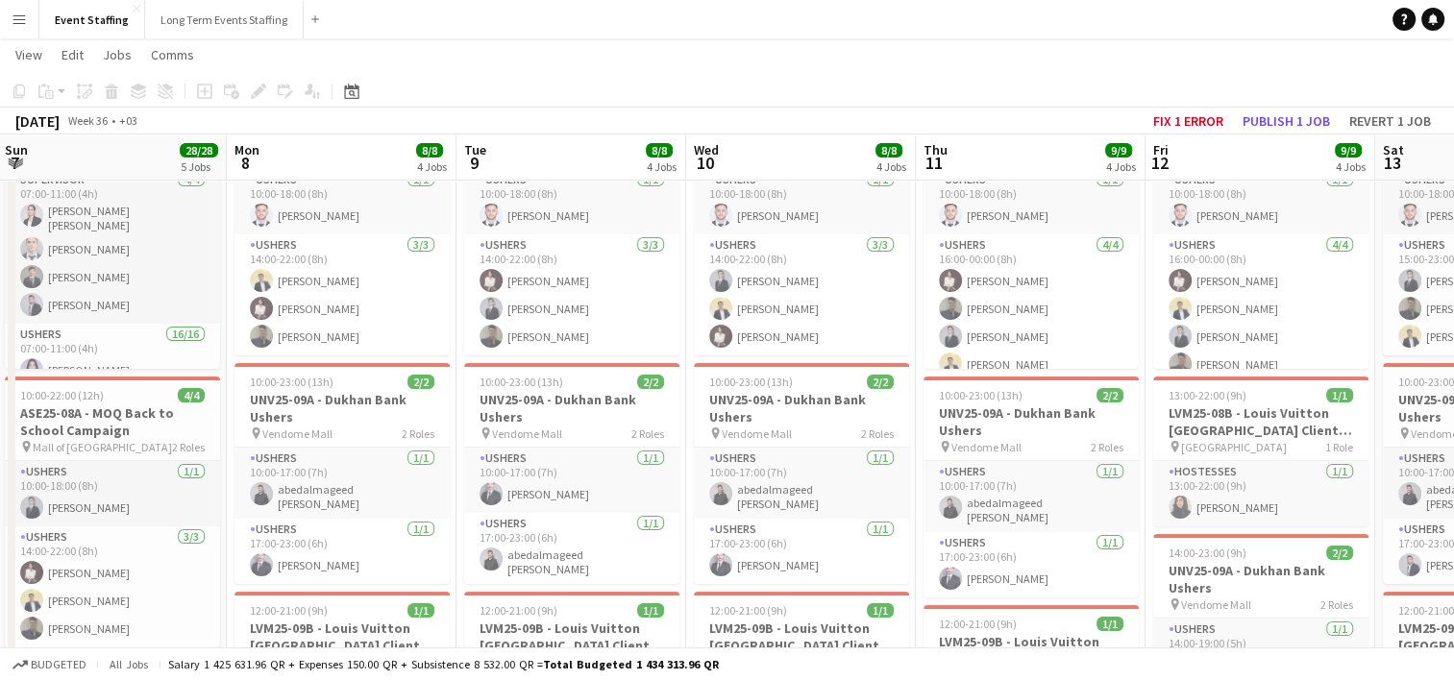
drag, startPoint x: 354, startPoint y: 429, endPoint x: 782, endPoint y: 404, distance: 429.3
click at [782, 404] on app-calendar-viewport "Fri 5 Sat 6 8/8 4 Jobs Sun 7 28/28 5 Jobs Mon 8 8/8 4 Jobs Tue 9 8/8 4 Jobs Wed…" at bounding box center [727, 654] width 1454 height 1435
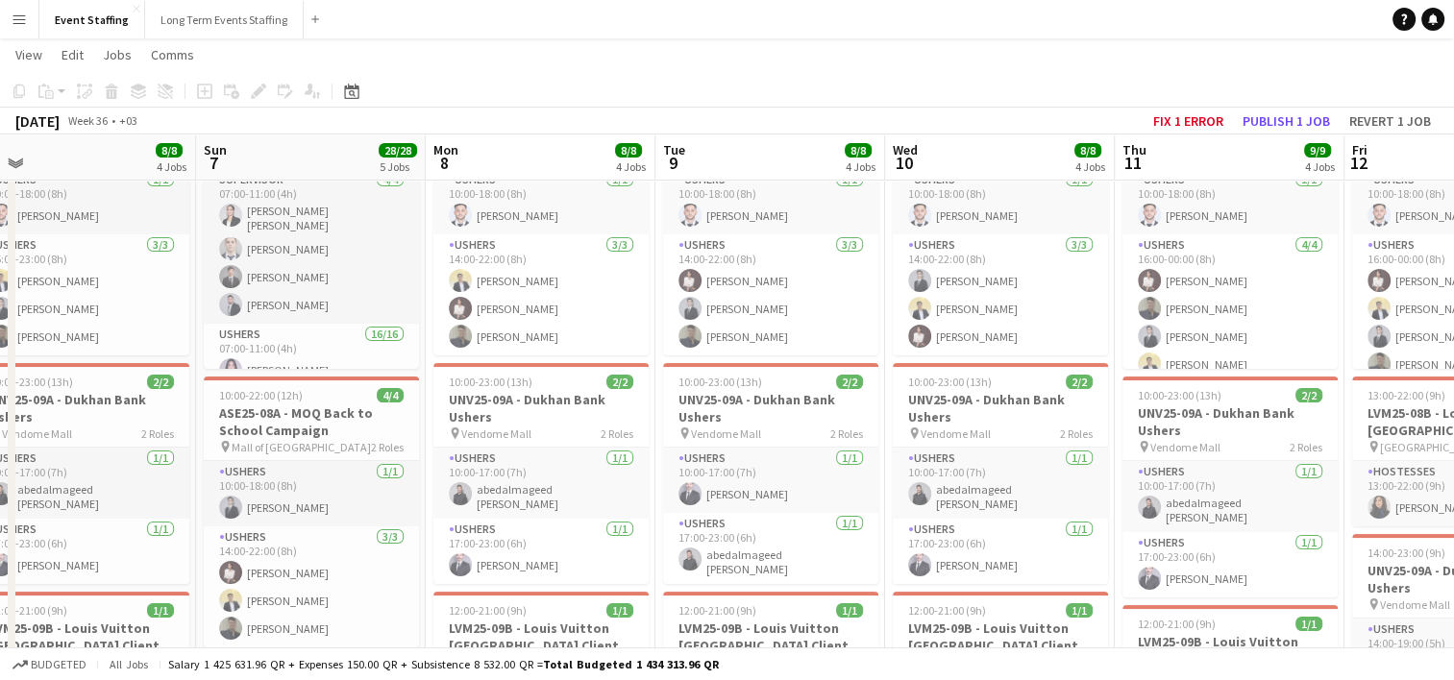
drag, startPoint x: 254, startPoint y: 434, endPoint x: 778, endPoint y: 419, distance: 524.8
click at [778, 419] on app-calendar-viewport "Thu 4 10/10 4 Jobs Fri 5 9/9 4 Jobs Sat 6 8/8 4 Jobs Sun 7 28/28 5 Jobs Mon 8 8…" at bounding box center [727, 654] width 1454 height 1435
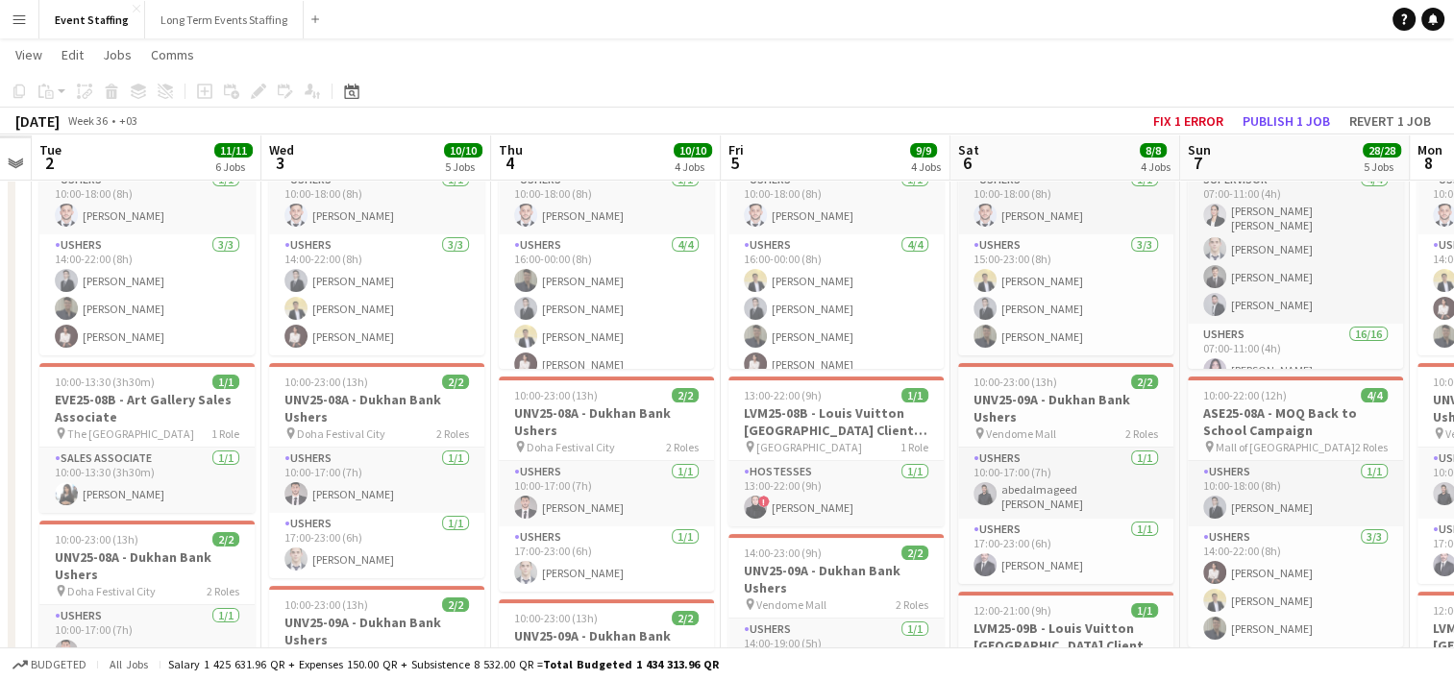
scroll to position [0, 480]
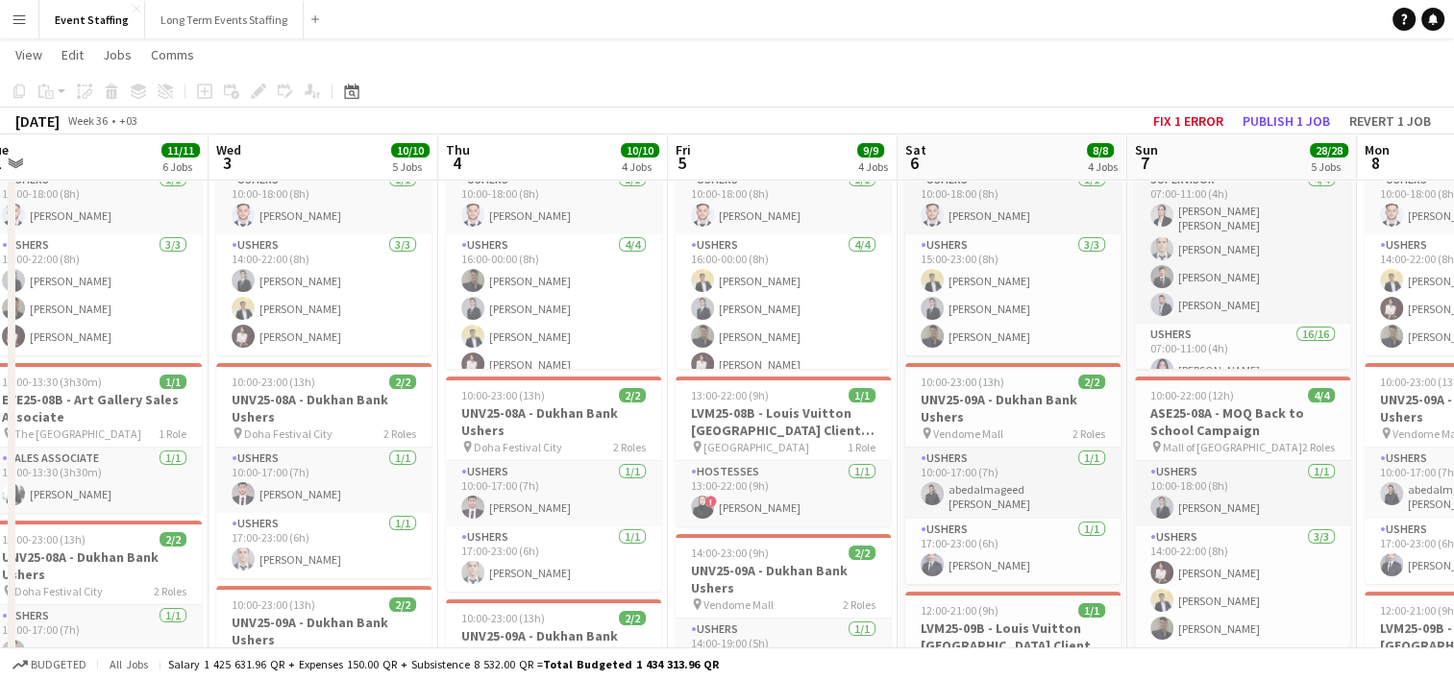
drag, startPoint x: 342, startPoint y: 434, endPoint x: 749, endPoint y: 397, distance: 409.1
click at [749, 397] on app-calendar-viewport "Sun 31 Mon 1 Tue 2 11/11 6 Jobs Wed 3 10/10 5 Jobs Thu 4 10/10 4 Jobs Fri 5 9/9…" at bounding box center [727, 673] width 1454 height 1473
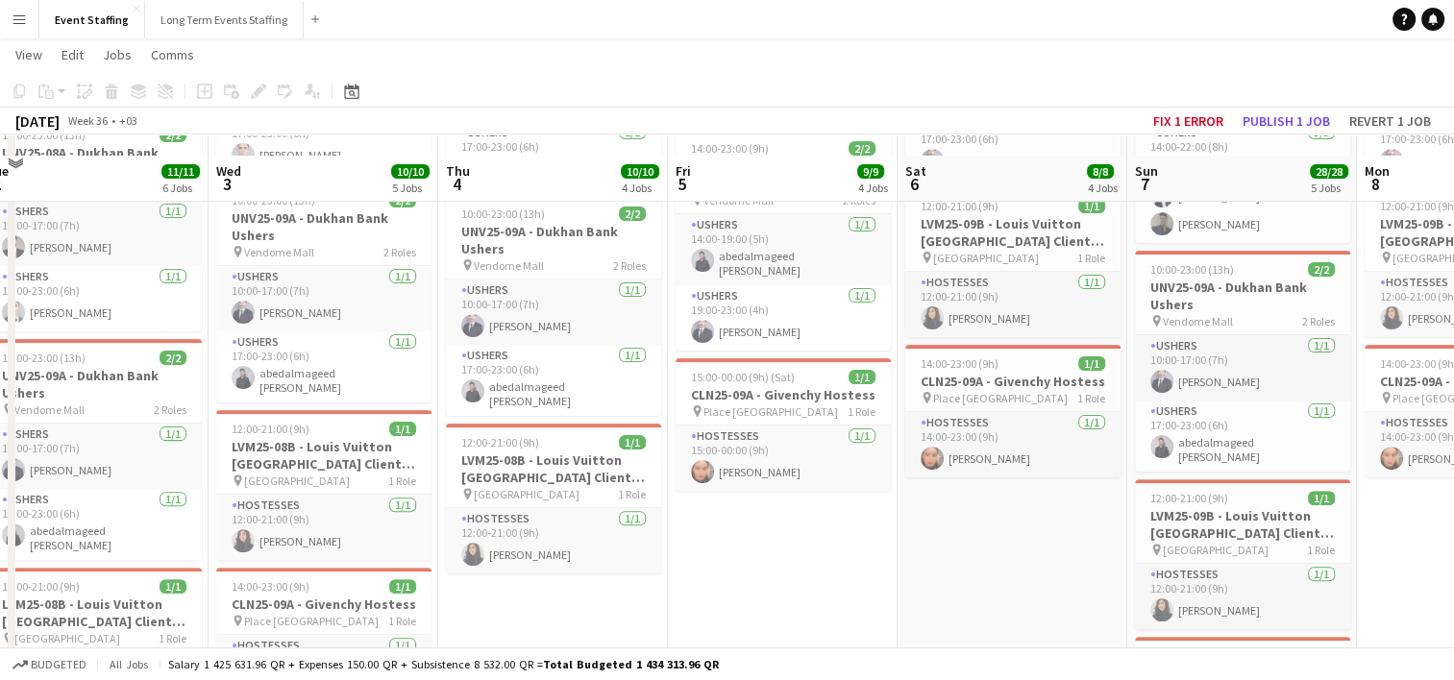
scroll to position [564, 0]
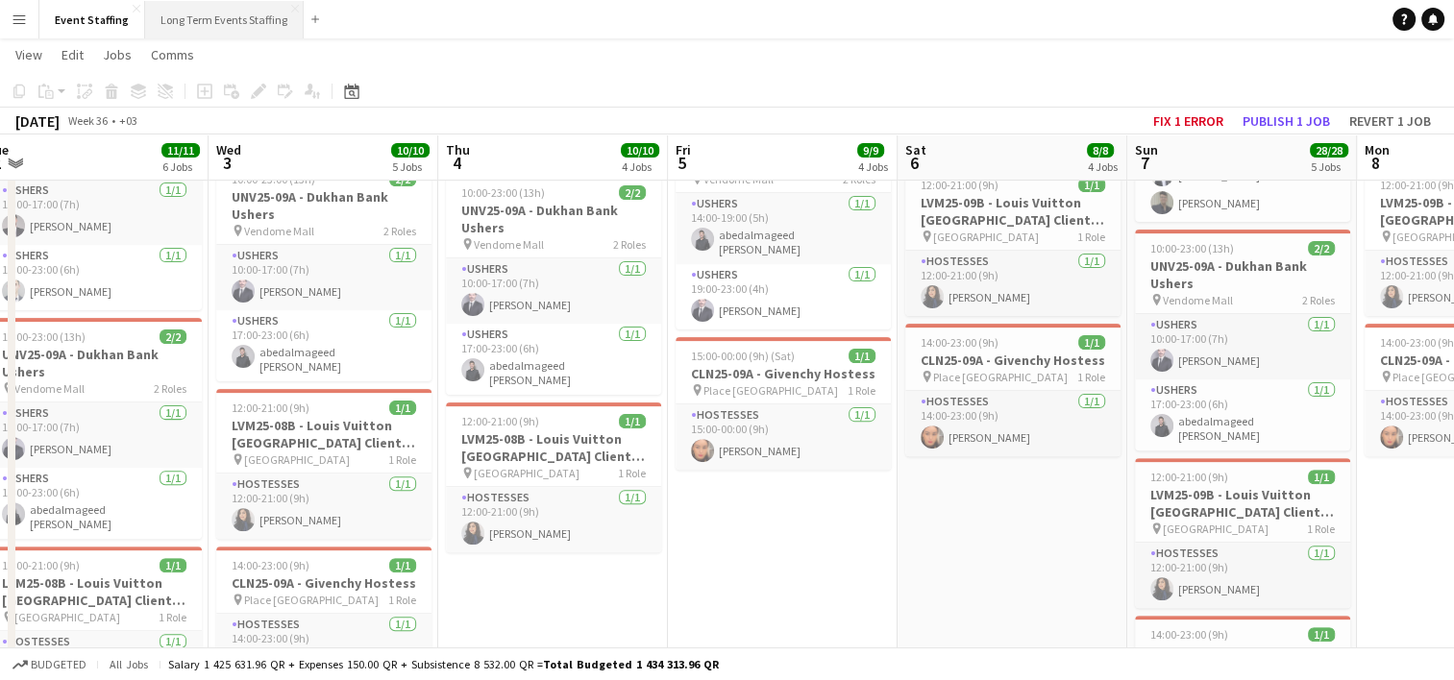
click at [257, 23] on button "Long Term Events Staffing Close" at bounding box center [224, 19] width 159 height 37
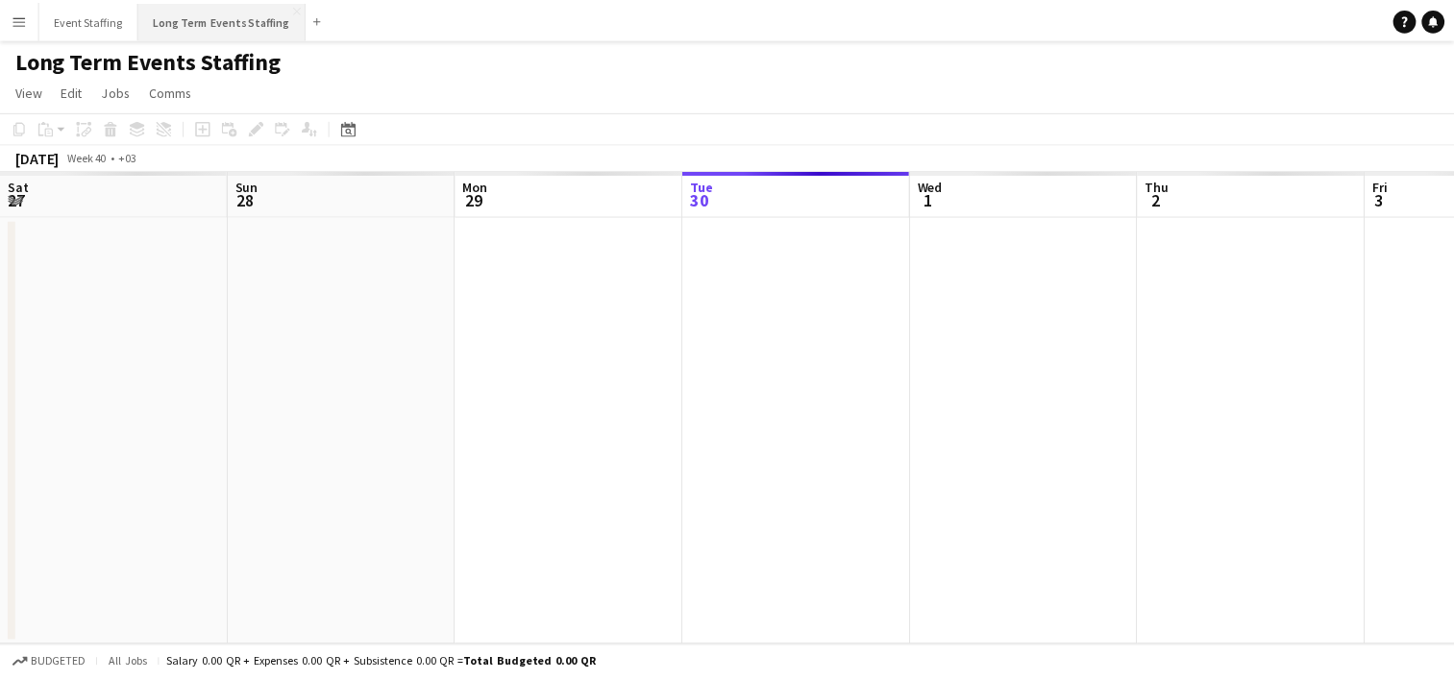
scroll to position [0, 459]
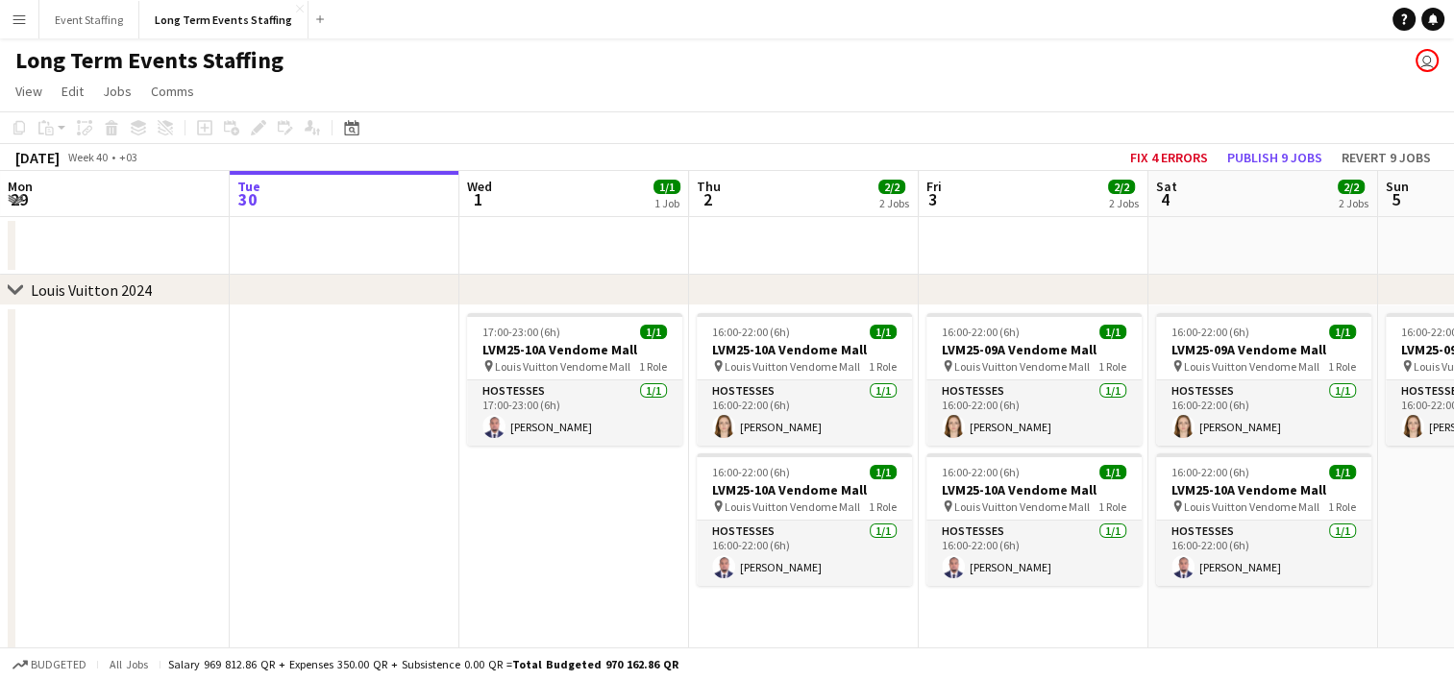
click at [107, 350] on app-date-cell at bounding box center [115, 484] width 230 height 356
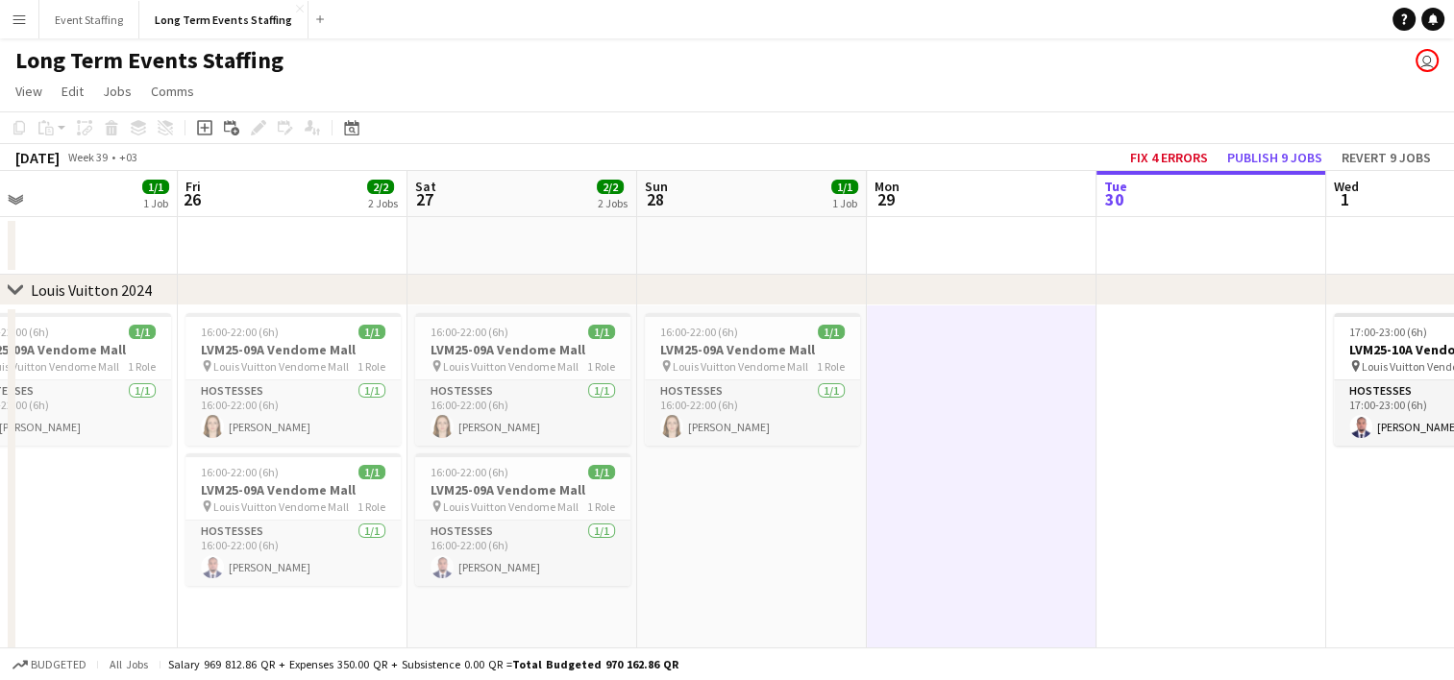
drag, startPoint x: 145, startPoint y: 378, endPoint x: 1066, endPoint y: 329, distance: 921.8
click at [1066, 329] on app-calendar-viewport "Tue 23 Wed 24 Thu 25 1/1 1 Job Fri 26 2/2 2 Jobs Sat 27 2/2 2 Jobs Sun 28 1/1 1…" at bounding box center [727, 549] width 1454 height 756
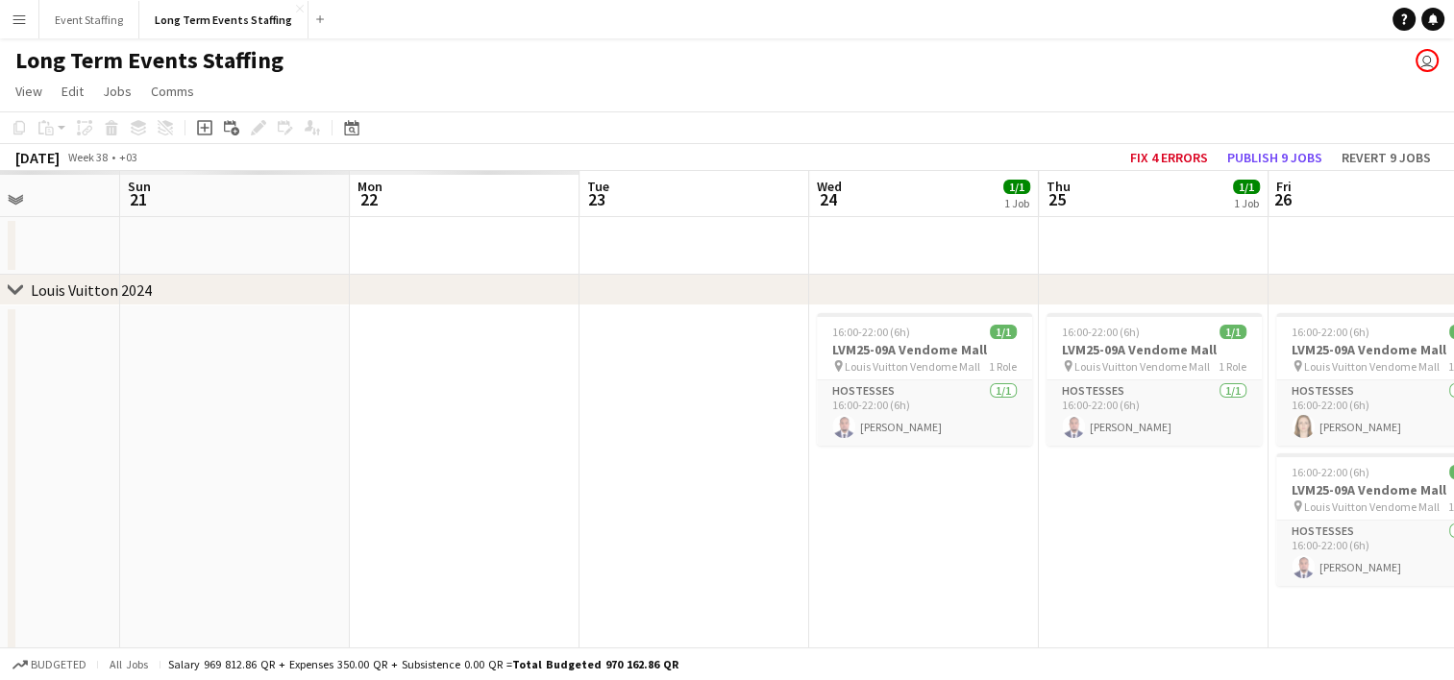
drag, startPoint x: 177, startPoint y: 444, endPoint x: 1214, endPoint y: 417, distance: 1037.1
click at [1214, 417] on app-calendar-viewport "Thu 18 Fri 19 Sat 20 Sun 21 Mon 22 Tue 23 Wed 24 1/1 1 Job Thu 25 1/1 1 Job Fri…" at bounding box center [727, 549] width 1454 height 756
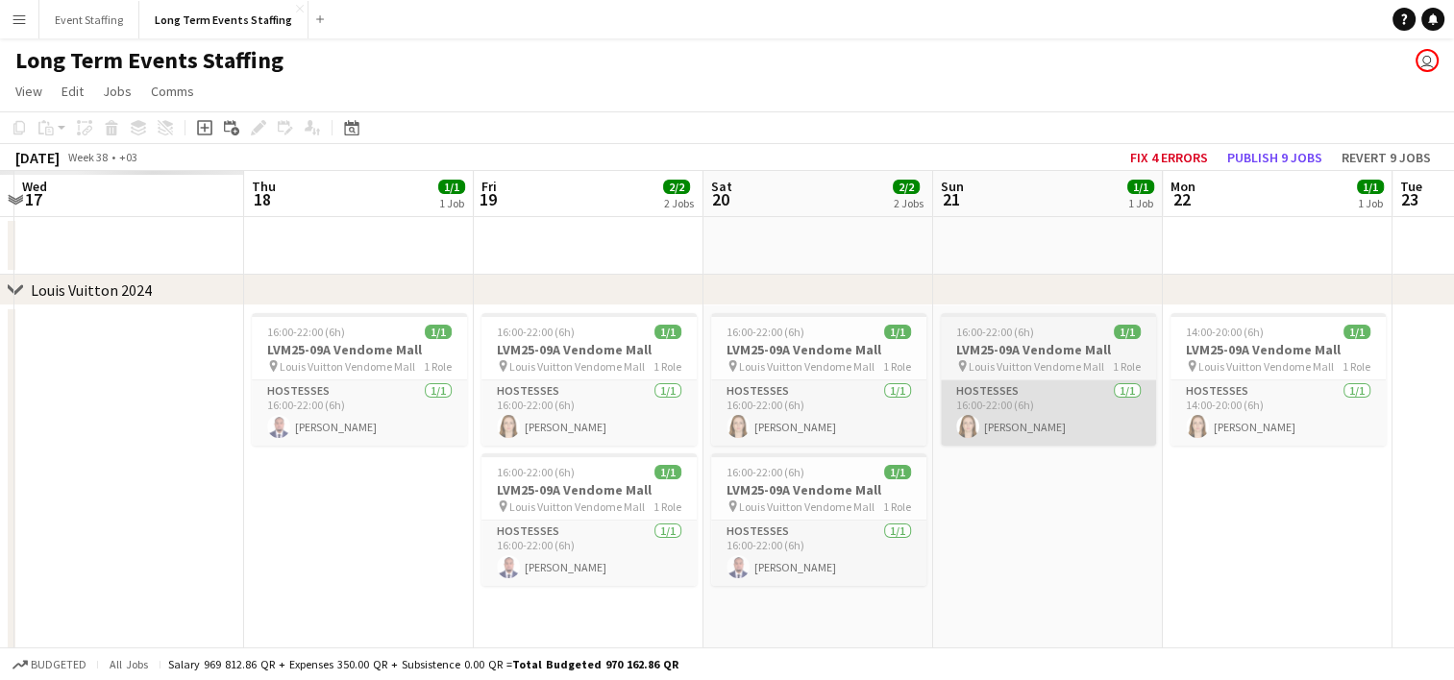
drag, startPoint x: 899, startPoint y: 405, endPoint x: 1097, endPoint y: 437, distance: 200.5
click at [1097, 437] on app-calendar-viewport "Mon 15 Tue 16 Wed 17 Thu 18 1/1 1 Job Fri 19 2/2 2 Jobs Sat 20 2/2 2 Jobs Sun 2…" at bounding box center [727, 549] width 1454 height 756
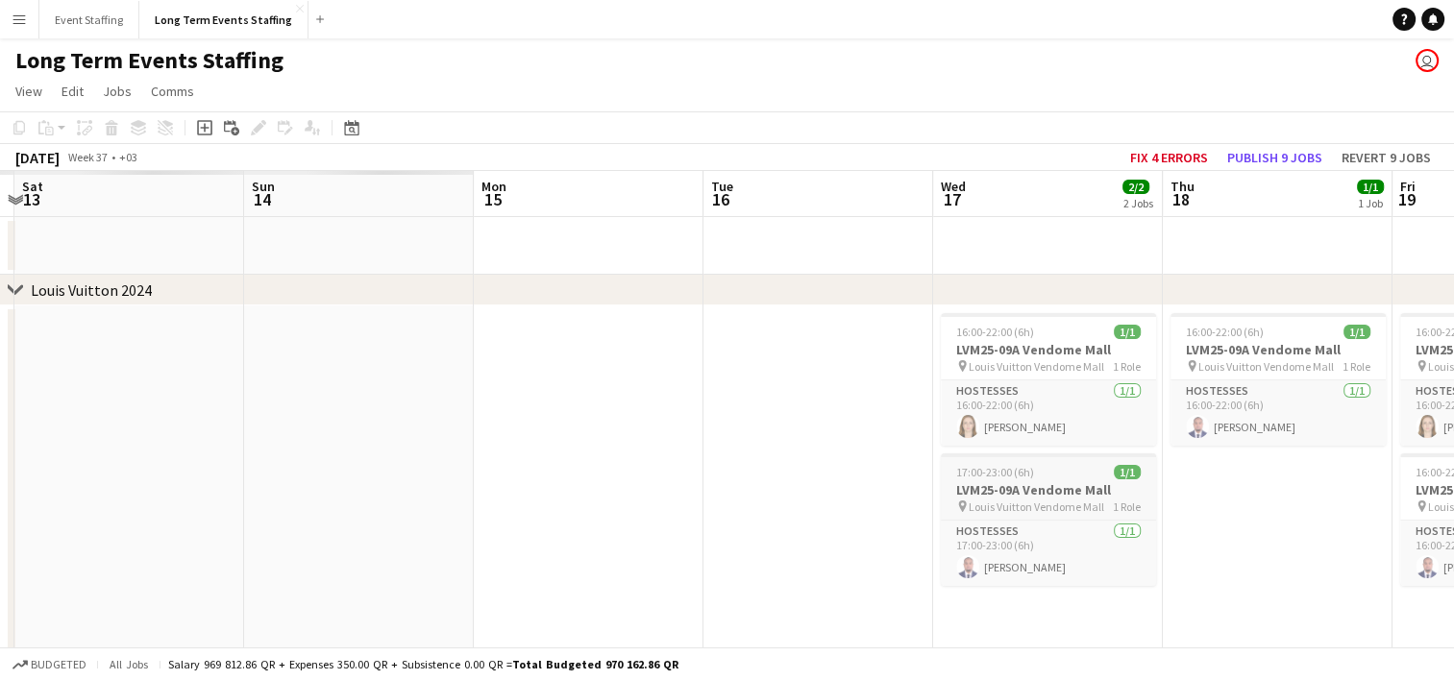
drag, startPoint x: 214, startPoint y: 527, endPoint x: 1144, endPoint y: 459, distance: 932.5
click at [1144, 459] on app-calendar-viewport "Thu 11 Fri 12 Sat 13 Sun 14 Mon 15 Tue 16 Wed 17 2/2 2 Jobs Thu 18 1/1 1 Job Fr…" at bounding box center [727, 549] width 1454 height 756
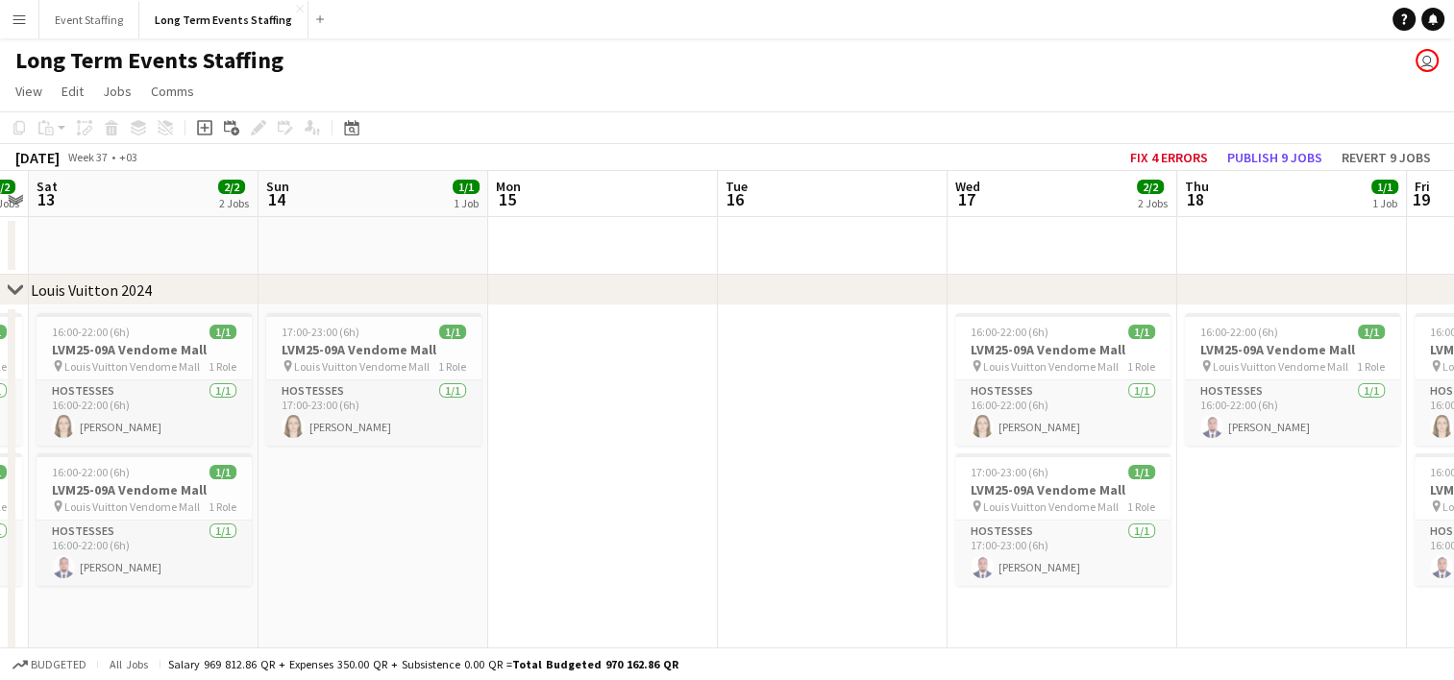
drag, startPoint x: 400, startPoint y: 514, endPoint x: 1304, endPoint y: 423, distance: 908.7
click at [1304, 423] on app-calendar-viewport "Thu 11 1/1 1 Job Fri 12 2/2 2 Jobs Sat 13 2/2 2 Jobs Sun 14 1/1 1 Job Mon 15 Tu…" at bounding box center [727, 549] width 1454 height 756
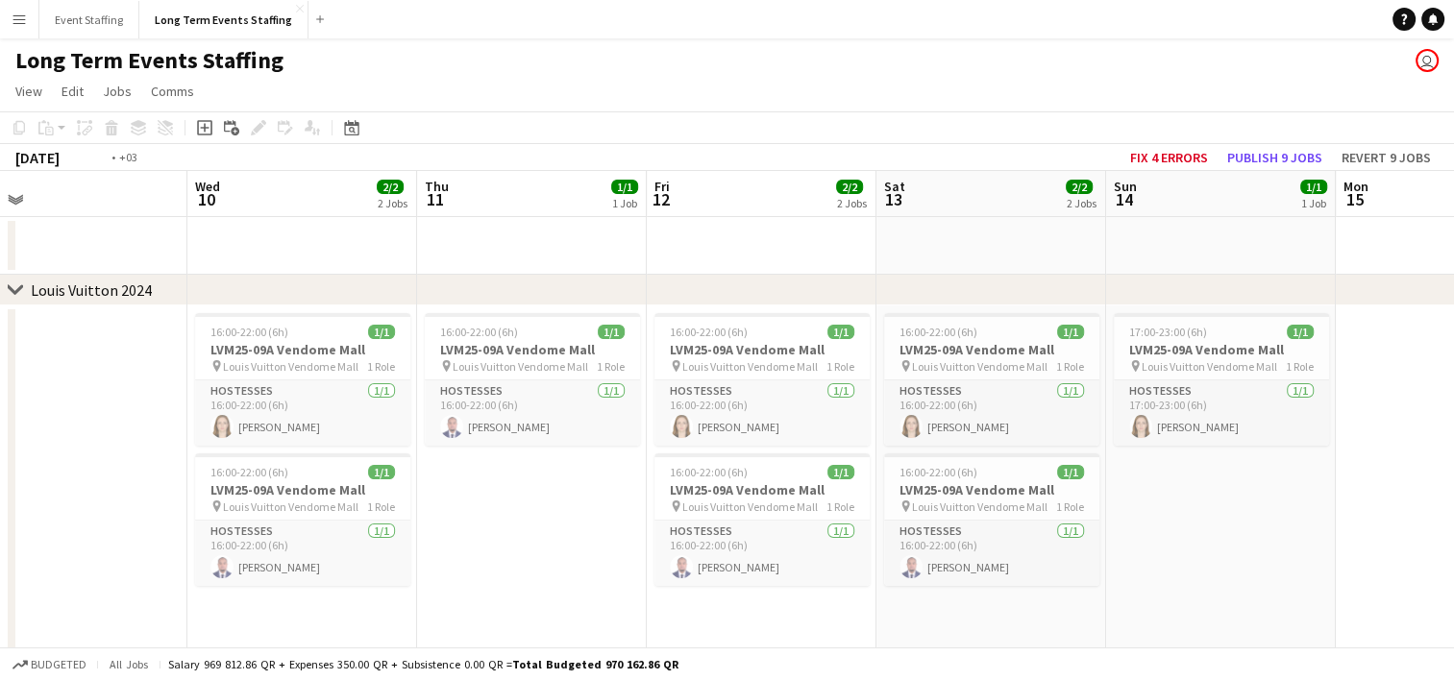
drag, startPoint x: 375, startPoint y: 447, endPoint x: 1252, endPoint y: 417, distance: 877.7
click at [1252, 417] on app-calendar-viewport "Sun 7 Mon 8 1/1 1 Job Tue 9 Wed 10 2/2 2 Jobs Thu 11 1/1 1 Job Fri 12 2/2 2 Job…" at bounding box center [727, 549] width 1454 height 756
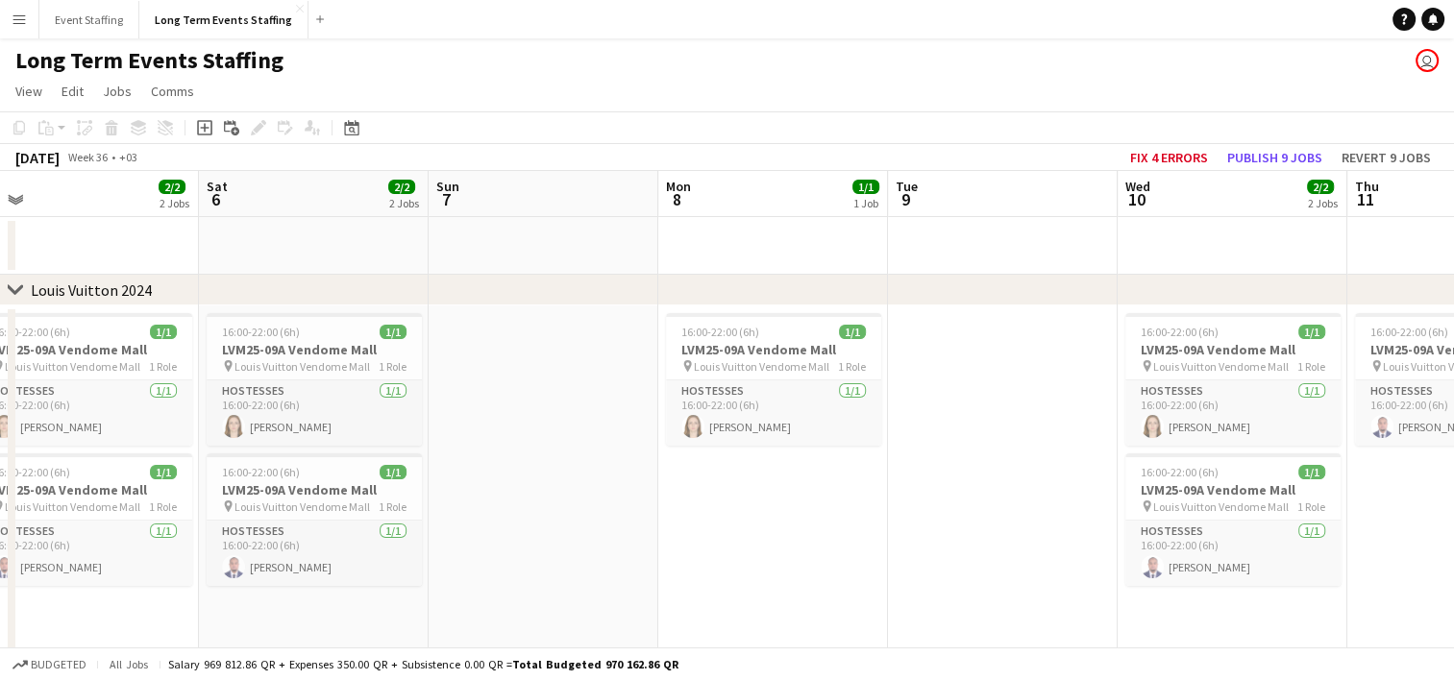
drag, startPoint x: 441, startPoint y: 489, endPoint x: 1357, endPoint y: 427, distance: 917.8
click at [1357, 427] on app-calendar-viewport "Wed 3 Thu 4 1/1 1 Job Fri 5 2/2 2 Jobs Sat 6 2/2 2 Jobs Sun 7 Mon 8 1/1 1 Job T…" at bounding box center [727, 549] width 1454 height 756
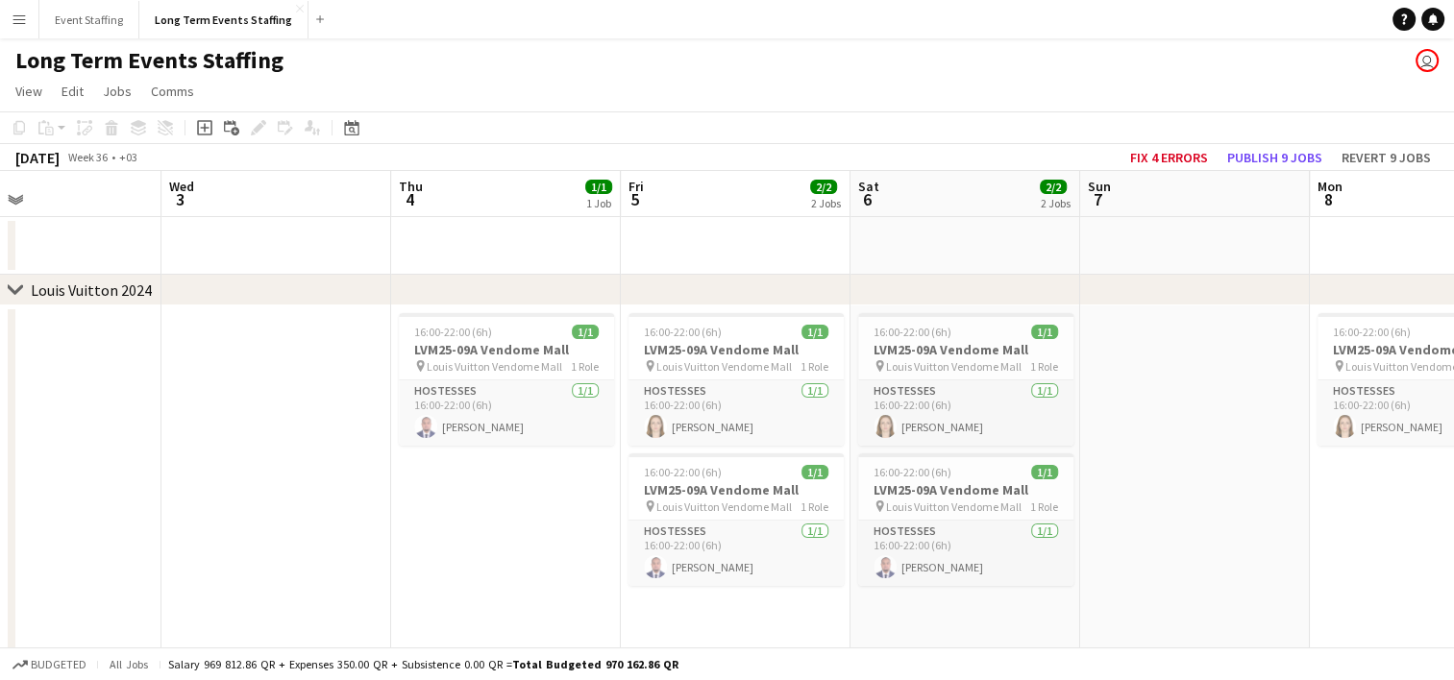
scroll to position [0, 736]
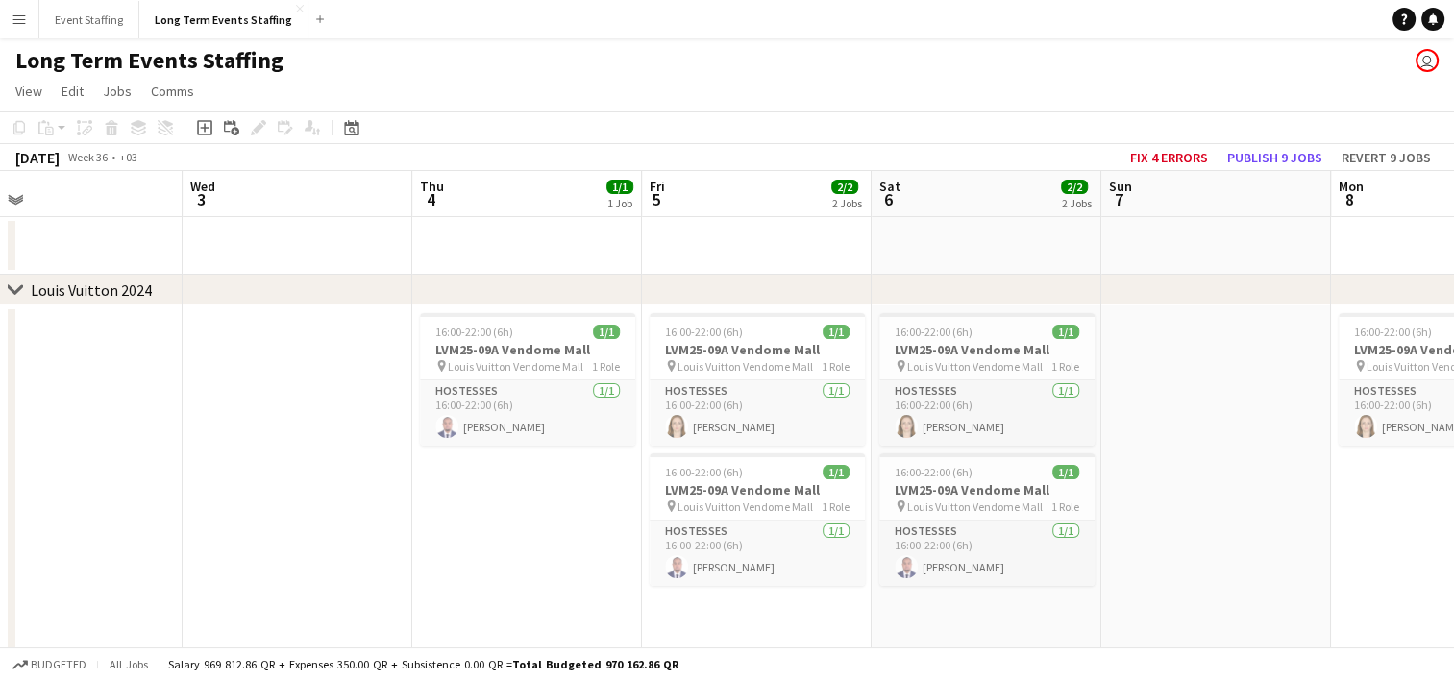
drag, startPoint x: 527, startPoint y: 477, endPoint x: 281, endPoint y: 405, distance: 256.0
click at [281, 405] on app-calendar-viewport "Sat 30 2/2 2 Jobs Sun 31 2/2 2 Jobs Mon 1 1/1 1 Job Tue 2 Wed 3 Thu 4 1/1 1 Job…" at bounding box center [727, 549] width 1454 height 756
click at [496, 335] on span "16:00-22:00 (6h)" at bounding box center [474, 332] width 78 height 14
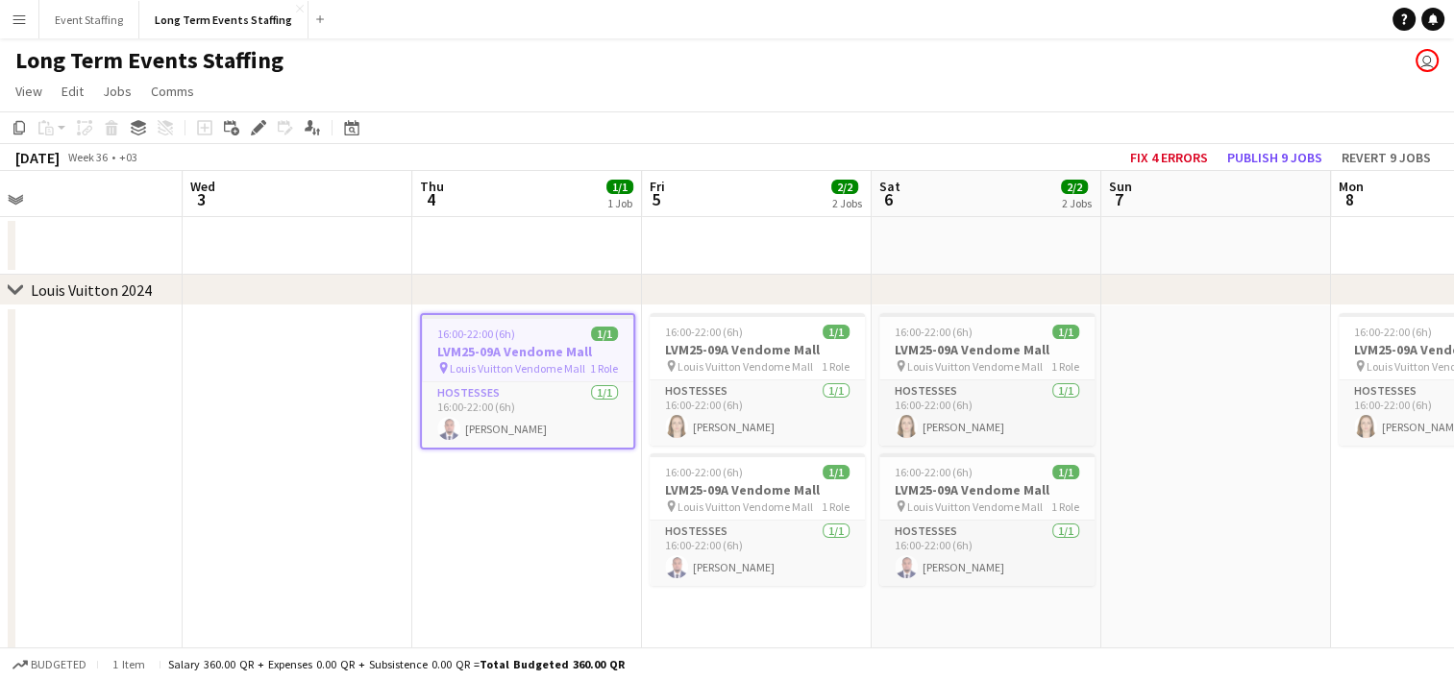
click at [325, 342] on app-date-cell at bounding box center [298, 484] width 230 height 356
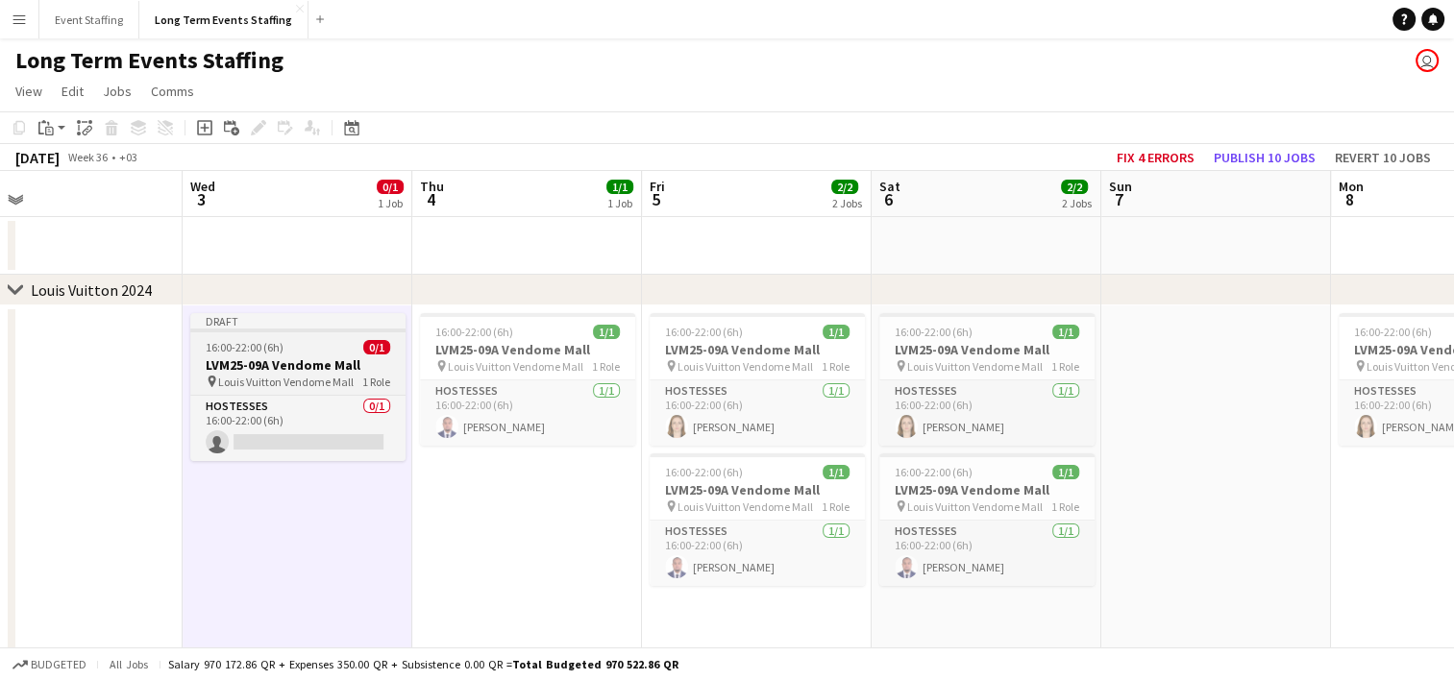
click at [325, 378] on span "Louis Vuitton Vendome Mall" at bounding box center [285, 382] width 135 height 14
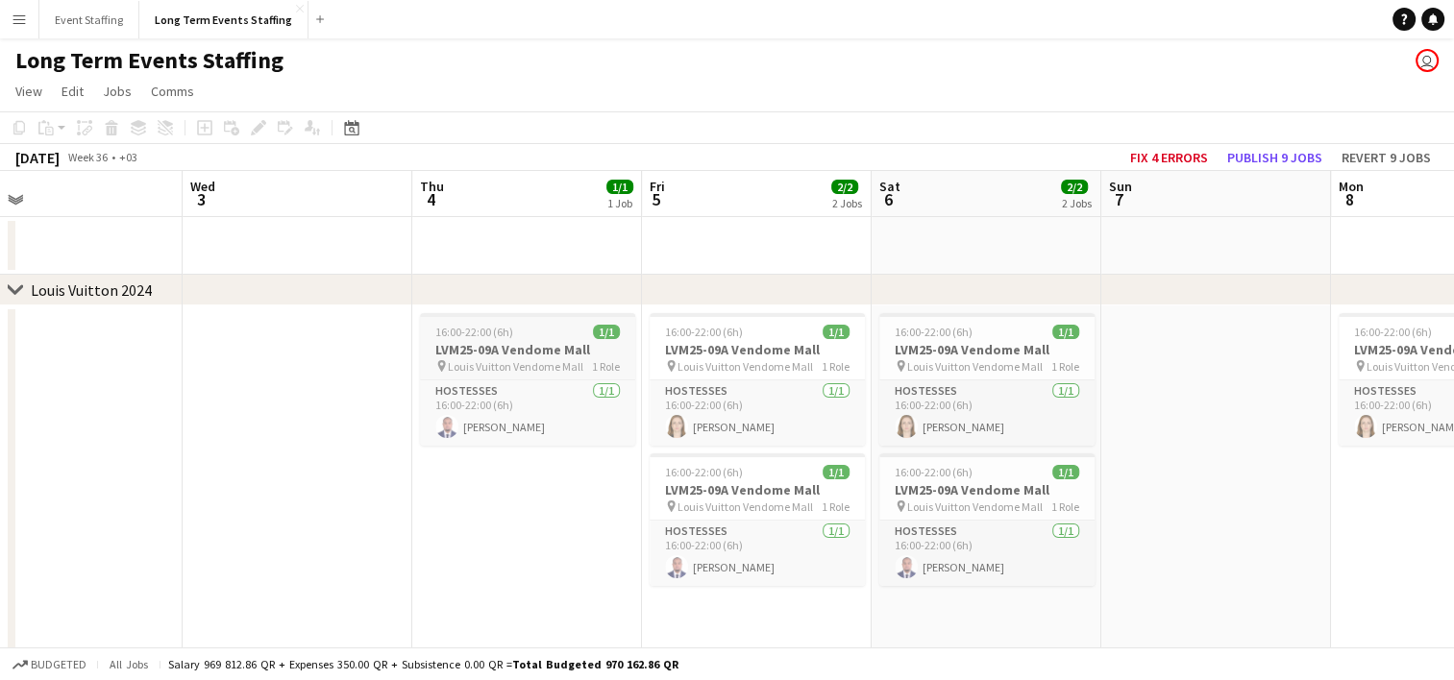
click at [485, 346] on h3 "LVM25-09A Vendome Mall" at bounding box center [527, 349] width 215 height 17
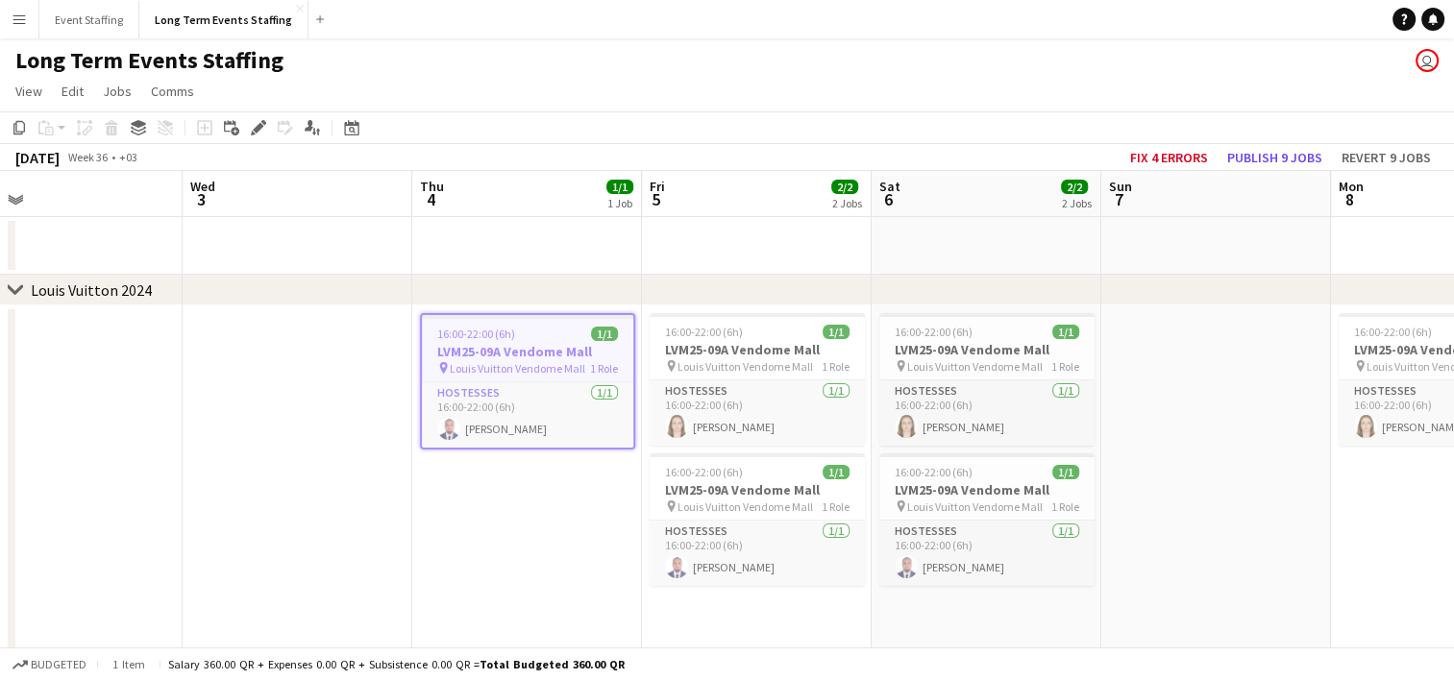
click at [273, 331] on app-date-cell at bounding box center [298, 484] width 230 height 356
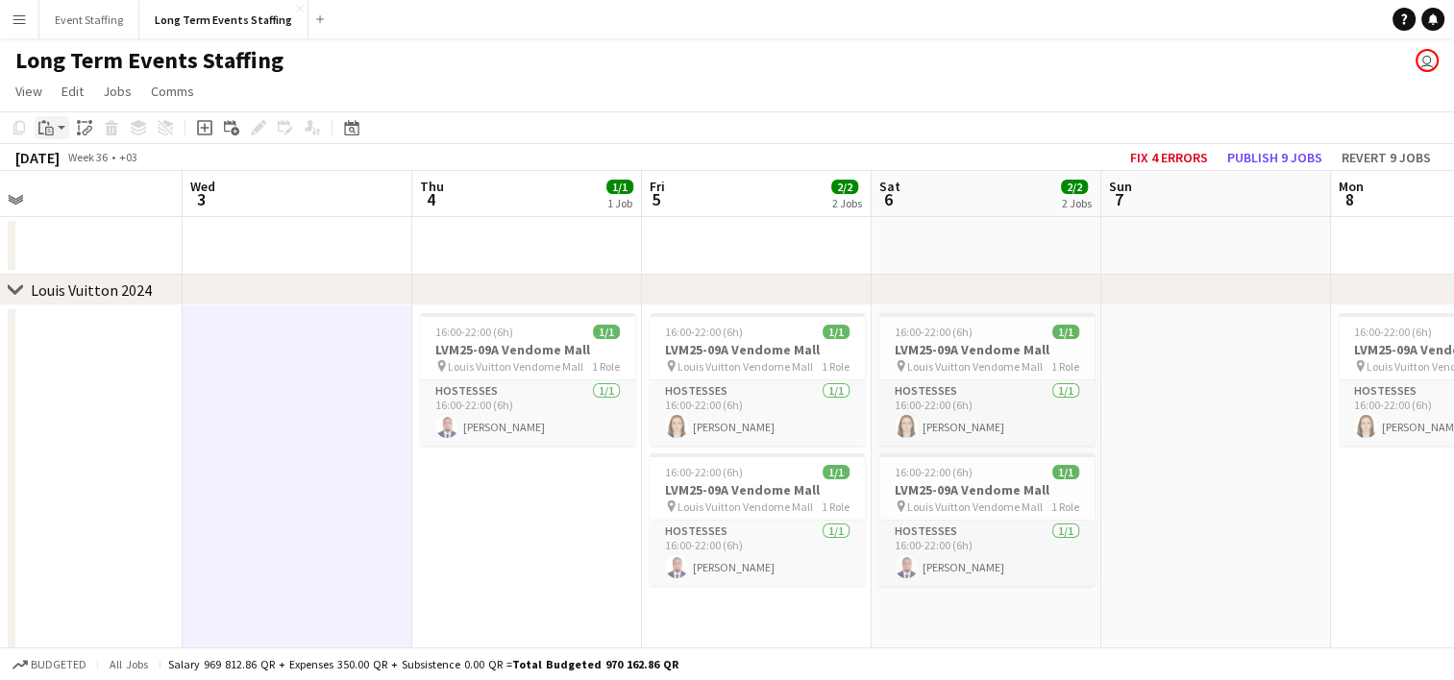
click at [52, 127] on icon at bounding box center [49, 131] width 9 height 9
click at [77, 198] on link "Paste with crew Ctrl+Shift+V" at bounding box center [141, 196] width 181 height 17
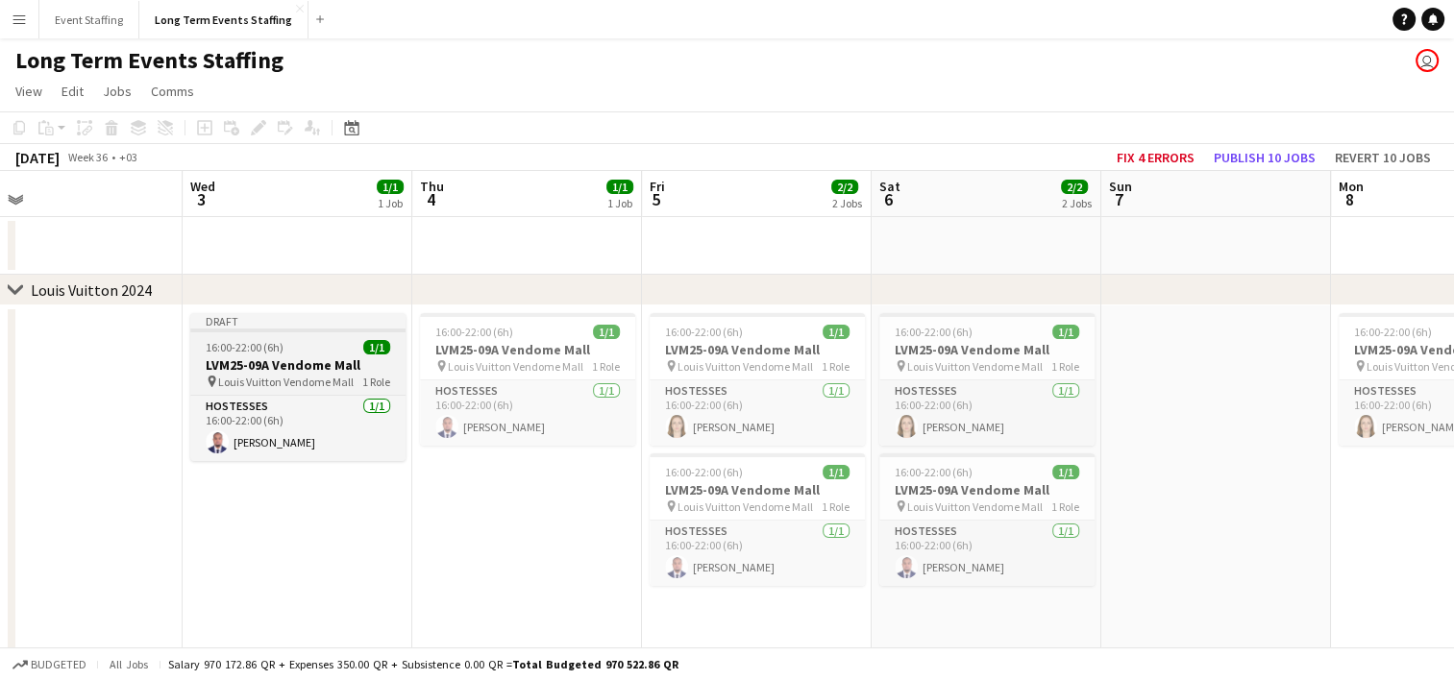
click at [255, 351] on span "16:00-22:00 (6h)" at bounding box center [245, 347] width 78 height 14
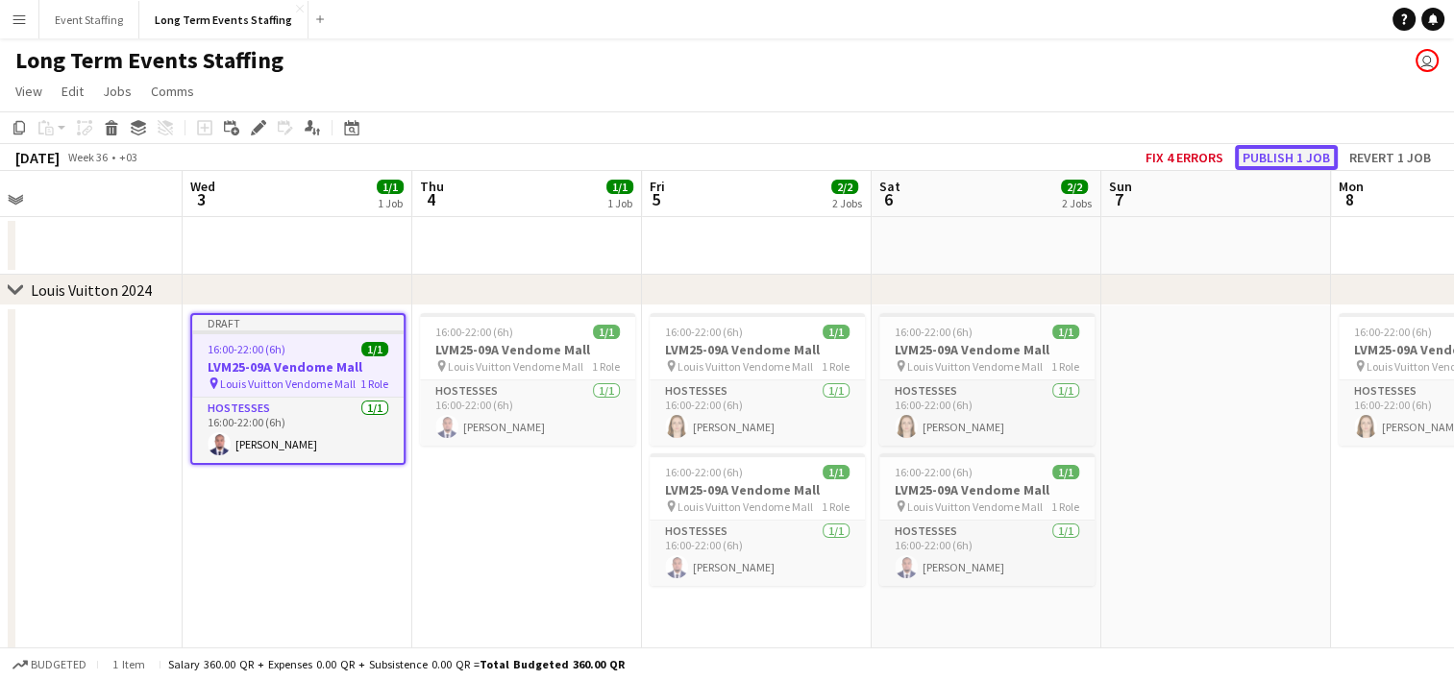
click at [1282, 152] on button "Publish 1 job" at bounding box center [1286, 157] width 103 height 25
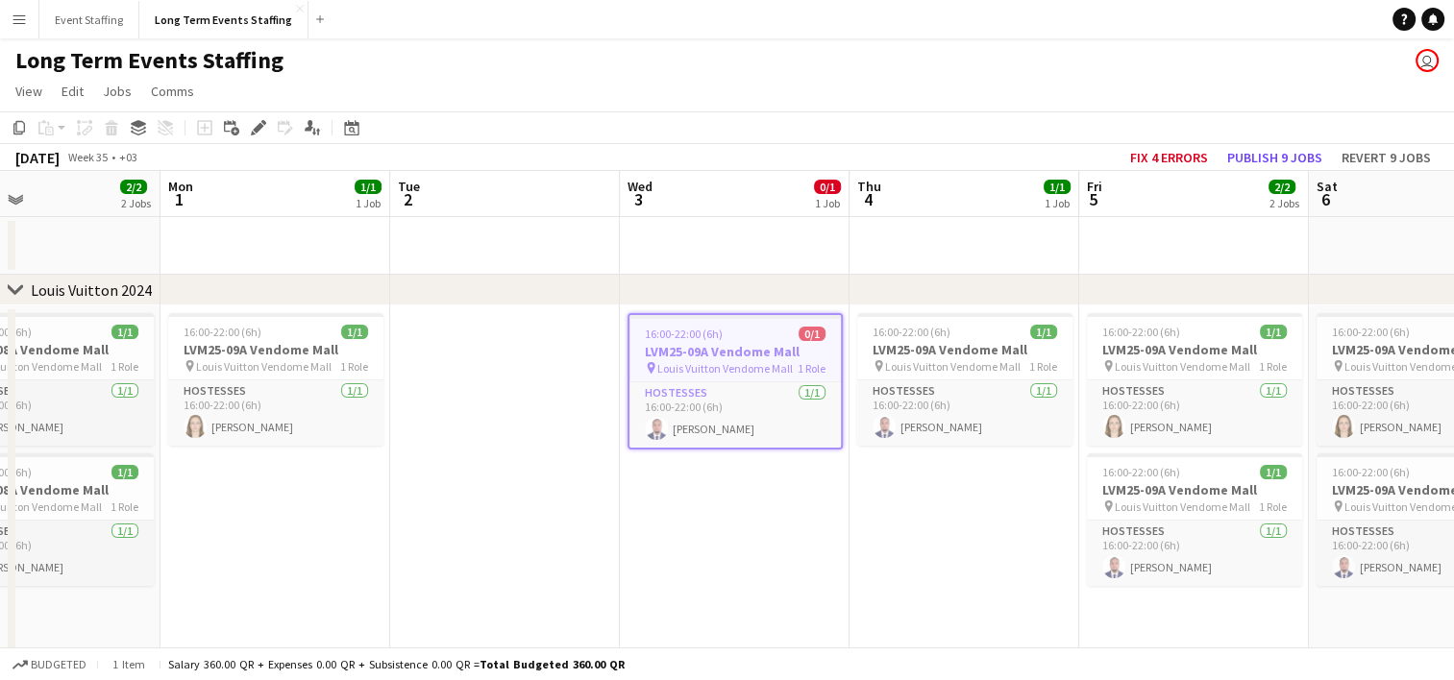
drag, startPoint x: 131, startPoint y: 496, endPoint x: 571, endPoint y: 310, distance: 477.5
click at [571, 310] on app-calendar-viewport "Fri 29 2/2 2 Jobs Sat 30 2/2 2 Jobs Sun 31 2/2 2 Jobs Mon 1 1/1 1 Job Tue 2 Wed…" at bounding box center [727, 549] width 1454 height 756
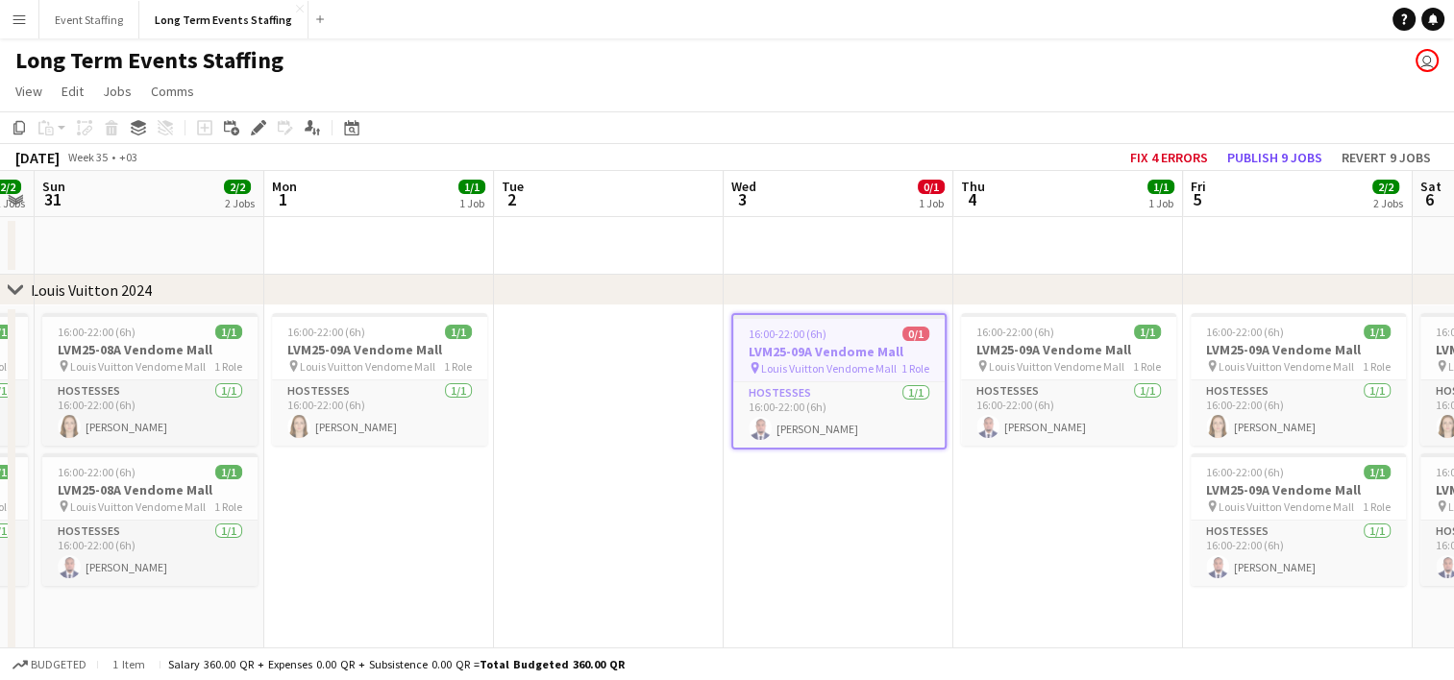
scroll to position [0, 420]
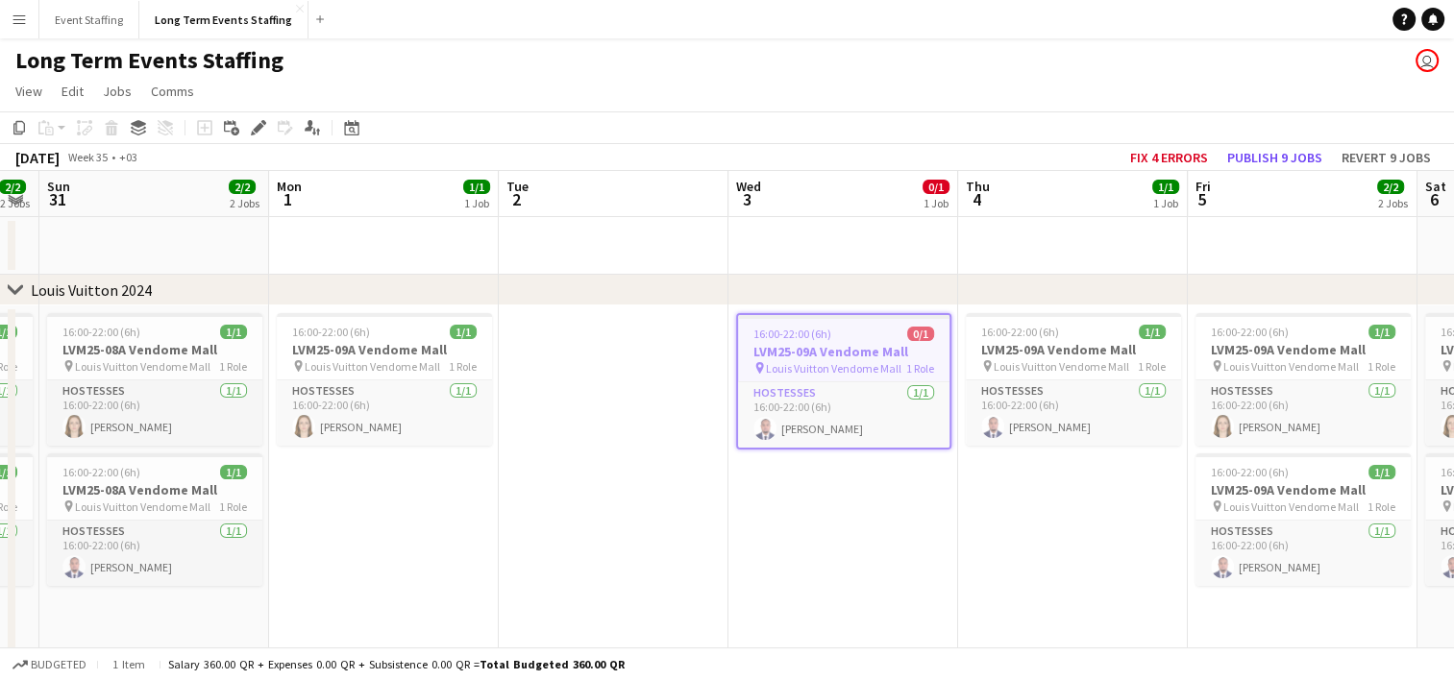
drag, startPoint x: 353, startPoint y: 494, endPoint x: 458, endPoint y: 501, distance: 105.9
click at [458, 501] on app-calendar-viewport "Fri 29 2/2 2 Jobs Sat 30 2/2 2 Jobs Sun 31 2/2 2 Jobs Mon 1 1/1 1 Job Tue 2 Wed…" at bounding box center [727, 549] width 1454 height 756
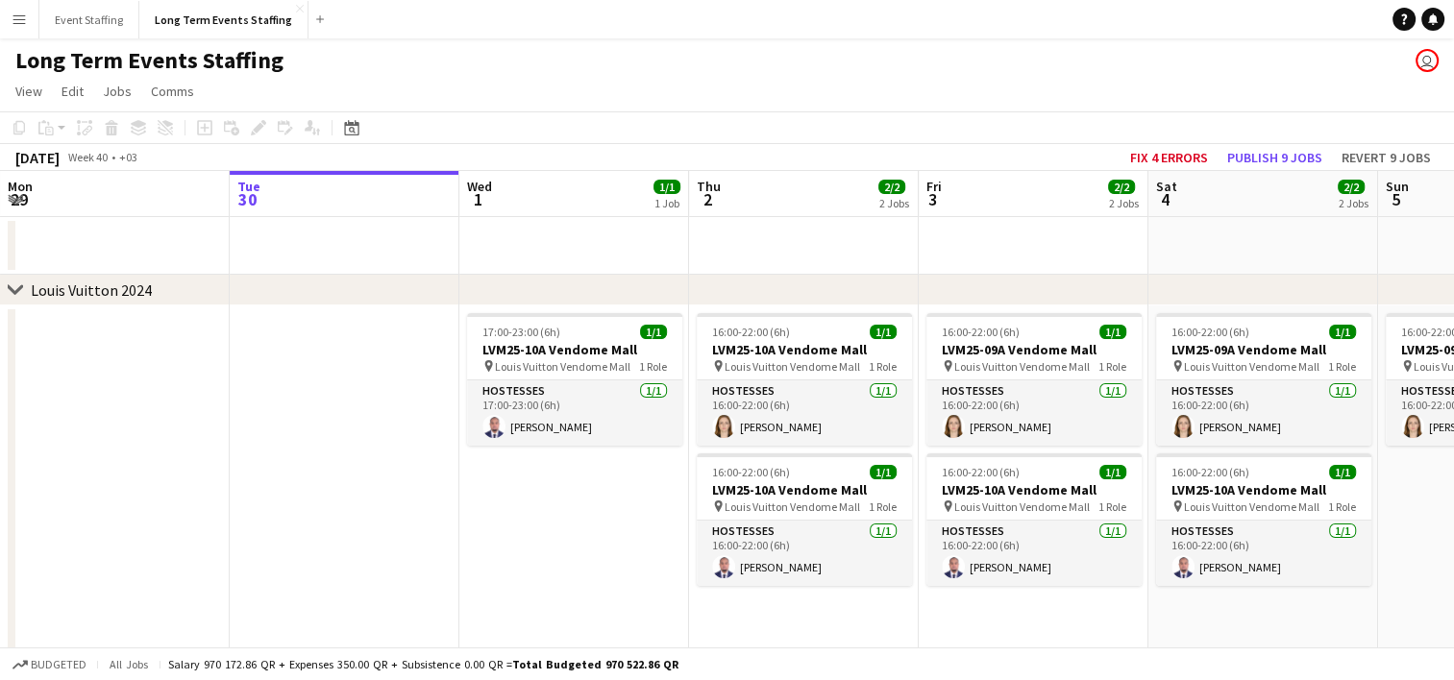
click at [10, 12] on button "Menu" at bounding box center [19, 19] width 38 height 38
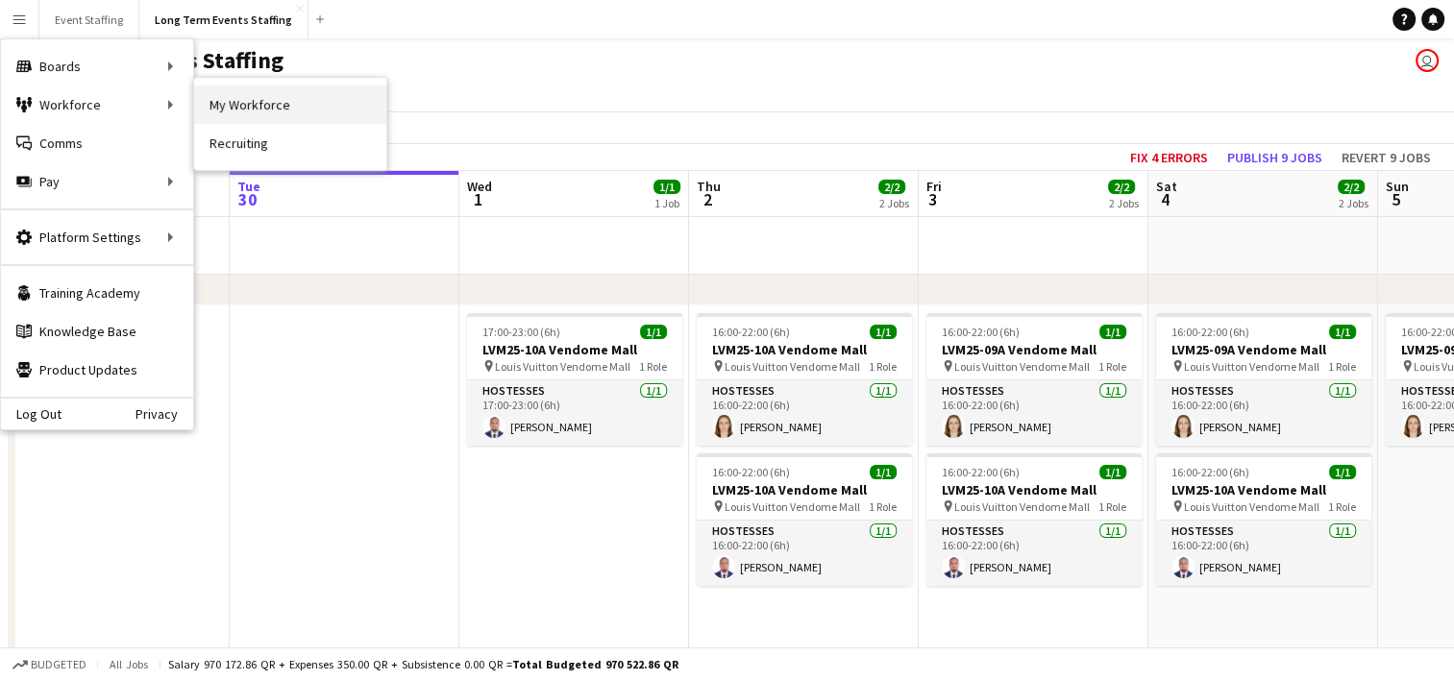
click at [236, 105] on link "My Workforce" at bounding box center [290, 105] width 192 height 38
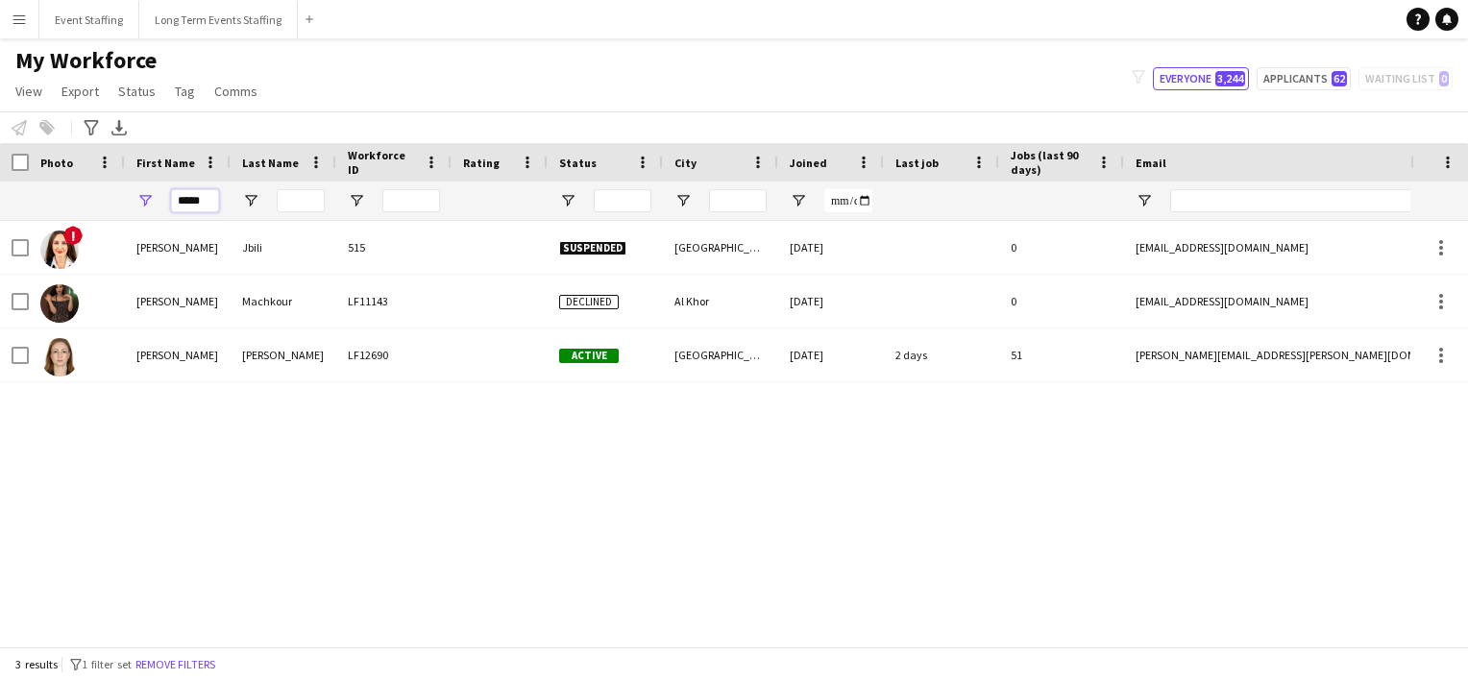
drag, startPoint x: 208, startPoint y: 198, endPoint x: 50, endPoint y: 152, distance: 164.2
click at [50, 152] on div "Workforce Details Photo First Name" at bounding box center [1181, 182] width 2362 height 78
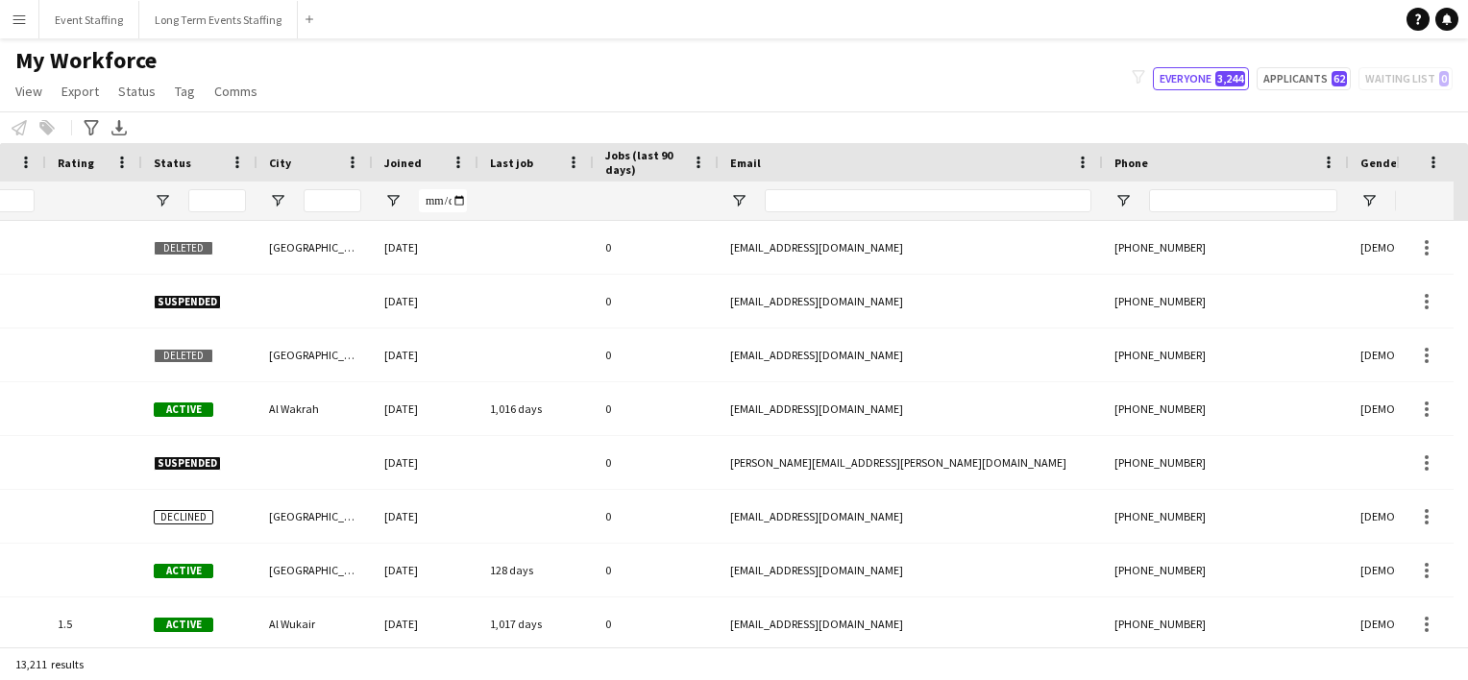
scroll to position [0, 438]
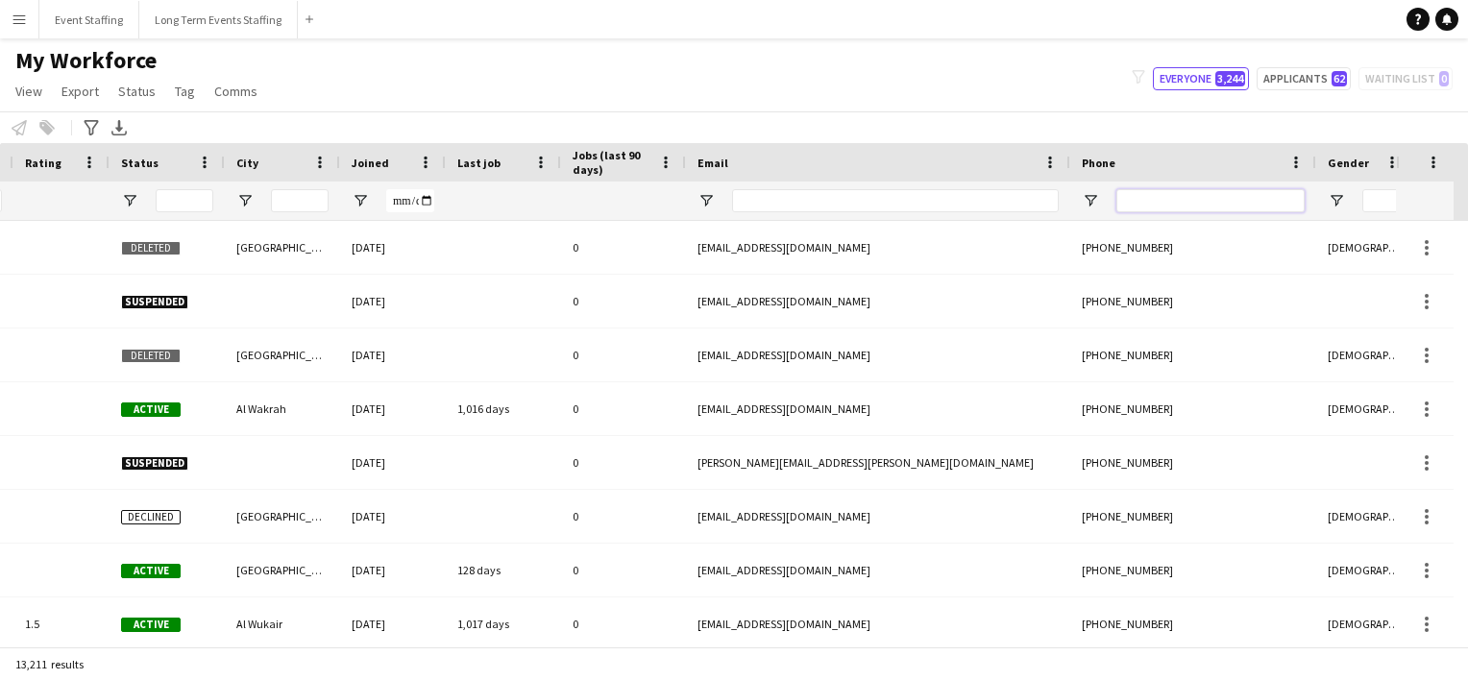
click at [1151, 208] on input "Phone Filter Input" at bounding box center [1210, 200] width 188 height 23
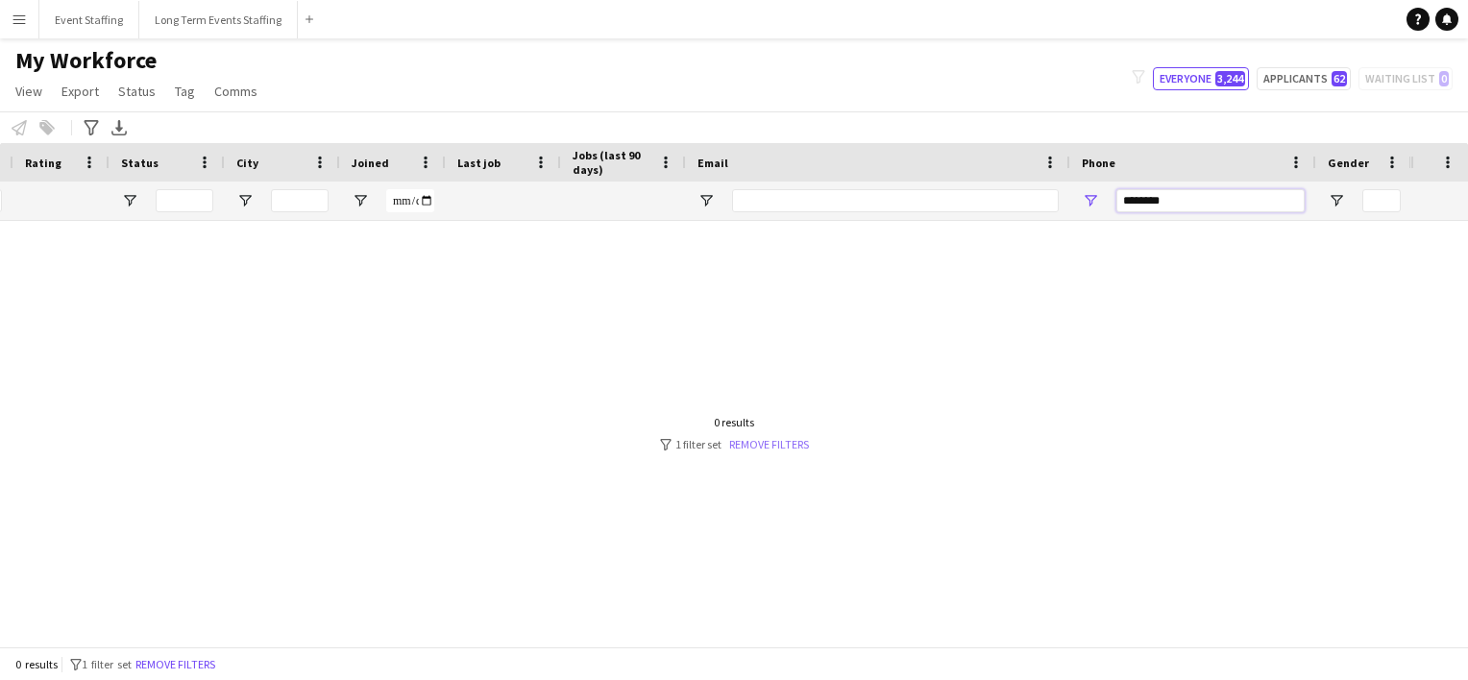
type input "********"
click at [775, 447] on link "Remove filters" at bounding box center [769, 444] width 80 height 14
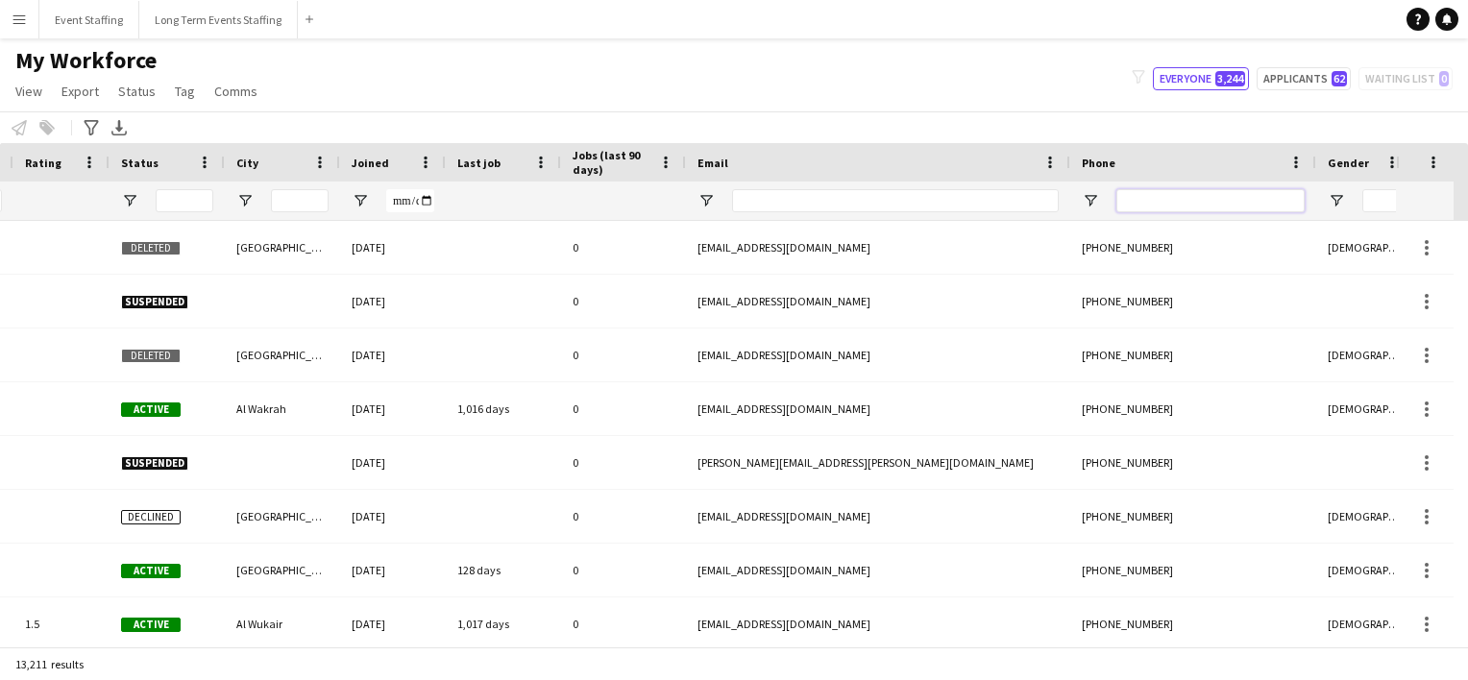
click at [1172, 204] on input "Phone Filter Input" at bounding box center [1210, 200] width 188 height 23
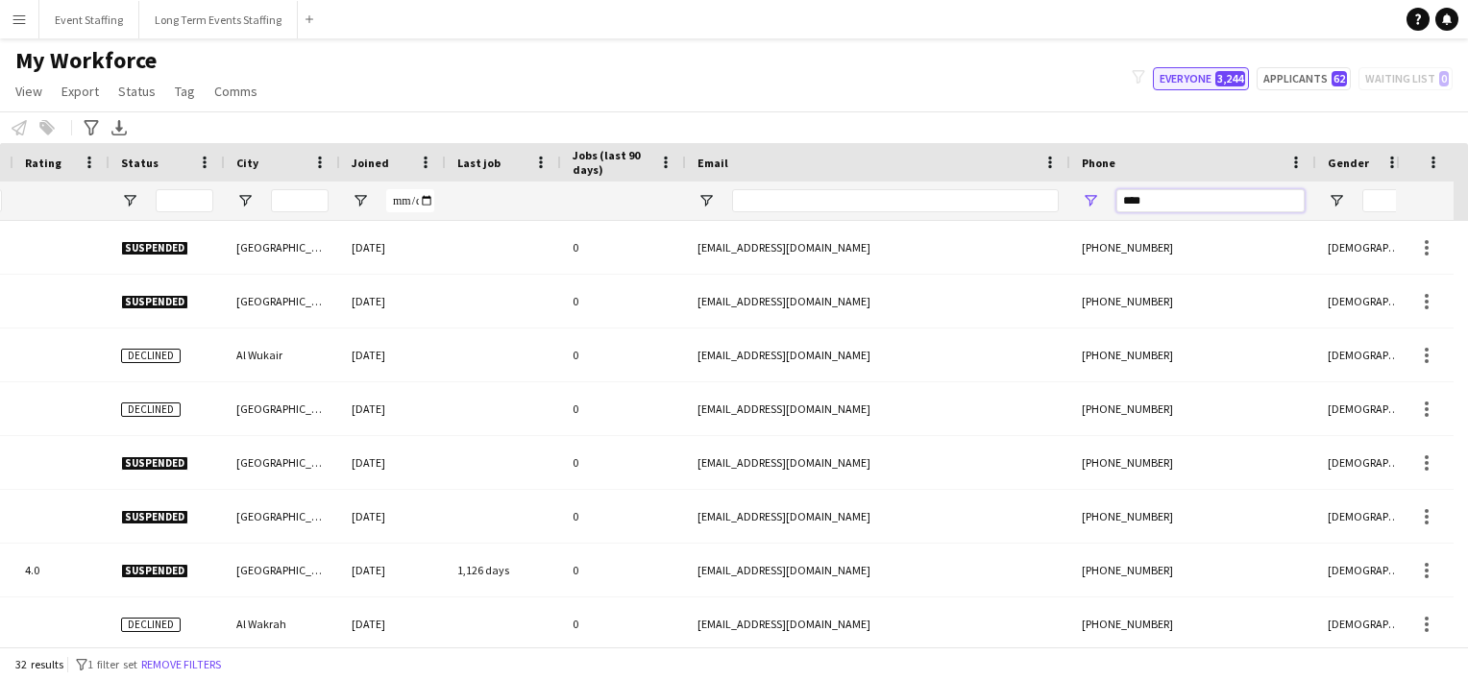
type input "****"
click at [1202, 82] on button "Everyone 3,244" at bounding box center [1201, 78] width 96 height 23
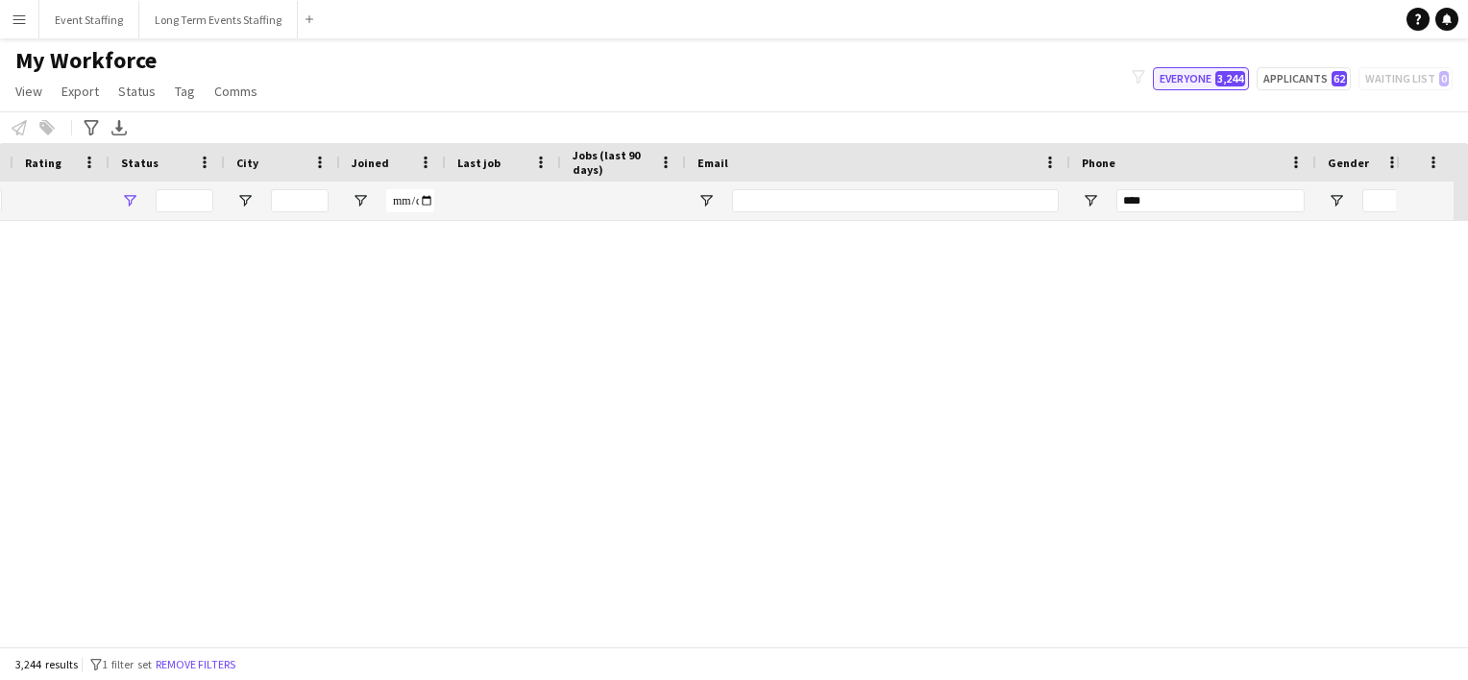
type input "**********"
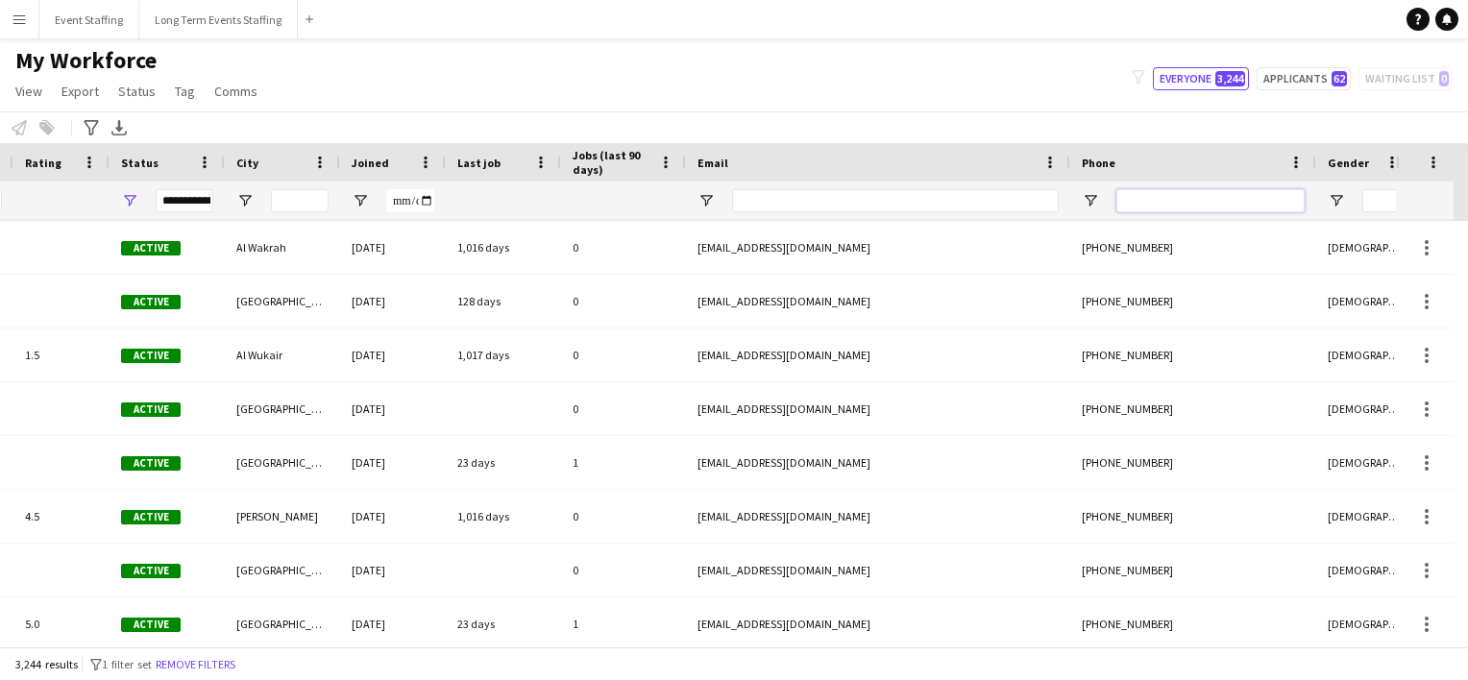
click at [1142, 199] on input "Phone Filter Input" at bounding box center [1210, 200] width 188 height 23
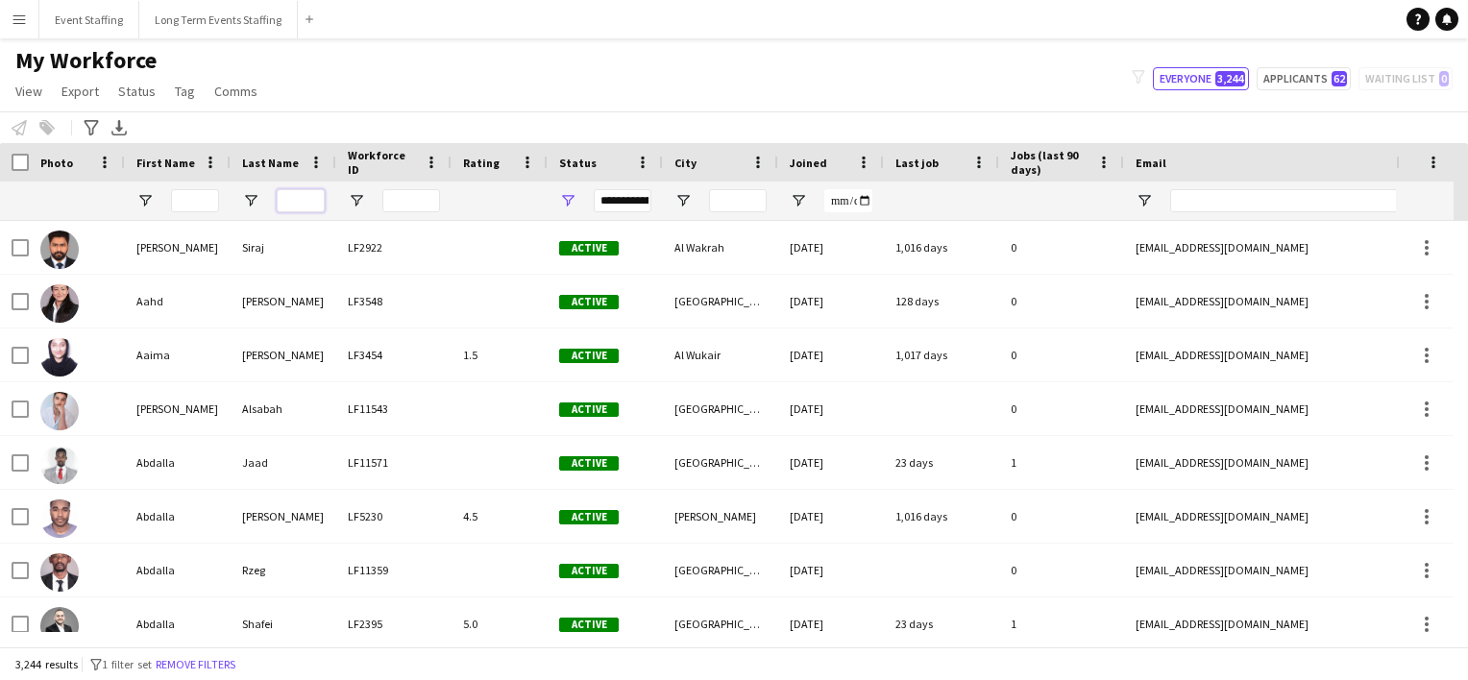
click at [302, 197] on input "Last Name Filter Input" at bounding box center [301, 200] width 48 height 23
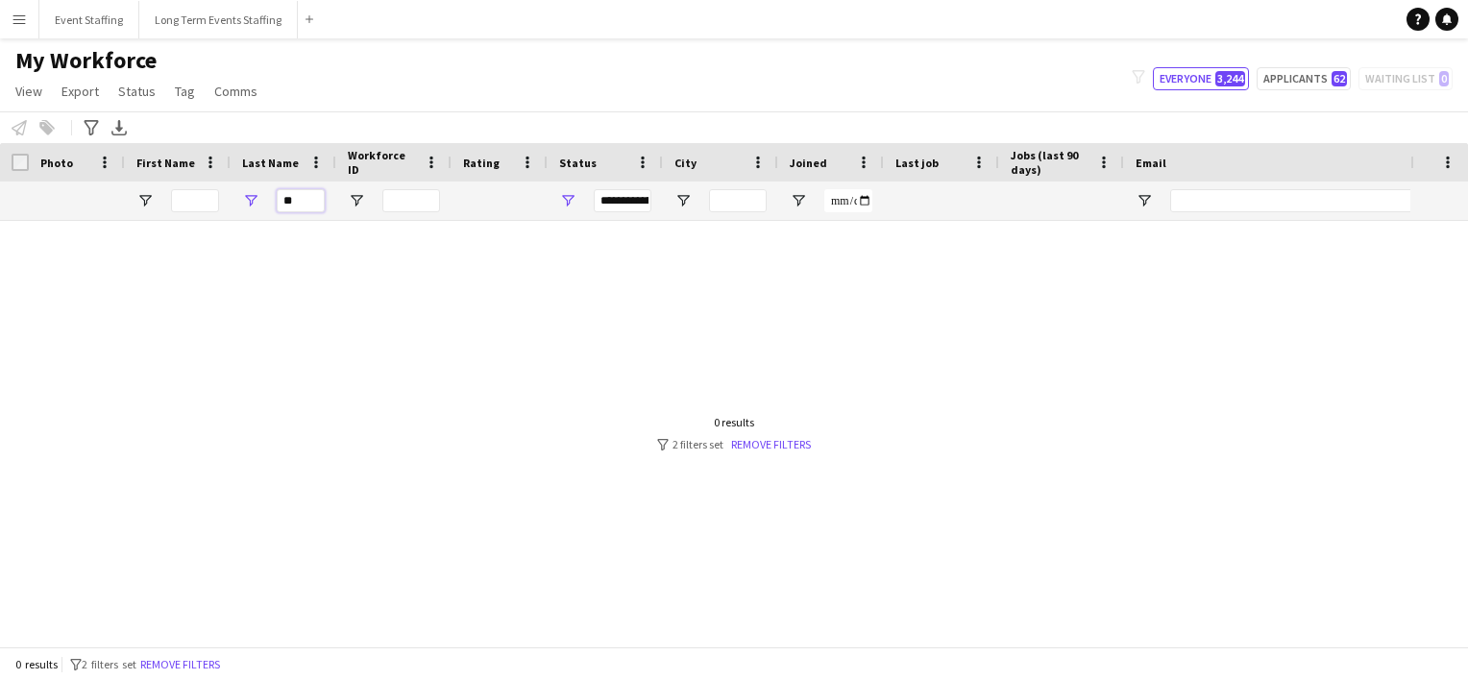
type input "*"
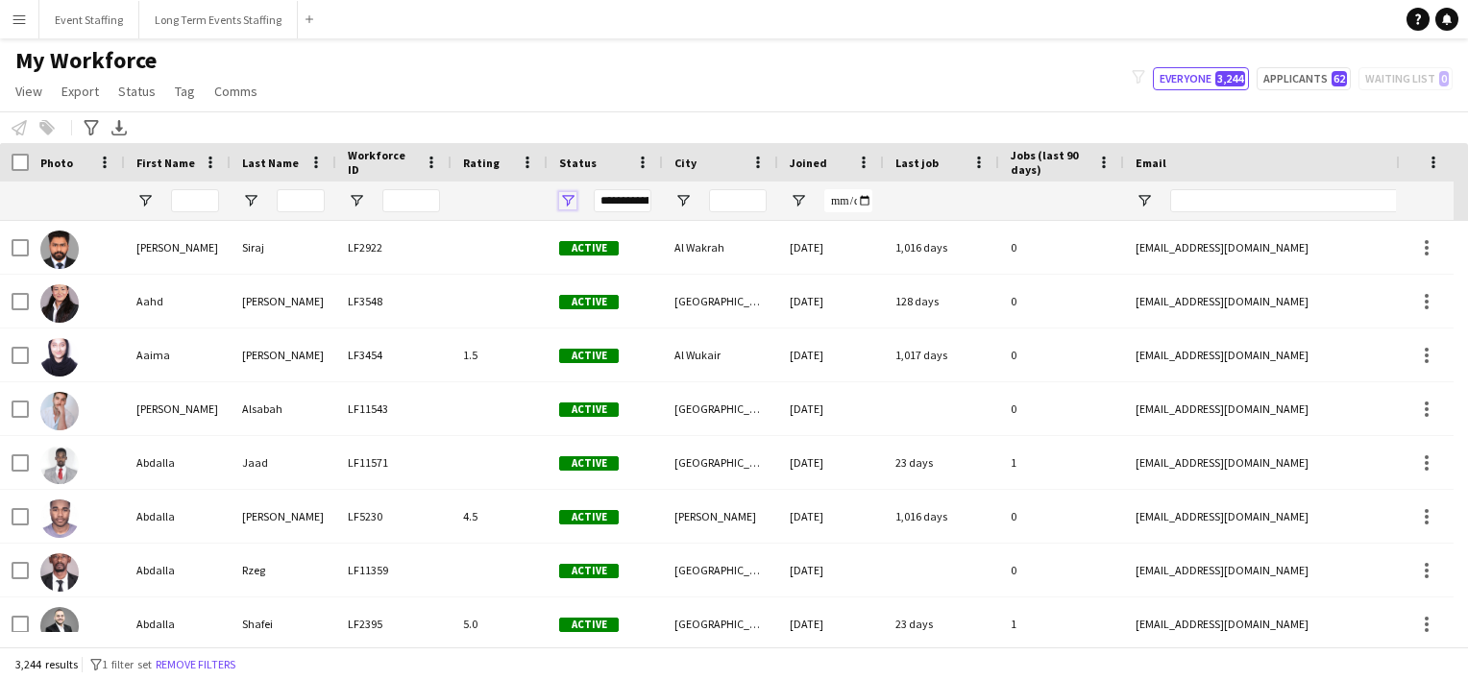
click at [564, 203] on span "Open Filter Menu" at bounding box center [567, 200] width 17 height 17
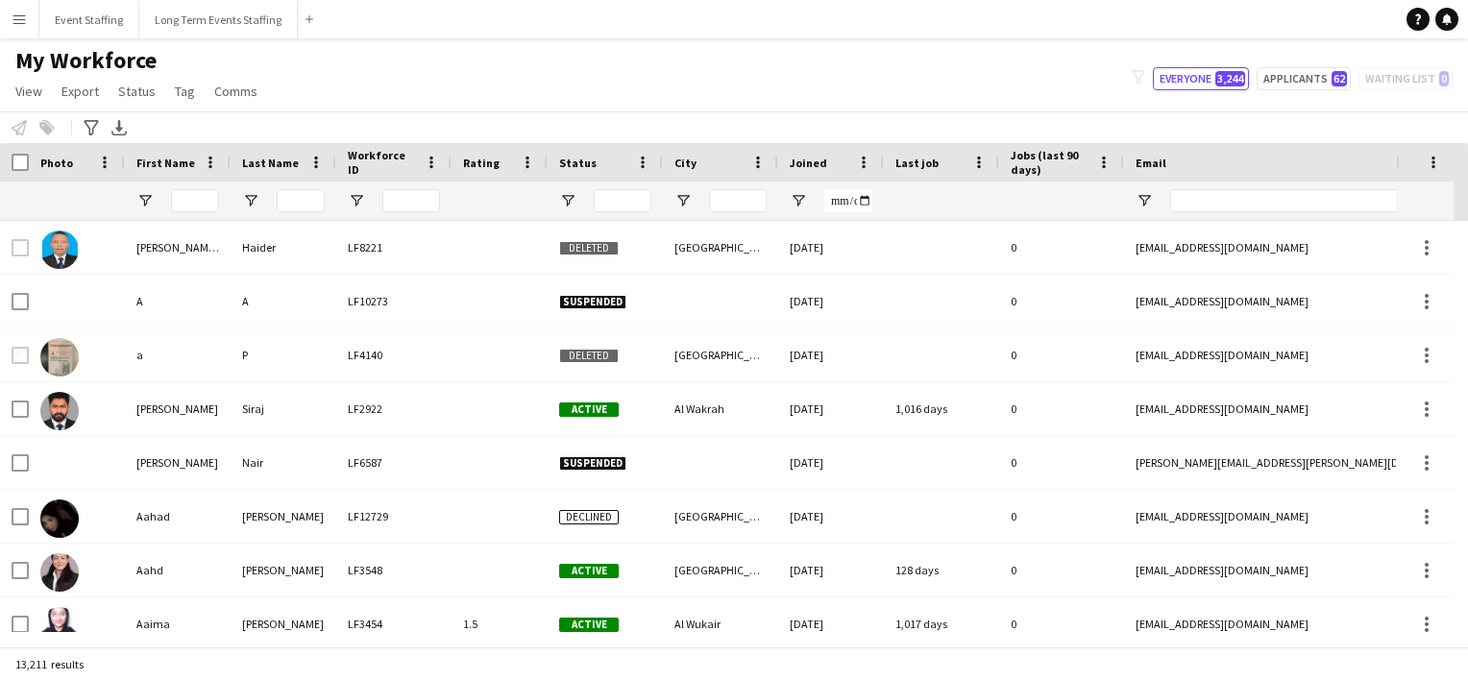
click at [748, 78] on div "My Workforce View Views Default view New view Update view Delete view Edit name…" at bounding box center [734, 78] width 1468 height 65
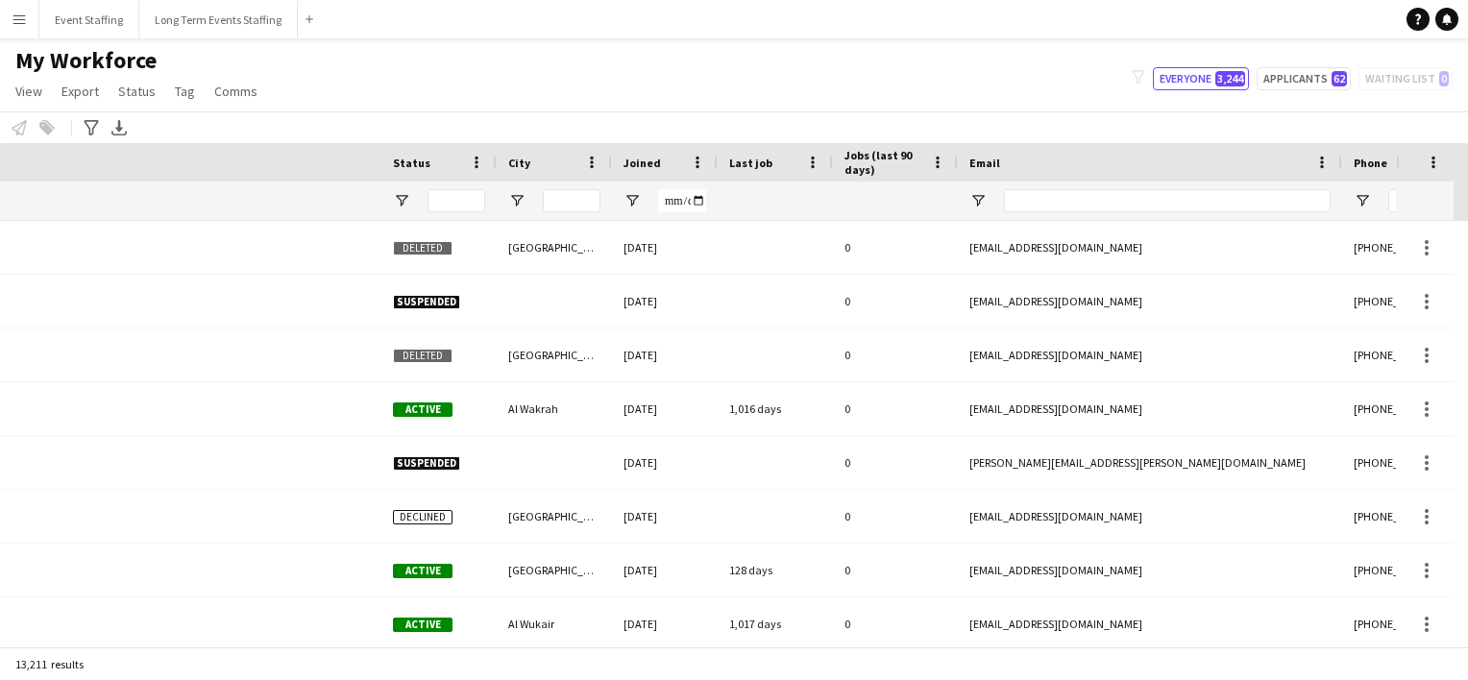
scroll to position [0, 881]
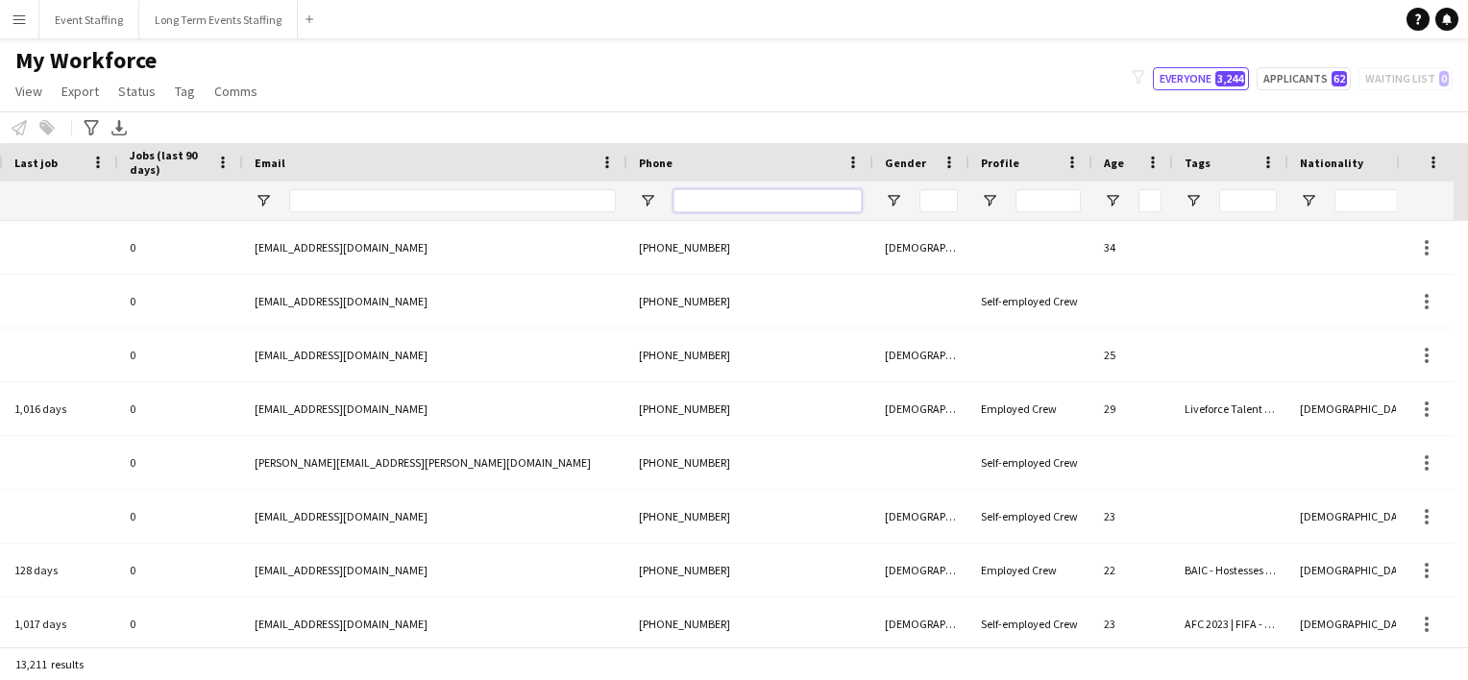
click at [854, 208] on input "Phone Filter Input" at bounding box center [768, 200] width 188 height 23
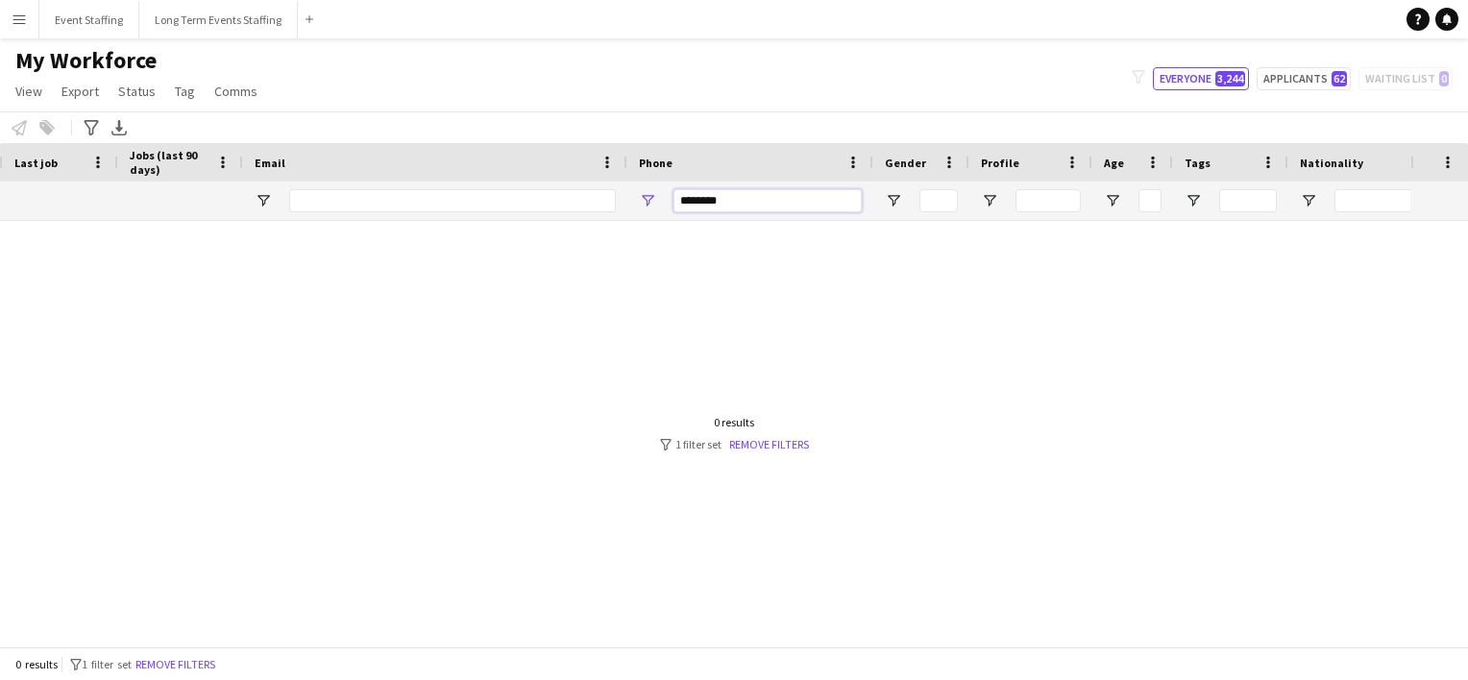
type input "********"
drag, startPoint x: 749, startPoint y: 215, endPoint x: 724, endPoint y: 213, distance: 25.1
click at [724, 213] on div "********" at bounding box center [768, 201] width 188 height 38
drag, startPoint x: 738, startPoint y: 203, endPoint x: 467, endPoint y: 101, distance: 289.5
click at [467, 101] on main "My Workforce View Views Default view New view Update view Delete view Edit name…" at bounding box center [734, 346] width 1468 height 616
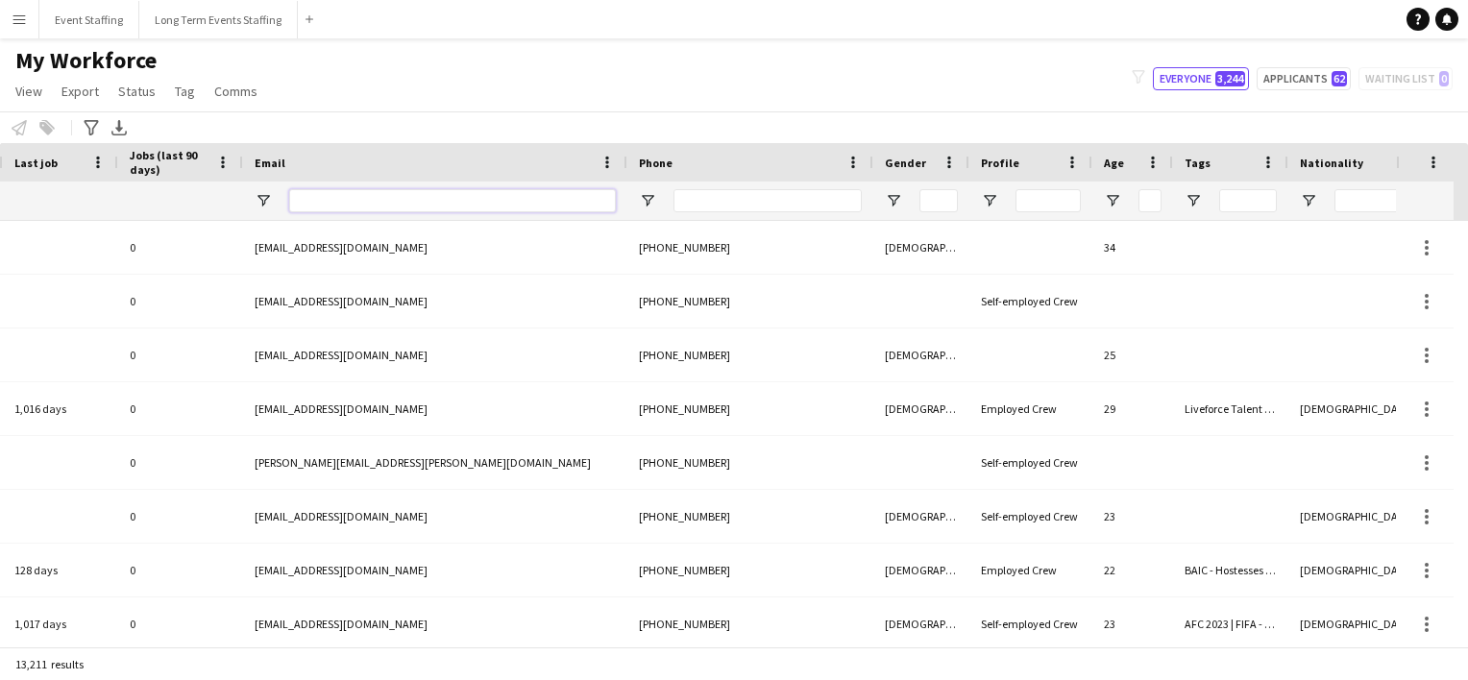
click at [383, 194] on input "Email Filter Input" at bounding box center [452, 200] width 327 height 23
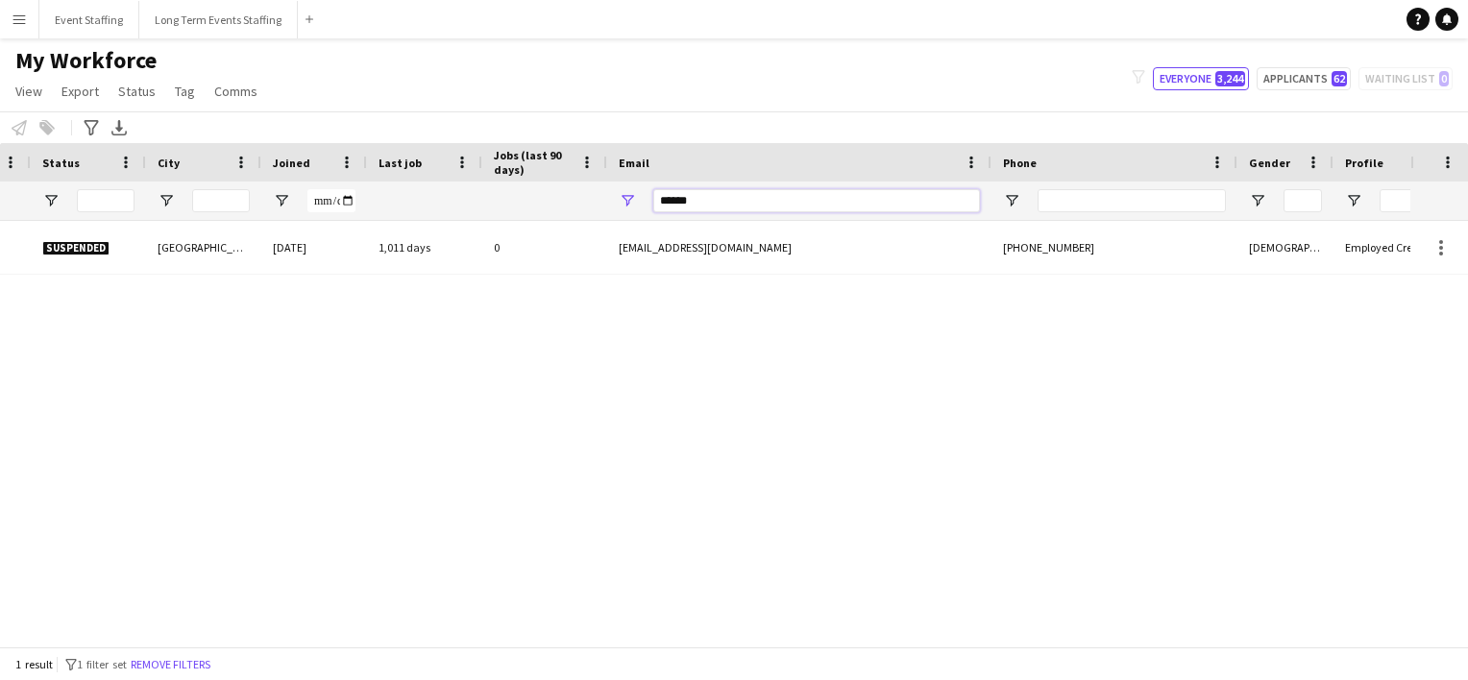
scroll to position [0, 0]
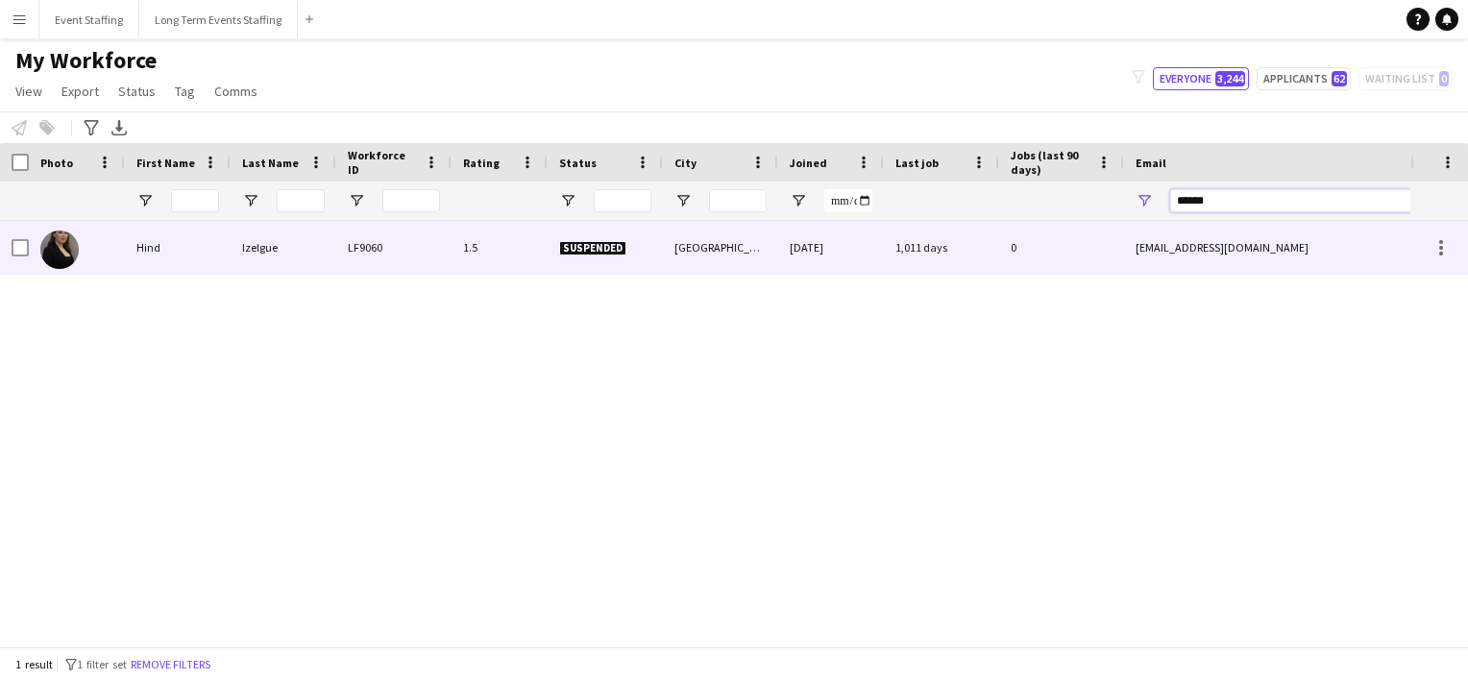
type input "******"
click at [53, 252] on img at bounding box center [59, 250] width 38 height 38
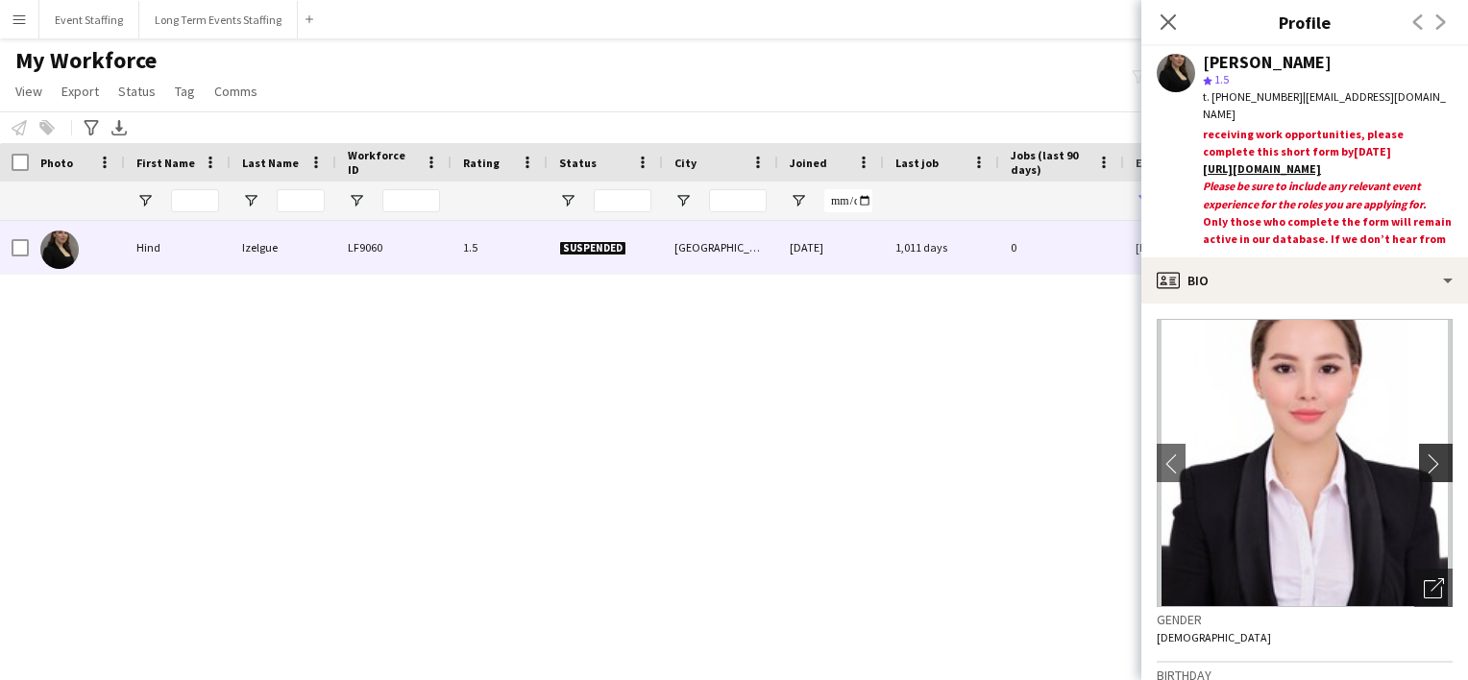
click at [1419, 452] on button "chevron-right" at bounding box center [1438, 463] width 38 height 38
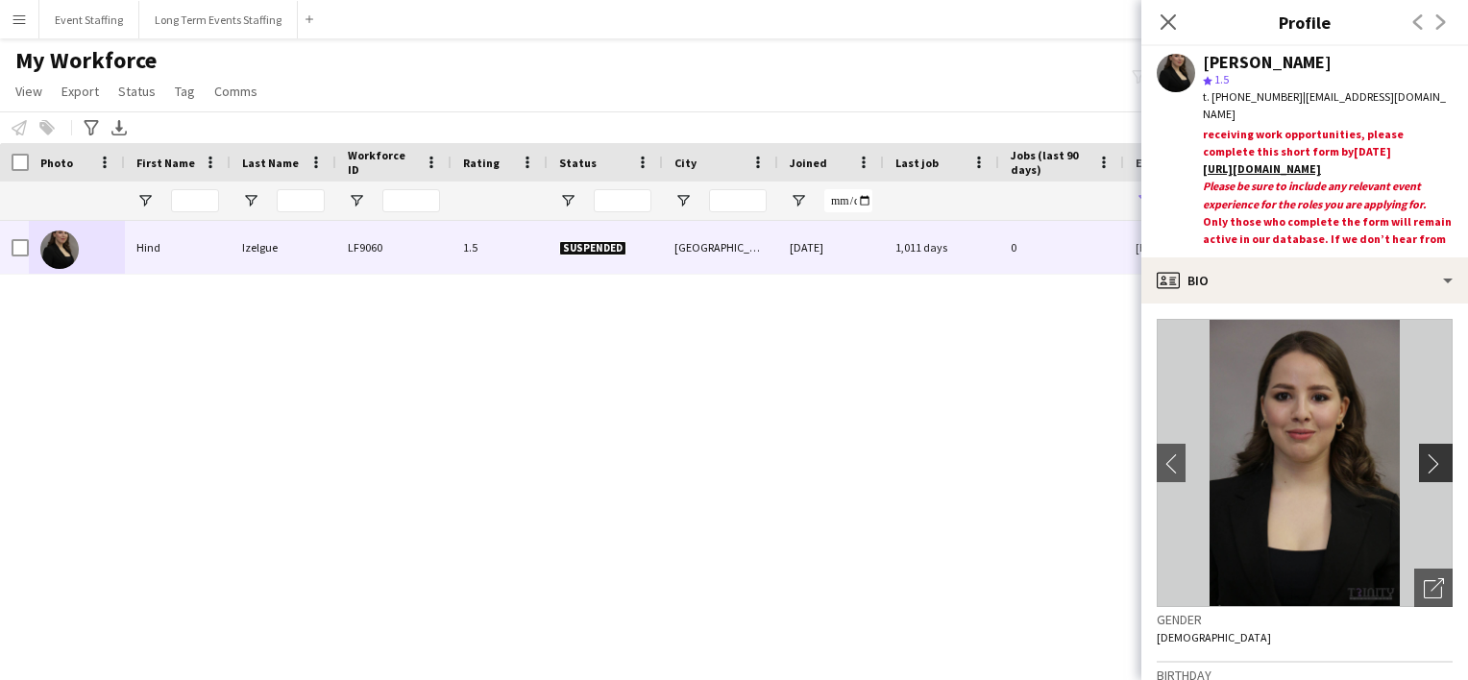
click at [1419, 452] on button "chevron-right" at bounding box center [1438, 463] width 38 height 38
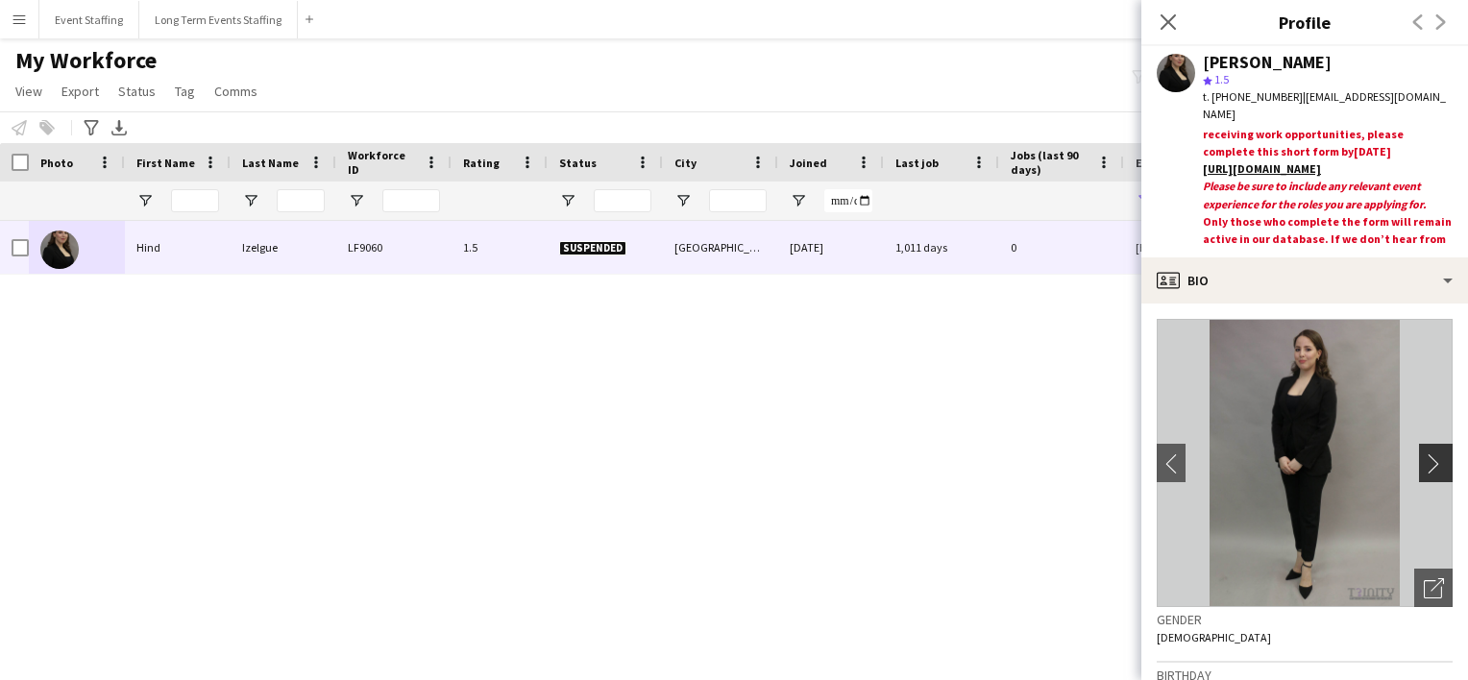
click at [1419, 452] on button "chevron-right" at bounding box center [1438, 463] width 38 height 38
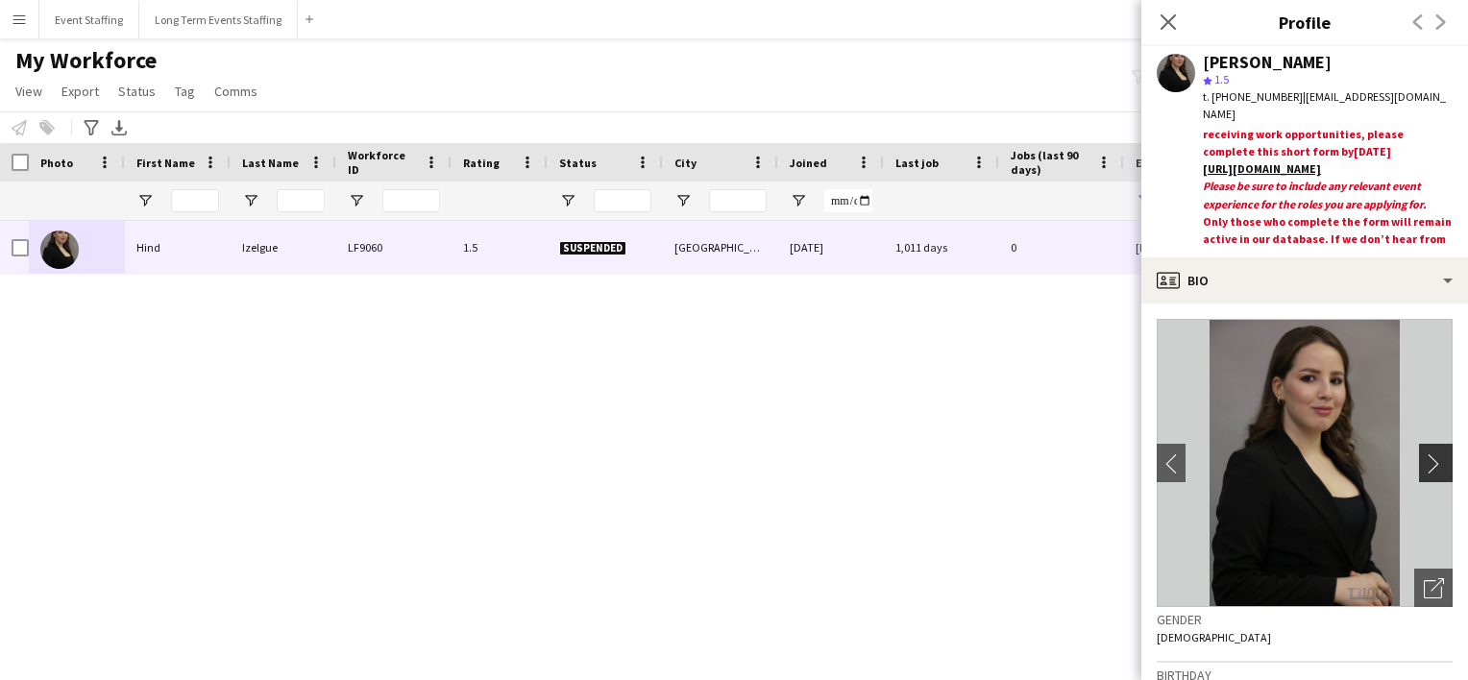
click at [1419, 452] on button "chevron-right" at bounding box center [1438, 463] width 38 height 38
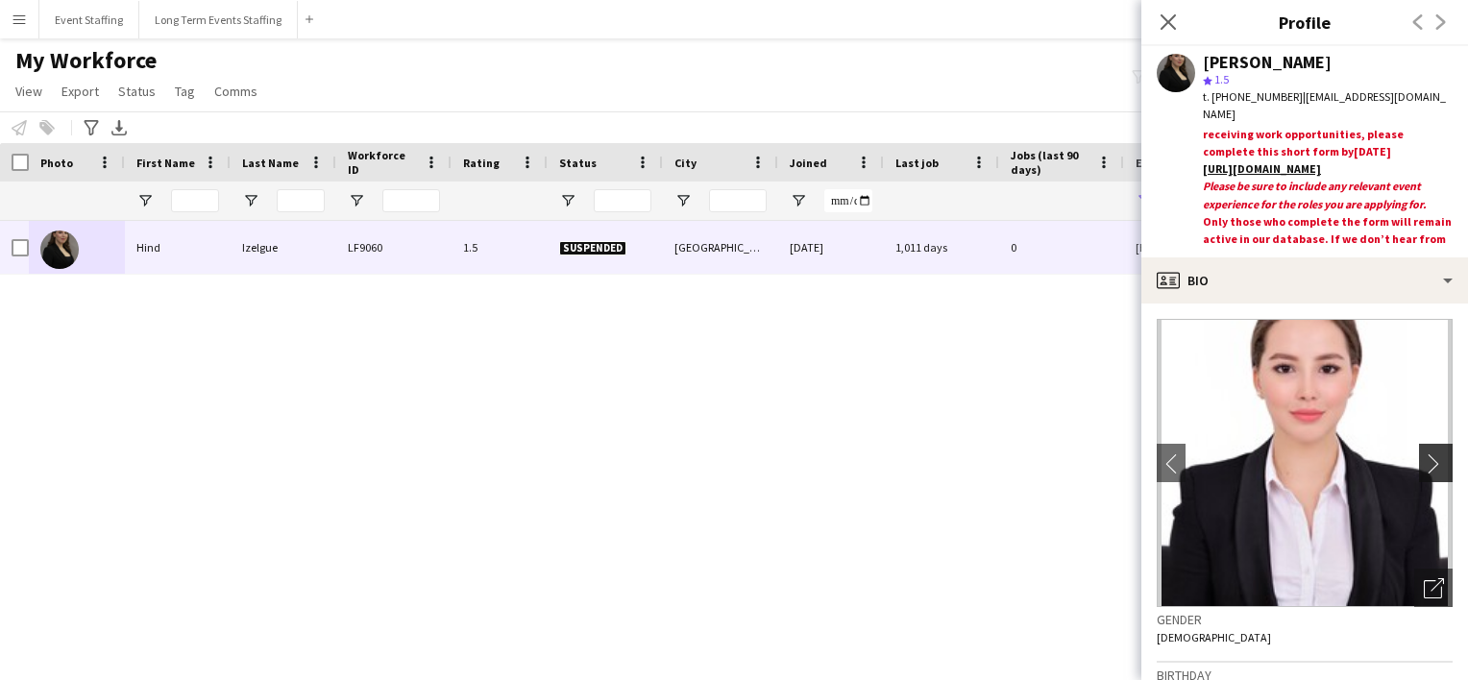
click at [1419, 452] on button "chevron-right" at bounding box center [1438, 463] width 38 height 38
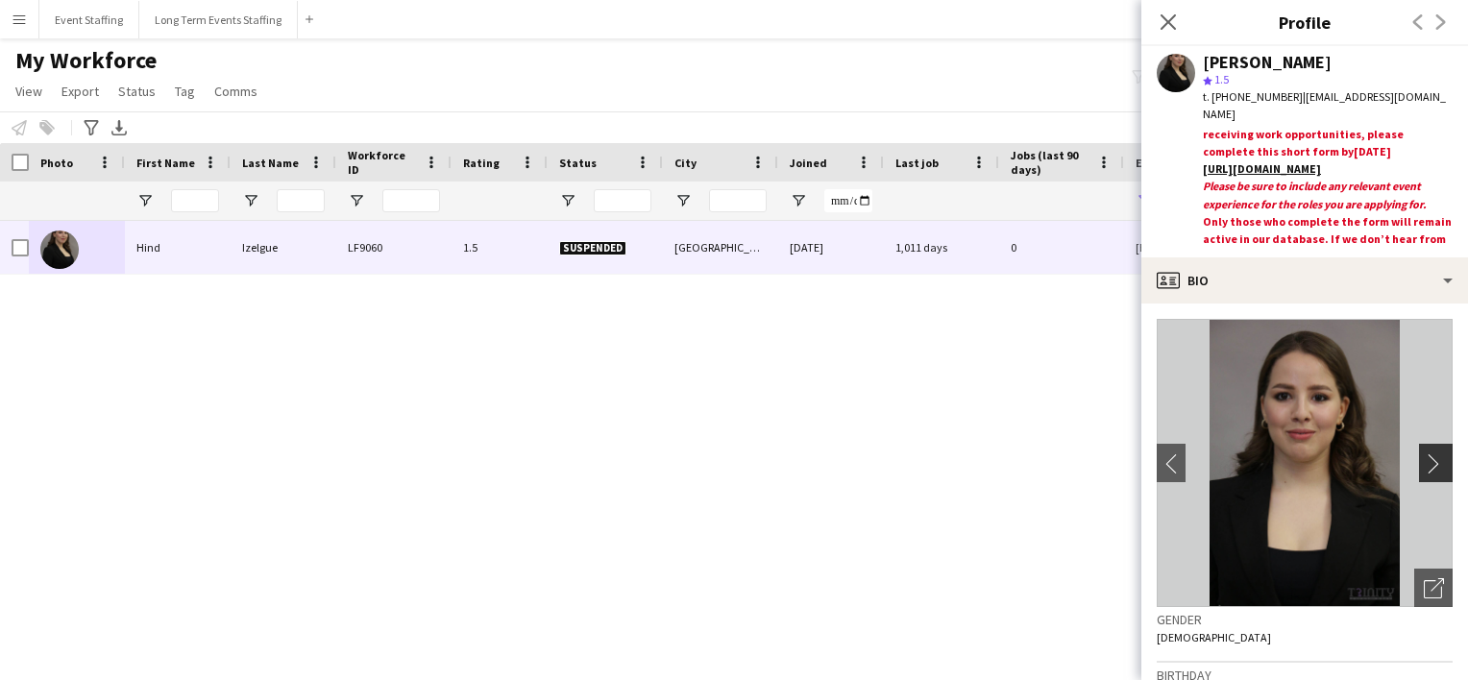
click at [1419, 452] on button "chevron-right" at bounding box center [1438, 463] width 38 height 38
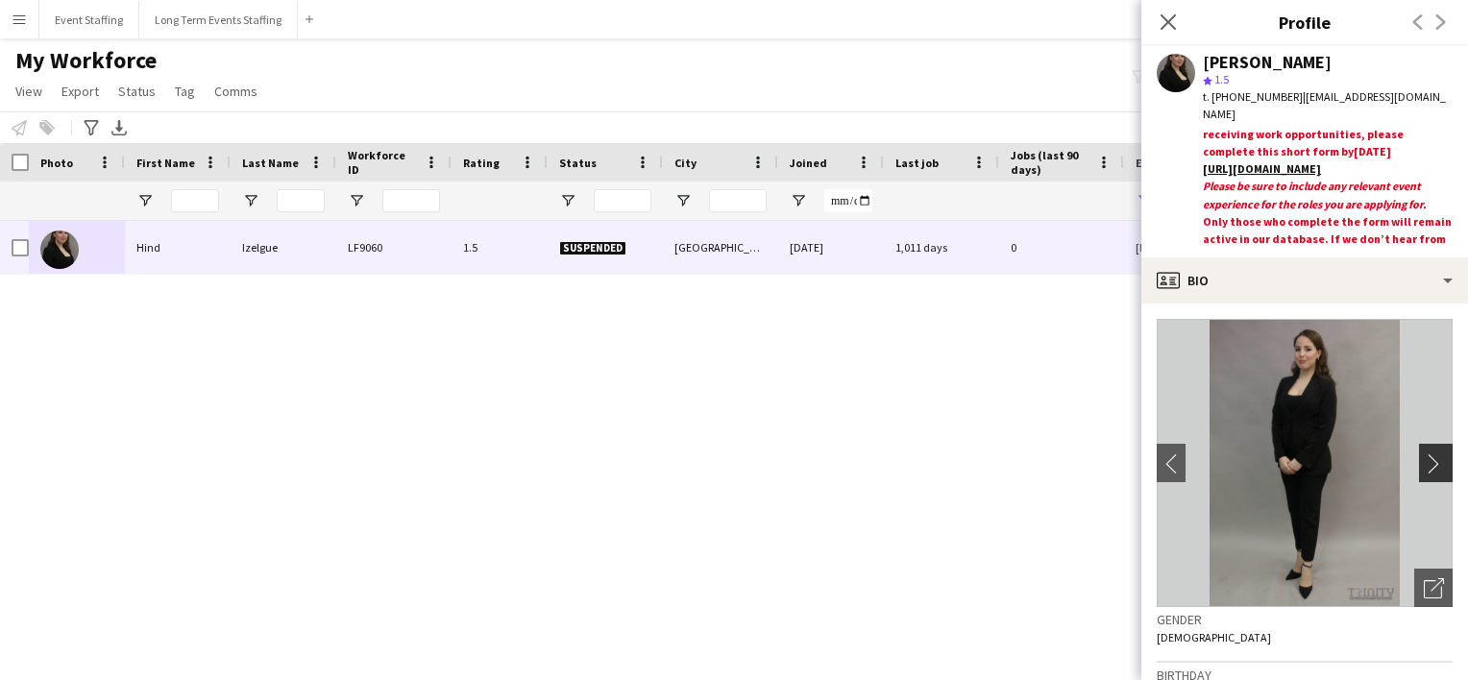
click at [1419, 452] on button "chevron-right" at bounding box center [1438, 463] width 38 height 38
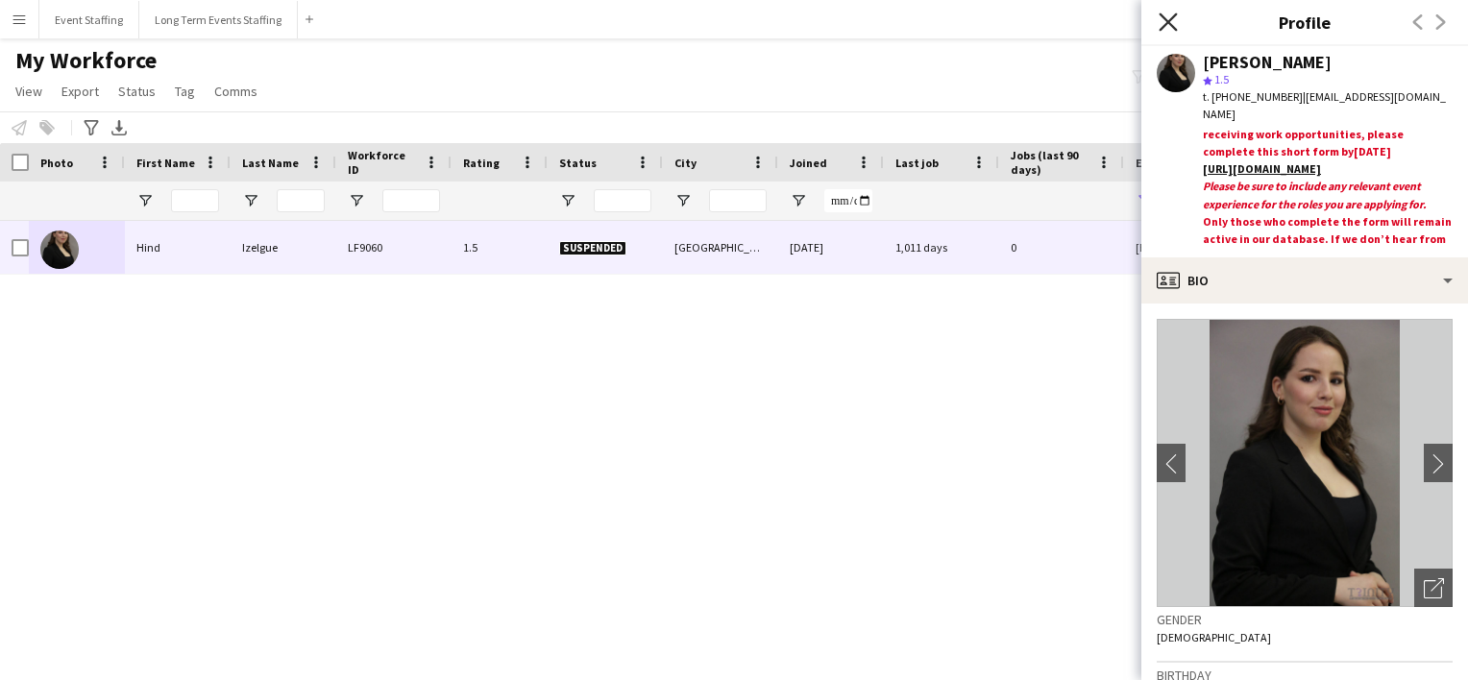
click at [1159, 22] on icon "Close pop-in" at bounding box center [1168, 21] width 18 height 18
